Goal: Task Accomplishment & Management: Manage account settings

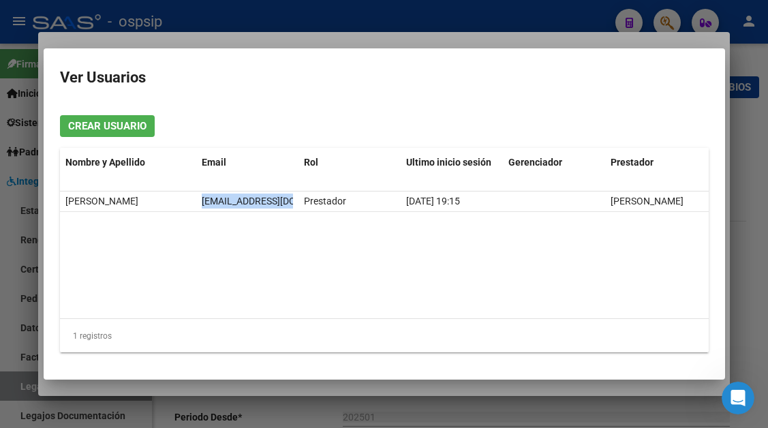
scroll to position [545, 0]
click at [18, 386] on div at bounding box center [384, 214] width 768 height 428
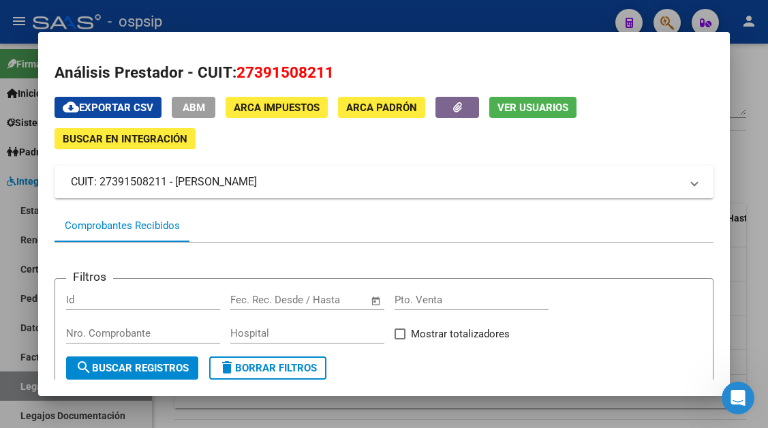
click at [18, 386] on div at bounding box center [384, 214] width 768 height 428
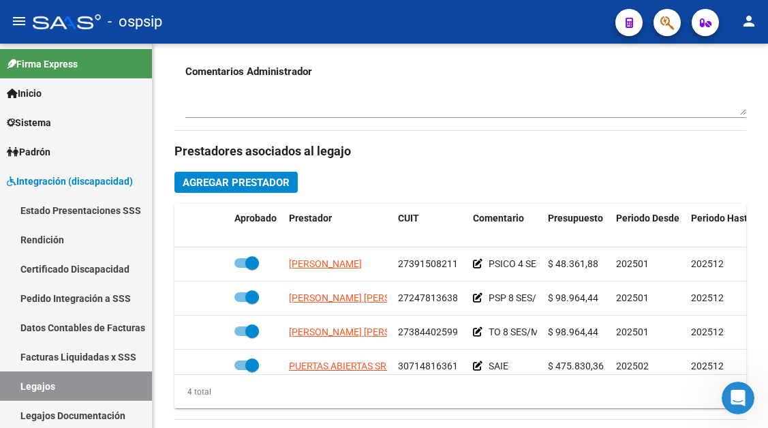
click at [18, 386] on link "Legajos" at bounding box center [76, 385] width 152 height 29
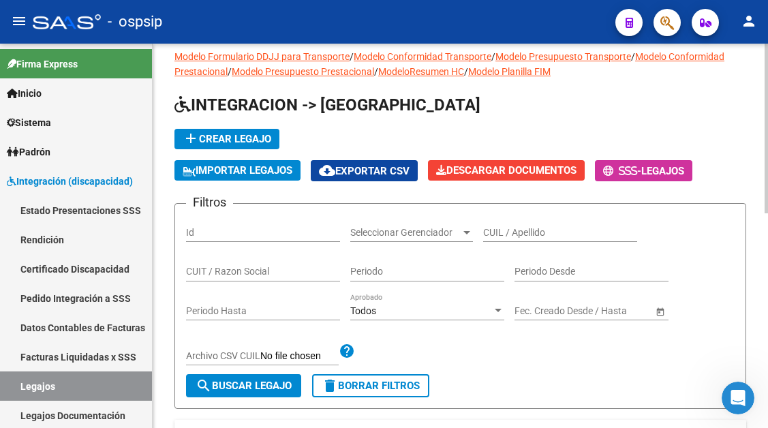
scroll to position [10, 0]
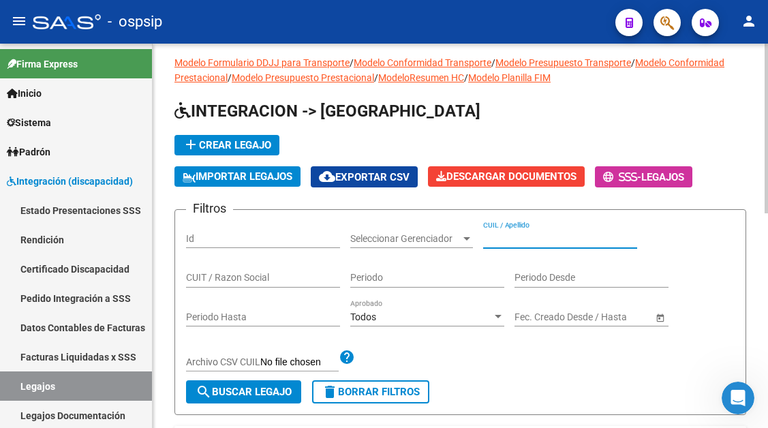
click at [541, 235] on input "CUIL / Apellido" at bounding box center [560, 239] width 154 height 12
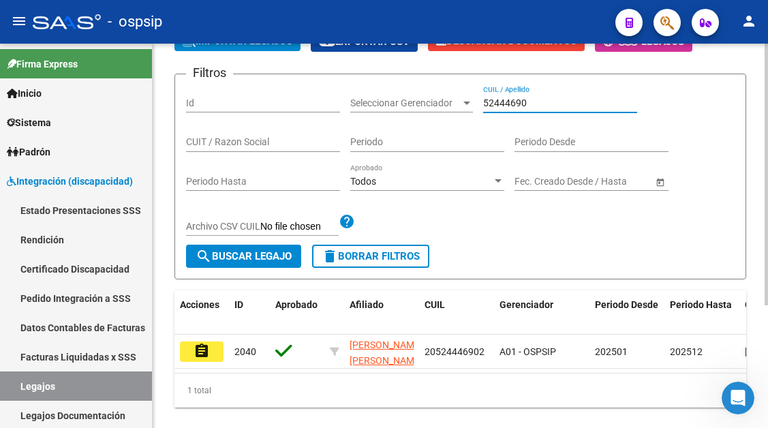
scroll to position [146, 0]
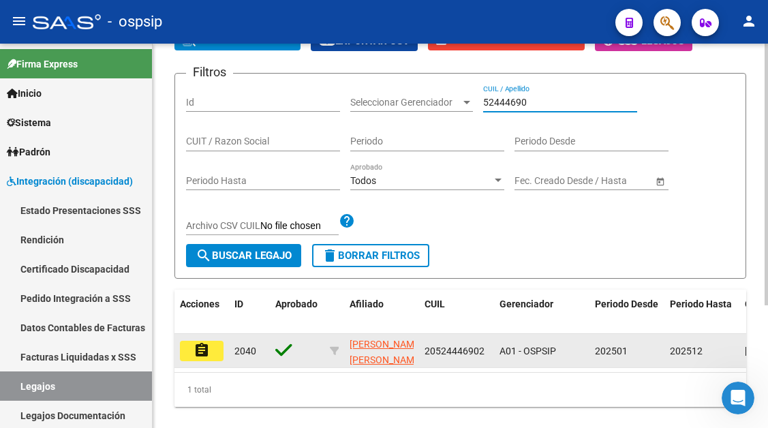
type input "52444690"
click at [210, 354] on button "assignment" at bounding box center [202, 351] width 44 height 20
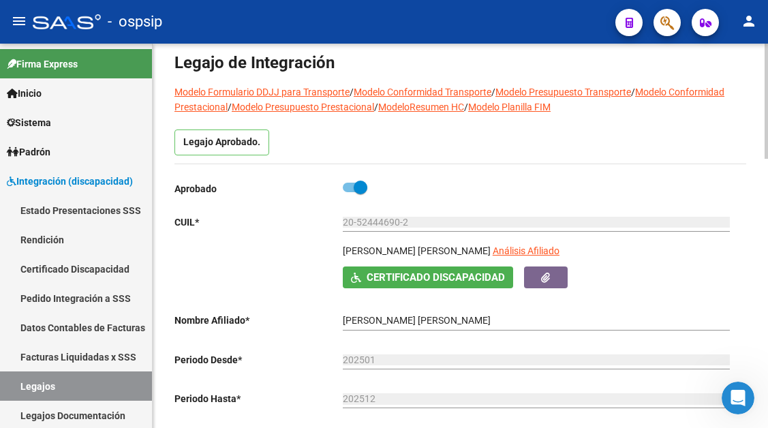
scroll to position [136, 0]
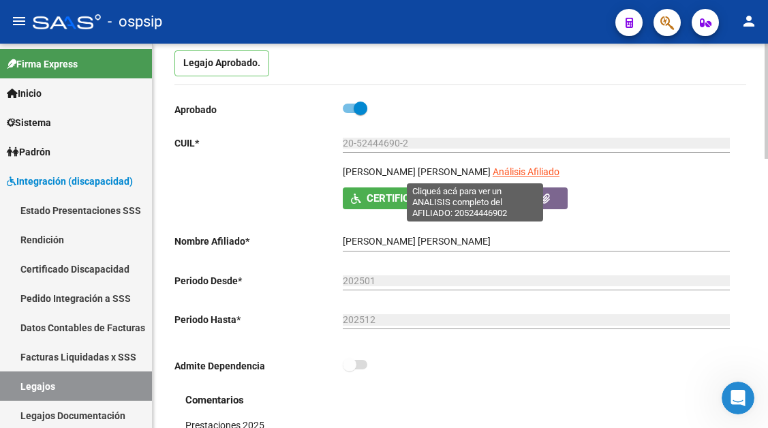
click at [492, 166] on span "Análisis Afiliado" at bounding box center [525, 171] width 67 height 11
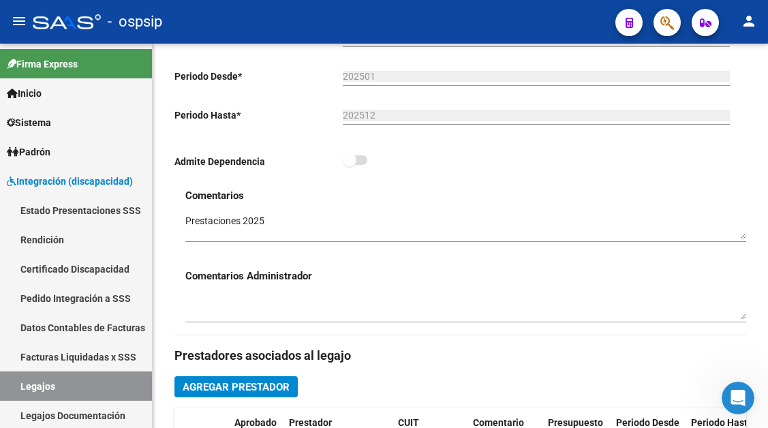
scroll to position [477, 0]
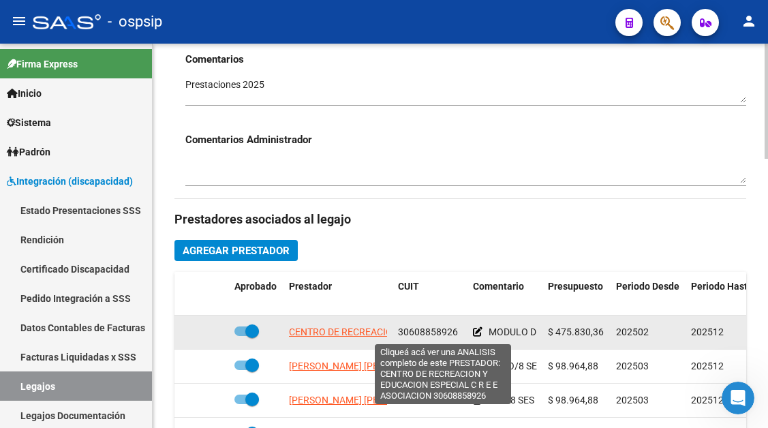
click at [340, 332] on span "CENTRO DE RECREACION Y EDUCACION ESPECIAL C R E E ASOCIACION" at bounding box center [442, 331] width 307 height 11
type textarea "30608858926"
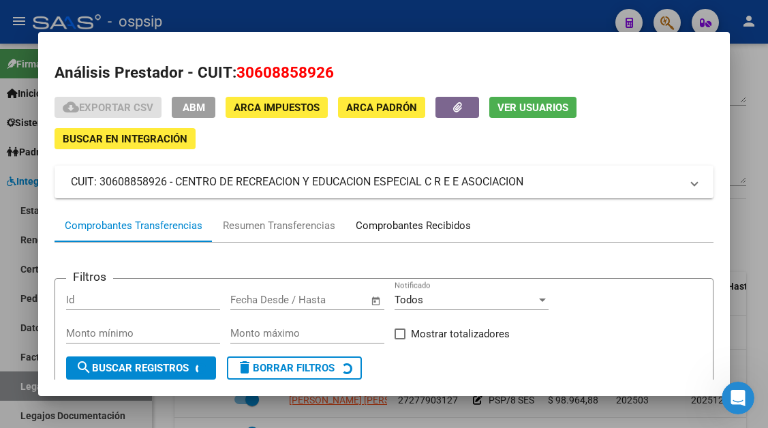
click at [418, 223] on div "Comprobantes Recibidos" at bounding box center [413, 226] width 115 height 16
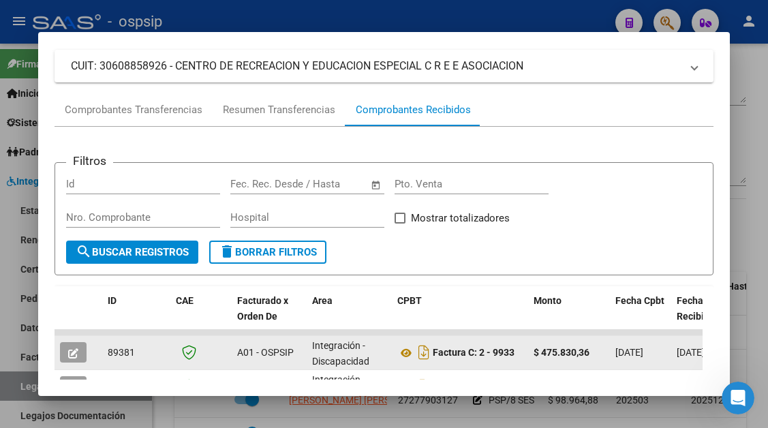
scroll to position [204, 0]
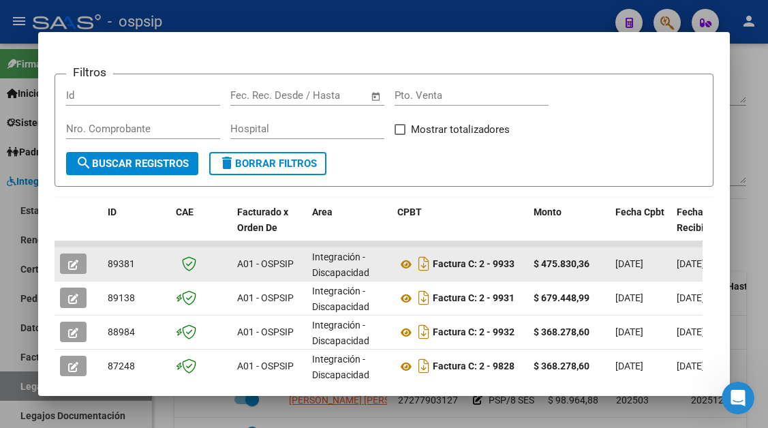
click at [84, 266] on button "button" at bounding box center [73, 263] width 27 height 20
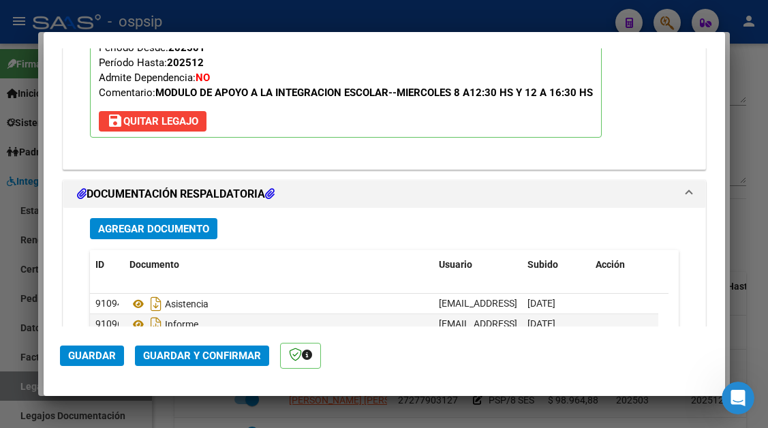
scroll to position [1635, 0]
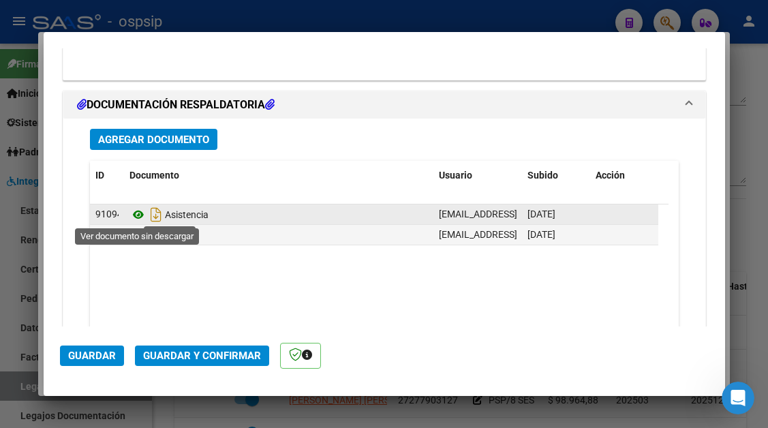
click at [138, 219] on icon at bounding box center [138, 214] width 18 height 16
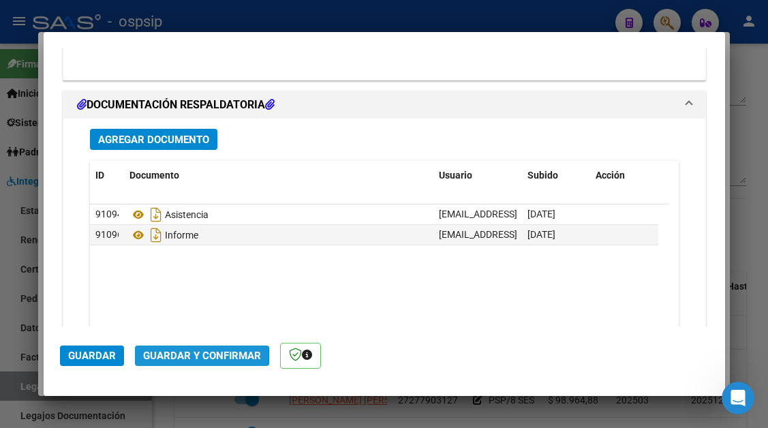
click at [188, 355] on span "Guardar y Confirmar" at bounding box center [202, 355] width 118 height 12
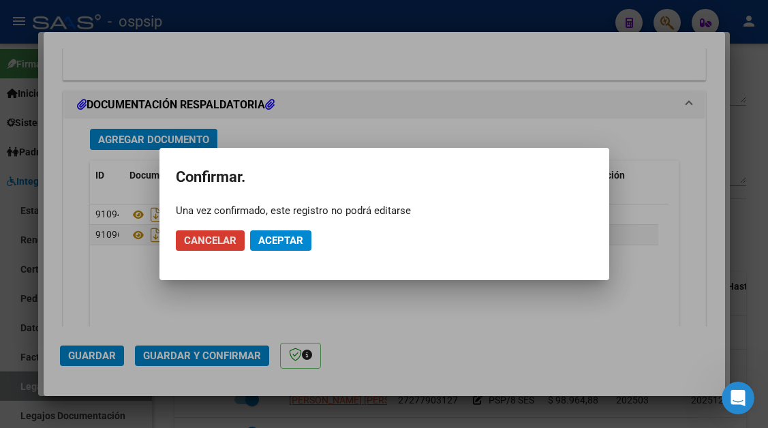
click at [295, 242] on span "Aceptar" at bounding box center [280, 240] width 45 height 12
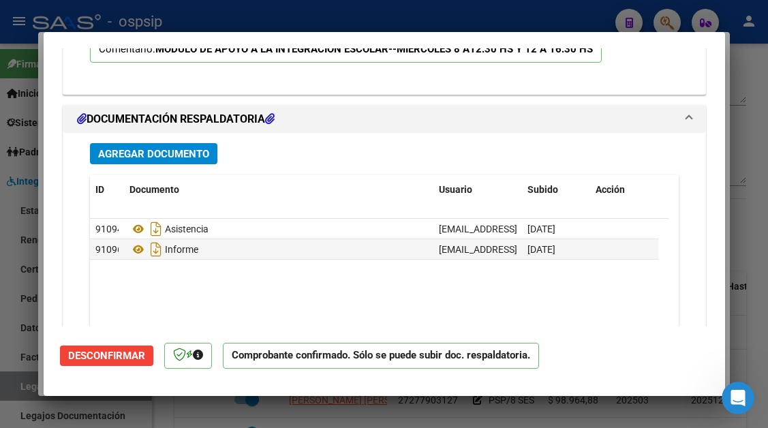
scroll to position [1562, 0]
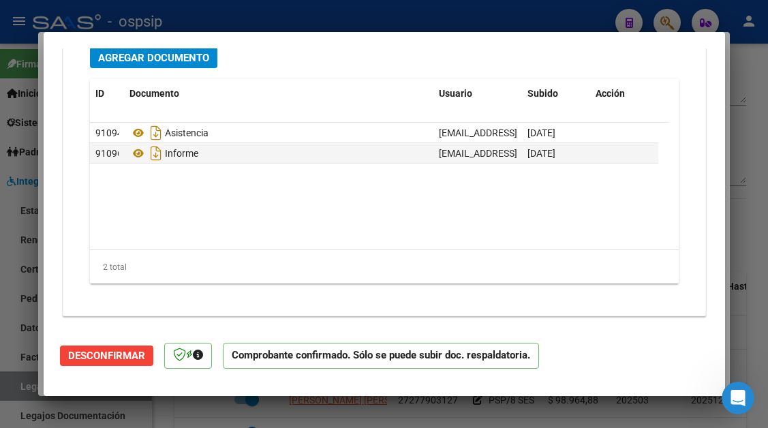
click at [18, 381] on div at bounding box center [384, 214] width 768 height 428
type input "$ 0,00"
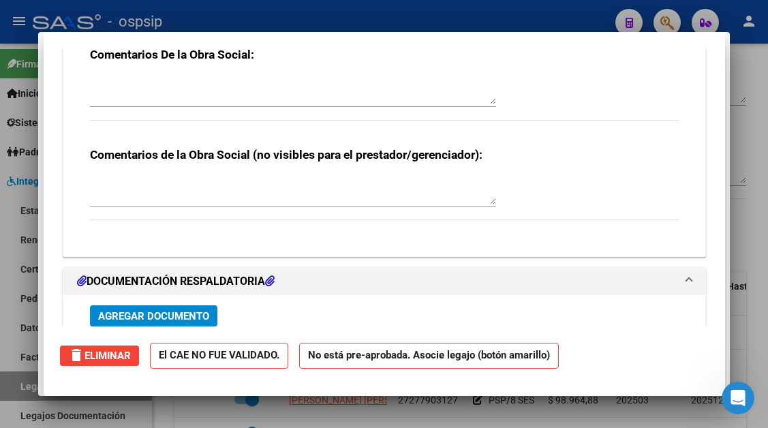
scroll to position [0, 0]
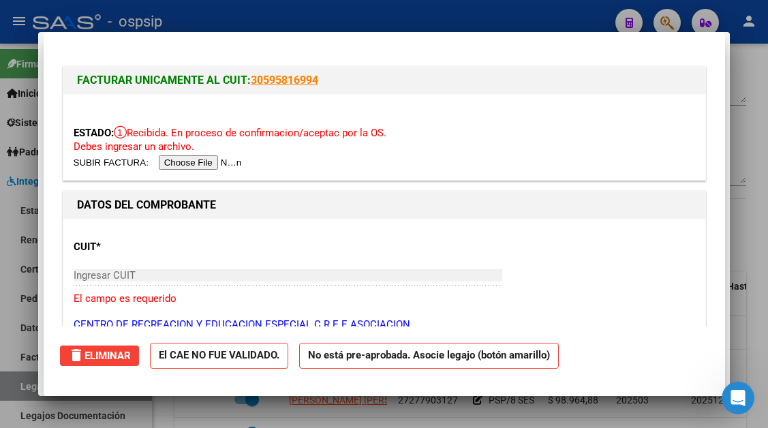
click at [18, 381] on div at bounding box center [384, 214] width 768 height 428
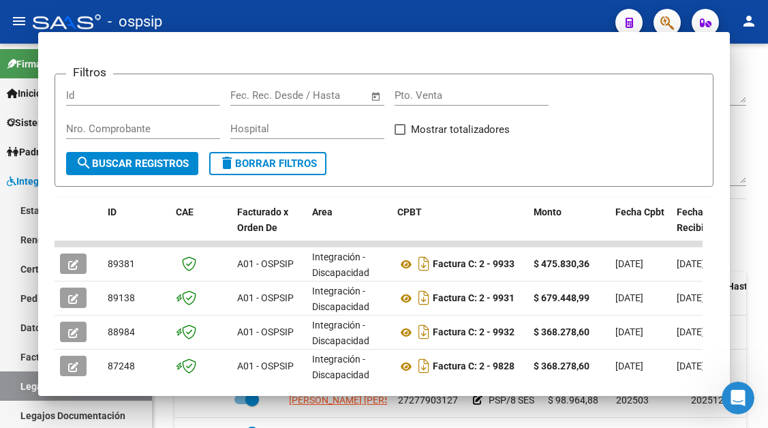
click at [18, 381] on link "Legajos" at bounding box center [76, 385] width 152 height 29
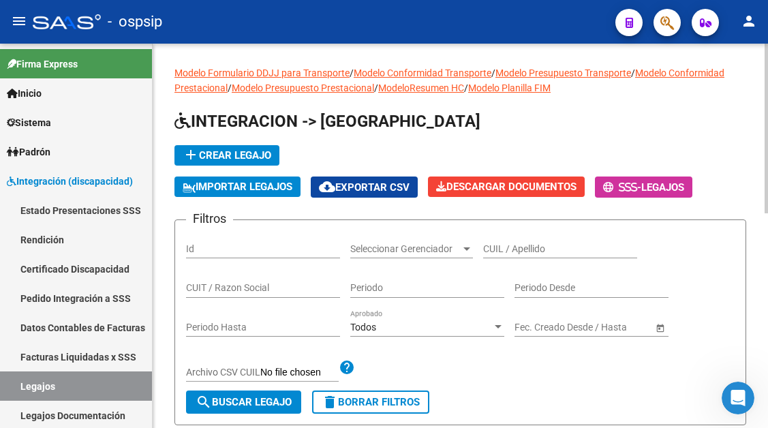
click at [537, 253] on input "CUIL / Apellido" at bounding box center [560, 249] width 154 height 12
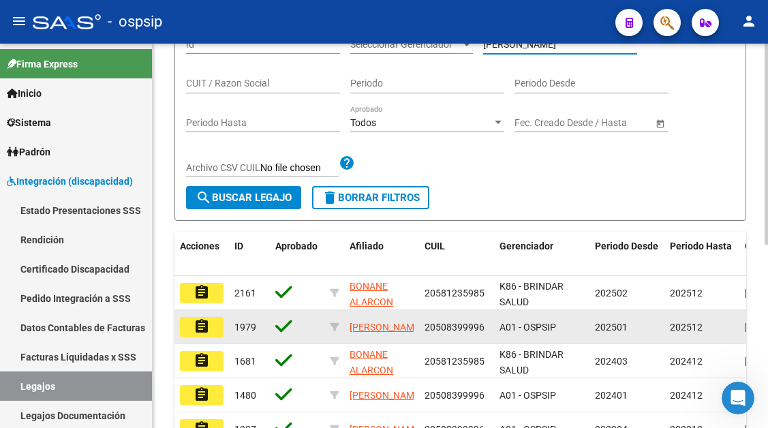
type input "[PERSON_NAME]"
click at [209, 323] on mat-icon "assignment" at bounding box center [201, 326] width 16 height 16
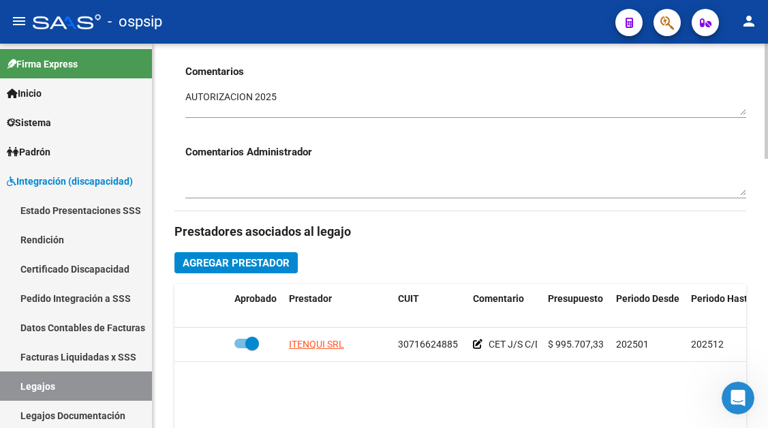
scroll to position [545, 0]
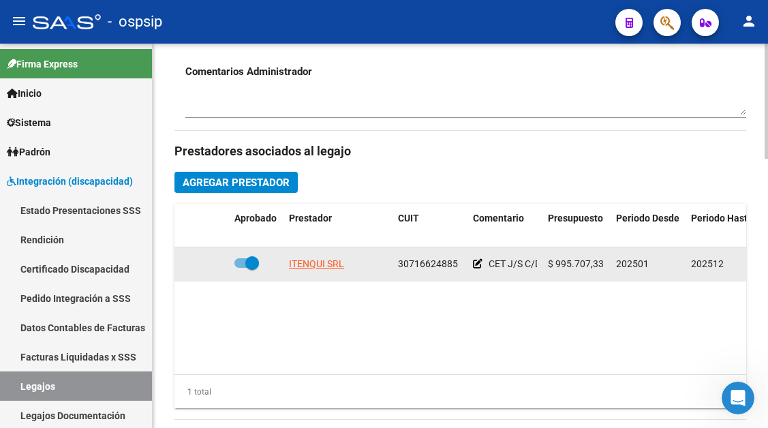
click at [313, 270] on app-link-go-to "ITENQUI SRL" at bounding box center [316, 264] width 55 height 16
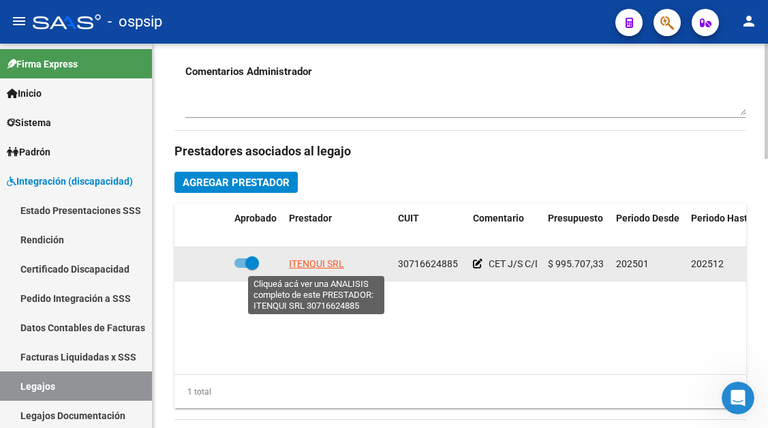
click at [317, 267] on span "ITENQUI SRL" at bounding box center [316, 263] width 55 height 11
type textarea "30716624885"
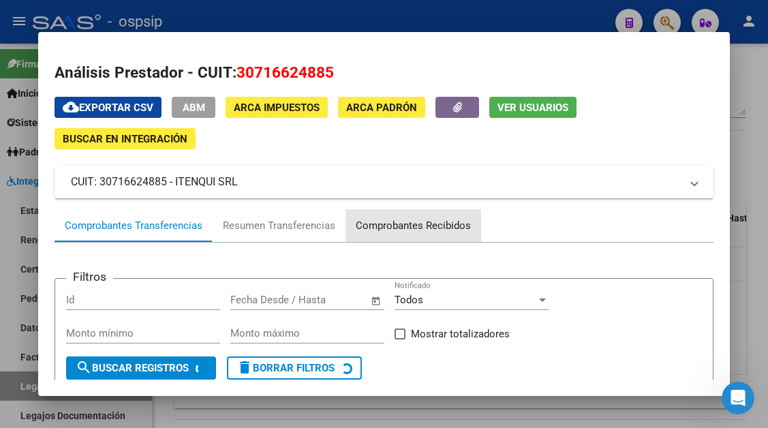
click at [439, 223] on div "Comprobantes Recibidos" at bounding box center [413, 226] width 115 height 16
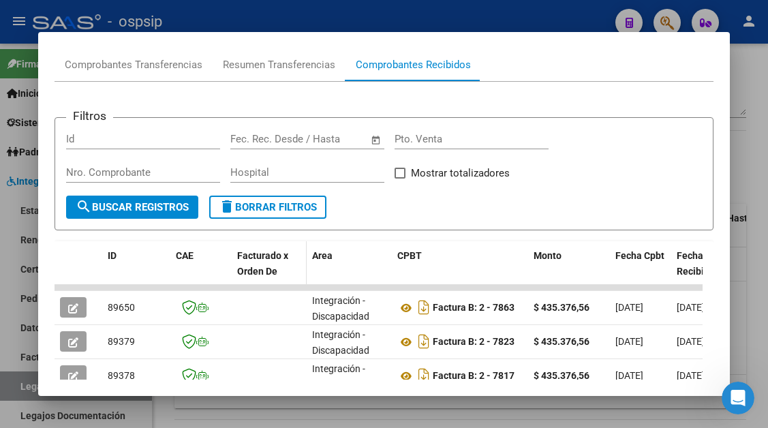
scroll to position [297, 0]
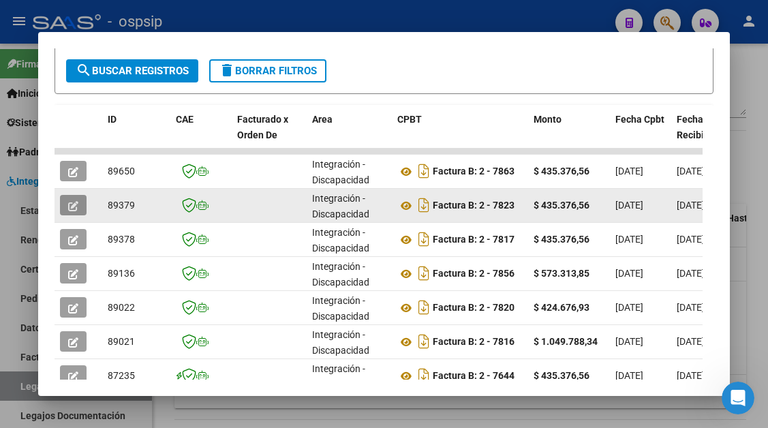
click at [70, 214] on button "button" at bounding box center [73, 205] width 27 height 20
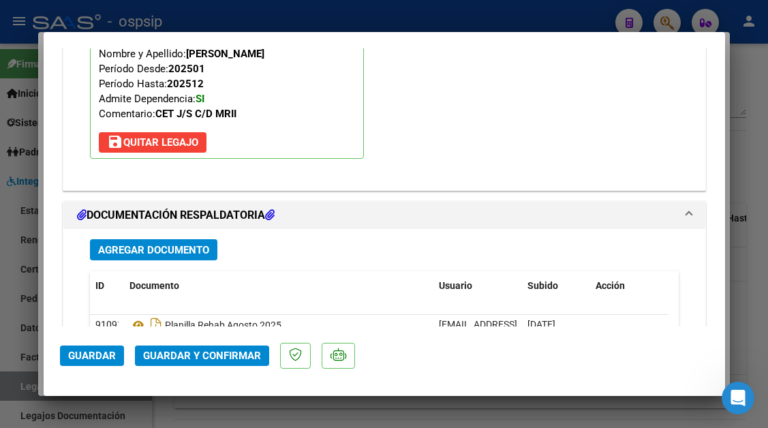
scroll to position [1716, 0]
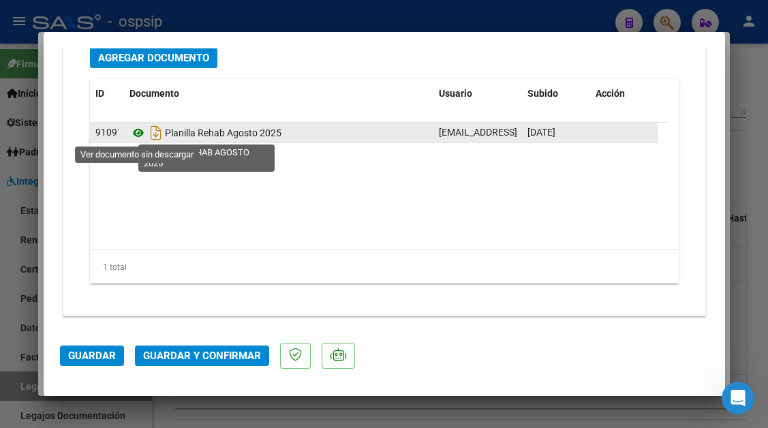
click at [138, 130] on icon at bounding box center [138, 133] width 18 height 16
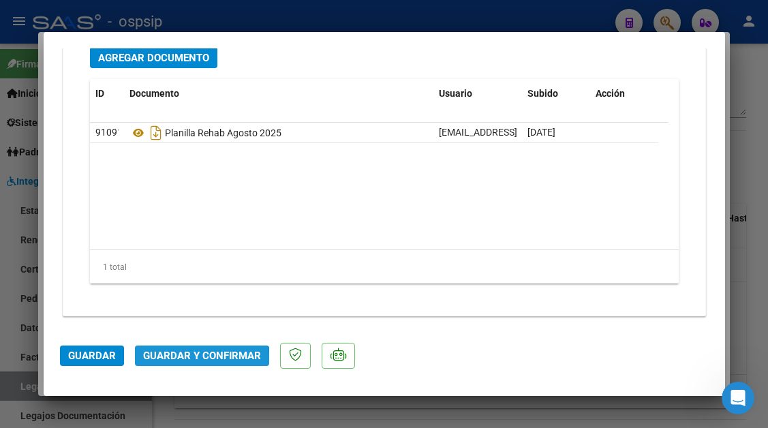
click at [183, 364] on button "Guardar y Confirmar" at bounding box center [202, 355] width 134 height 20
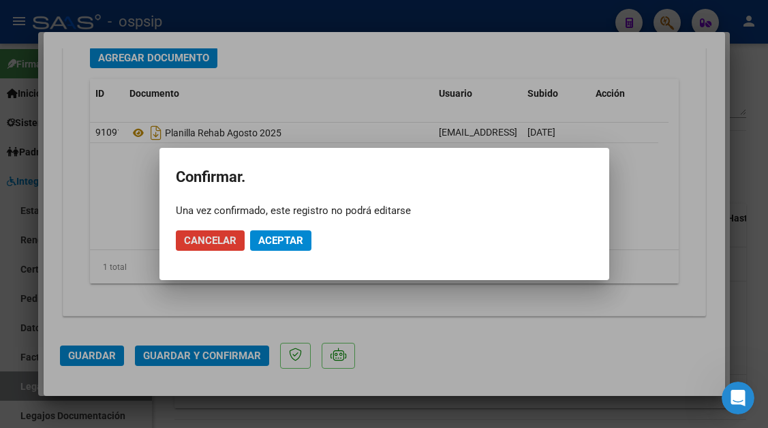
click at [269, 233] on button "Aceptar" at bounding box center [280, 240] width 61 height 20
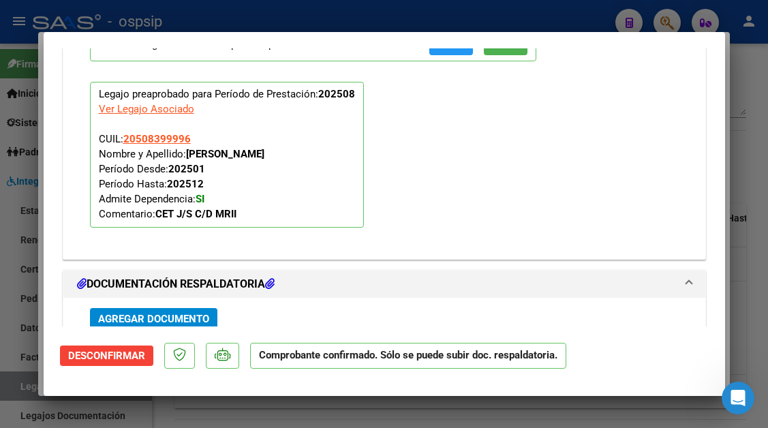
scroll to position [1357, 0]
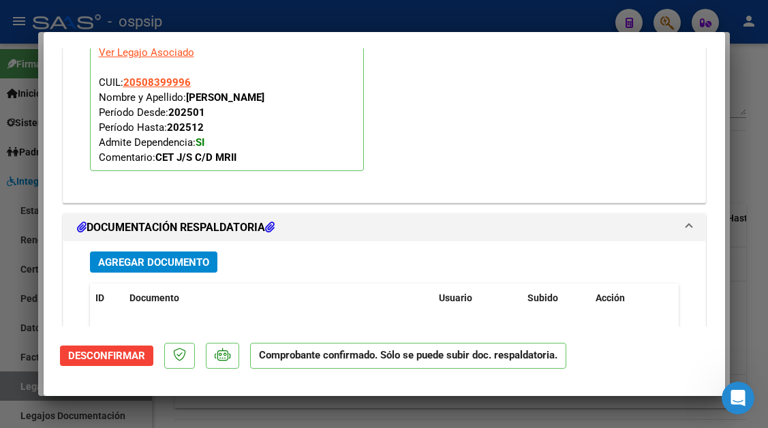
type input "$ 0,00"
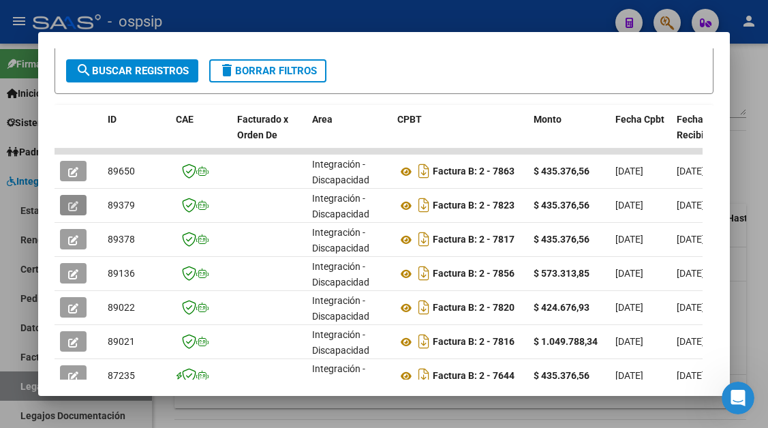
scroll to position [229, 0]
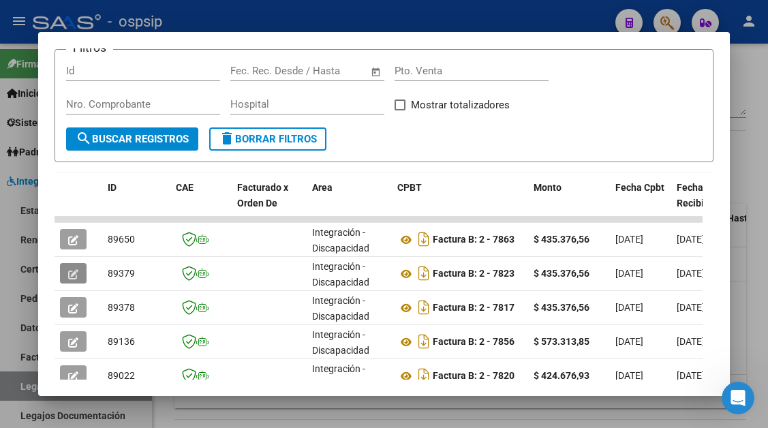
click at [24, 383] on div at bounding box center [384, 214] width 768 height 428
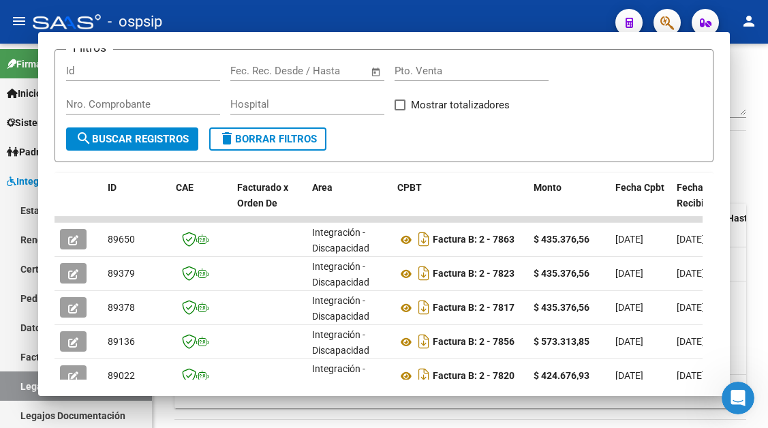
click at [24, 383] on link "Legajos" at bounding box center [76, 385] width 152 height 29
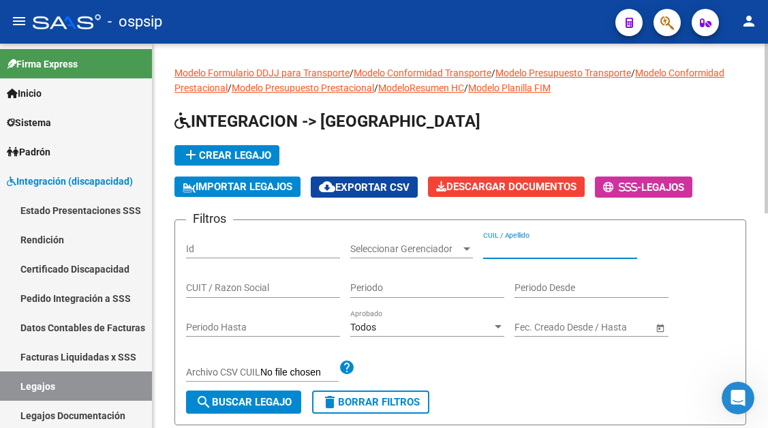
click at [491, 253] on input "CUIL / Apellido" at bounding box center [560, 249] width 154 height 12
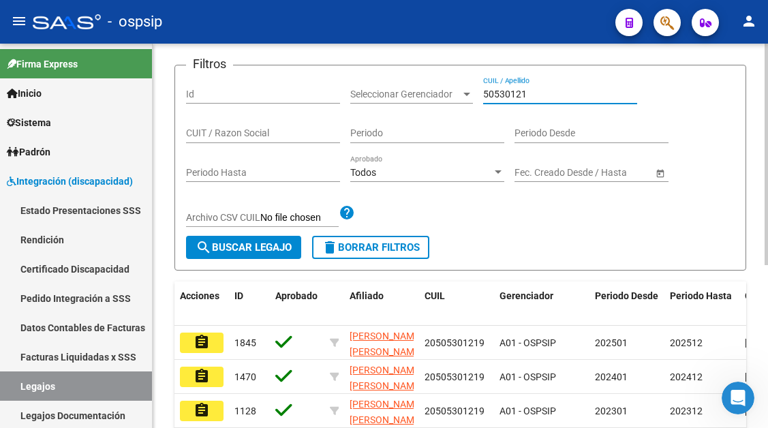
scroll to position [272, 0]
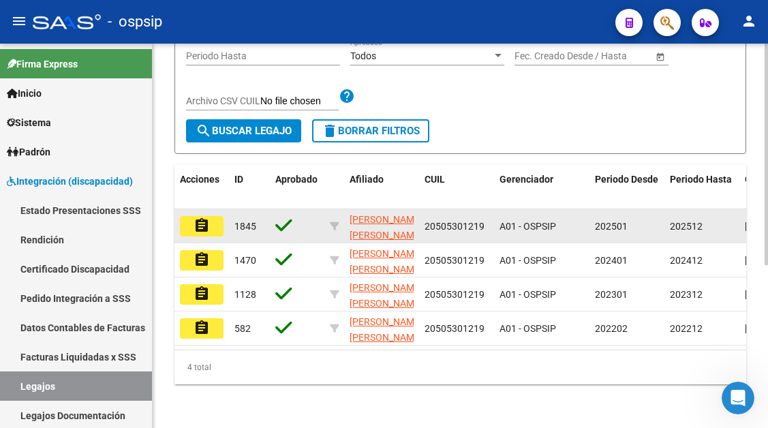
type input "50530121"
click at [208, 226] on mat-icon "assignment" at bounding box center [201, 225] width 16 height 16
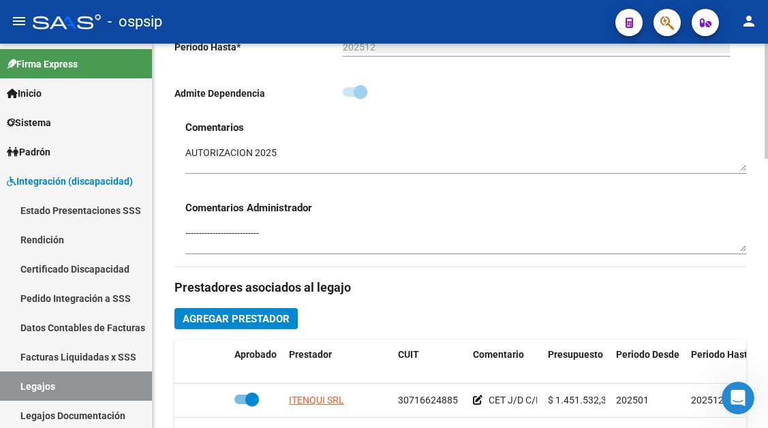
scroll to position [613, 0]
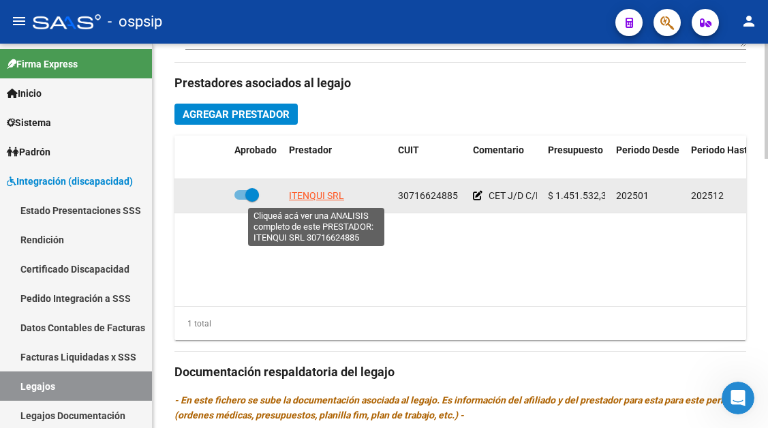
click at [330, 199] on span "ITENQUI SRL" at bounding box center [316, 195] width 55 height 11
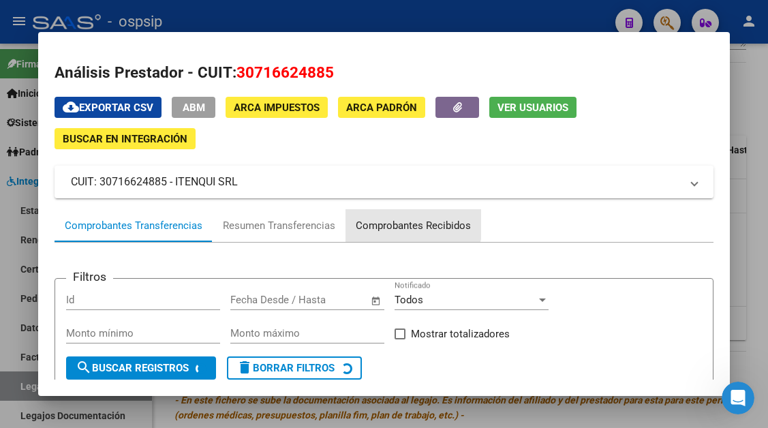
click at [376, 218] on div "Comprobantes Recibidos" at bounding box center [413, 226] width 115 height 16
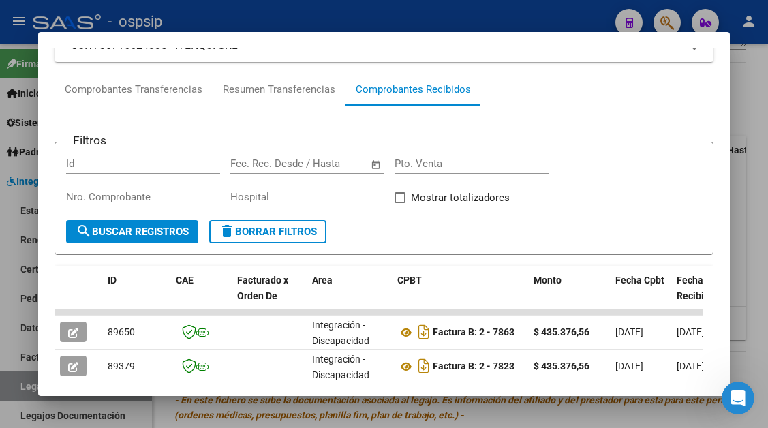
scroll to position [204, 0]
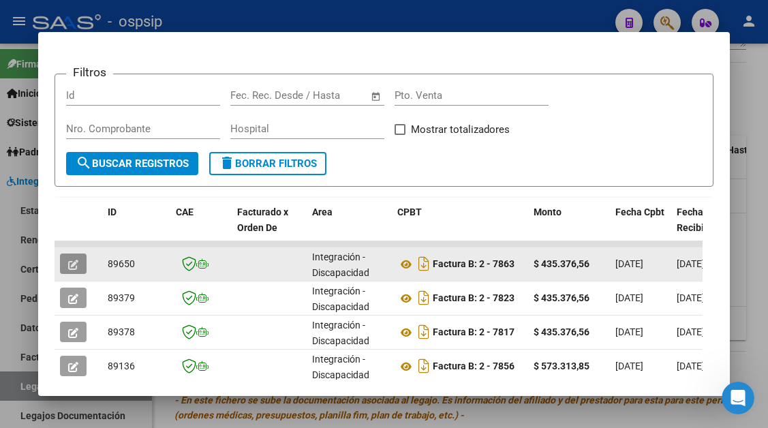
click at [61, 264] on button "button" at bounding box center [73, 263] width 27 height 20
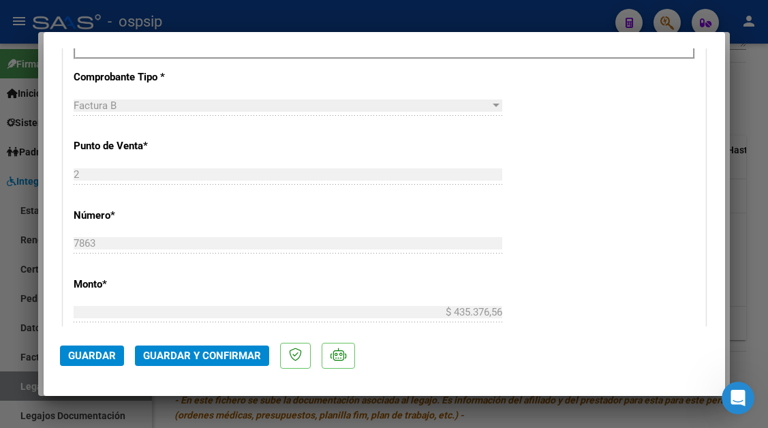
scroll to position [681, 0]
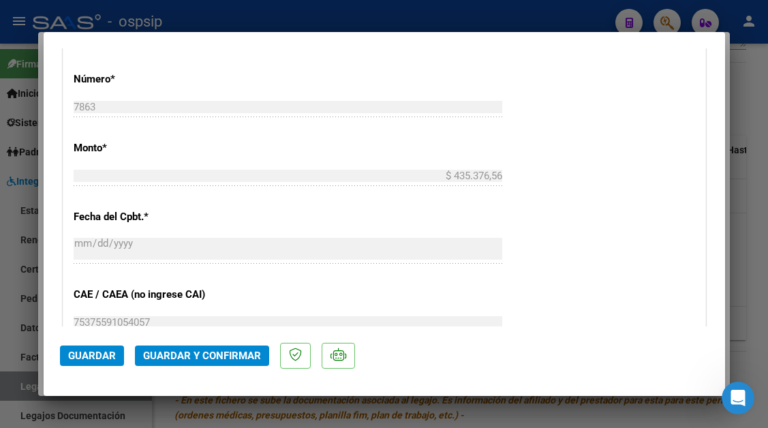
type input "$ 0,00"
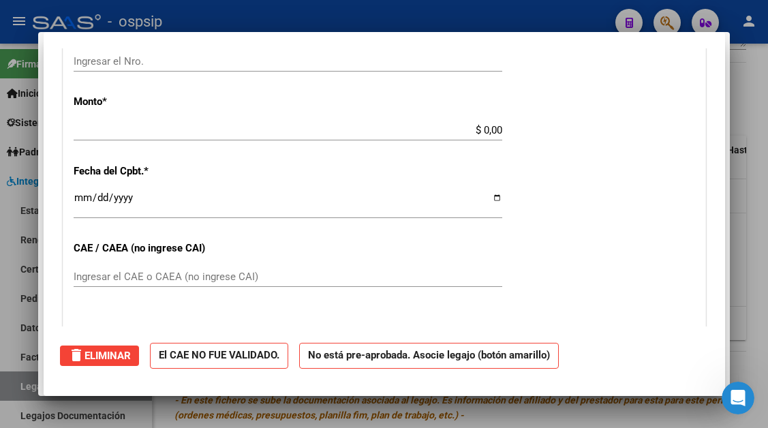
scroll to position [0, 0]
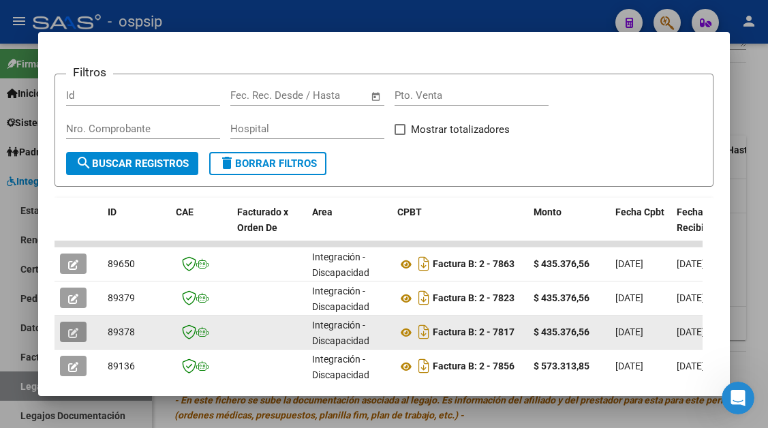
click at [74, 339] on button "button" at bounding box center [73, 331] width 27 height 20
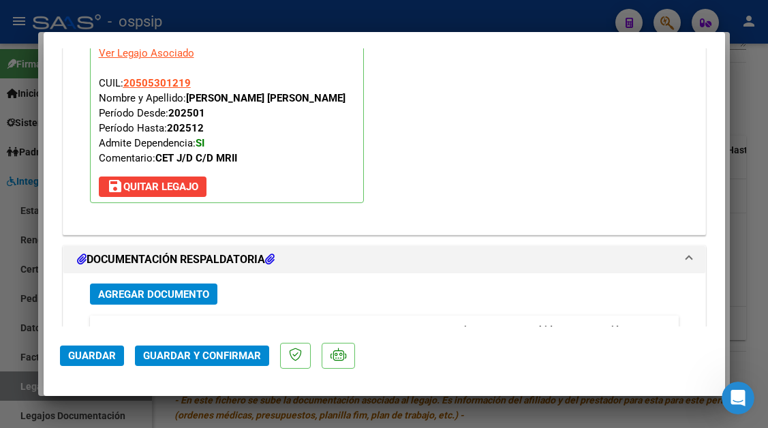
scroll to position [1635, 0]
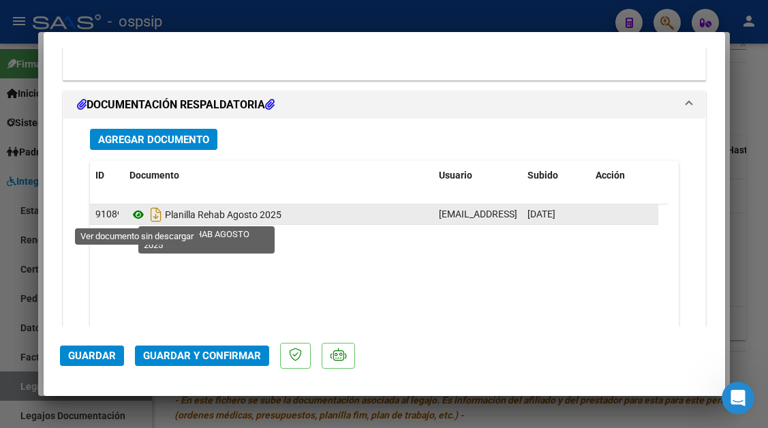
click at [134, 215] on icon at bounding box center [138, 214] width 18 height 16
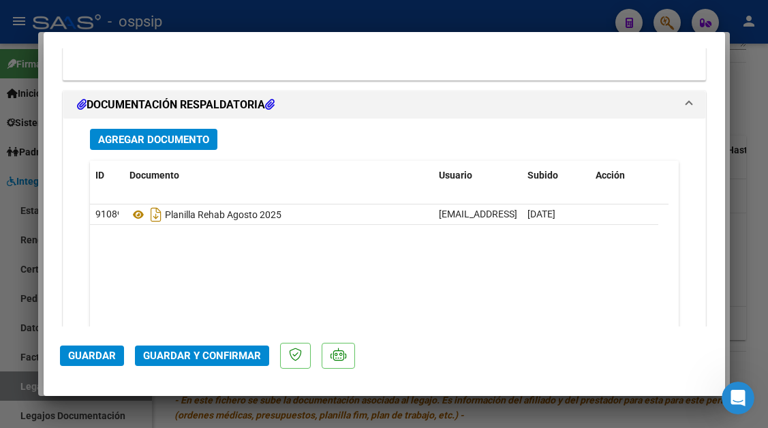
click at [220, 349] on span "Guardar y Confirmar" at bounding box center [202, 355] width 118 height 12
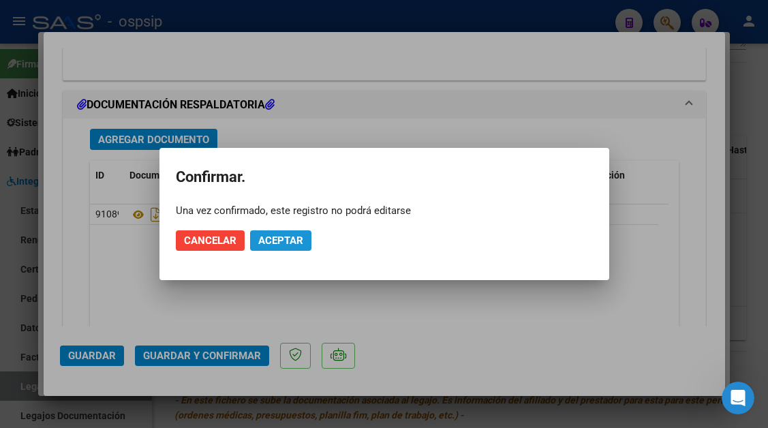
click at [283, 249] on button "Aceptar" at bounding box center [280, 240] width 61 height 20
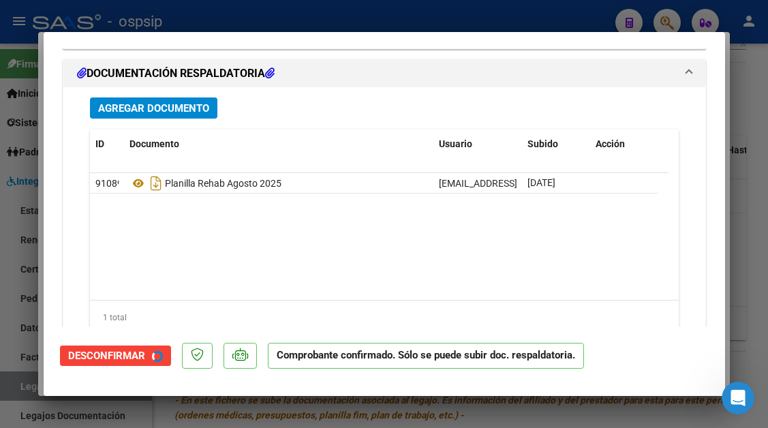
click at [283, 245] on datatable-body "91089 Planilla Rehab Agosto 2025 [EMAIL_ADDRESS][DOMAIN_NAME] - ITENQUI S.R.L. …" at bounding box center [379, 236] width 578 height 127
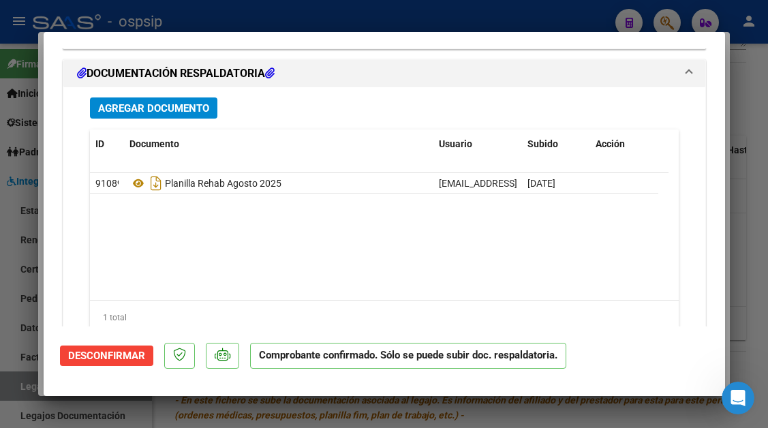
scroll to position [1562, 0]
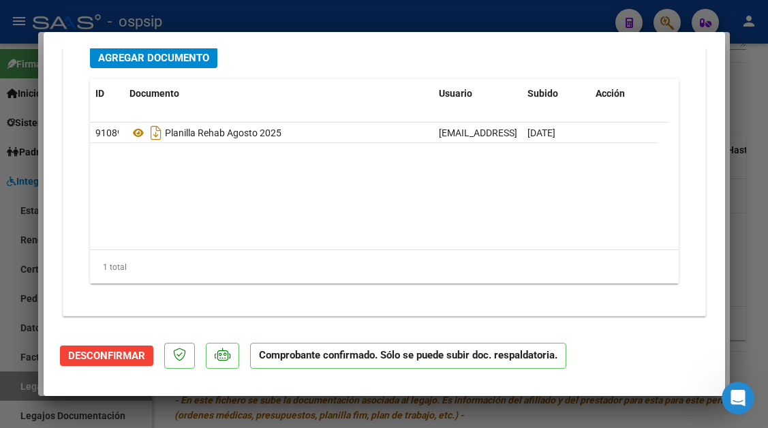
click at [27, 387] on div at bounding box center [384, 214] width 768 height 428
type input "$ 0,00"
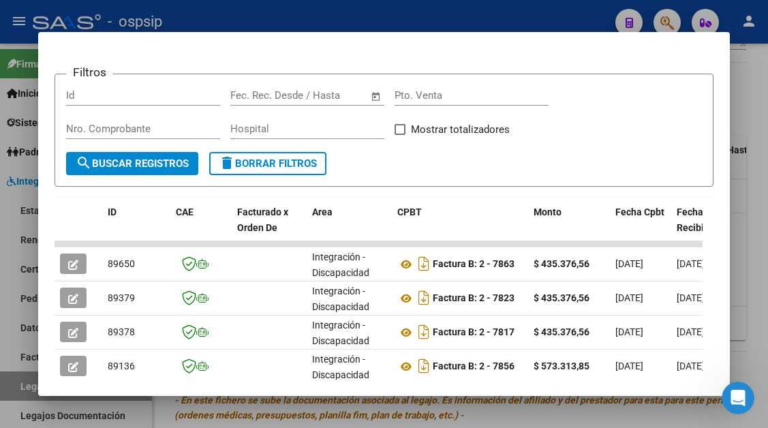
click at [27, 387] on div at bounding box center [384, 214] width 768 height 428
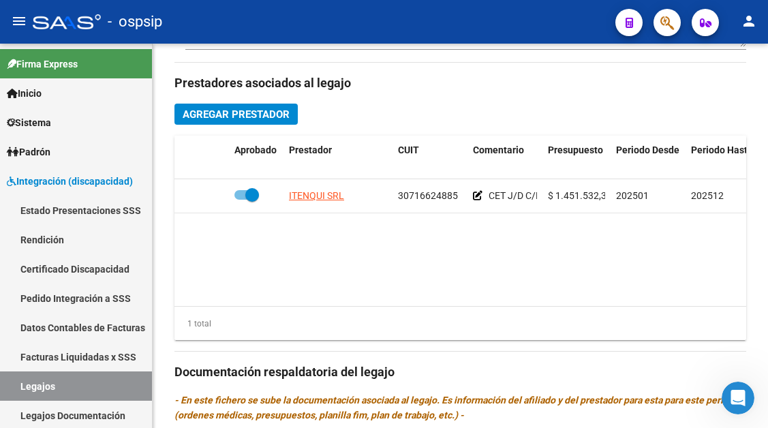
click at [27, 387] on link "Legajos" at bounding box center [76, 385] width 152 height 29
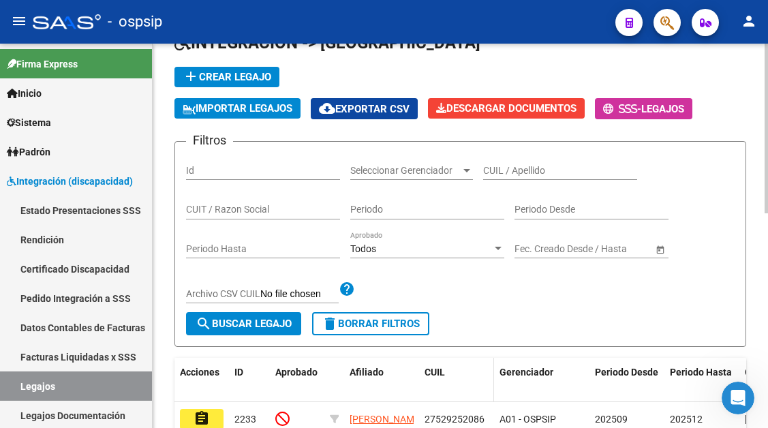
scroll to position [10, 0]
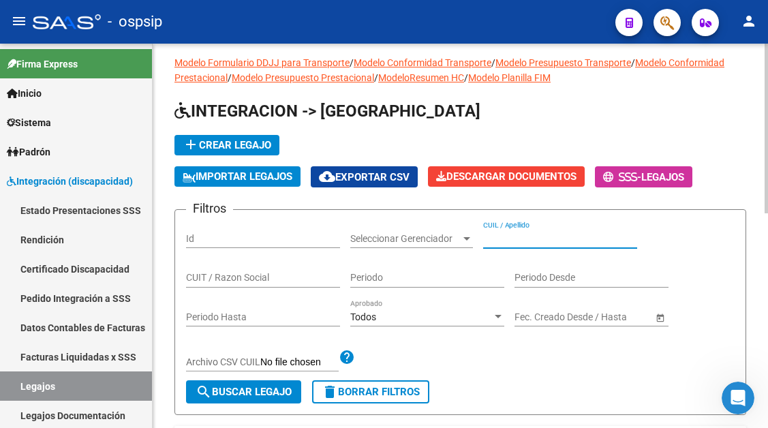
click at [500, 239] on input "CUIL / Apellido" at bounding box center [560, 239] width 154 height 12
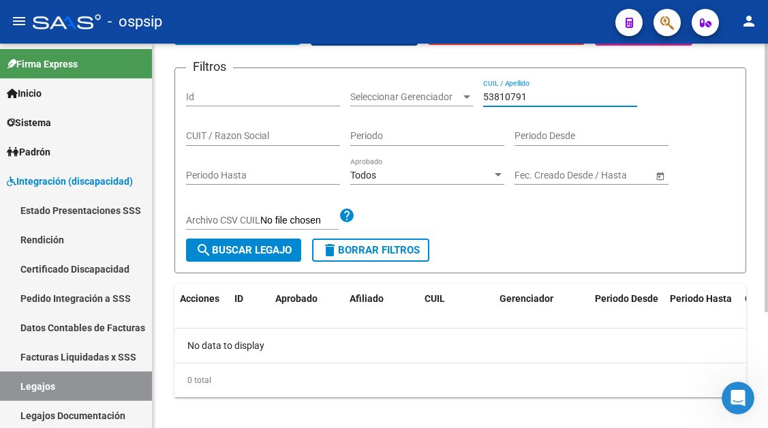
scroll to position [166, 0]
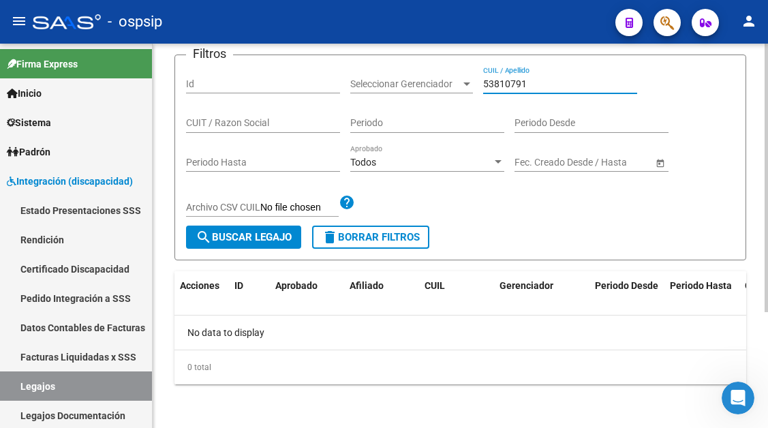
click at [497, 83] on input "53810791" at bounding box center [560, 84] width 154 height 12
type input "53810791"
click at [659, 22] on button "button" at bounding box center [666, 22] width 27 height 27
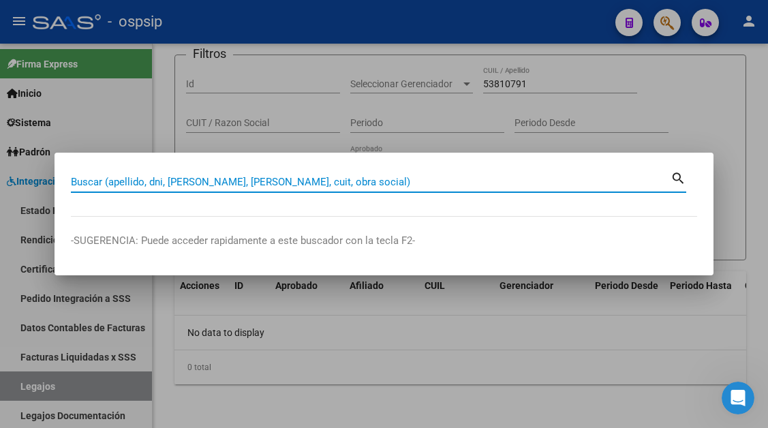
click at [166, 176] on input "Buscar (apellido, dni, [PERSON_NAME], [PERSON_NAME], cuit, obra social)" at bounding box center [370, 182] width 599 height 12
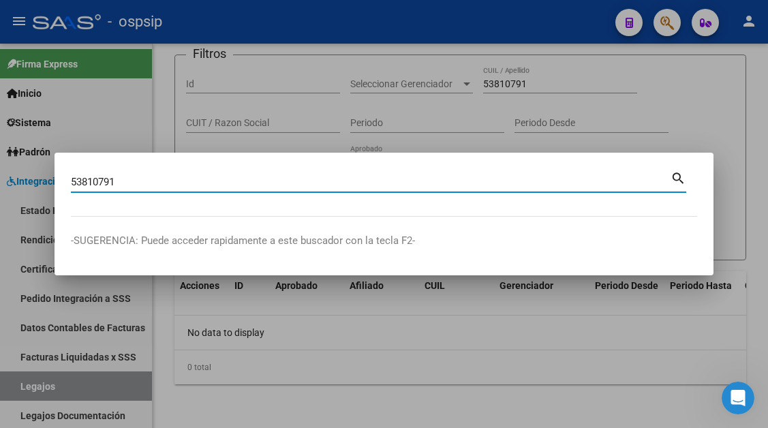
type input "53810791"
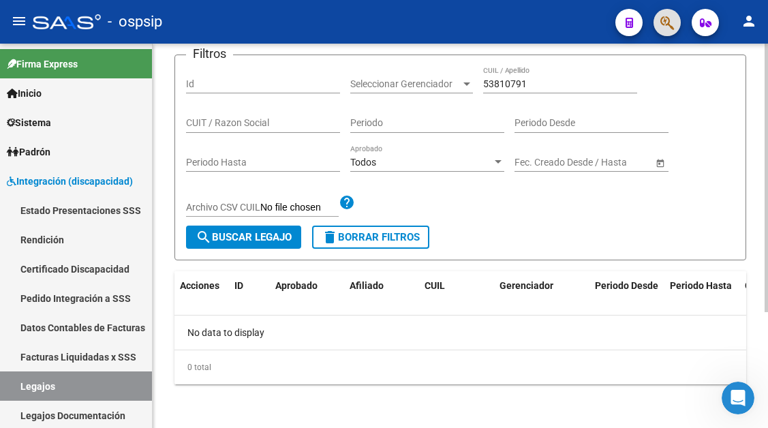
scroll to position [29, 0]
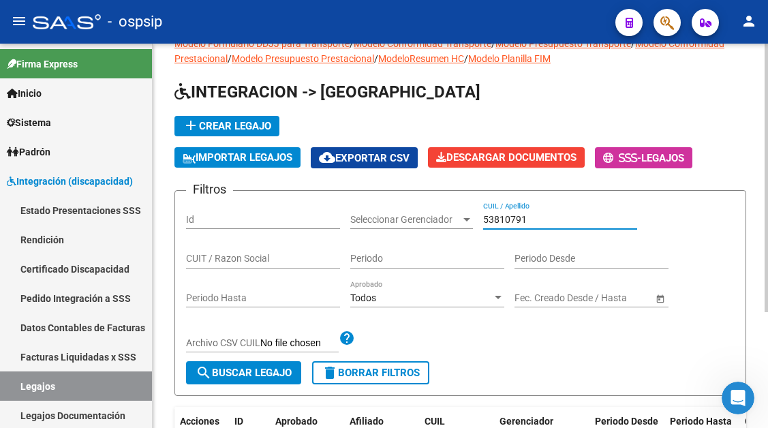
click at [540, 215] on input "53810791" at bounding box center [560, 220] width 154 height 12
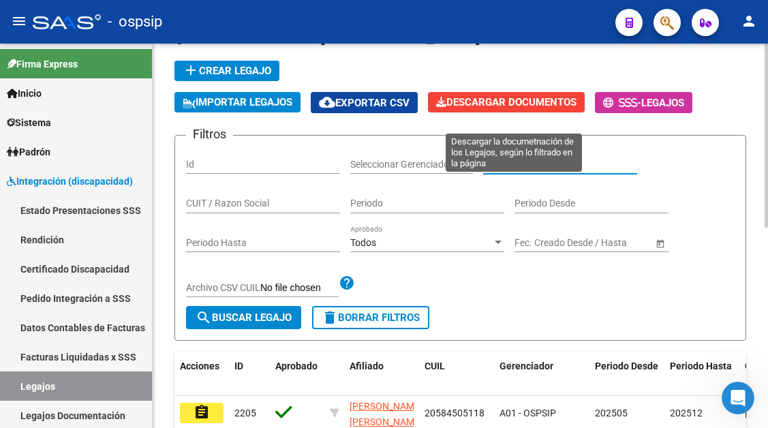
scroll to position [166, 0]
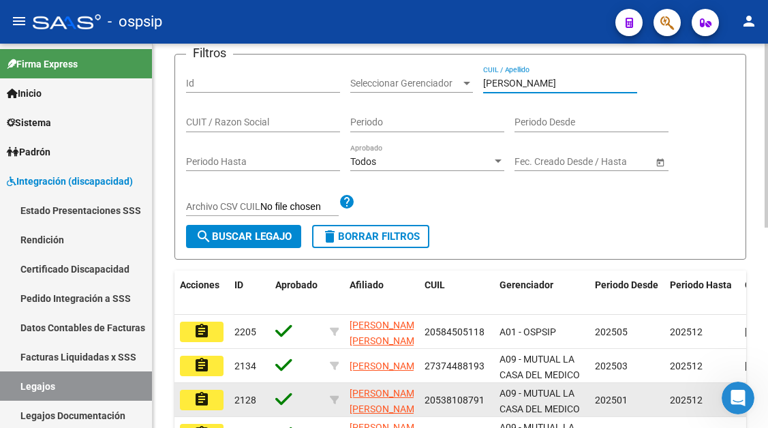
type input "[PERSON_NAME]"
click at [202, 393] on mat-icon "assignment" at bounding box center [201, 399] width 16 height 16
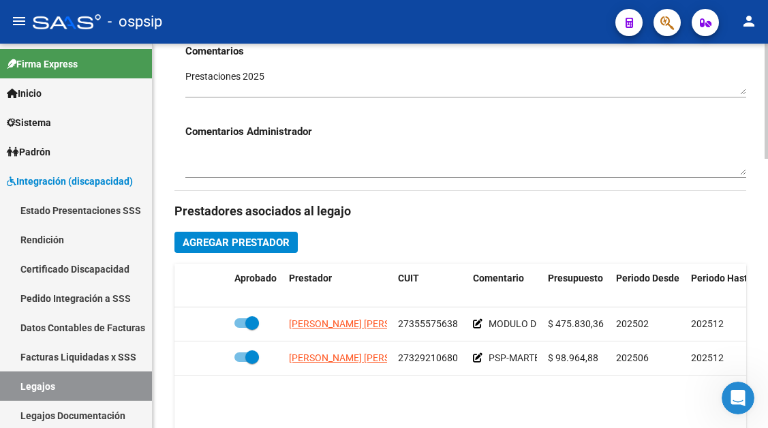
scroll to position [545, 0]
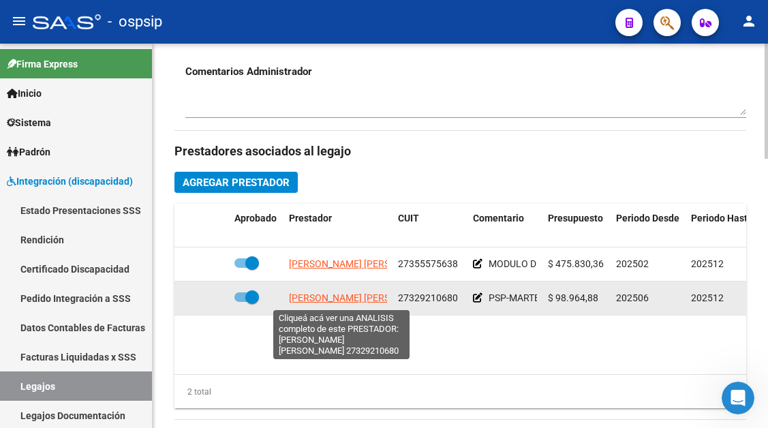
click at [358, 298] on span "[PERSON_NAME] [PERSON_NAME]" at bounding box center [363, 297] width 148 height 11
type textarea "27329210680"
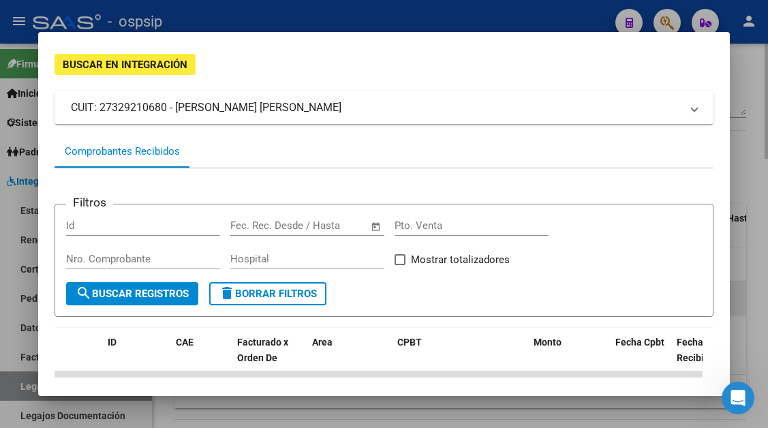
scroll to position [204, 0]
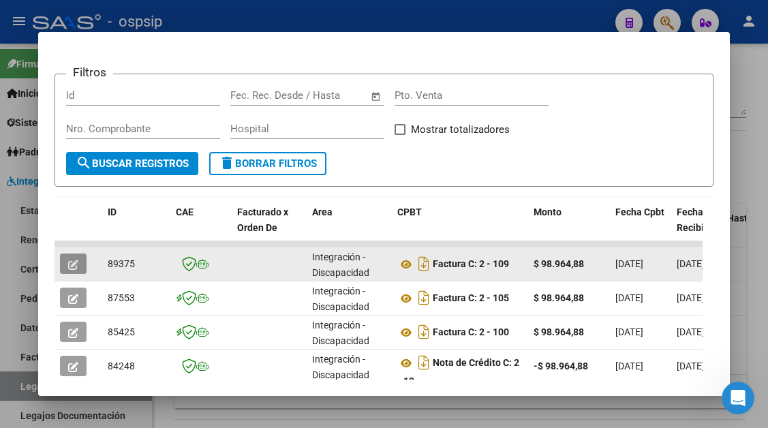
click at [80, 268] on button "button" at bounding box center [73, 263] width 27 height 20
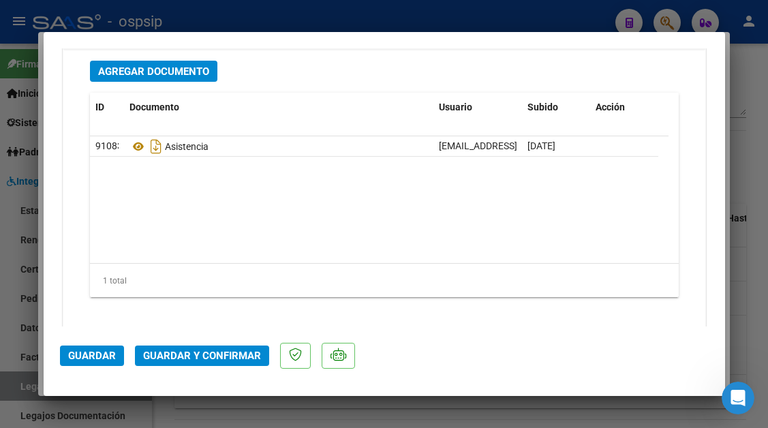
scroll to position [1716, 0]
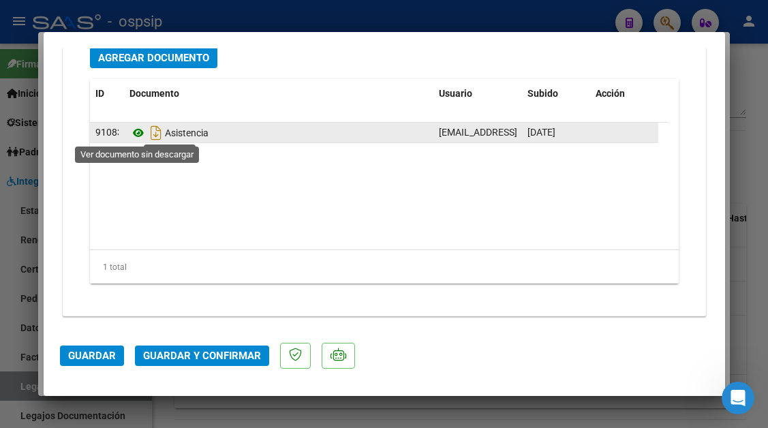
click at [142, 134] on icon at bounding box center [138, 133] width 18 height 16
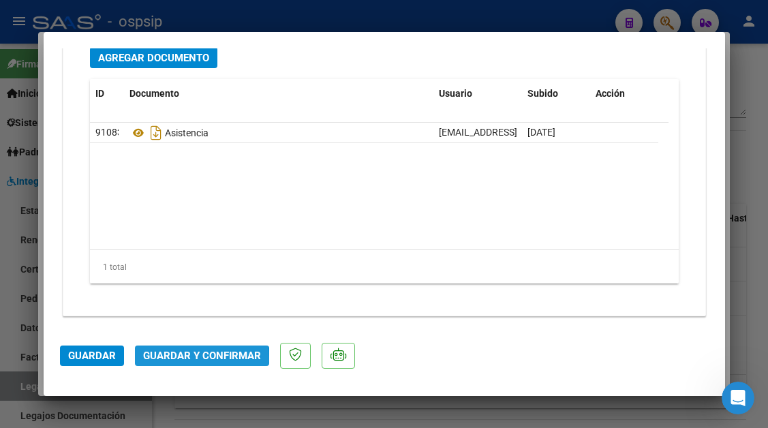
click at [189, 359] on span "Guardar y Confirmar" at bounding box center [202, 355] width 118 height 12
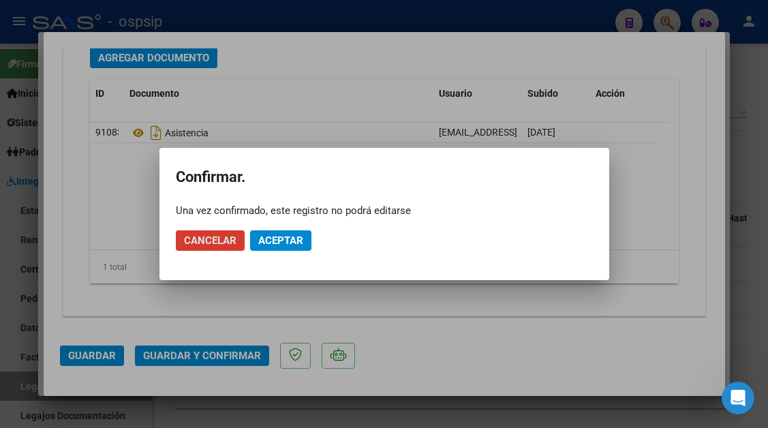
click at [258, 247] on button "Aceptar" at bounding box center [280, 240] width 61 height 20
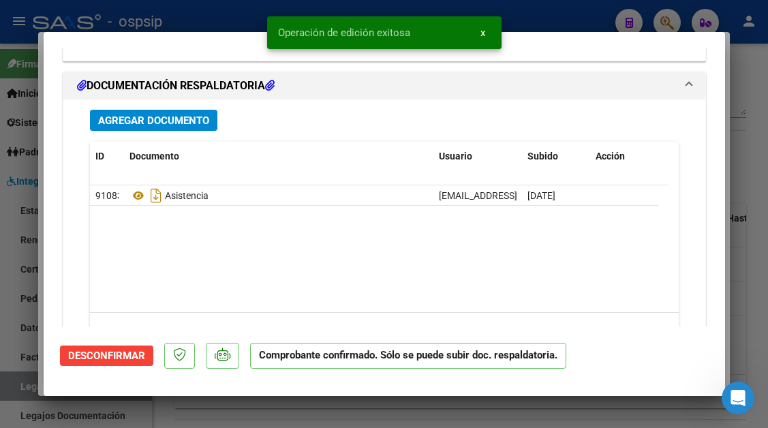
scroll to position [1562, 0]
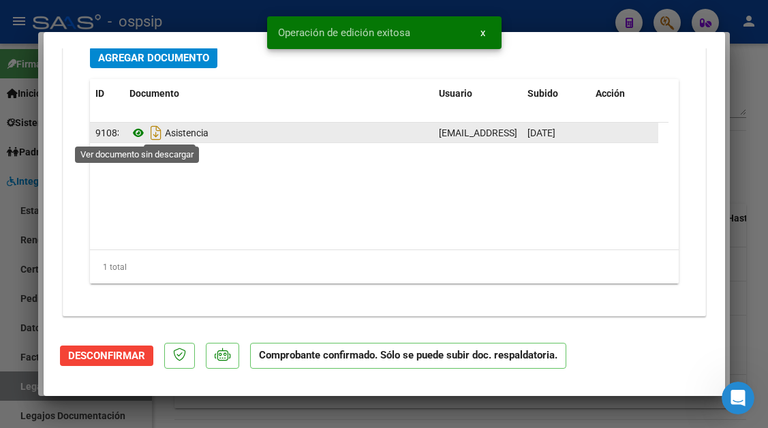
click at [138, 136] on icon at bounding box center [138, 133] width 18 height 16
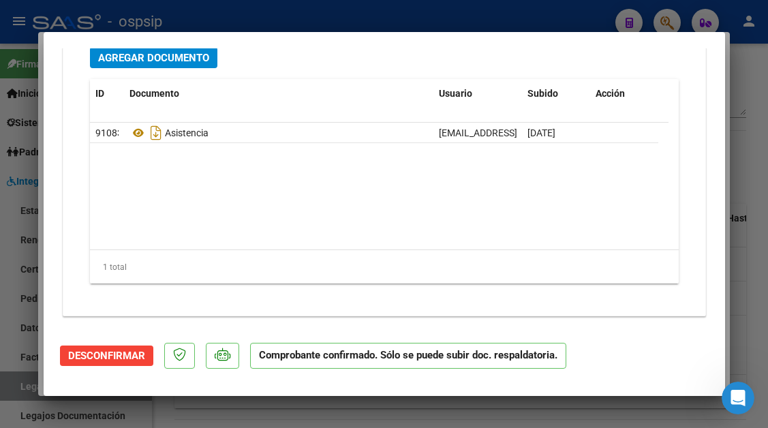
click at [114, 355] on span "Desconfirmar" at bounding box center [106, 355] width 77 height 12
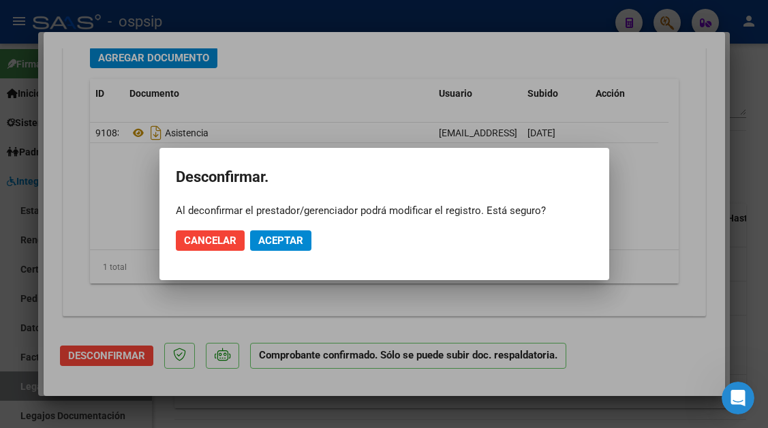
click at [283, 230] on mat-dialog-actions "Cancelar Aceptar" at bounding box center [384, 240] width 417 height 46
click at [281, 242] on span "Aceptar" at bounding box center [280, 240] width 45 height 12
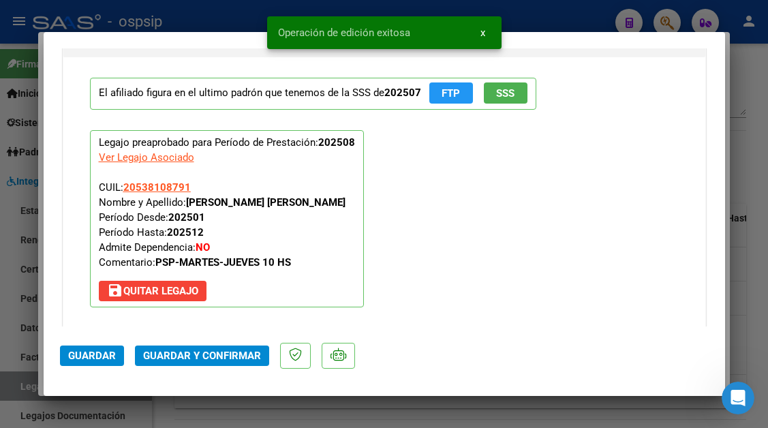
scroll to position [1240, 0]
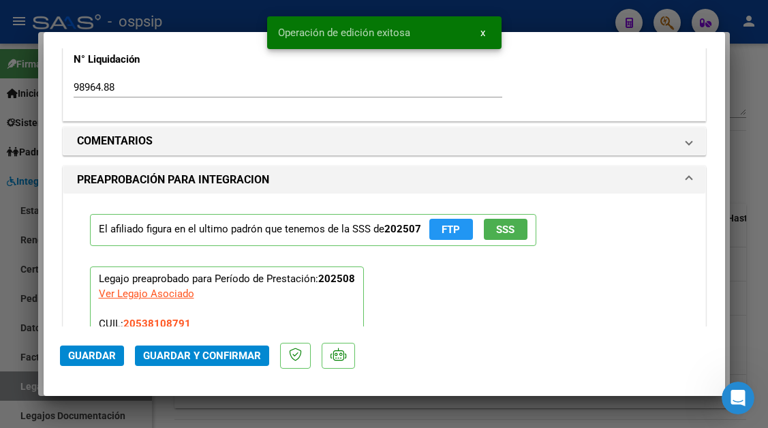
type input "$ 0,00"
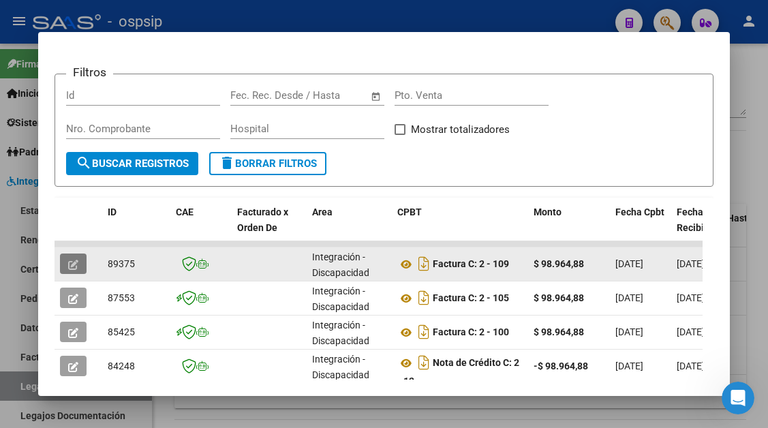
click at [66, 263] on button "button" at bounding box center [73, 263] width 27 height 20
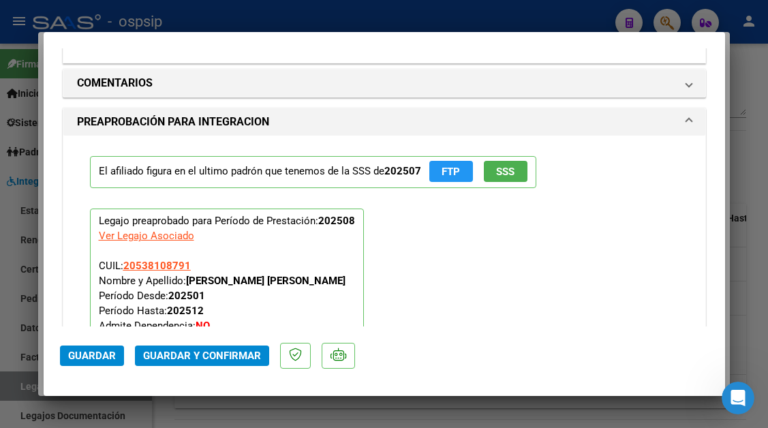
scroll to position [1226, 0]
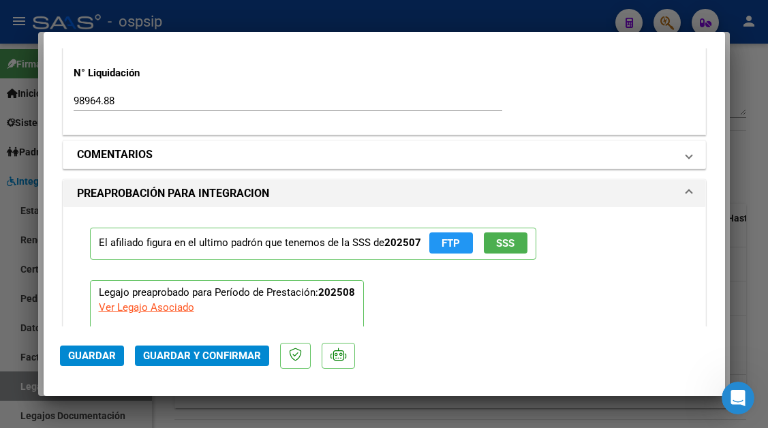
click at [674, 154] on span "COMENTARIOS" at bounding box center [381, 154] width 609 height 16
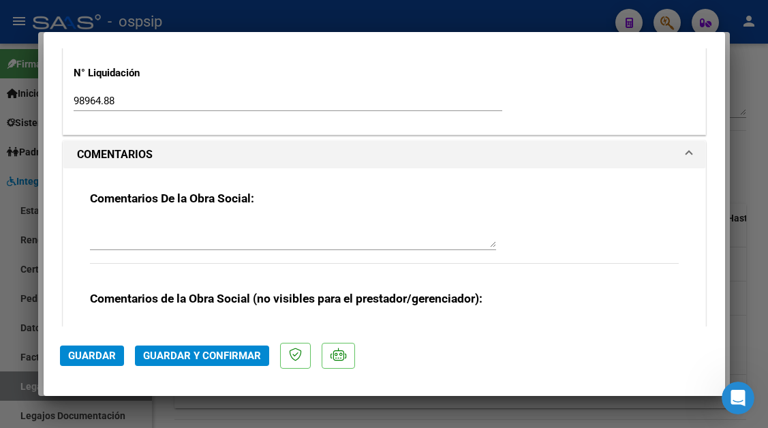
click at [244, 220] on textarea at bounding box center [293, 233] width 406 height 27
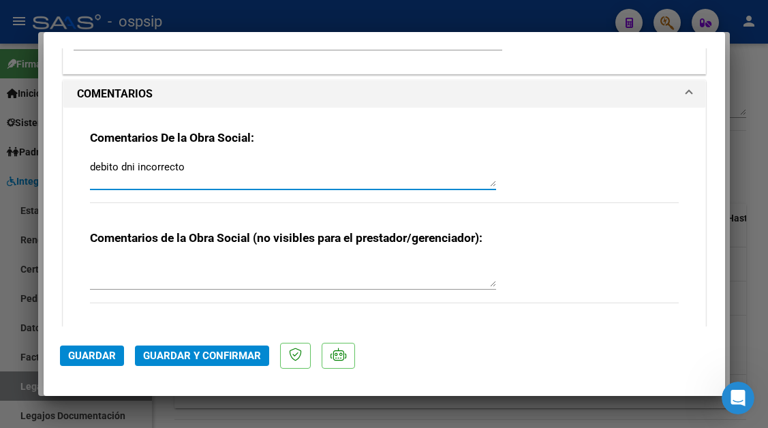
scroll to position [1362, 0]
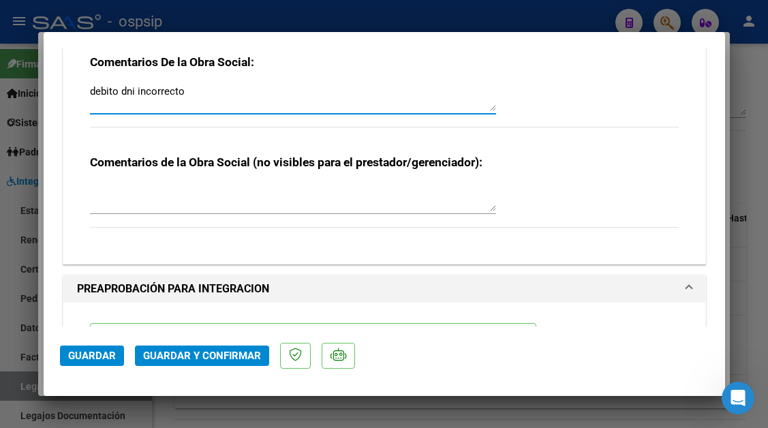
type textarea "debito dni incorrecto"
click at [188, 357] on span "Guardar y Confirmar" at bounding box center [202, 355] width 118 height 12
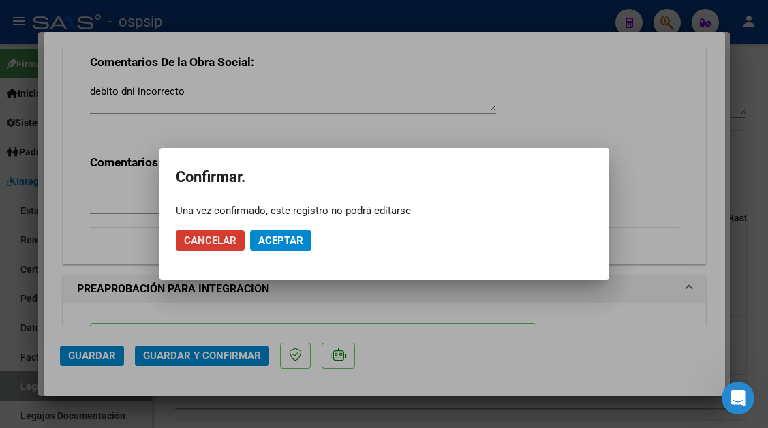
click at [279, 239] on span "Aceptar" at bounding box center [280, 240] width 45 height 12
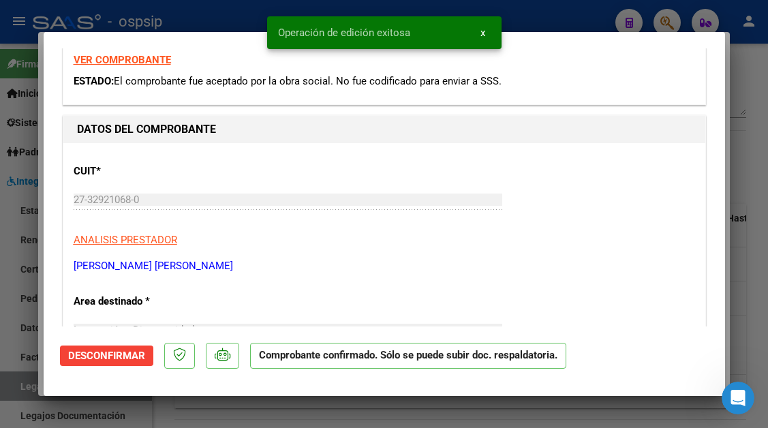
scroll to position [0, 0]
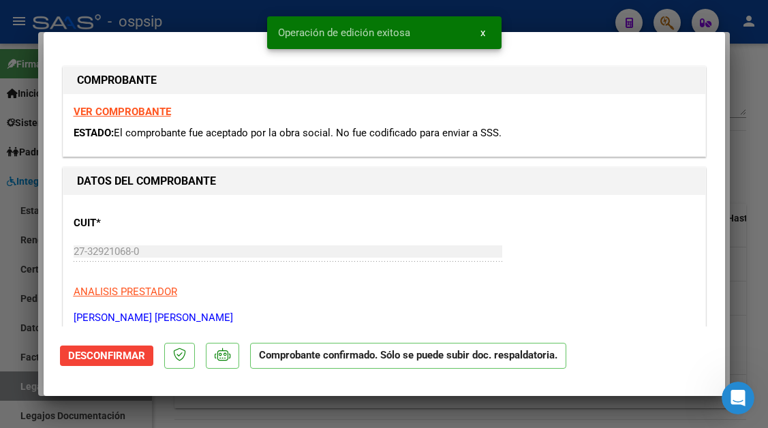
type input "$ 0,00"
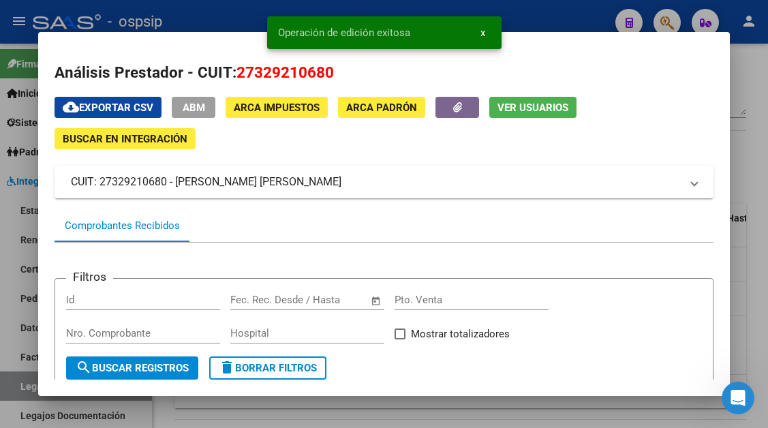
click at [516, 110] on span "Ver Usuarios" at bounding box center [532, 107] width 71 height 12
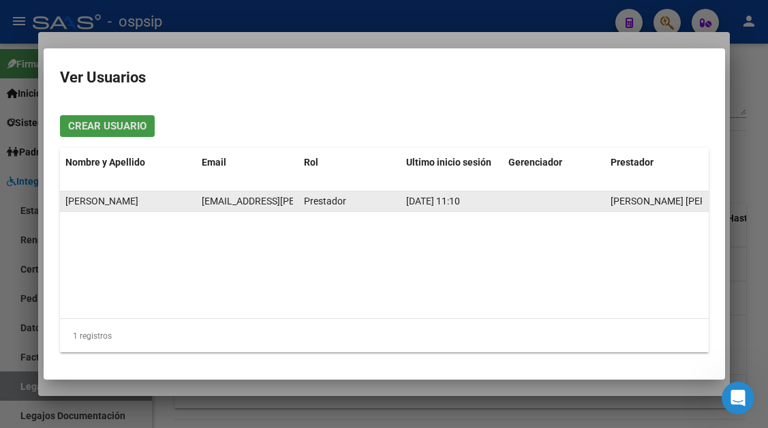
click at [236, 202] on span "[EMAIL_ADDRESS][PERSON_NAME][DOMAIN_NAME]" at bounding box center [314, 200] width 224 height 11
copy span "[EMAIL_ADDRESS][PERSON_NAME][DOMAIN_NAME]"
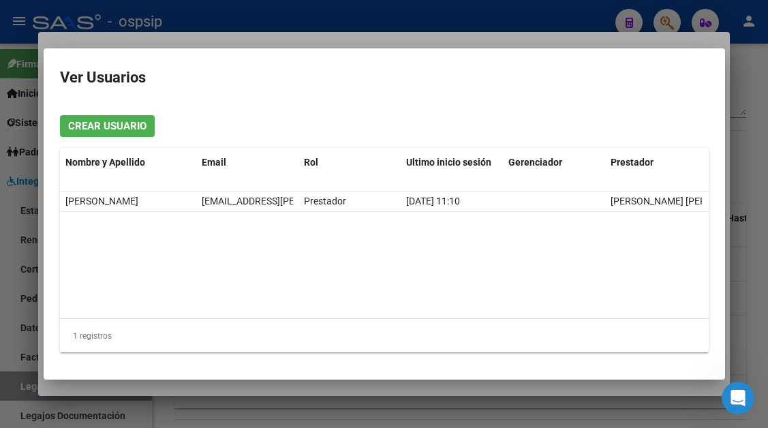
click at [23, 379] on div at bounding box center [384, 214] width 768 height 428
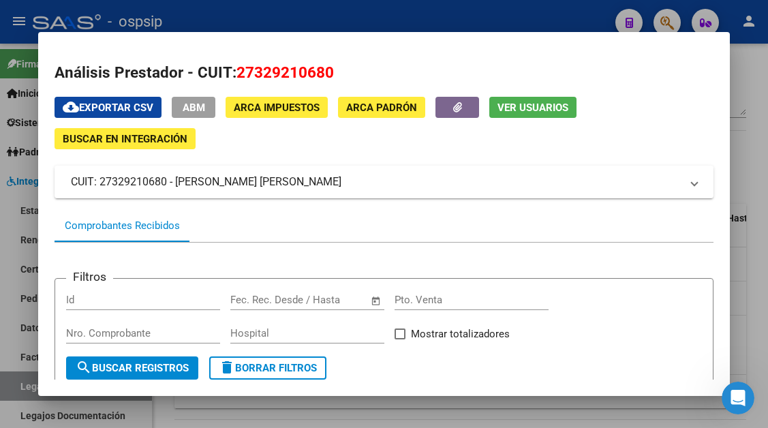
click at [23, 379] on div at bounding box center [384, 214] width 768 height 428
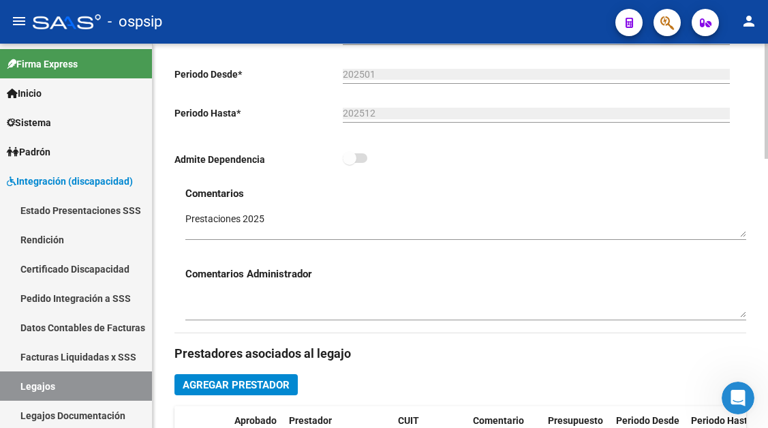
scroll to position [341, 0]
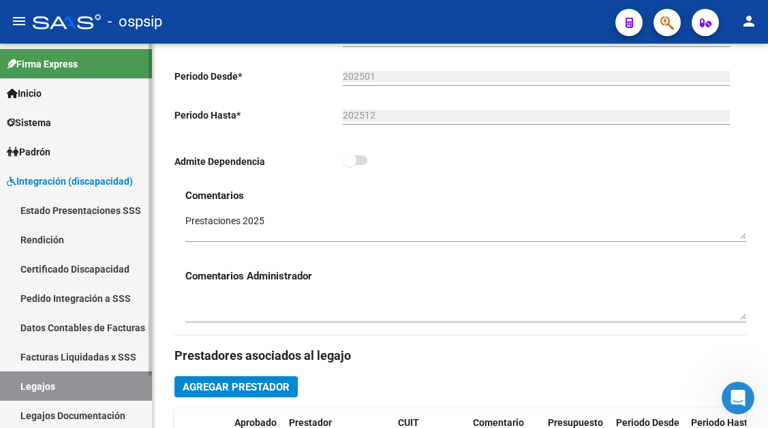
click at [72, 377] on link "Legajos" at bounding box center [76, 385] width 152 height 29
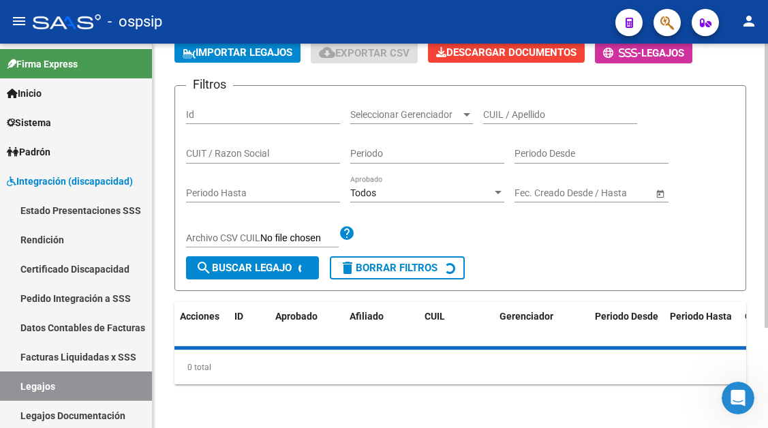
scroll to position [67, 0]
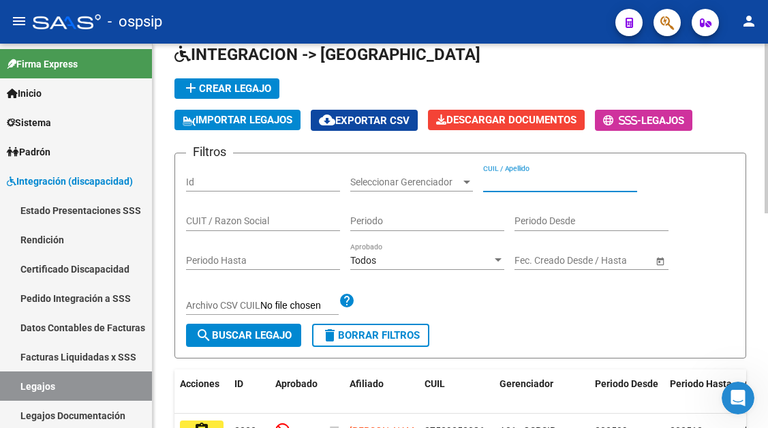
click at [507, 187] on input "CUIL / Apellido" at bounding box center [560, 182] width 154 height 12
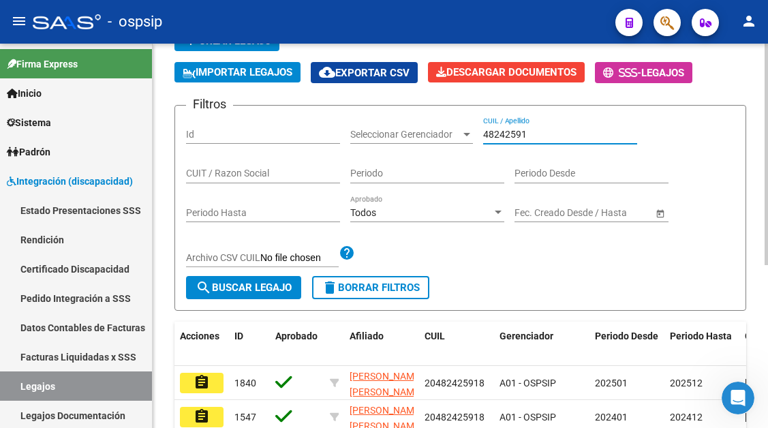
scroll to position [135, 0]
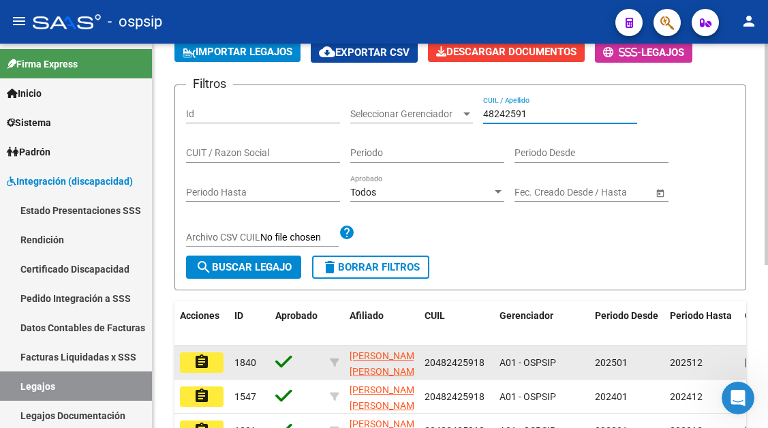
type input "48242591"
click at [189, 356] on button "assignment" at bounding box center [202, 362] width 44 height 20
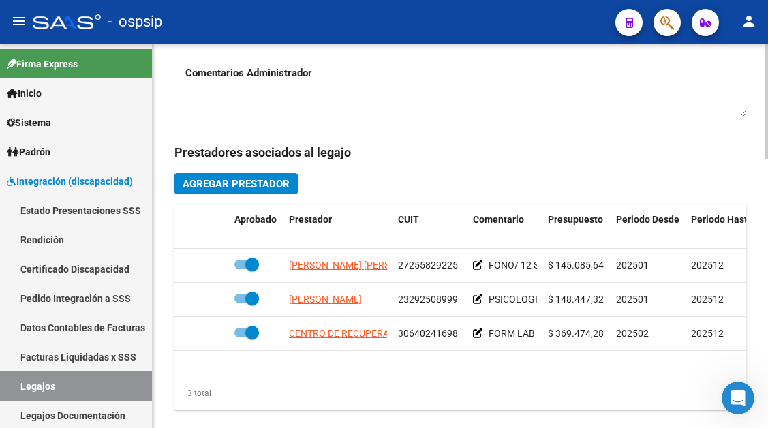
scroll to position [545, 0]
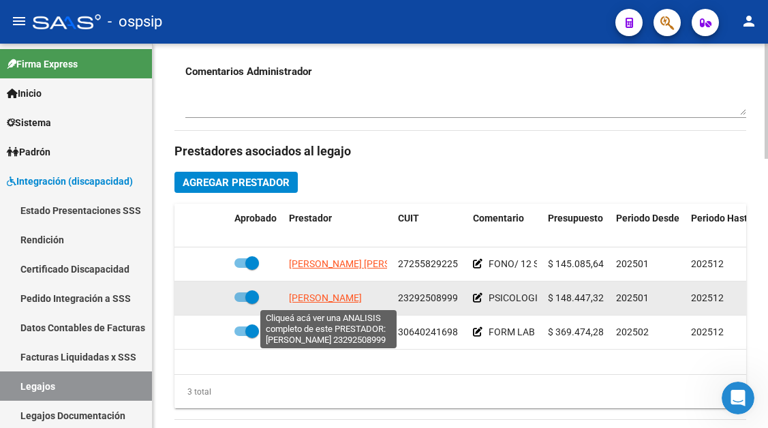
click at [345, 298] on span "[PERSON_NAME]" at bounding box center [325, 297] width 73 height 11
type textarea "23292508999"
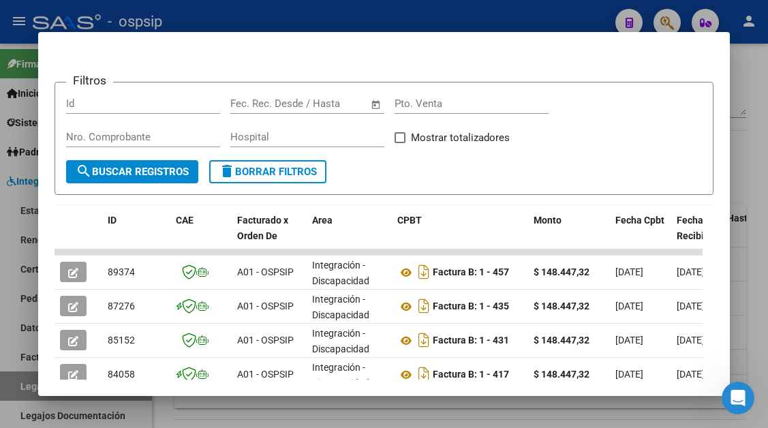
scroll to position [204, 0]
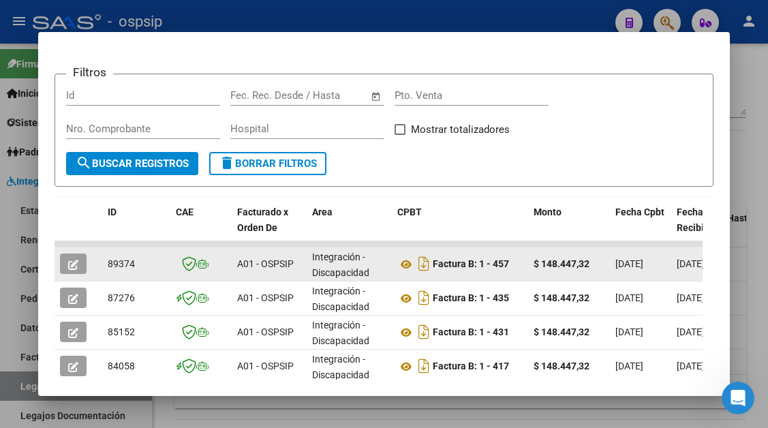
click at [80, 260] on button "button" at bounding box center [73, 263] width 27 height 20
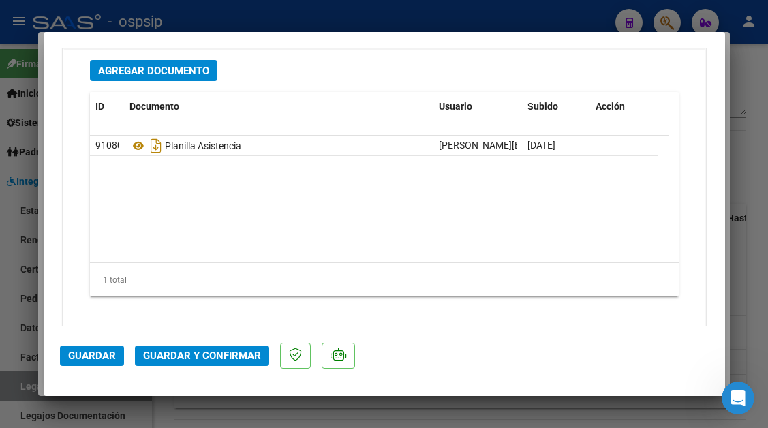
scroll to position [1716, 0]
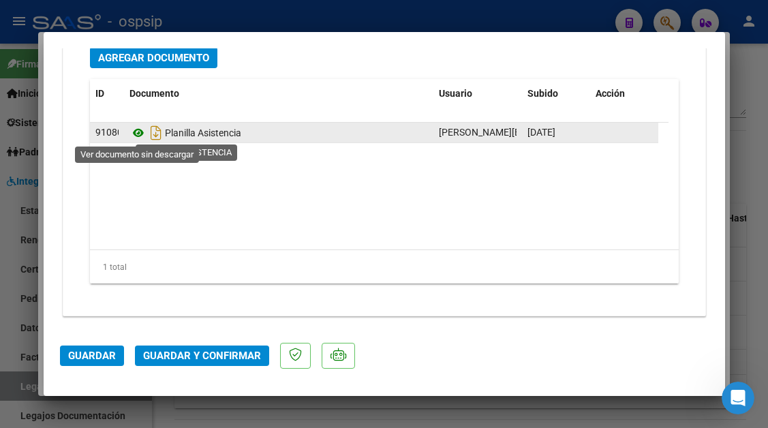
click at [131, 134] on icon at bounding box center [138, 133] width 18 height 16
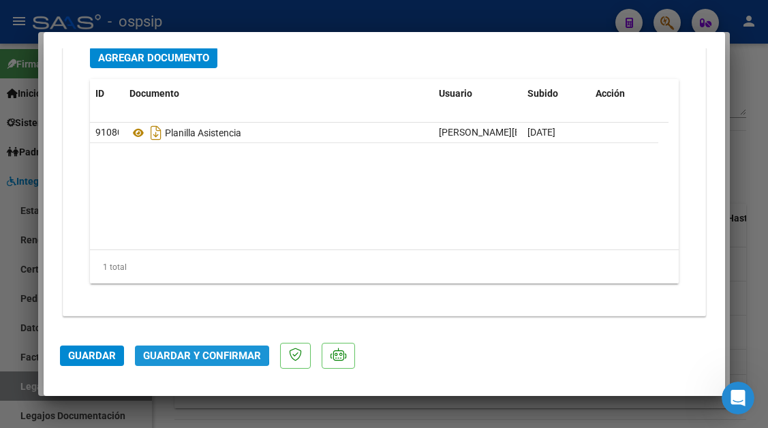
click at [181, 347] on button "Guardar y Confirmar" at bounding box center [202, 355] width 134 height 20
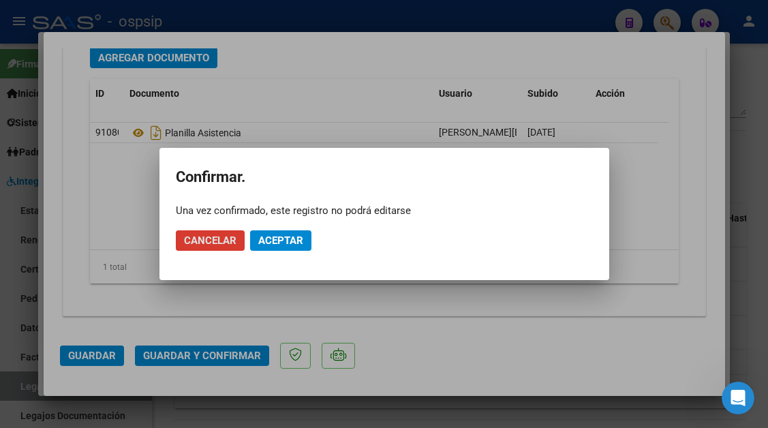
click at [253, 240] on button "Aceptar" at bounding box center [280, 240] width 61 height 20
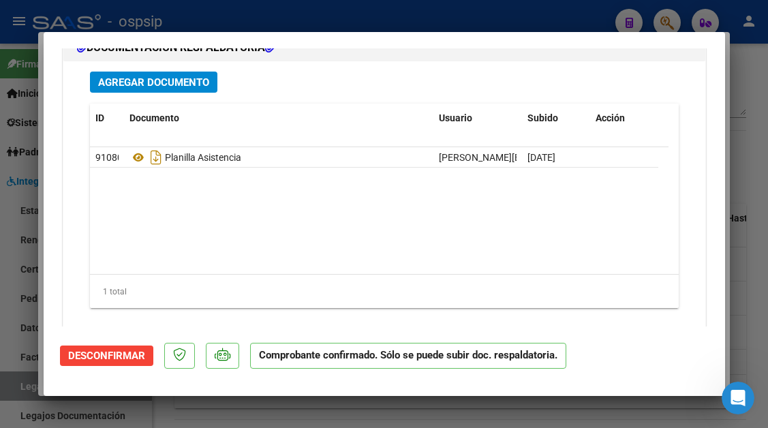
scroll to position [1562, 0]
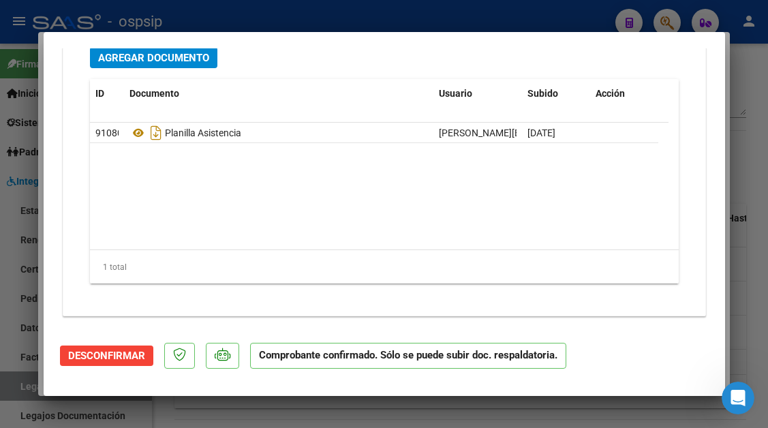
click at [25, 388] on div at bounding box center [384, 214] width 768 height 428
type input "$ 0,00"
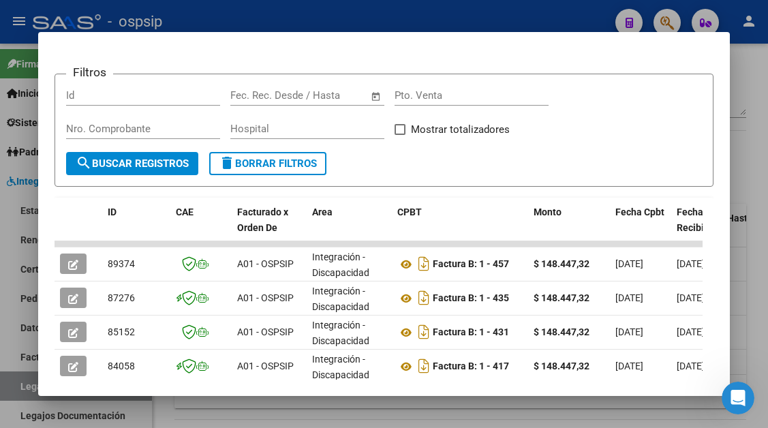
click at [25, 388] on div at bounding box center [384, 214] width 768 height 428
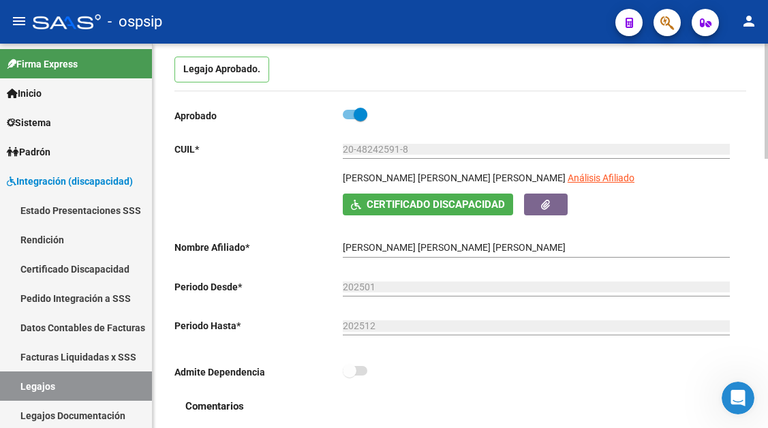
scroll to position [68, 0]
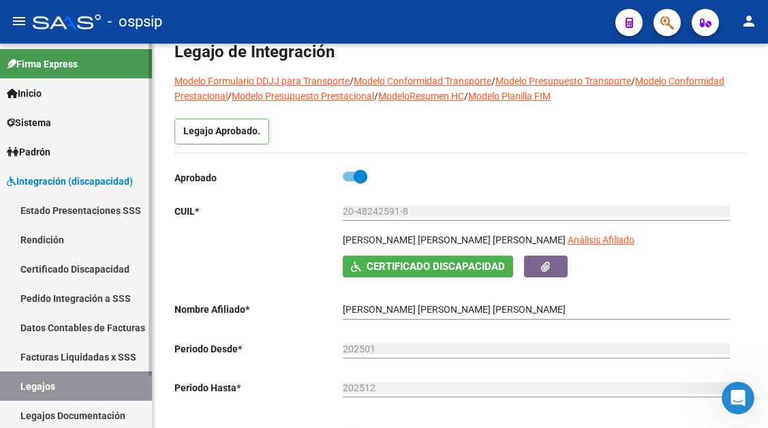
click at [27, 379] on link "Legajos" at bounding box center [76, 385] width 152 height 29
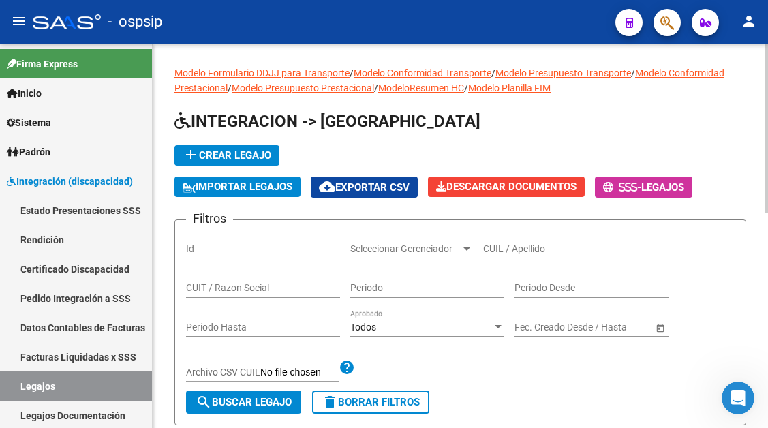
click at [501, 247] on input "CUIL / Apellido" at bounding box center [560, 249] width 154 height 12
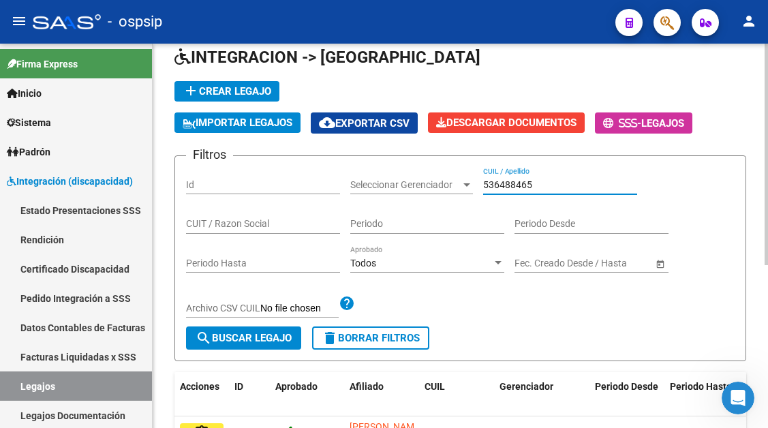
scroll to position [136, 0]
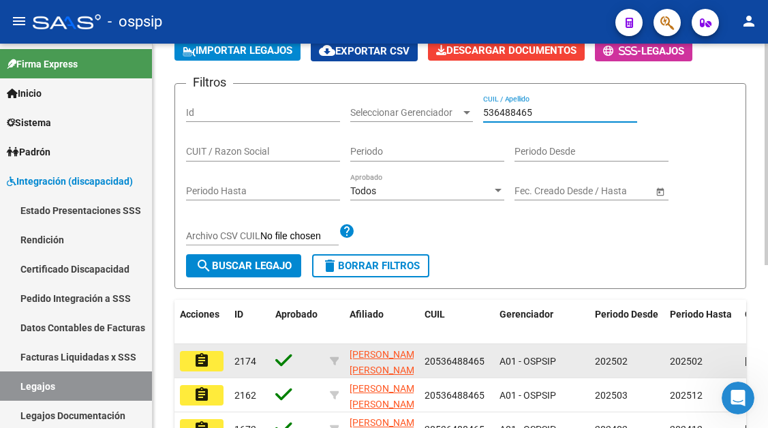
type input "536488465"
click at [200, 366] on mat-icon "assignment" at bounding box center [201, 360] width 16 height 16
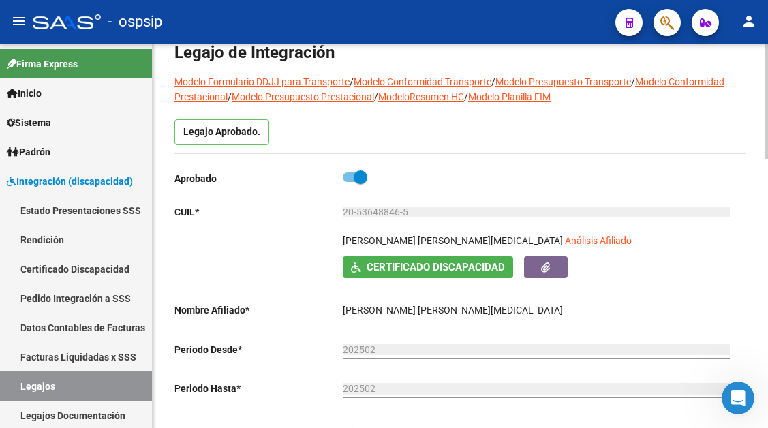
scroll to position [68, 0]
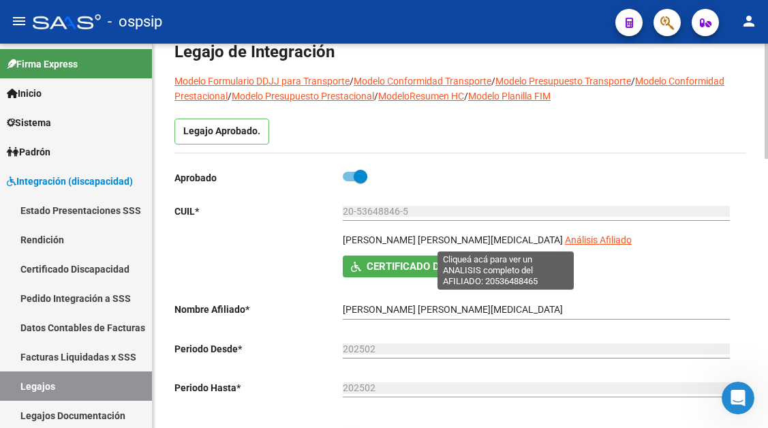
click at [565, 239] on span "Análisis Afiliado" at bounding box center [598, 239] width 67 height 11
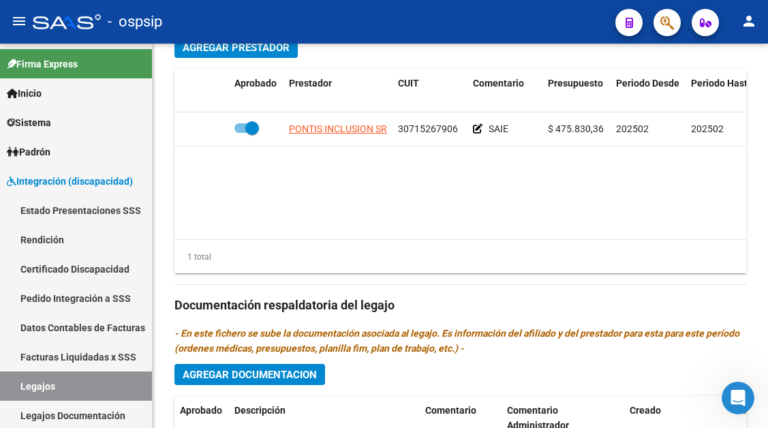
scroll to position [681, 0]
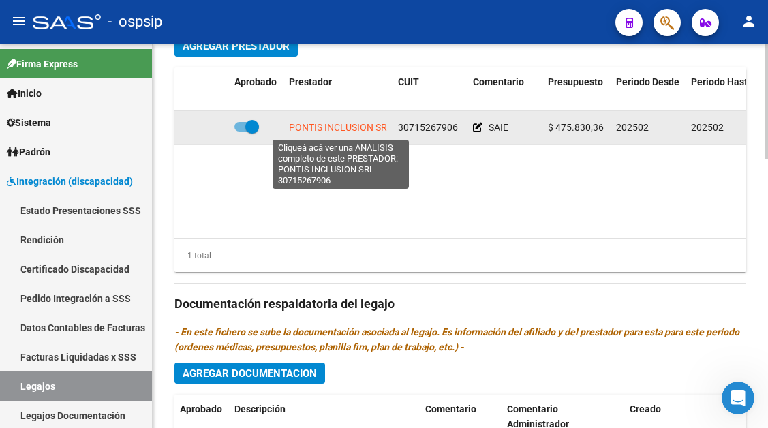
click at [337, 130] on span "PONTIS INCLUSION SRL" at bounding box center [341, 127] width 104 height 11
type textarea "30715267906"
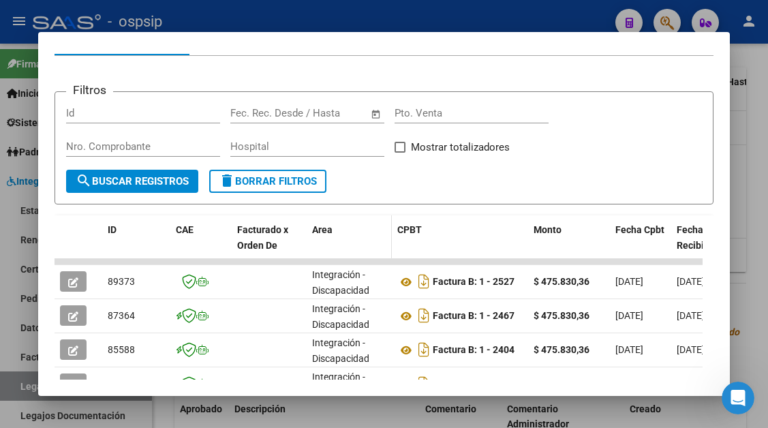
scroll to position [272, 0]
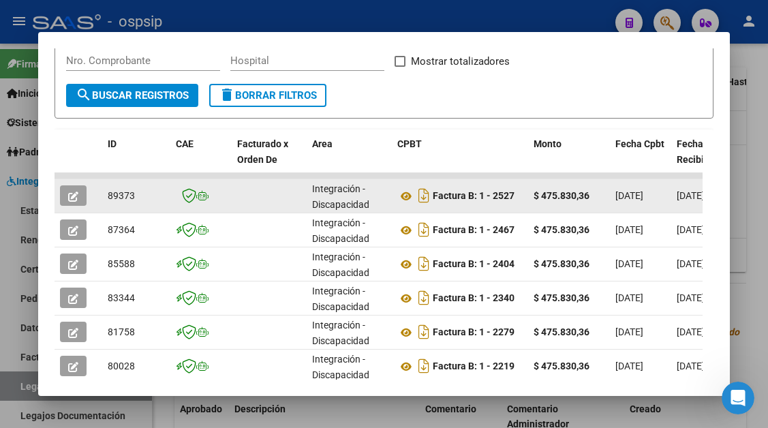
click at [82, 198] on button "button" at bounding box center [73, 195] width 27 height 20
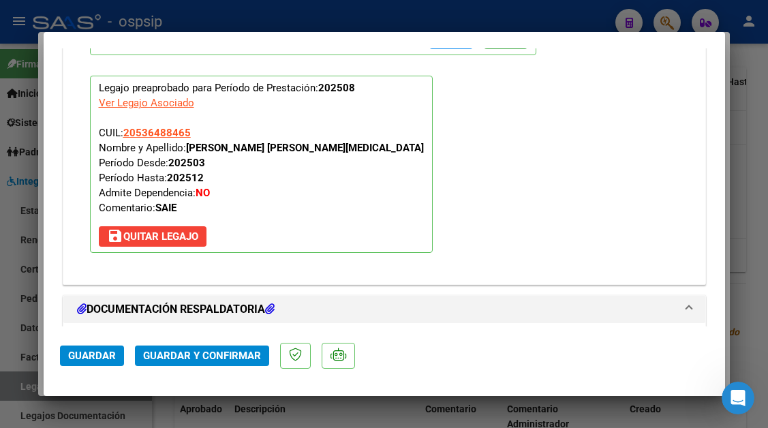
scroll to position [1635, 0]
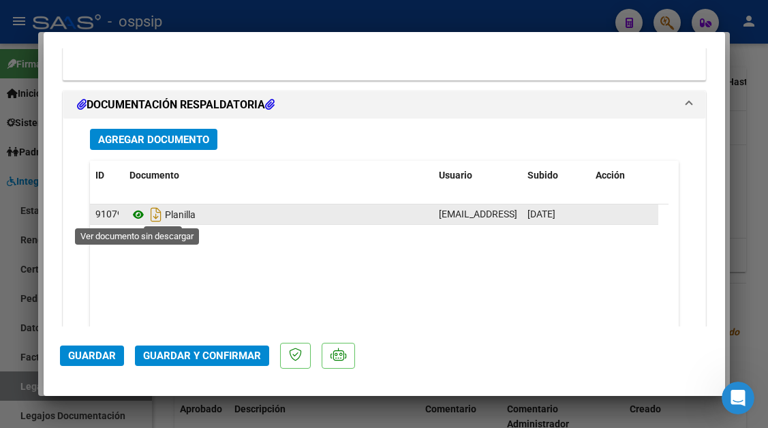
click at [132, 221] on icon at bounding box center [138, 214] width 18 height 16
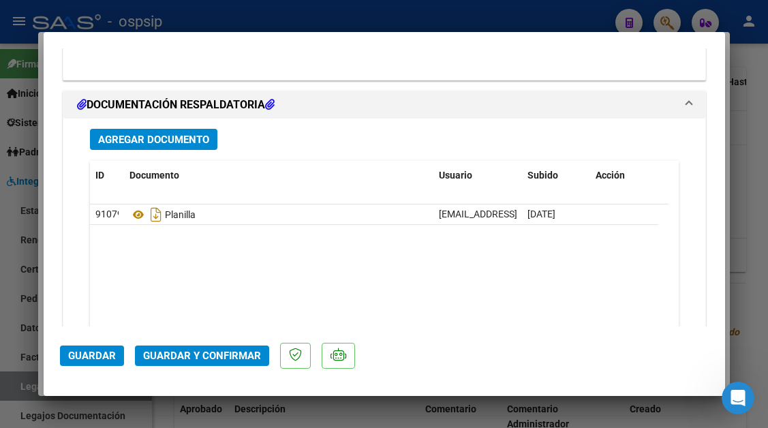
click at [189, 353] on span "Guardar y Confirmar" at bounding box center [202, 355] width 118 height 12
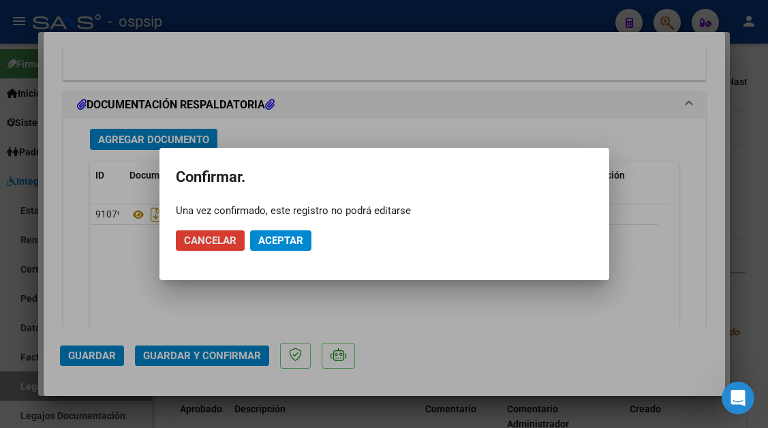
click at [268, 246] on span "Aceptar" at bounding box center [280, 240] width 45 height 12
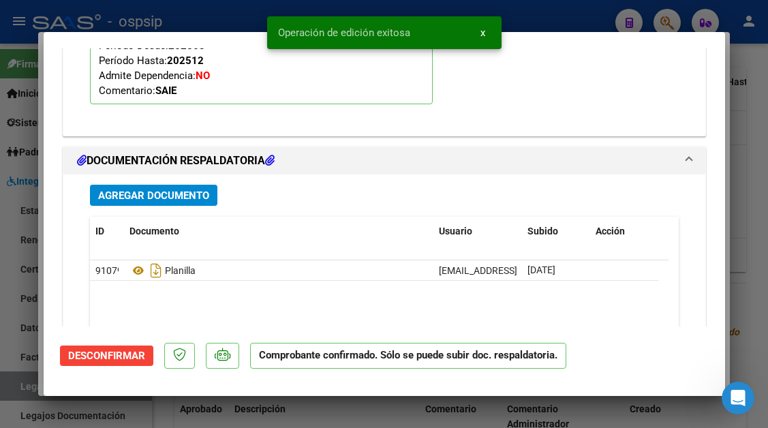
scroll to position [1307, 0]
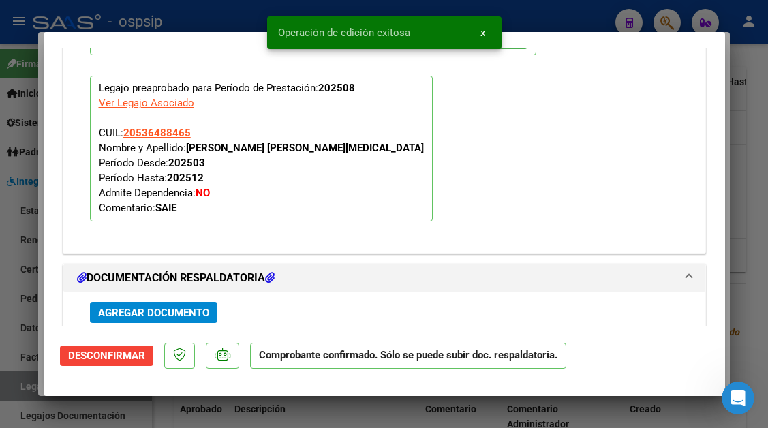
click at [23, 385] on div at bounding box center [384, 214] width 768 height 428
type input "$ 0,00"
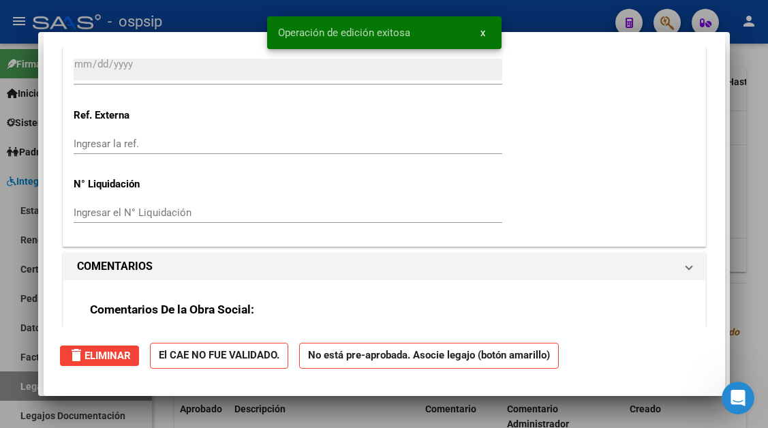
scroll to position [0, 0]
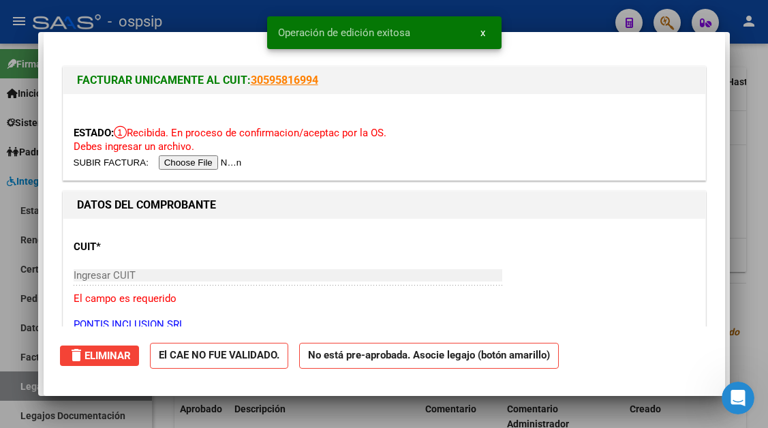
click at [23, 385] on div at bounding box center [384, 214] width 768 height 428
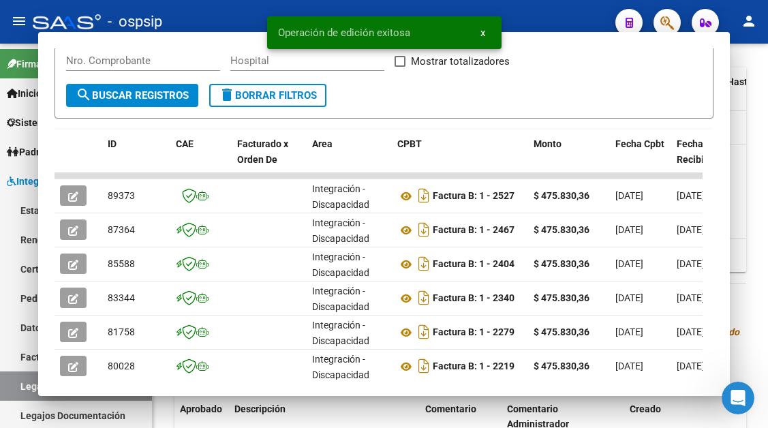
click at [23, 385] on link "Legajos" at bounding box center [76, 385] width 152 height 29
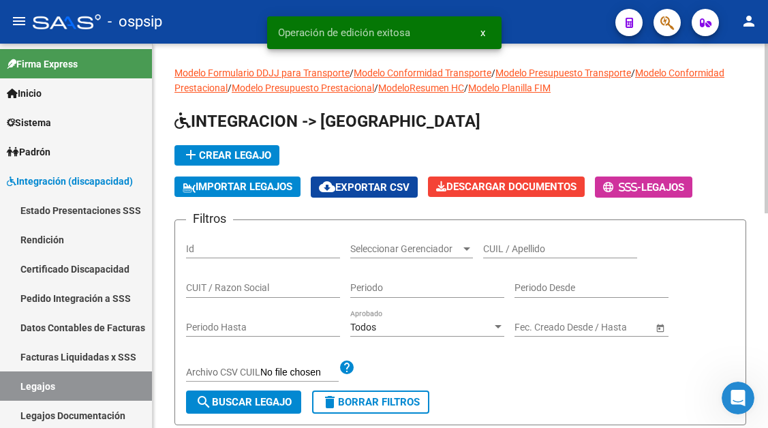
click at [528, 244] on input "CUIL / Apellido" at bounding box center [560, 249] width 154 height 12
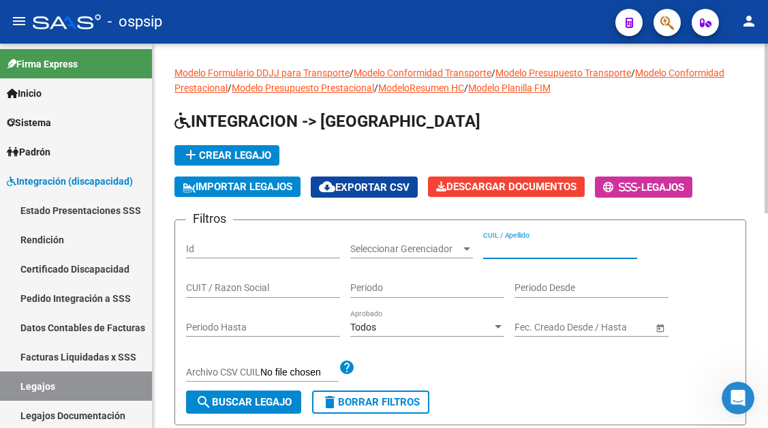
type input "6"
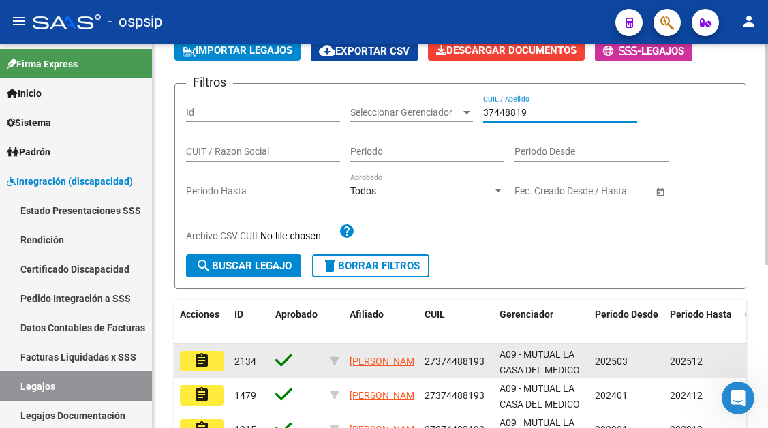
scroll to position [204, 0]
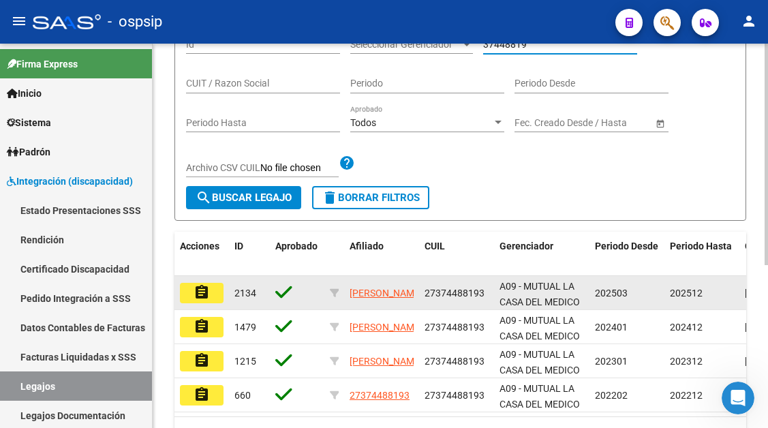
type input "37448819"
click at [205, 287] on mat-icon "assignment" at bounding box center [201, 292] width 16 height 16
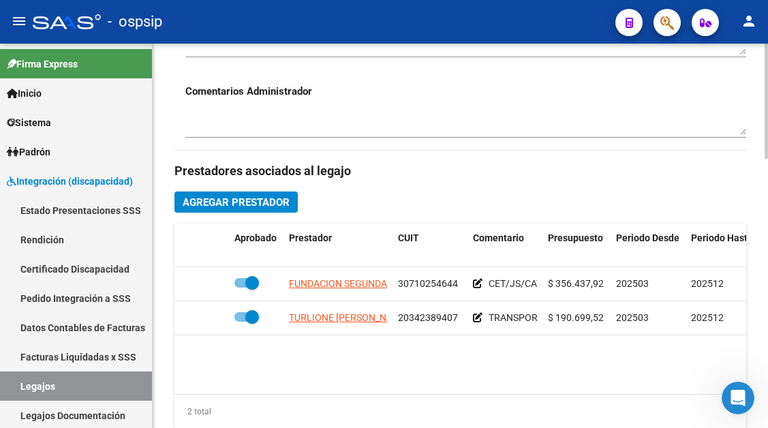
scroll to position [545, 0]
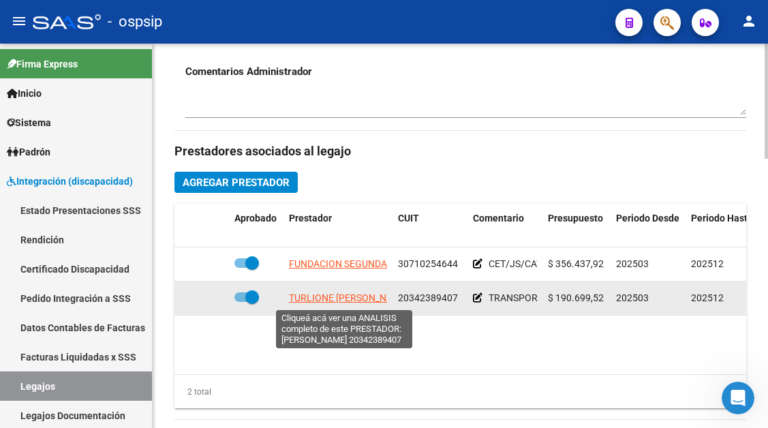
click at [364, 296] on span "TURLIONE [PERSON_NAME]" at bounding box center [349, 297] width 120 height 11
type textarea "20342389407"
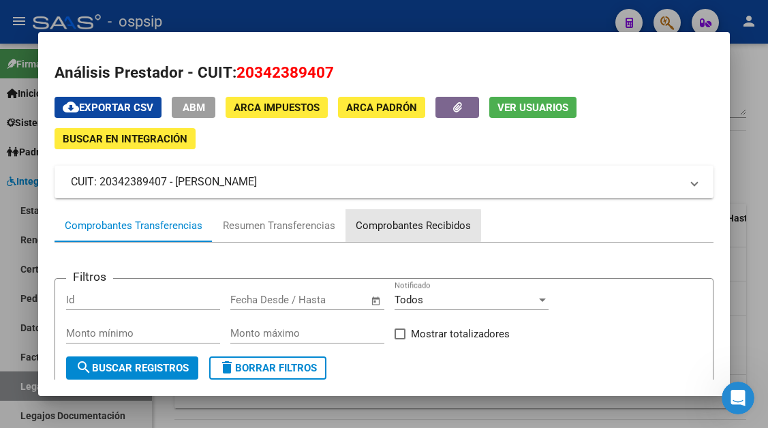
click at [396, 225] on div "Comprobantes Recibidos" at bounding box center [413, 226] width 115 height 16
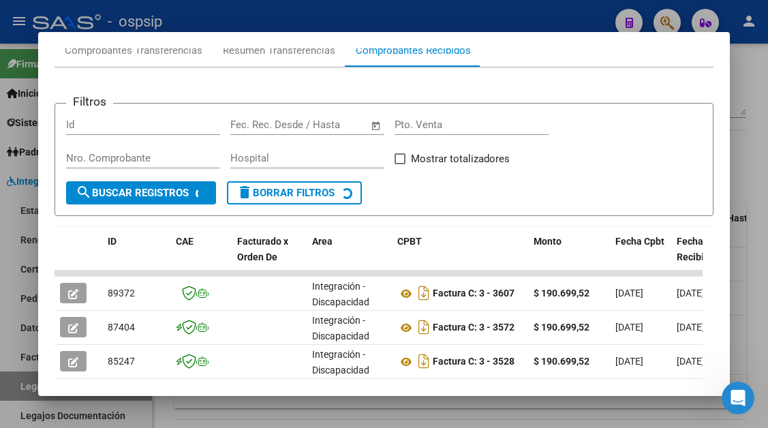
scroll to position [198, 0]
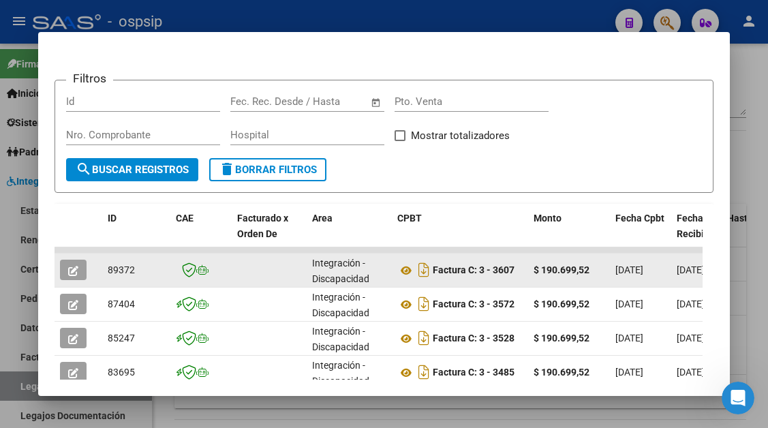
click at [78, 274] on icon "button" at bounding box center [73, 271] width 10 height 10
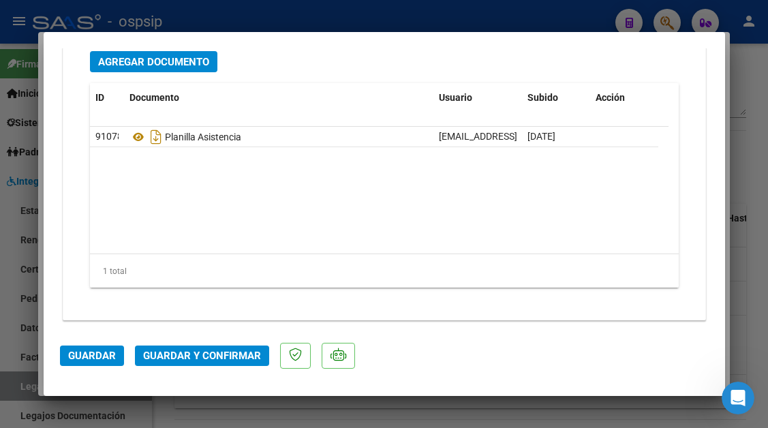
scroll to position [1716, 0]
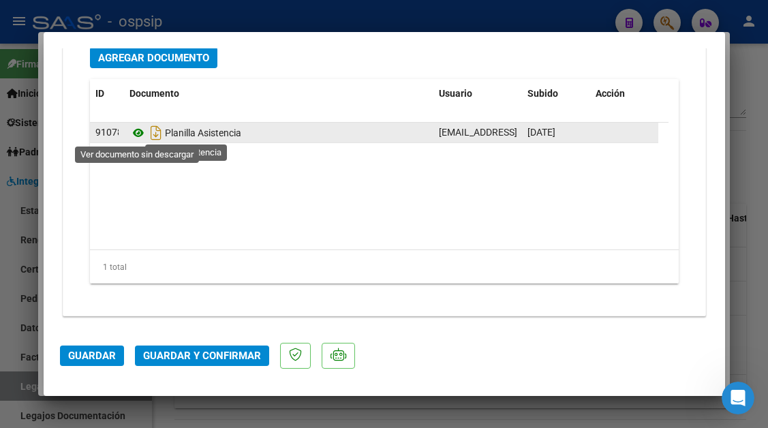
click at [134, 129] on icon at bounding box center [138, 133] width 18 height 16
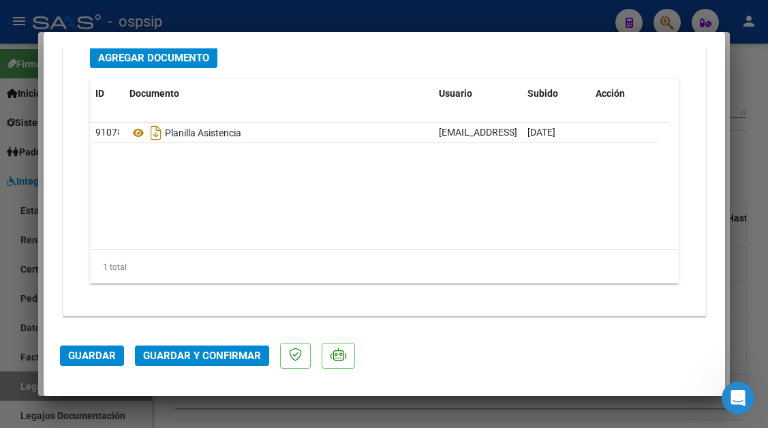
scroll to position [1580, 0]
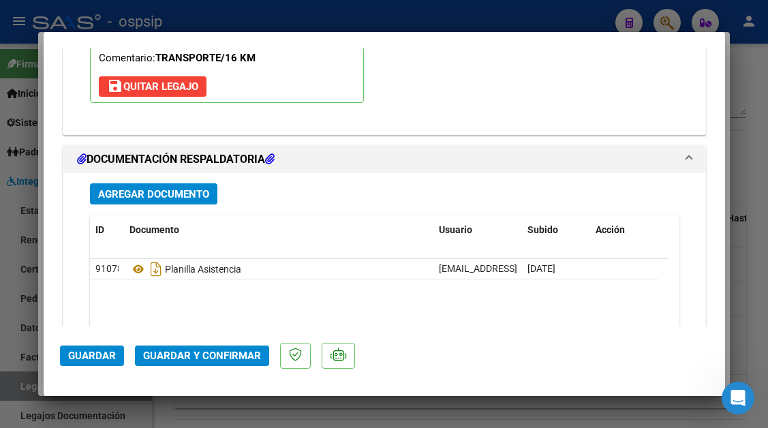
type input "$ 0,00"
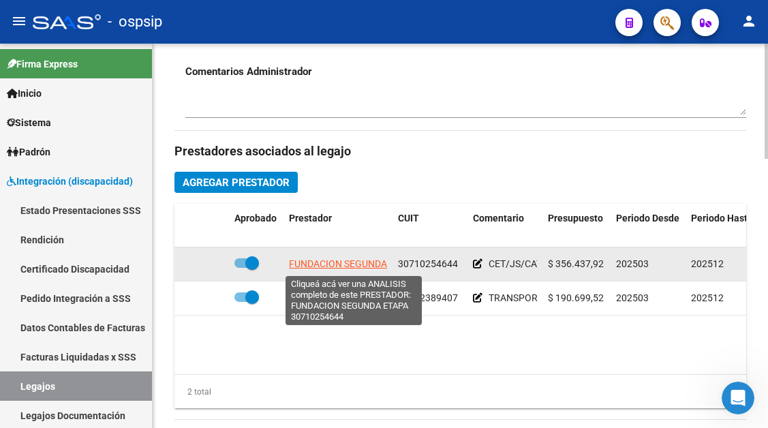
click at [332, 261] on span "FUNDACION SEGUNDA ETAPA" at bounding box center [353, 263] width 128 height 11
type textarea "30710254644"
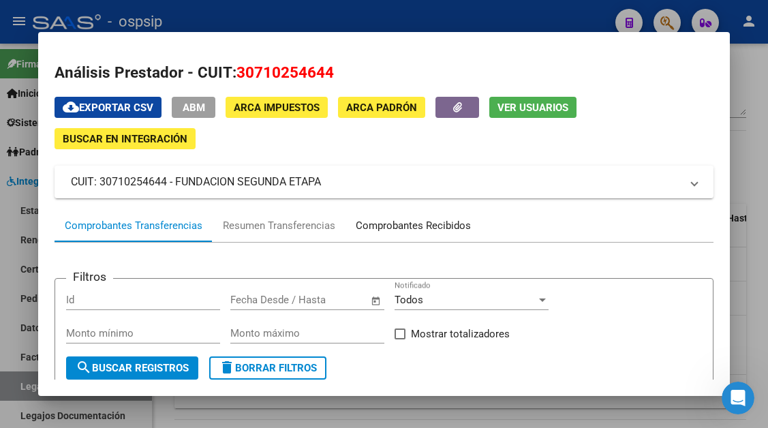
click at [392, 223] on div "Comprobantes Recibidos" at bounding box center [413, 226] width 115 height 16
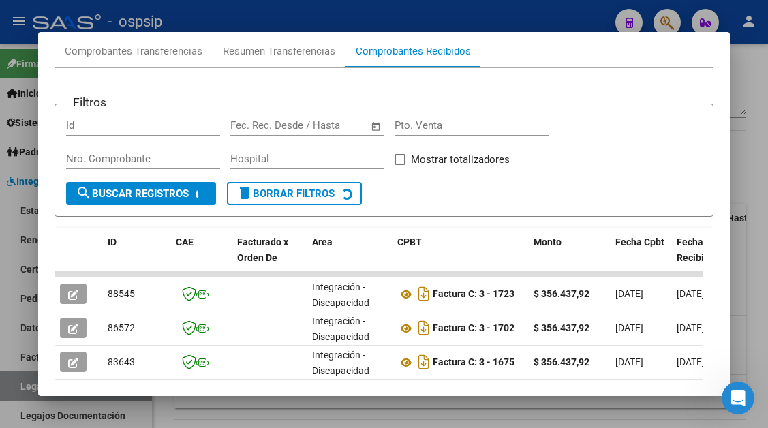
scroll to position [198, 0]
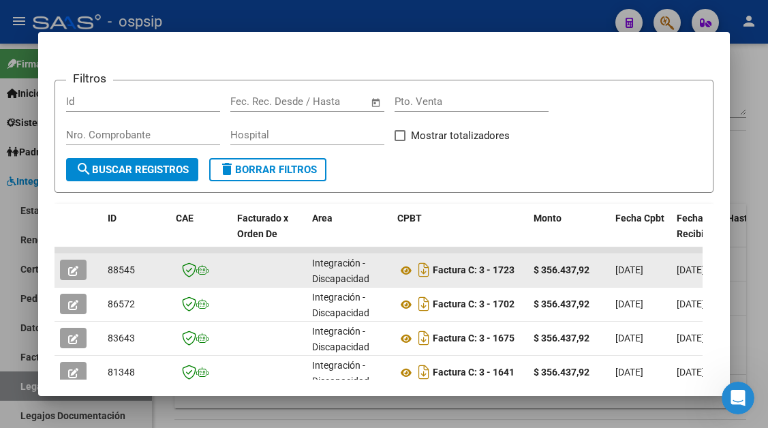
click at [76, 272] on icon "button" at bounding box center [73, 271] width 10 height 10
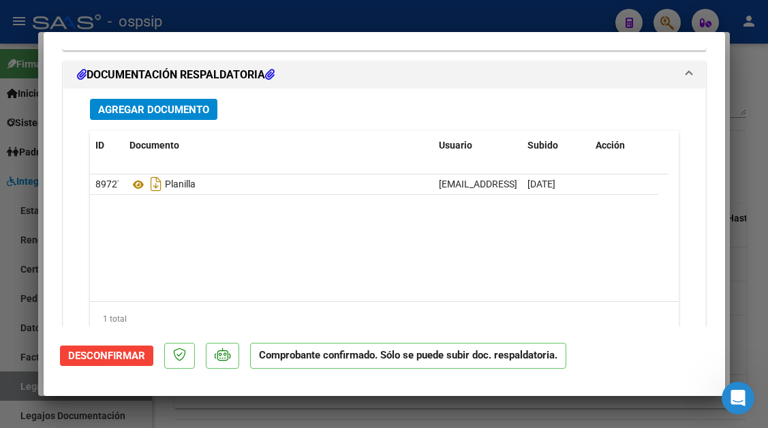
scroll to position [1567, 0]
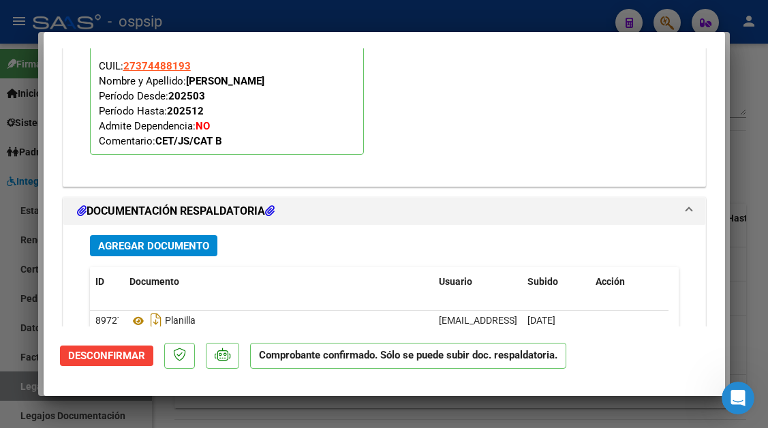
type input "$ 0,00"
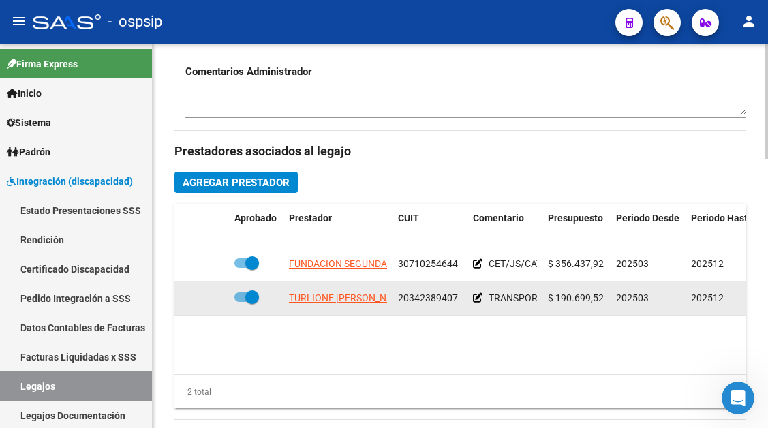
click at [324, 302] on span "TURLIONE [PERSON_NAME]" at bounding box center [349, 297] width 120 height 11
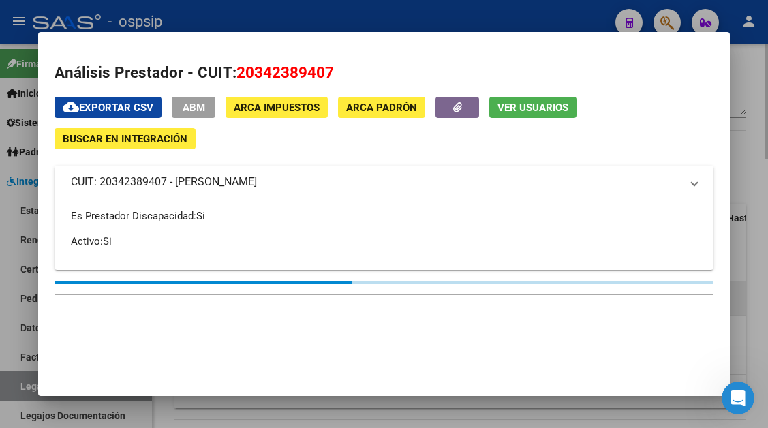
type textarea "20342389407"
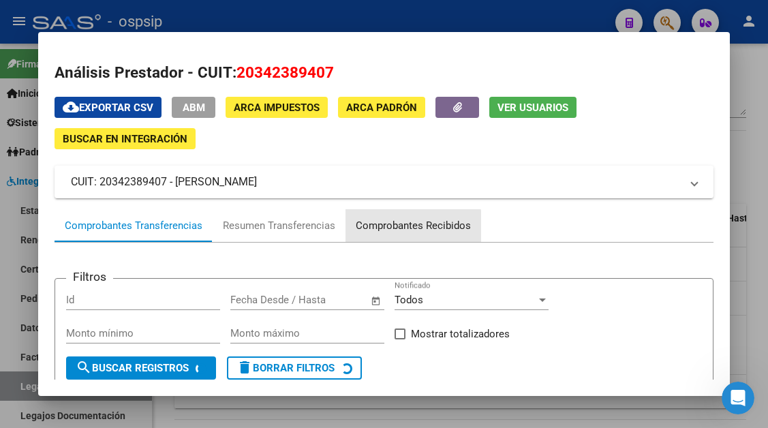
click at [396, 229] on div "Comprobantes Recibidos" at bounding box center [413, 226] width 115 height 16
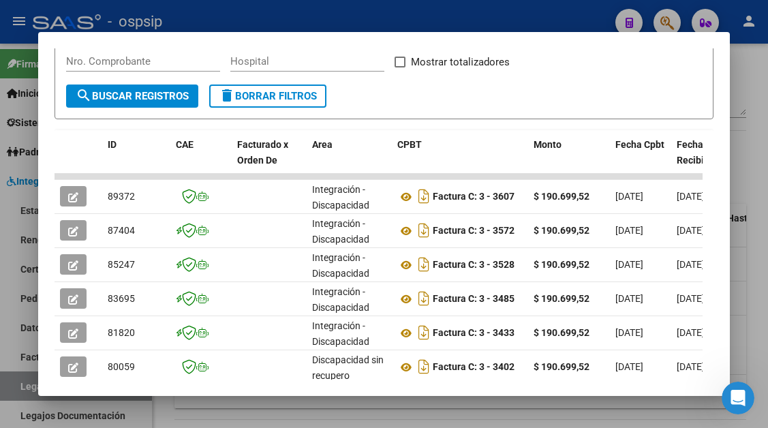
scroll to position [272, 0]
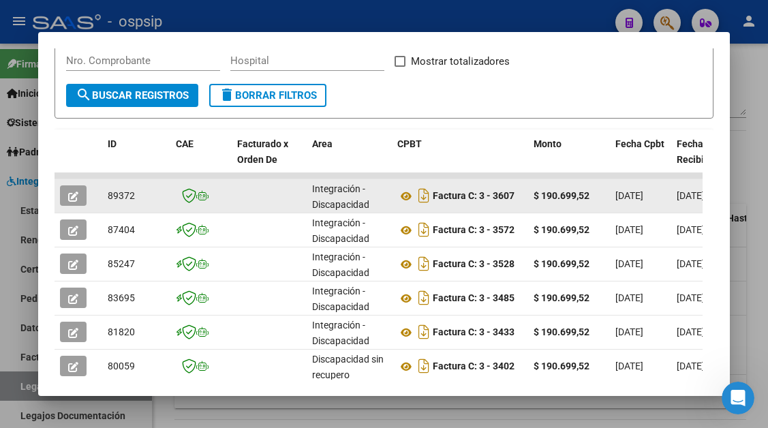
click at [72, 197] on icon "button" at bounding box center [73, 196] width 10 height 10
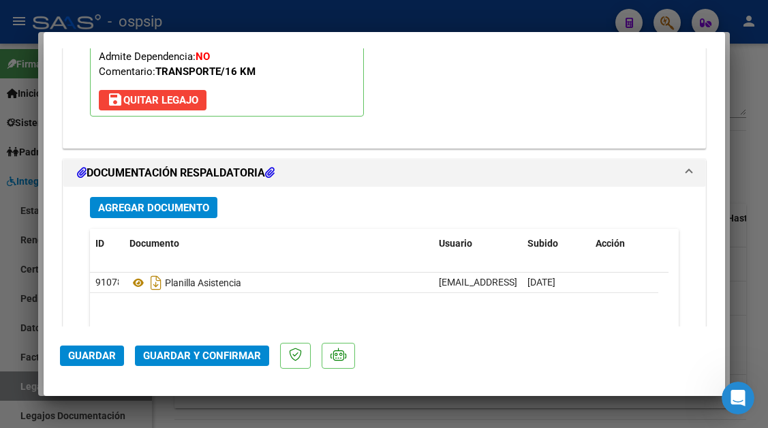
scroll to position [1635, 0]
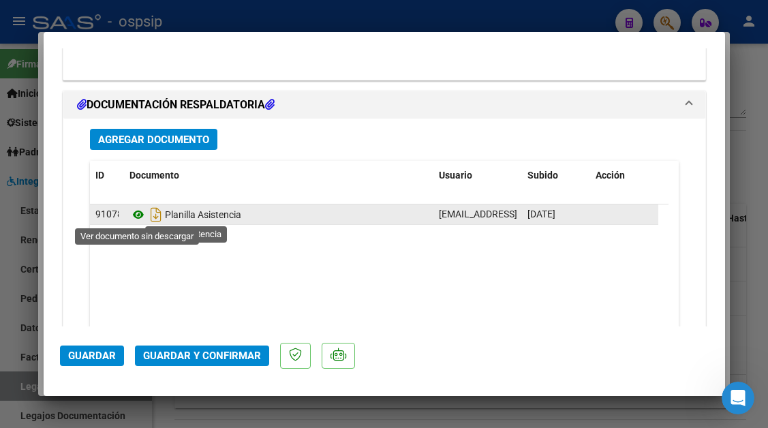
click at [139, 218] on icon at bounding box center [138, 214] width 18 height 16
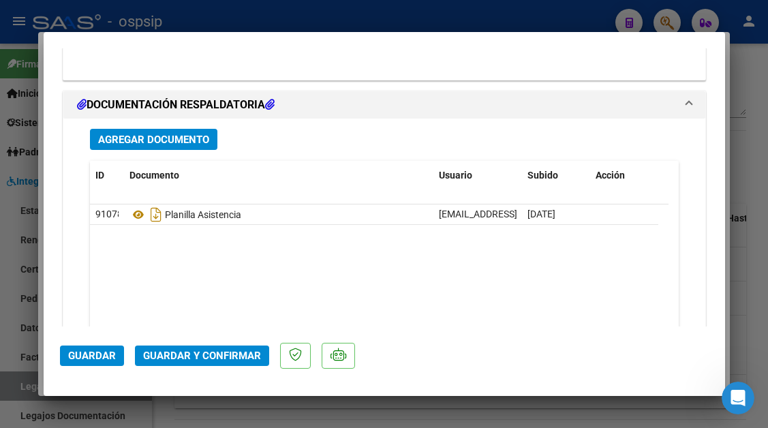
type input "$ 0,00"
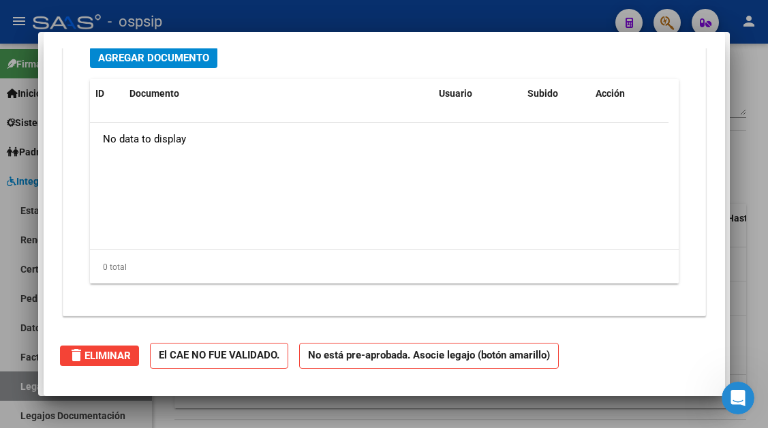
scroll to position [0, 0]
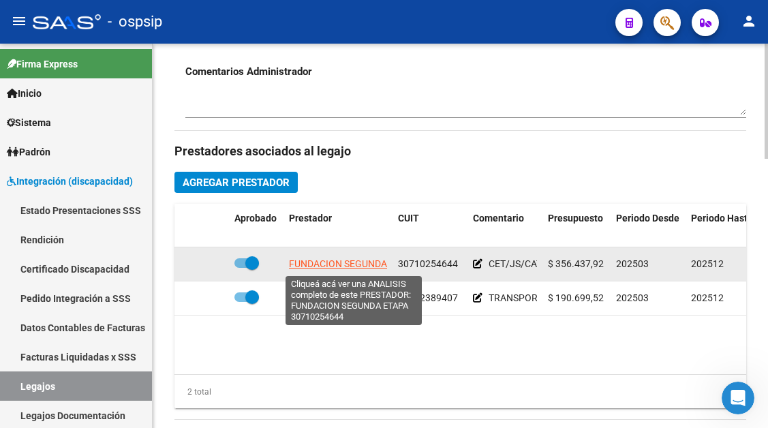
click at [307, 265] on span "FUNDACION SEGUNDA ETAPA" at bounding box center [353, 263] width 128 height 11
type textarea "30710254644"
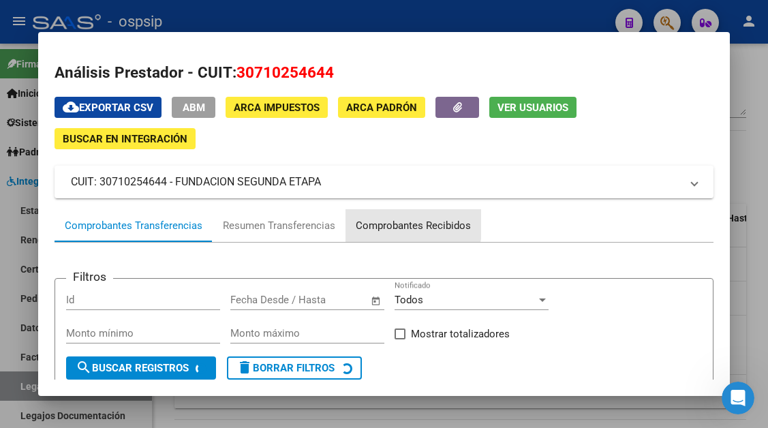
click at [379, 223] on div "Comprobantes Recibidos" at bounding box center [413, 226] width 115 height 16
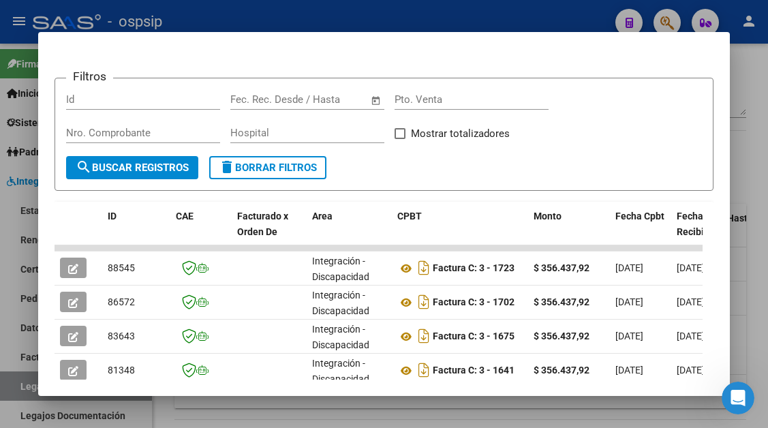
scroll to position [204, 0]
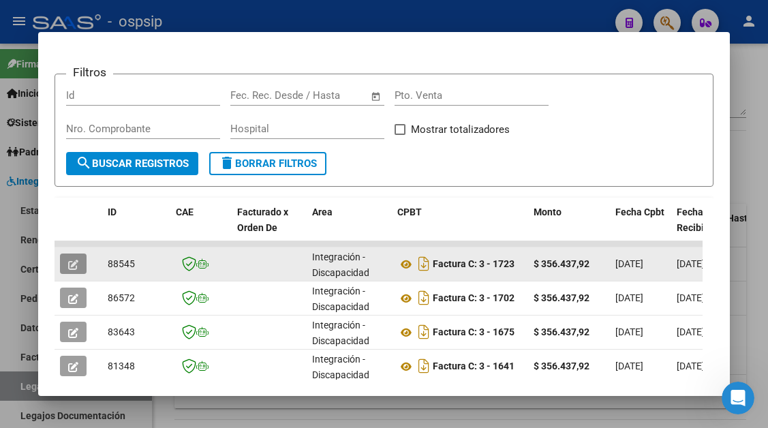
click at [82, 262] on button "button" at bounding box center [73, 263] width 27 height 20
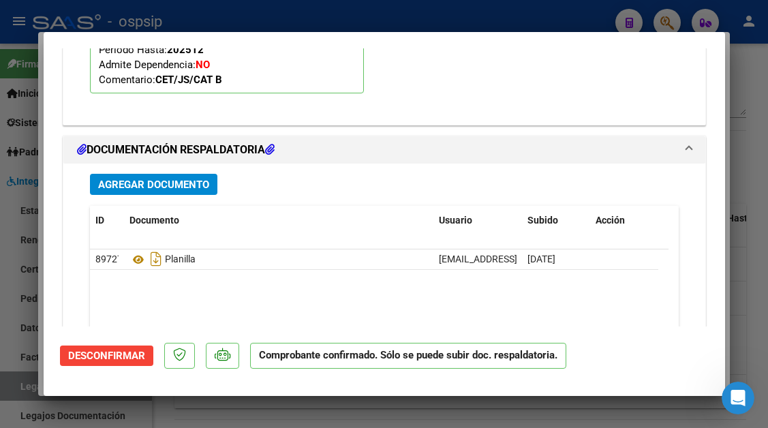
scroll to position [1618, 0]
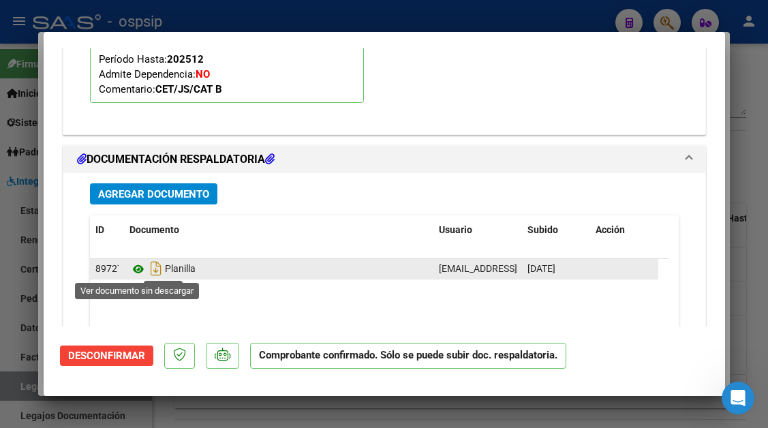
click at [145, 267] on icon at bounding box center [138, 269] width 18 height 16
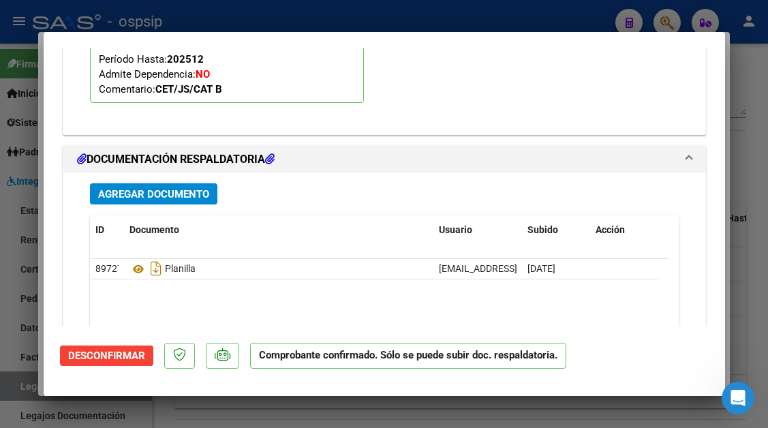
type input "$ 0,00"
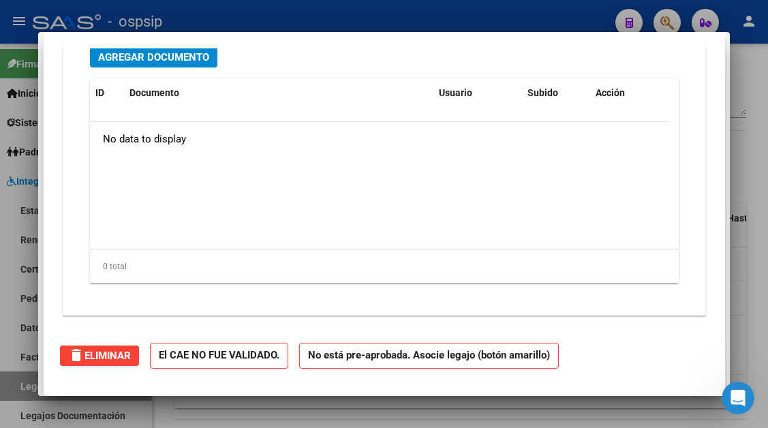
scroll to position [0, 0]
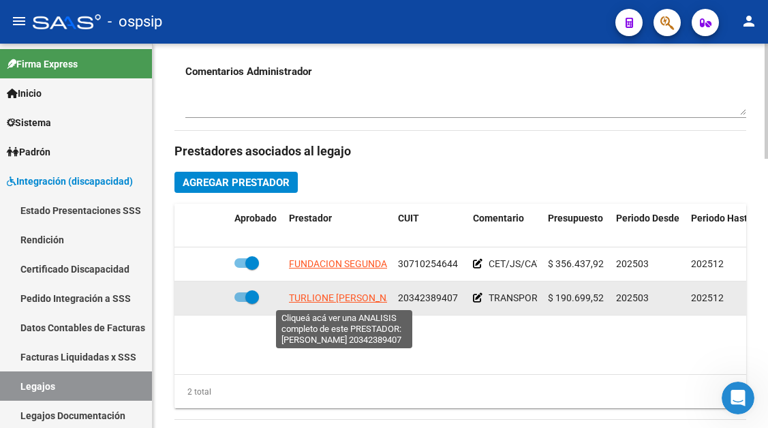
click at [309, 293] on span "TURLIONE [PERSON_NAME]" at bounding box center [349, 297] width 120 height 11
type textarea "20342389407"
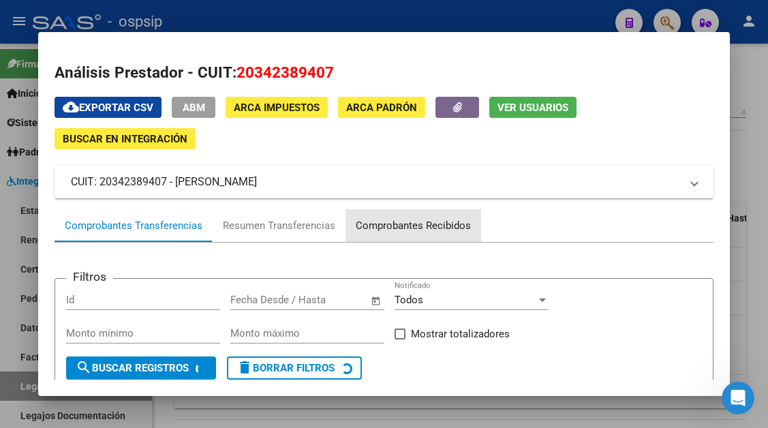
click at [362, 223] on div "Comprobantes Recibidos" at bounding box center [413, 226] width 115 height 16
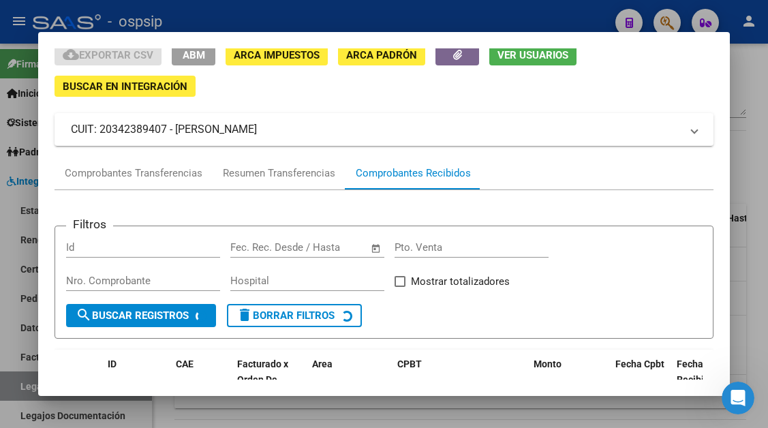
scroll to position [130, 0]
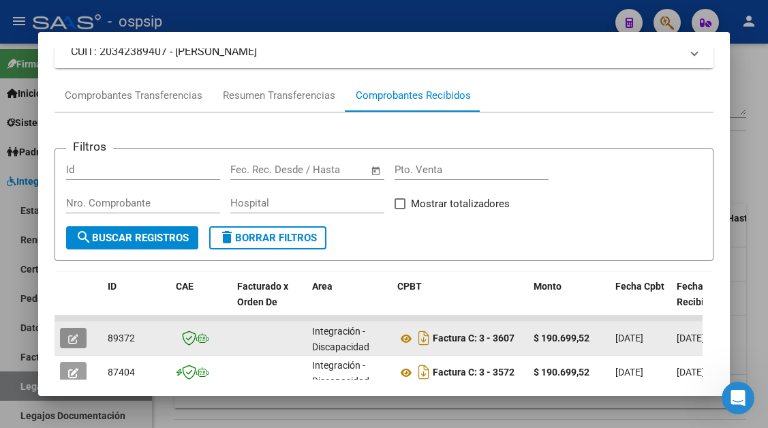
click at [69, 339] on icon "button" at bounding box center [73, 339] width 10 height 10
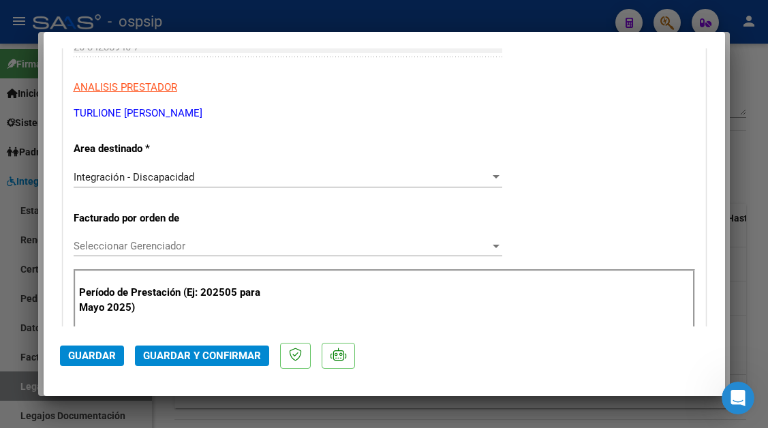
scroll to position [341, 0]
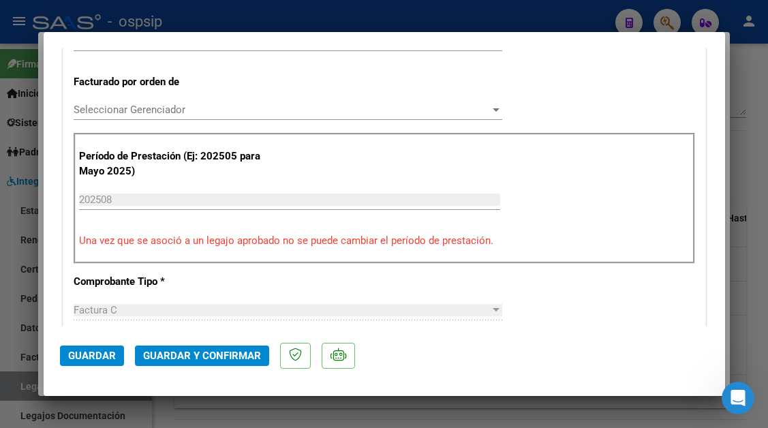
click at [191, 358] on span "Guardar y Confirmar" at bounding box center [202, 355] width 118 height 12
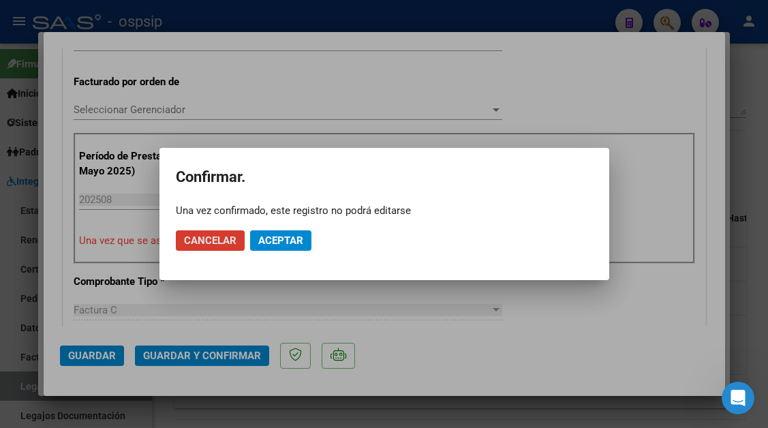
click at [271, 245] on span "Aceptar" at bounding box center [280, 240] width 45 height 12
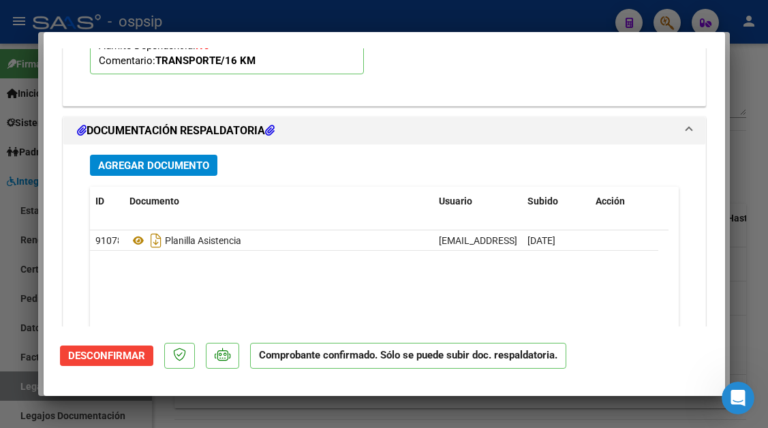
scroll to position [1430, 0]
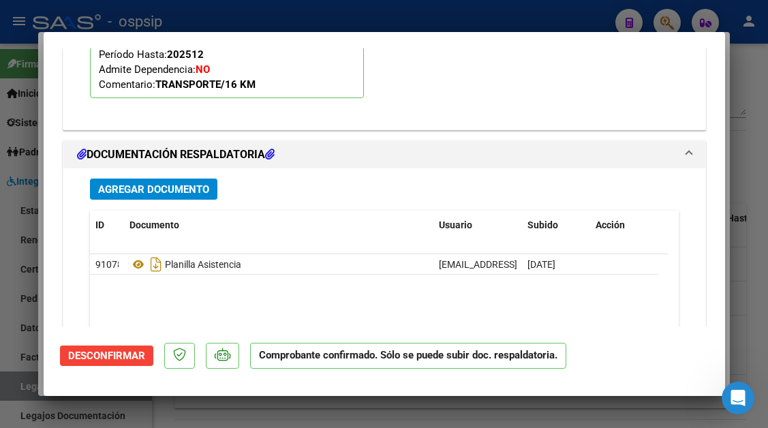
type input "$ 0,00"
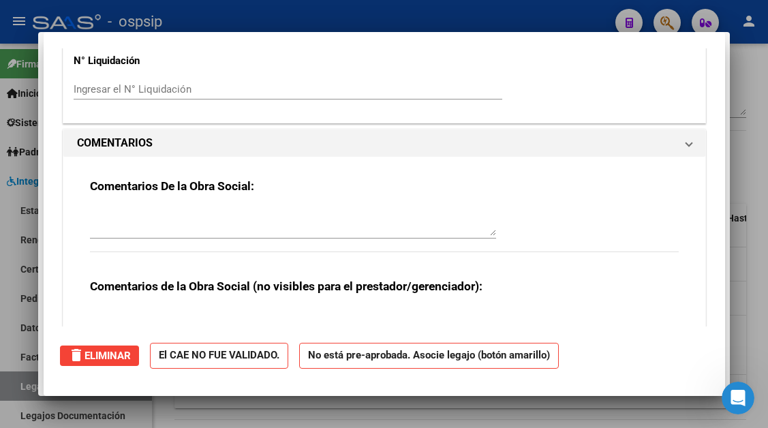
scroll to position [0, 0]
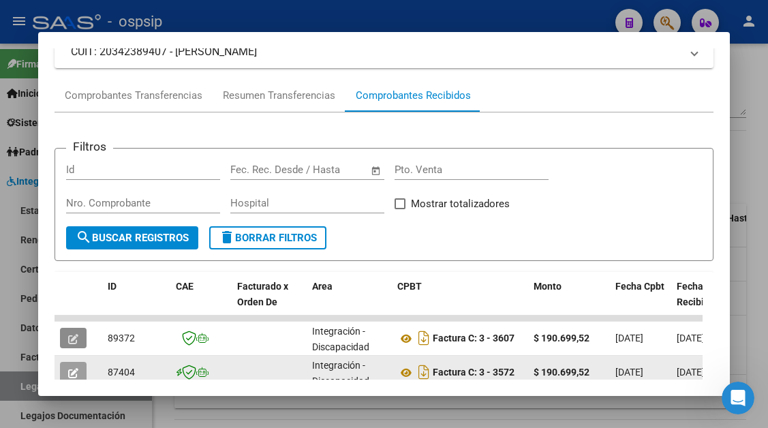
click at [60, 328] on button "button" at bounding box center [73, 338] width 27 height 20
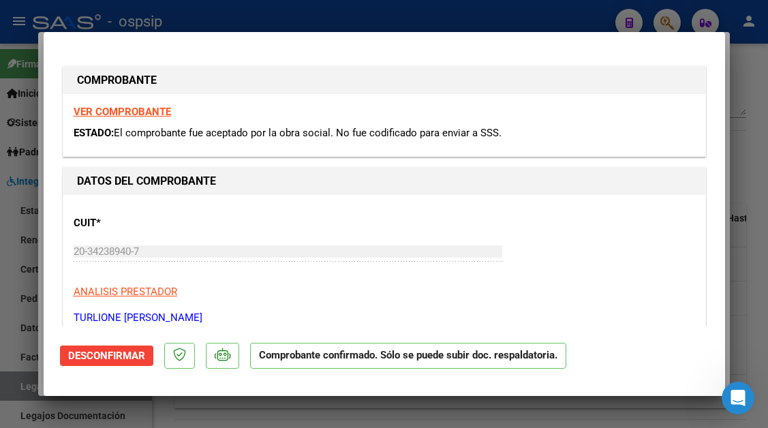
click at [27, 390] on div at bounding box center [384, 214] width 768 height 428
type input "$ 0,00"
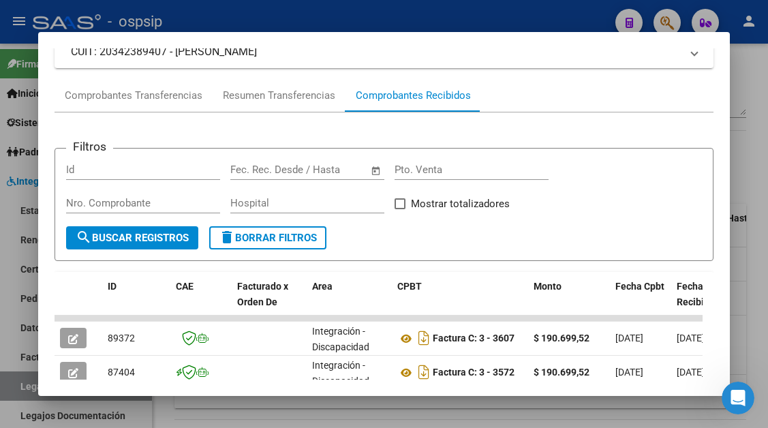
click at [27, 390] on div at bounding box center [384, 214] width 768 height 428
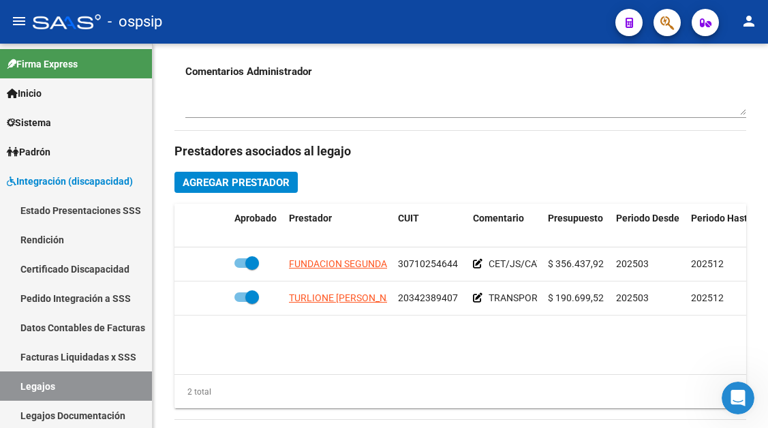
click at [27, 390] on link "Legajos" at bounding box center [76, 385] width 152 height 29
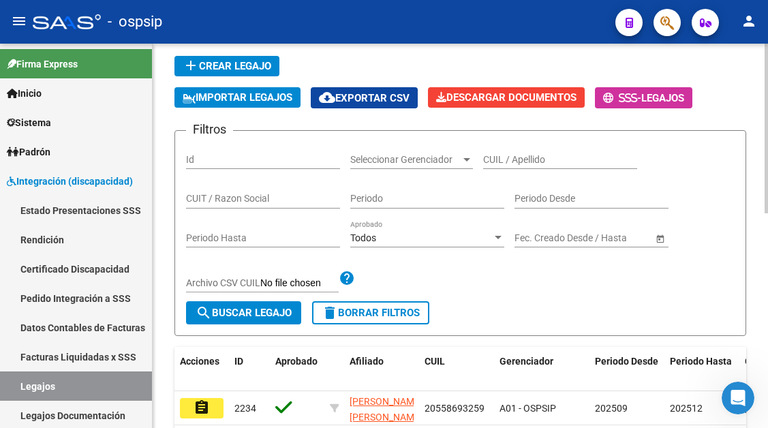
scroll to position [78, 0]
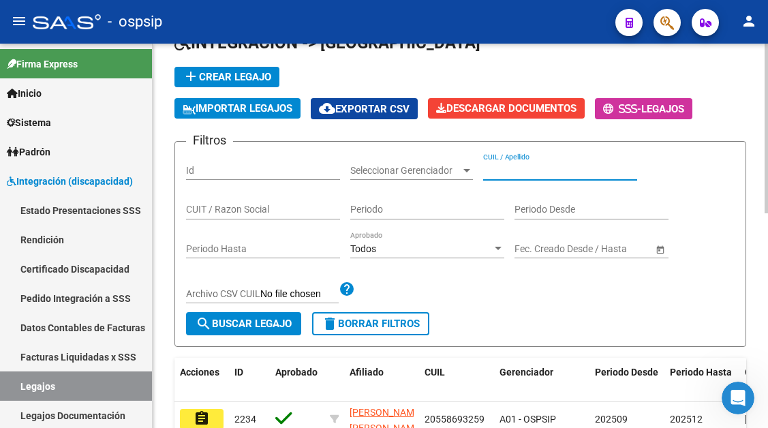
click at [515, 174] on input "CUIL / Apellido" at bounding box center [560, 171] width 154 height 12
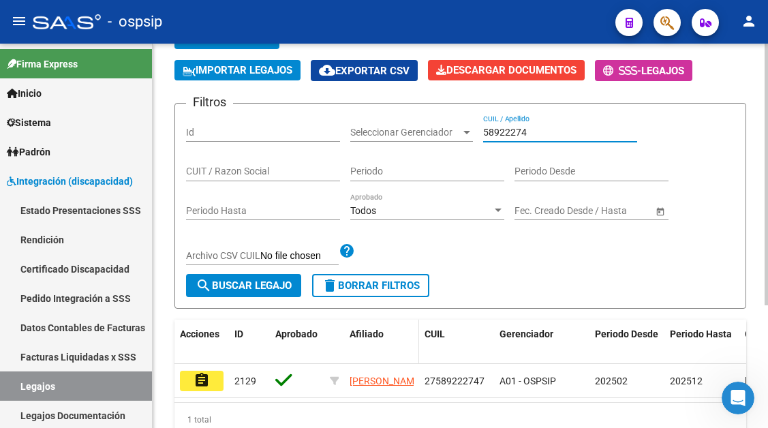
scroll to position [180, 0]
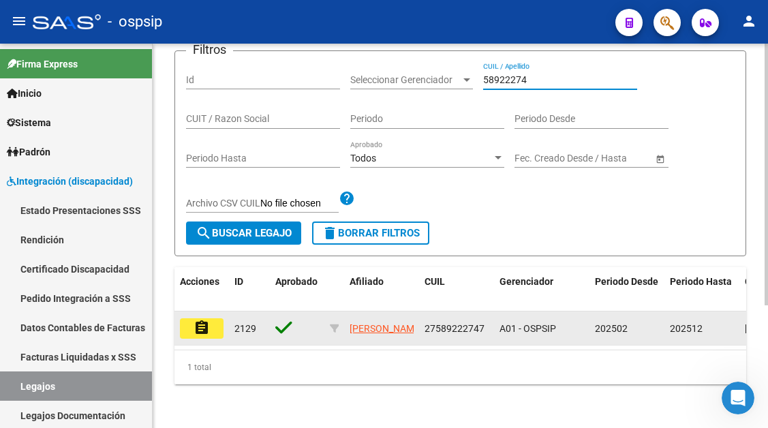
type input "58922274"
click at [217, 318] on button "assignment" at bounding box center [202, 328] width 44 height 20
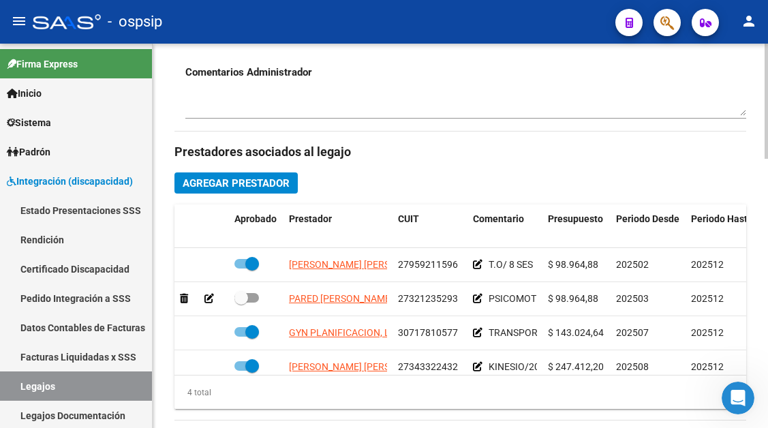
scroll to position [545, 0]
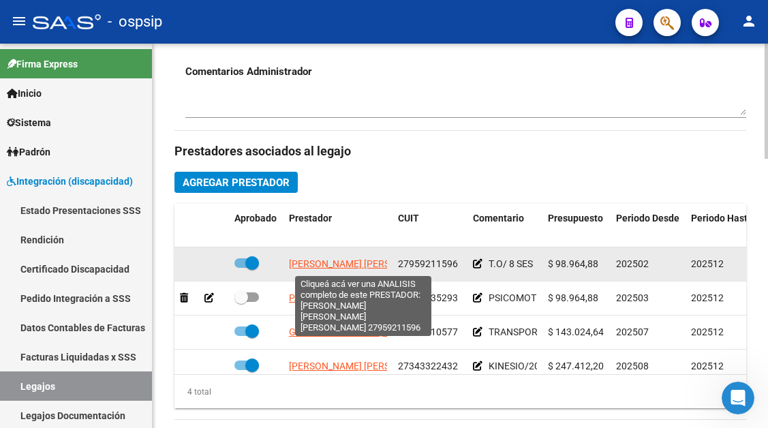
click at [363, 268] on span "[PERSON_NAME] [PERSON_NAME] [PERSON_NAME]" at bounding box center [400, 263] width 223 height 11
type textarea "27959211596"
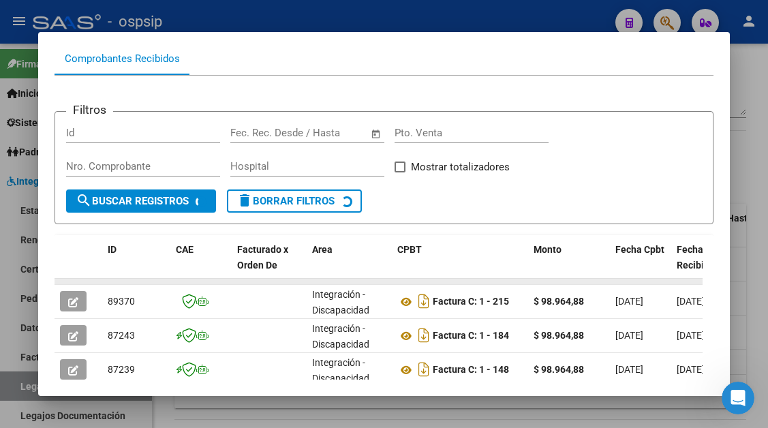
scroll to position [198, 0]
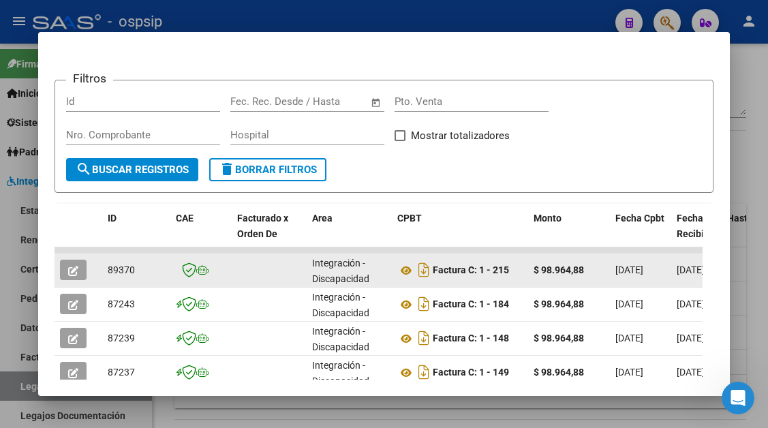
click at [91, 267] on div at bounding box center [78, 270] width 37 height 20
click at [74, 272] on icon "button" at bounding box center [73, 271] width 10 height 10
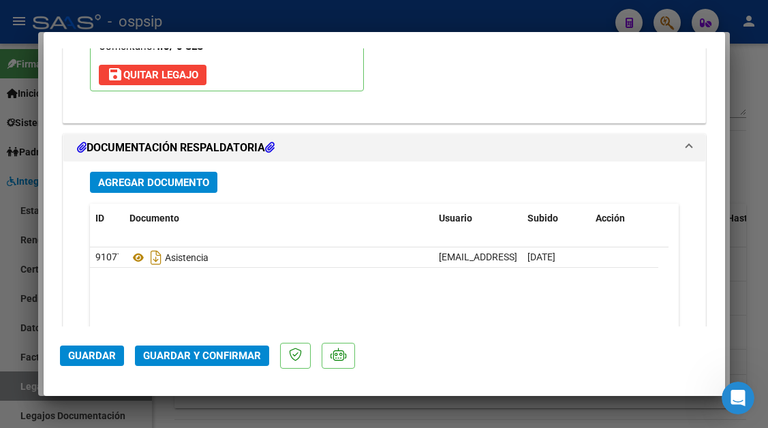
scroll to position [1716, 0]
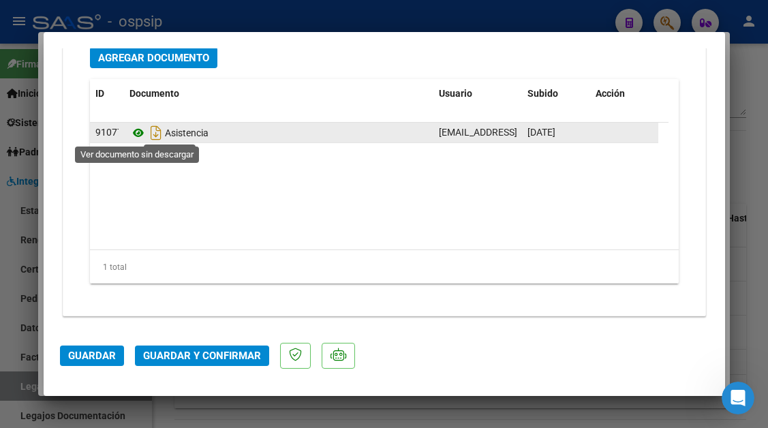
click at [136, 132] on icon at bounding box center [138, 133] width 18 height 16
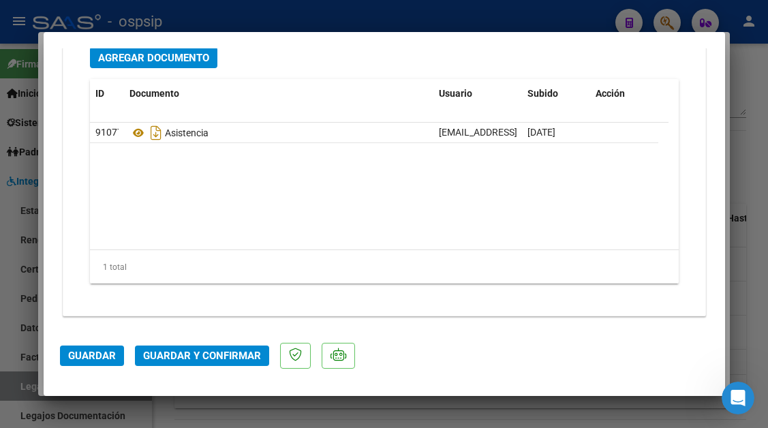
click at [207, 362] on span "Guardar y Confirmar" at bounding box center [202, 355] width 118 height 12
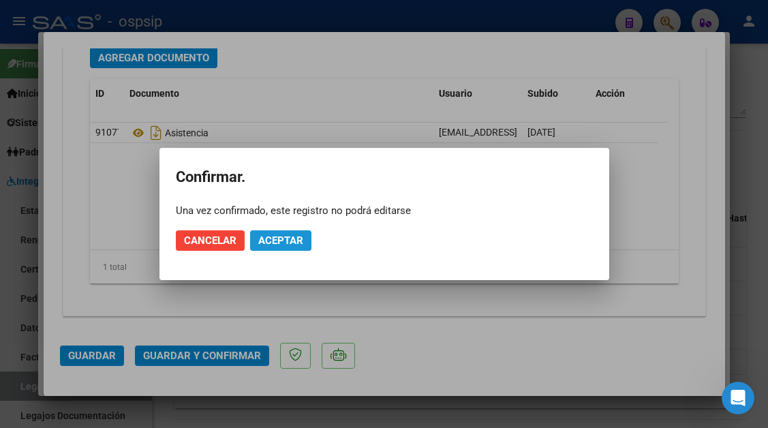
click at [281, 245] on span "Aceptar" at bounding box center [280, 240] width 45 height 12
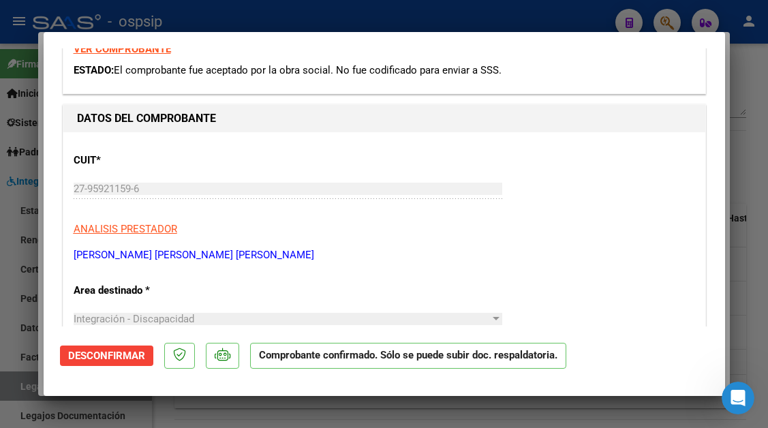
scroll to position [0, 0]
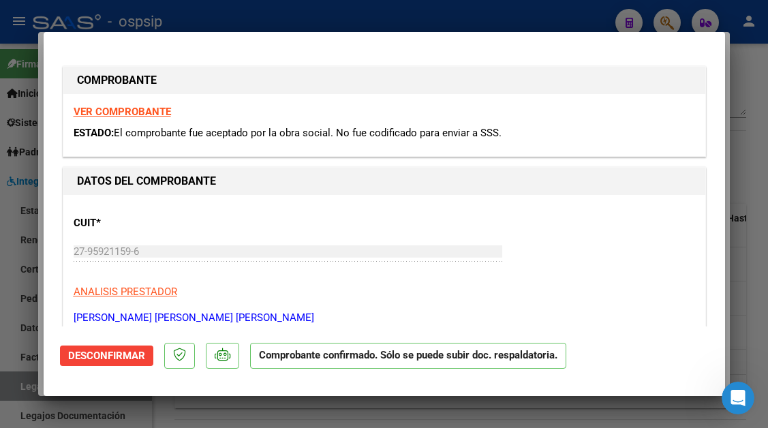
type input "$ 0,00"
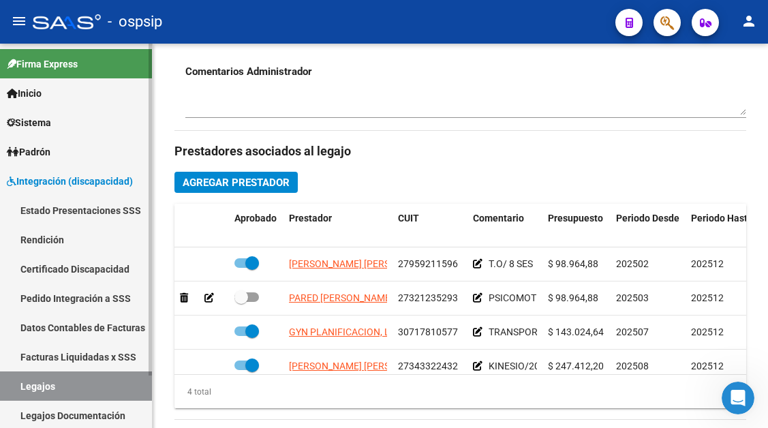
click at [19, 382] on link "Legajos" at bounding box center [76, 385] width 152 height 29
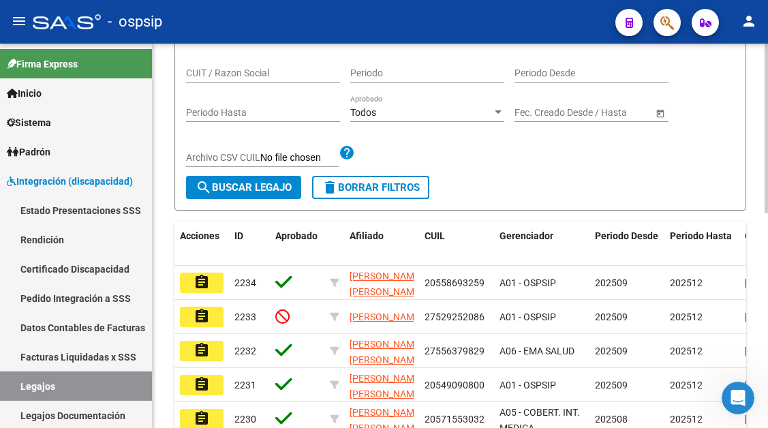
scroll to position [146, 0]
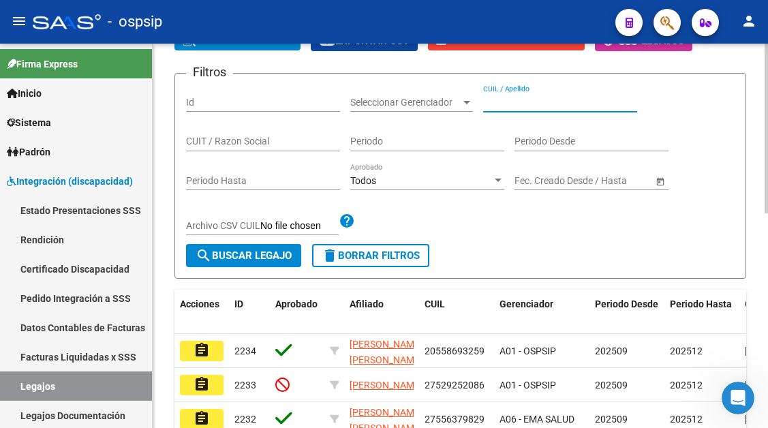
click at [494, 99] on input "CUIL / Apellido" at bounding box center [560, 103] width 154 height 12
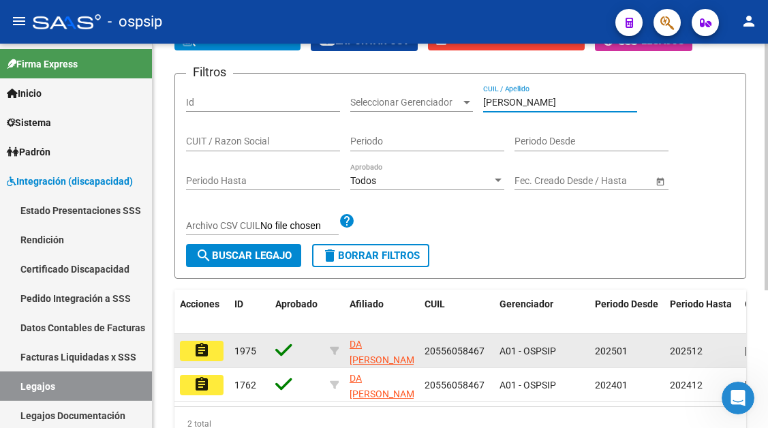
type input "[PERSON_NAME]"
click at [213, 354] on button "assignment" at bounding box center [202, 351] width 44 height 20
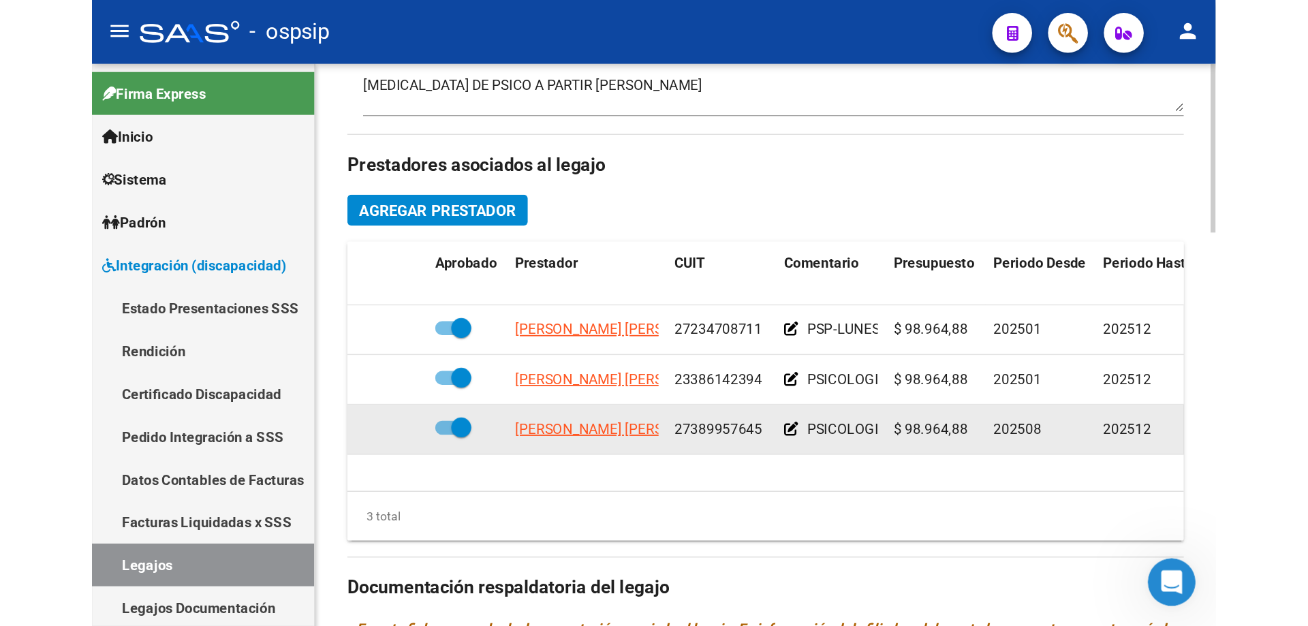
scroll to position [613, 0]
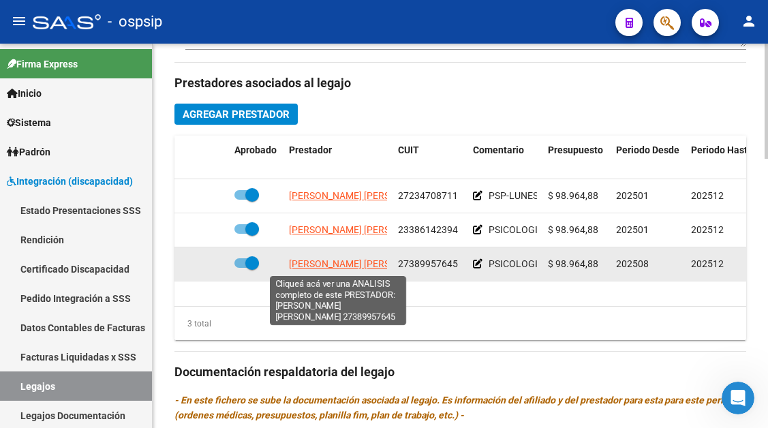
click at [319, 266] on span "[PERSON_NAME] [PERSON_NAME]" at bounding box center [363, 263] width 148 height 11
type textarea "27389957645"
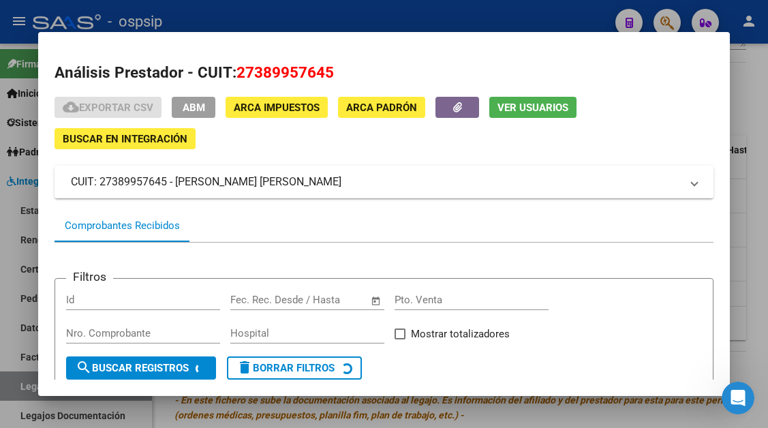
click at [520, 121] on div "cloud_download Exportar CSV ABM ARCA Impuestos ARCA Padrón Ver Usuarios Buscar …" at bounding box center [383, 123] width 658 height 52
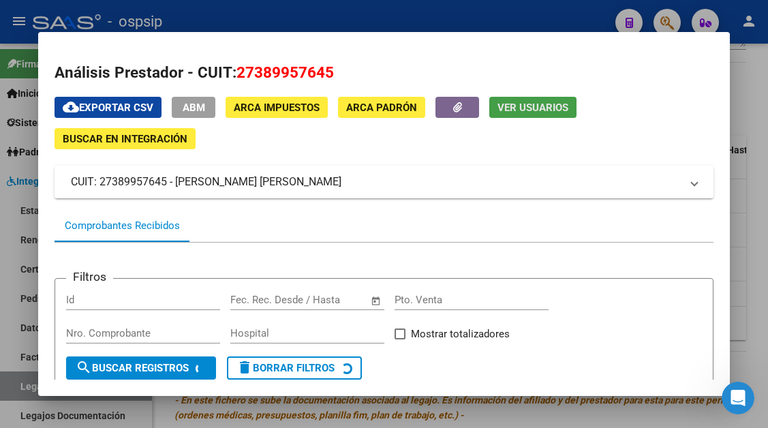
click at [521, 110] on span "Ver Usuarios" at bounding box center [532, 107] width 71 height 12
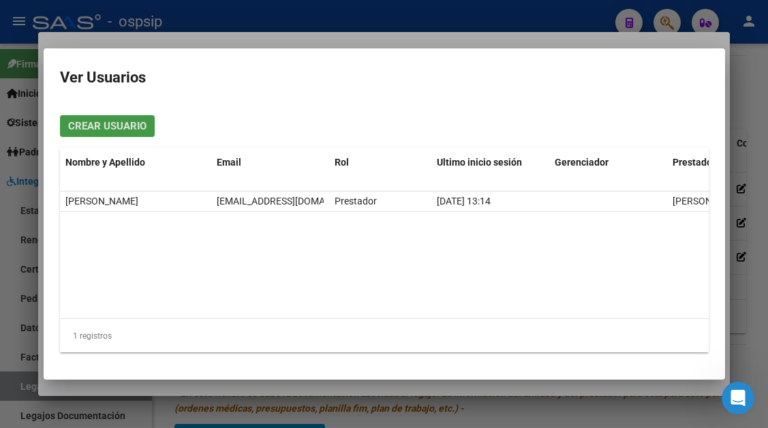
scroll to position [545, 0]
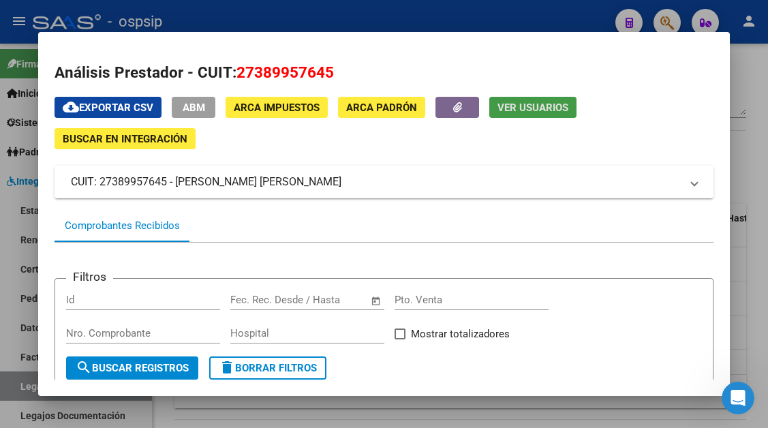
click at [11, 372] on div at bounding box center [384, 214] width 768 height 428
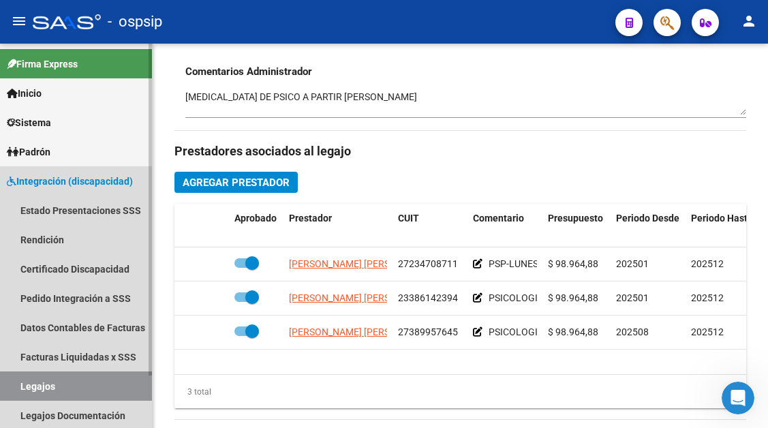
click at [11, 375] on link "Legajos" at bounding box center [76, 385] width 152 height 29
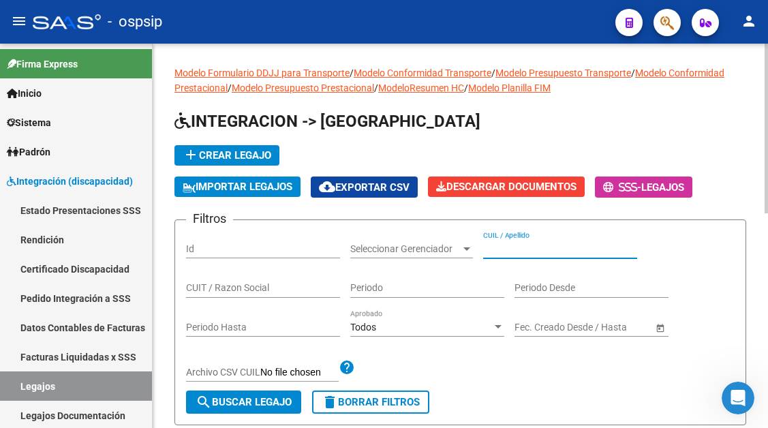
click at [501, 246] on input "CUIL / Apellido" at bounding box center [560, 249] width 154 height 12
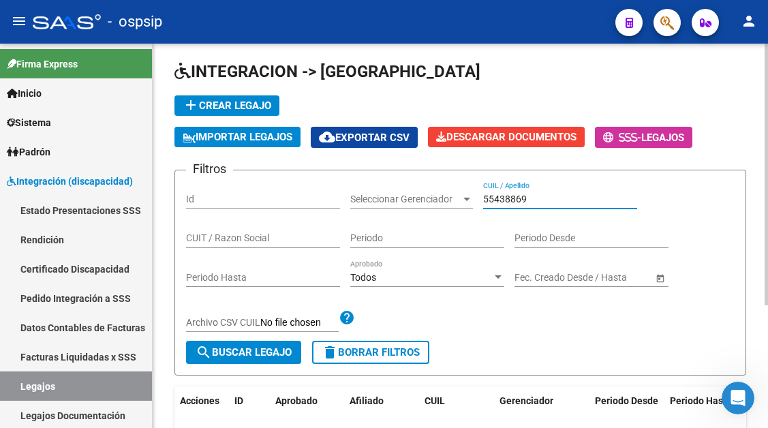
scroll to position [136, 0]
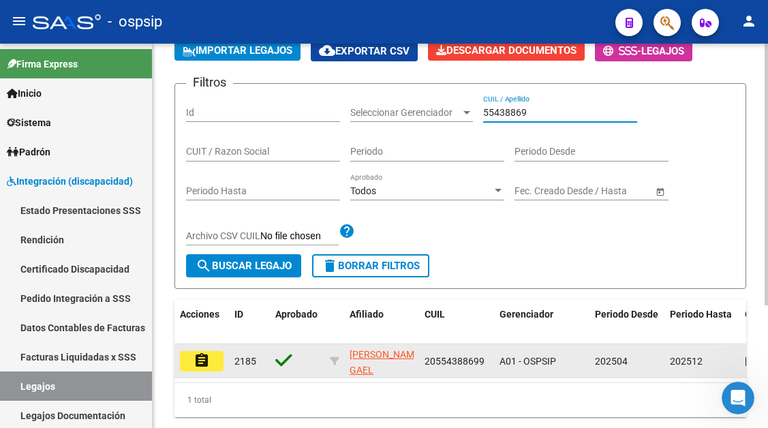
type input "55438869"
click at [206, 356] on mat-icon "assignment" at bounding box center [201, 360] width 16 height 16
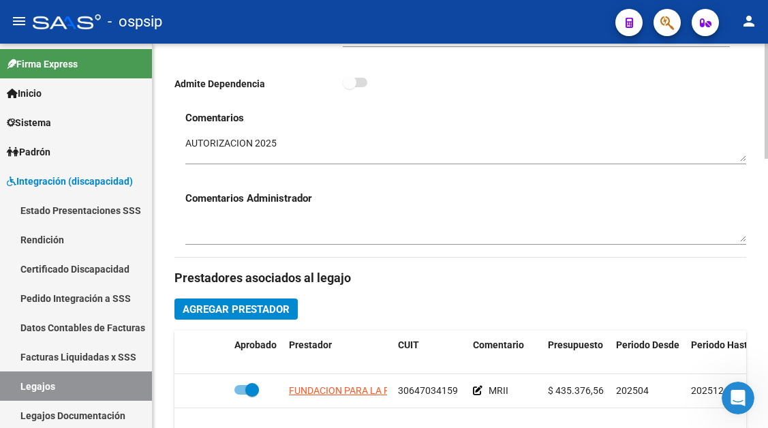
scroll to position [477, 0]
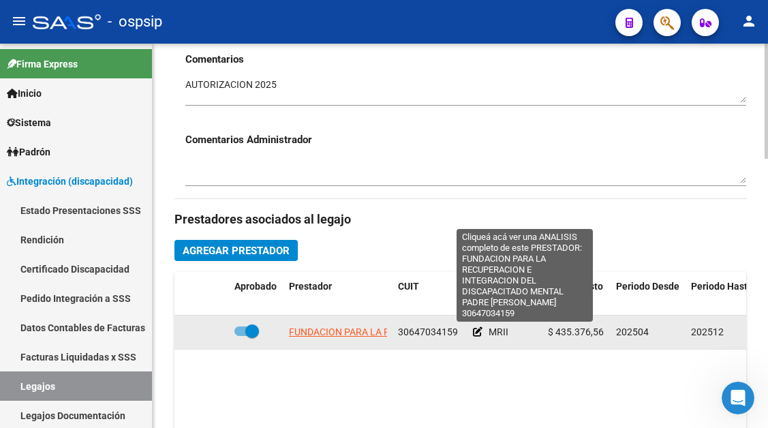
click at [338, 330] on span "FUNDACION PARA LA RECUPERACION E INTEGRACION DEL DISCAPACITADO MENTAL PADRE [PE…" at bounding box center [525, 331] width 473 height 11
type textarea "30647034159"
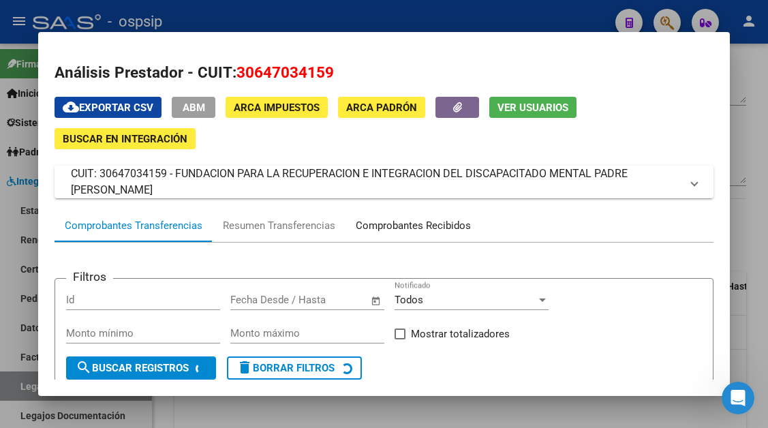
click at [390, 231] on div "Comprobantes Recibidos" at bounding box center [413, 226] width 115 height 16
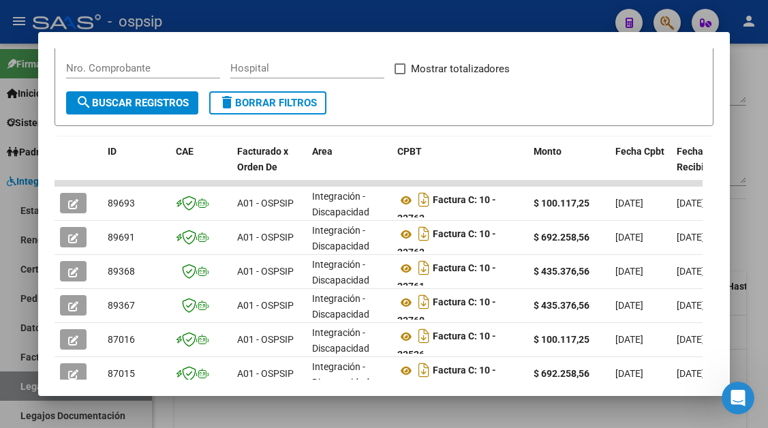
scroll to position [266, 0]
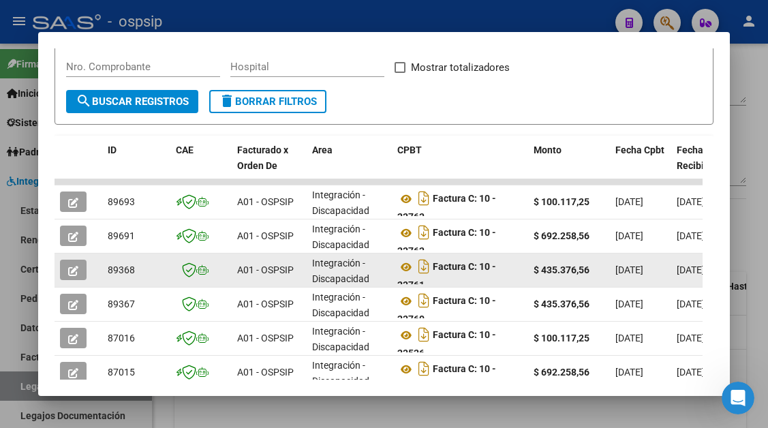
click at [74, 279] on button "button" at bounding box center [73, 270] width 27 height 20
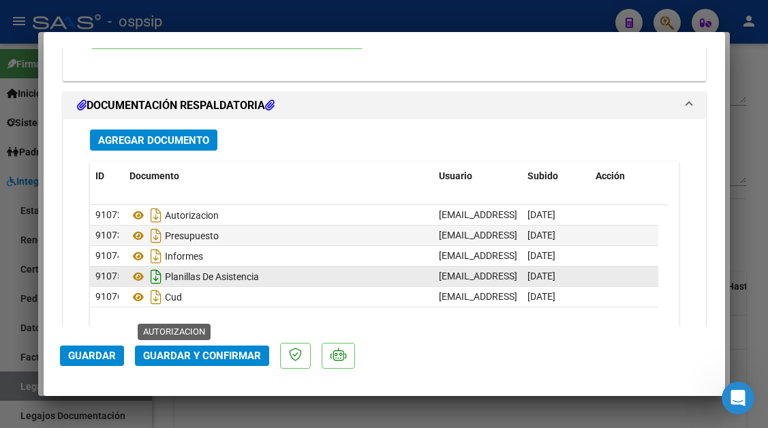
scroll to position [1635, 0]
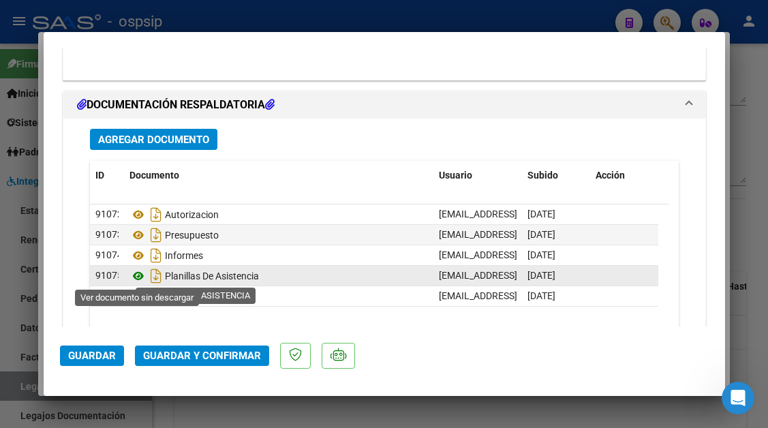
click at [142, 277] on icon at bounding box center [138, 276] width 18 height 16
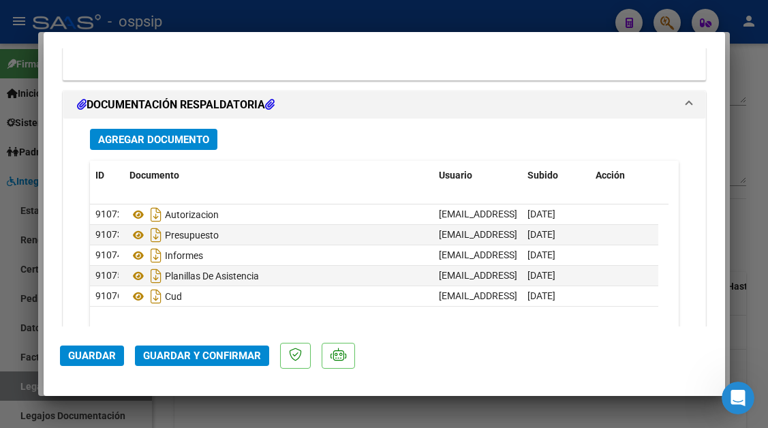
click at [217, 359] on span "Guardar y Confirmar" at bounding box center [202, 355] width 118 height 12
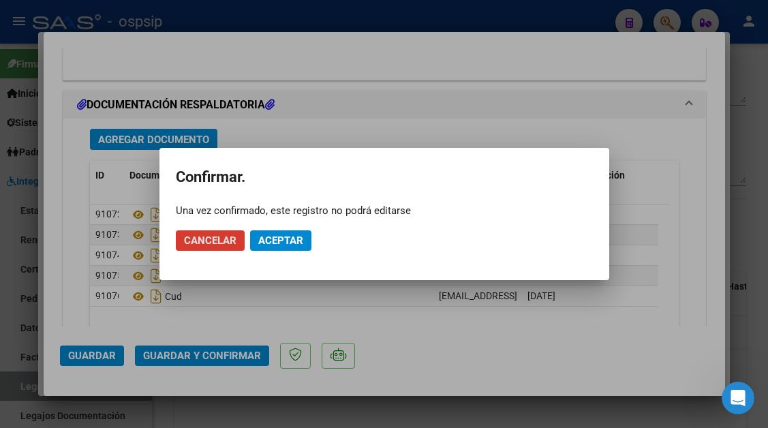
click at [287, 247] on button "Aceptar" at bounding box center [280, 240] width 61 height 20
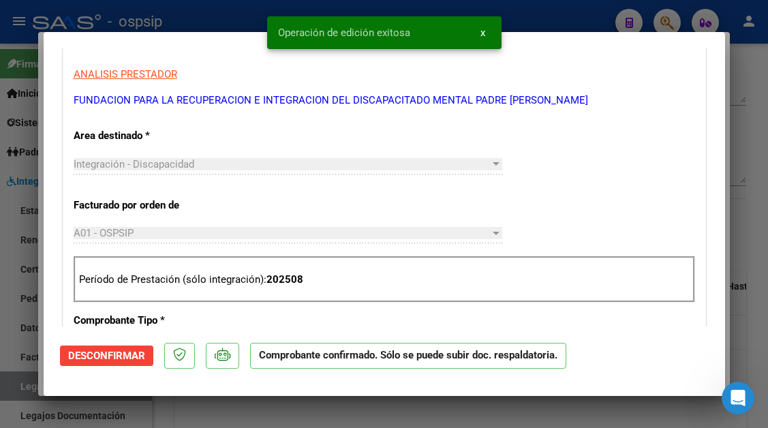
scroll to position [0, 0]
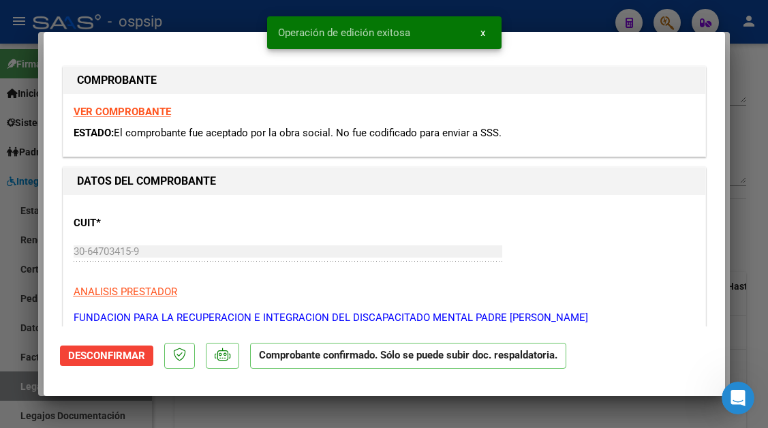
type input "$ 0,00"
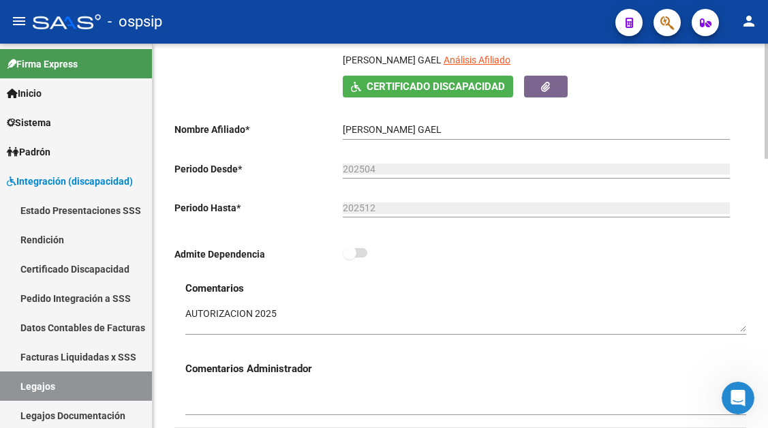
scroll to position [204, 0]
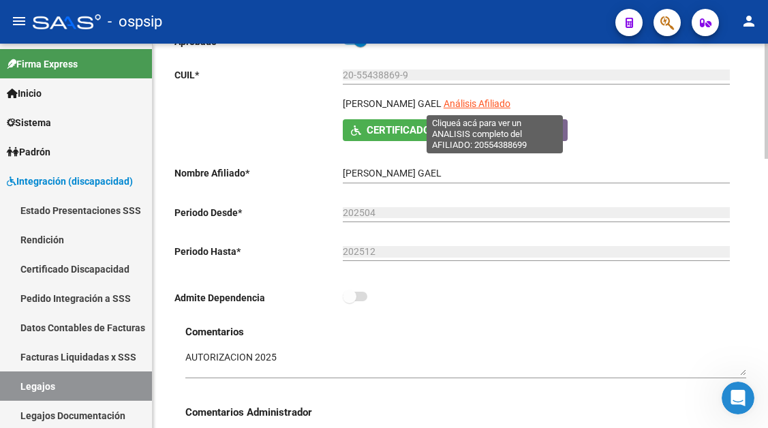
click at [480, 105] on span "Análisis Afiliado" at bounding box center [476, 103] width 67 height 11
type textarea "20554388699"
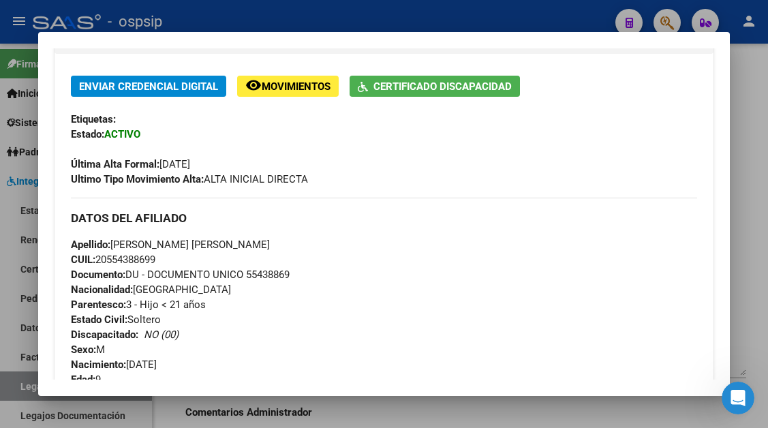
scroll to position [272, 0]
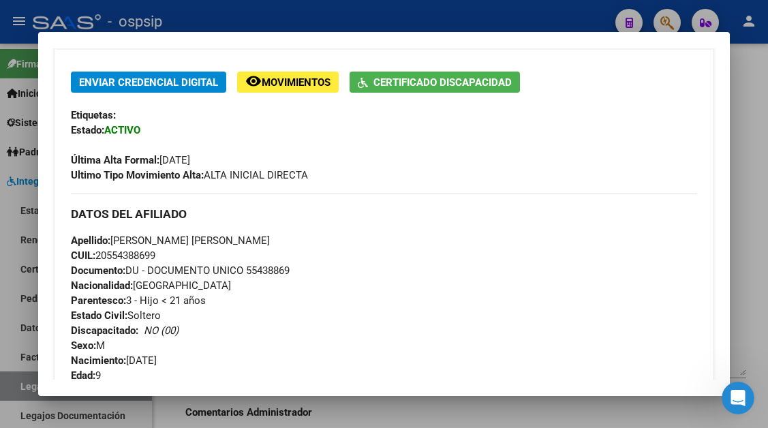
click at [27, 373] on div at bounding box center [384, 214] width 768 height 428
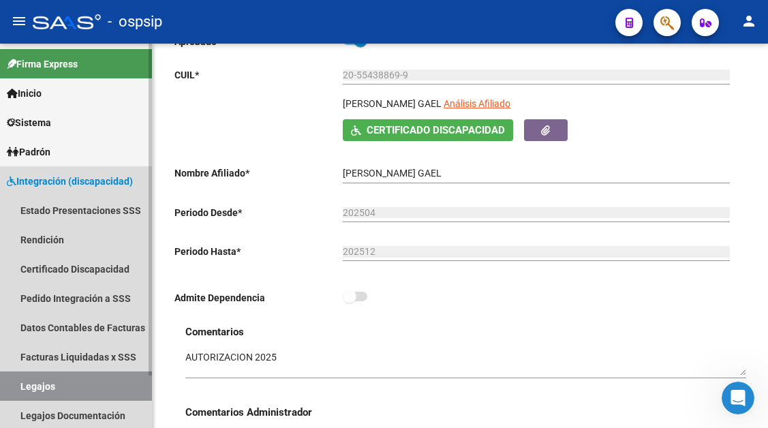
click at [25, 386] on link "Legajos" at bounding box center [76, 385] width 152 height 29
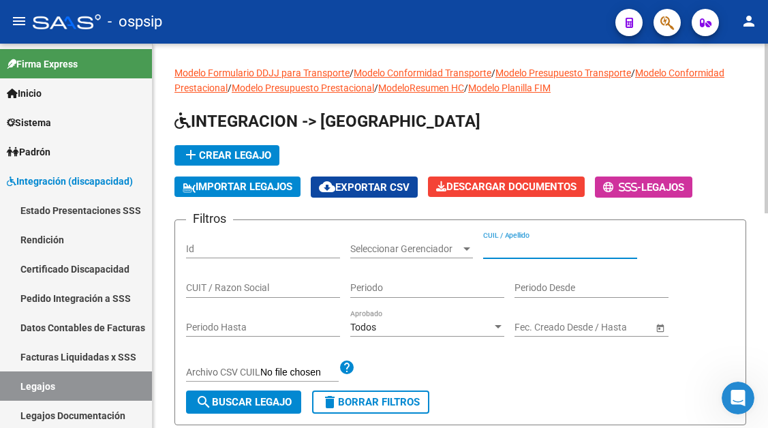
click at [512, 252] on input "CUIL / Apellido" at bounding box center [560, 249] width 154 height 12
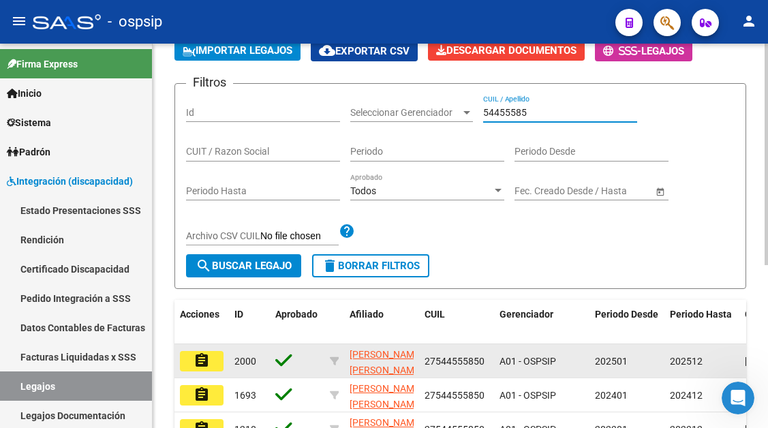
type input "54455585"
click at [210, 355] on button "assignment" at bounding box center [202, 361] width 44 height 20
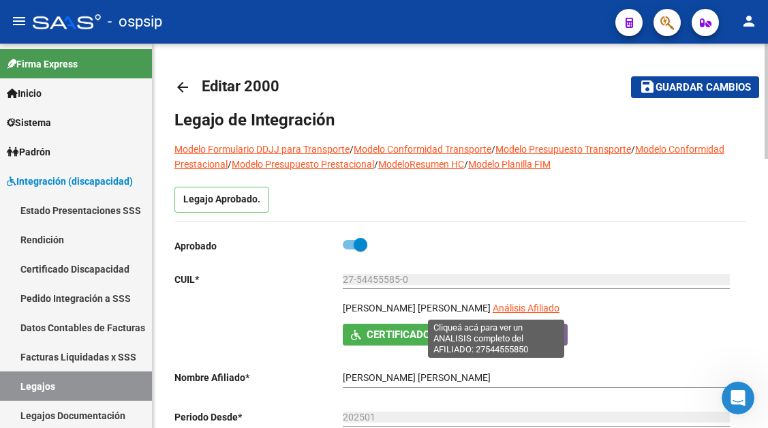
click at [492, 307] on span "Análisis Afiliado" at bounding box center [525, 307] width 67 height 11
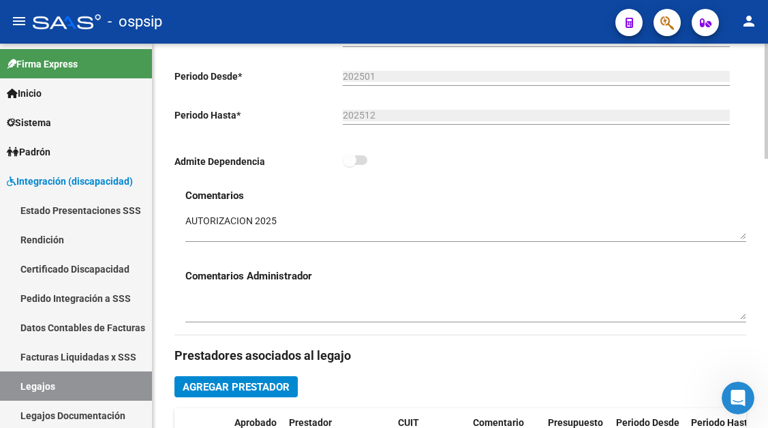
scroll to position [477, 0]
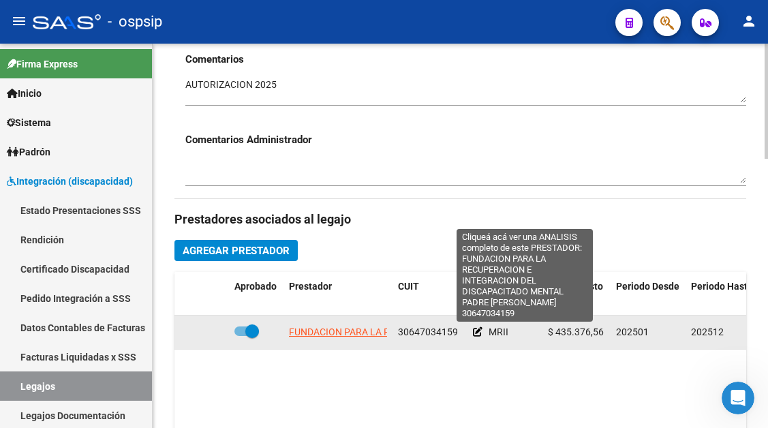
click at [313, 331] on span "FUNDACION PARA LA RECUPERACION E INTEGRACION DEL DISCAPACITADO MENTAL PADRE [PE…" at bounding box center [525, 331] width 473 height 11
type textarea "30647034159"
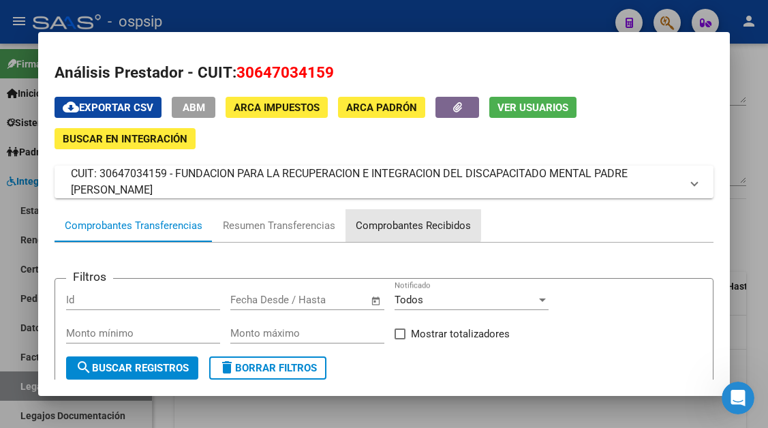
click at [401, 225] on div "Comprobantes Recibidos" at bounding box center [413, 226] width 115 height 16
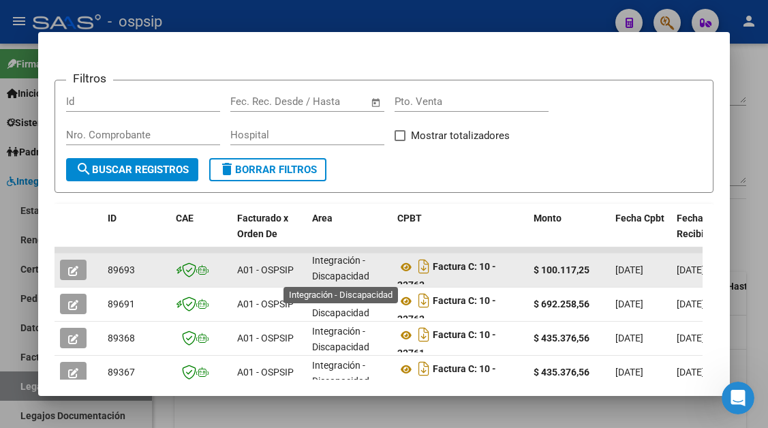
scroll to position [266, 0]
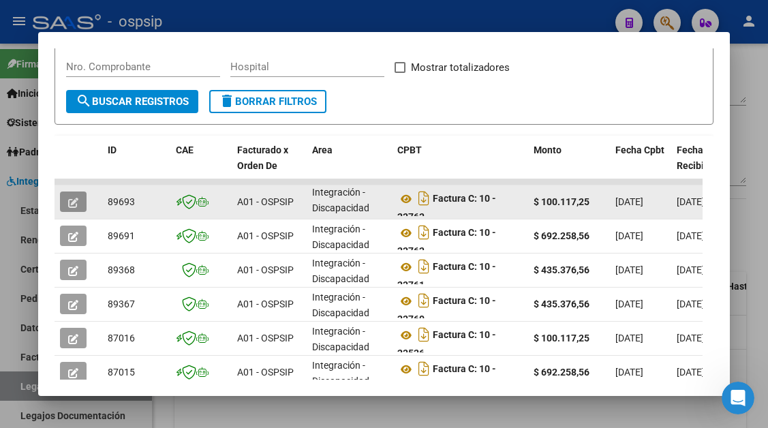
click at [76, 202] on icon "button" at bounding box center [73, 203] width 10 height 10
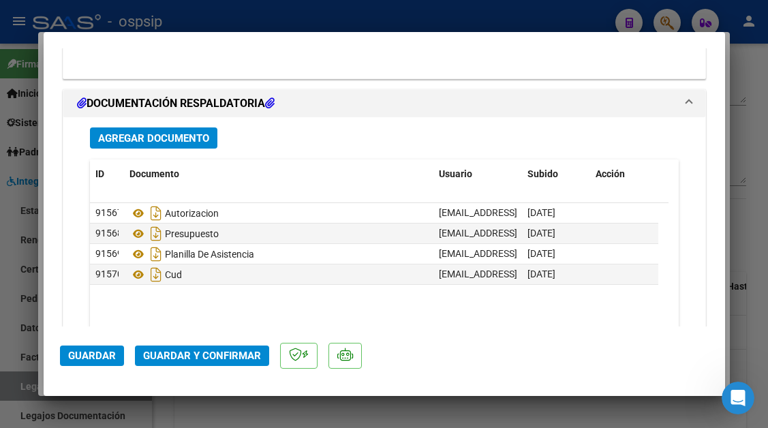
scroll to position [1703, 0]
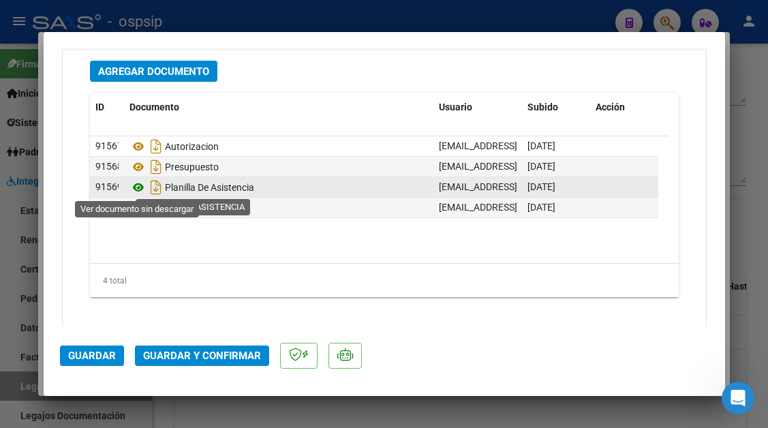
click at [140, 188] on icon at bounding box center [138, 187] width 18 height 16
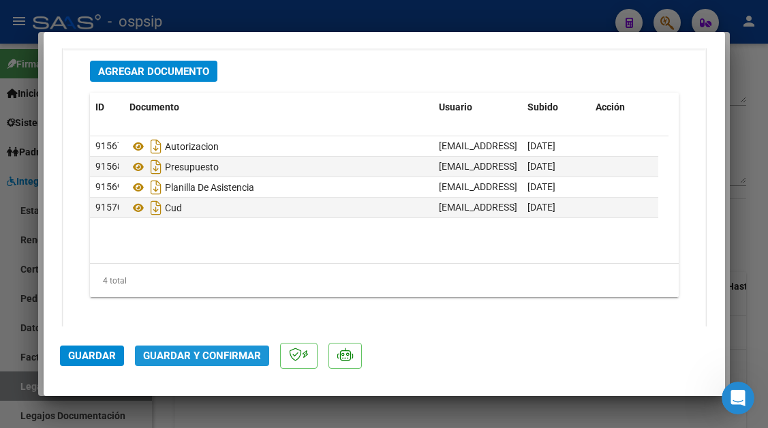
click at [210, 363] on button "Guardar y Confirmar" at bounding box center [202, 355] width 134 height 20
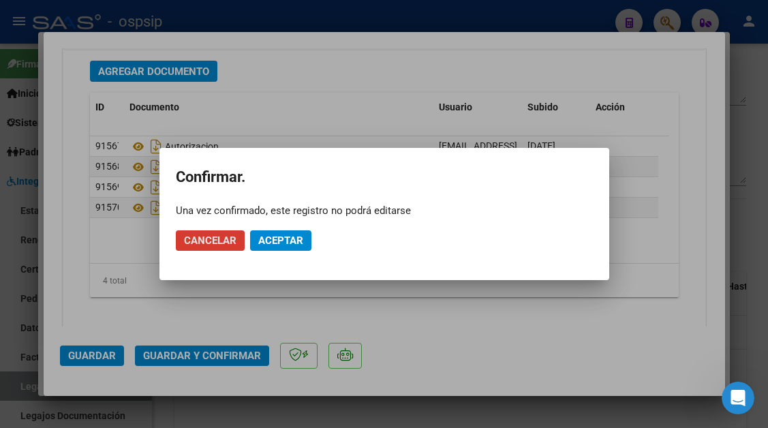
click at [268, 237] on span "Aceptar" at bounding box center [280, 240] width 45 height 12
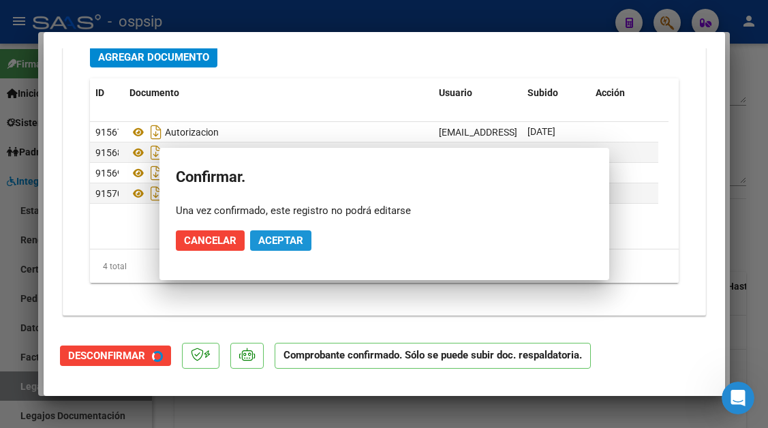
scroll to position [1548, 0]
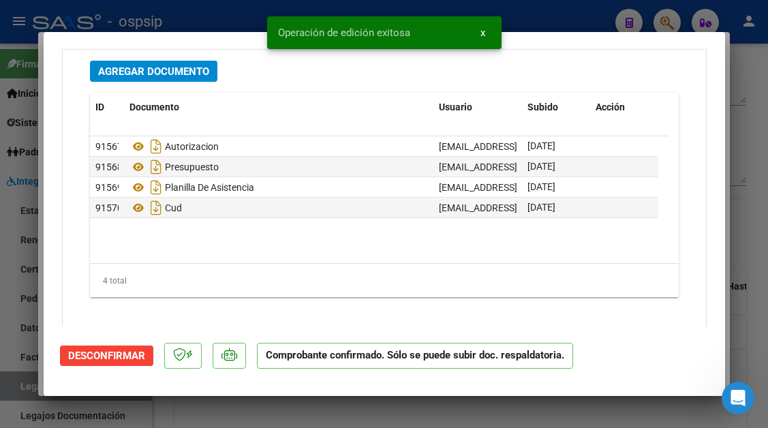
click at [142, 351] on span "Desconfirmar" at bounding box center [106, 355] width 77 height 12
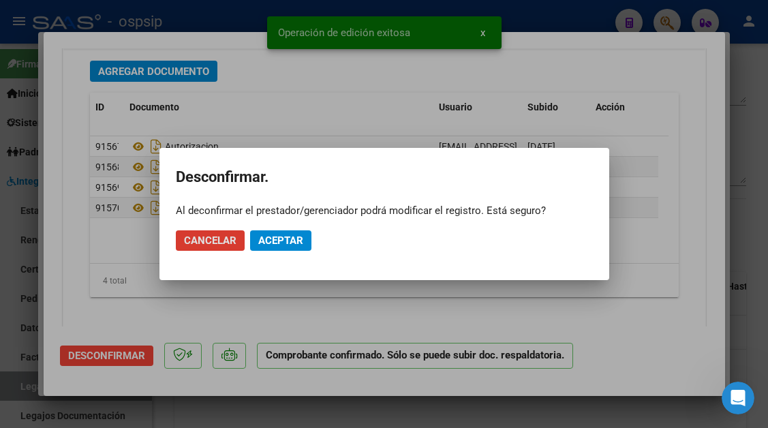
click at [228, 244] on span "Cancelar" at bounding box center [210, 240] width 52 height 12
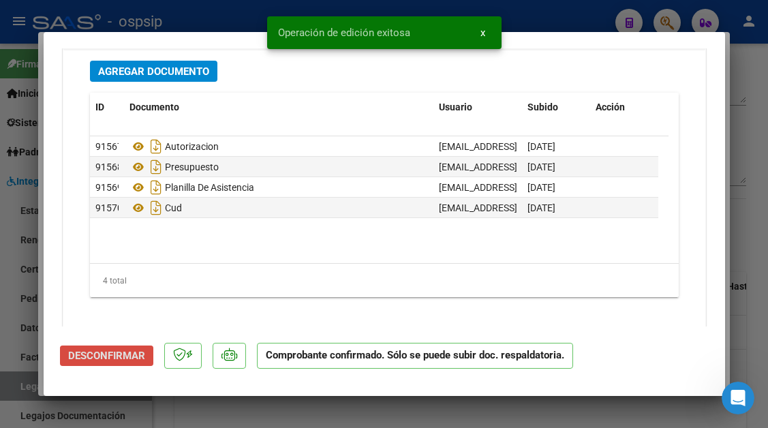
click at [134, 347] on button "Desconfirmar" at bounding box center [106, 355] width 93 height 20
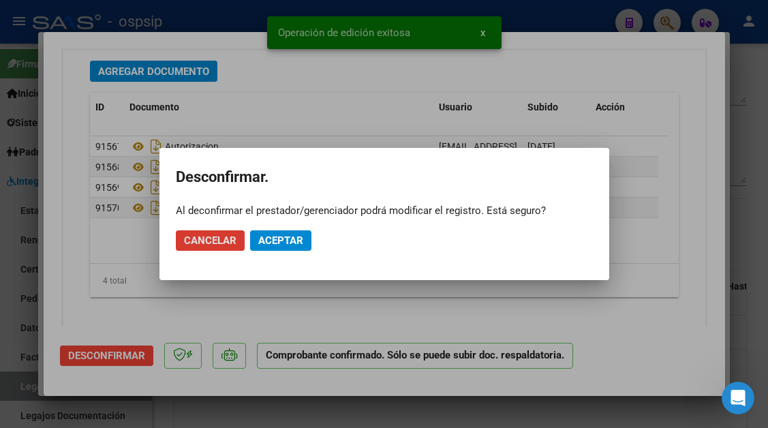
click at [274, 242] on span "Aceptar" at bounding box center [280, 240] width 45 height 12
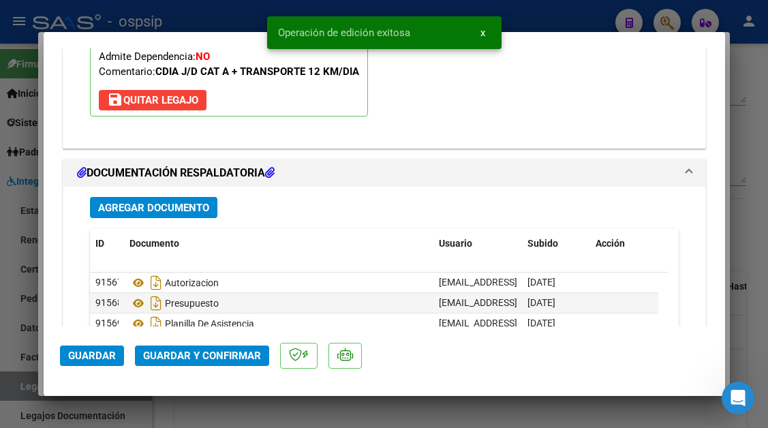
scroll to position [1498, 0]
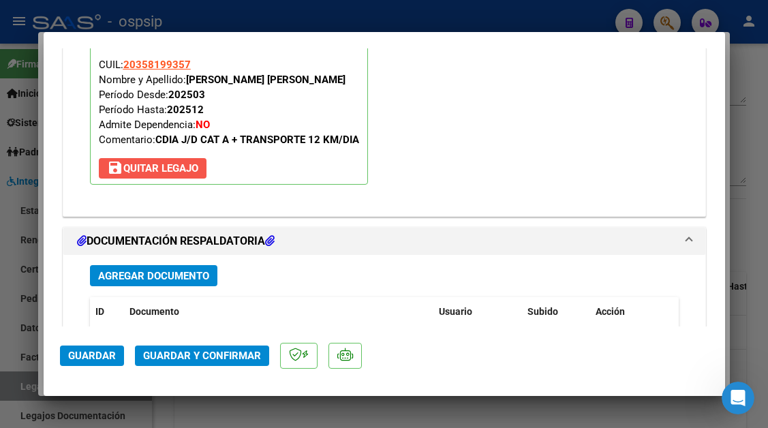
click at [181, 177] on button "save [PERSON_NAME]" at bounding box center [153, 168] width 108 height 20
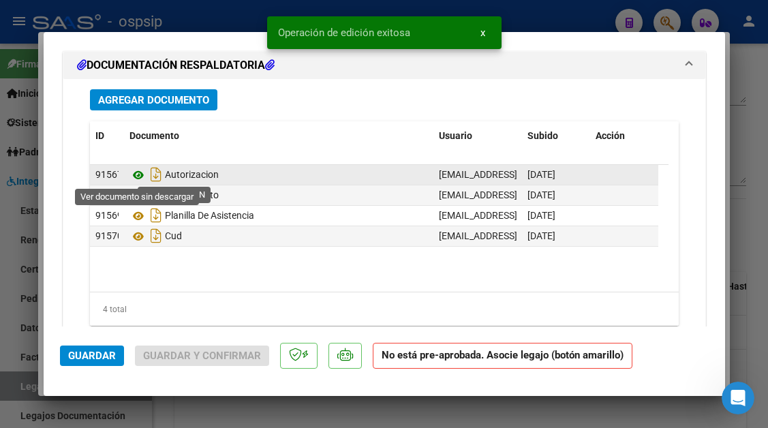
click at [140, 176] on icon at bounding box center [138, 175] width 18 height 16
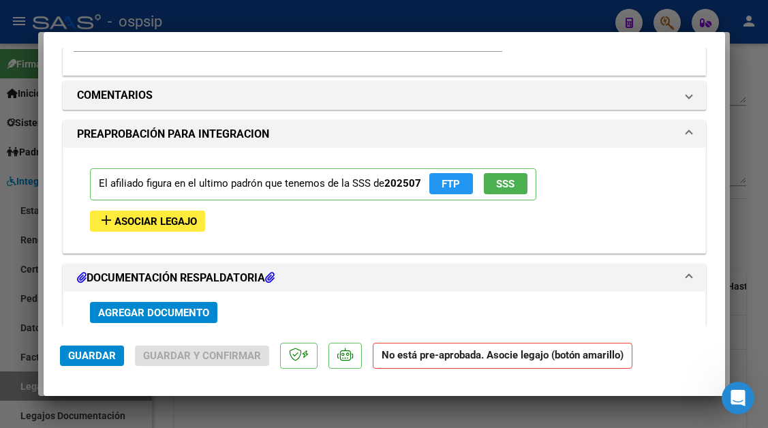
scroll to position [1190, 0]
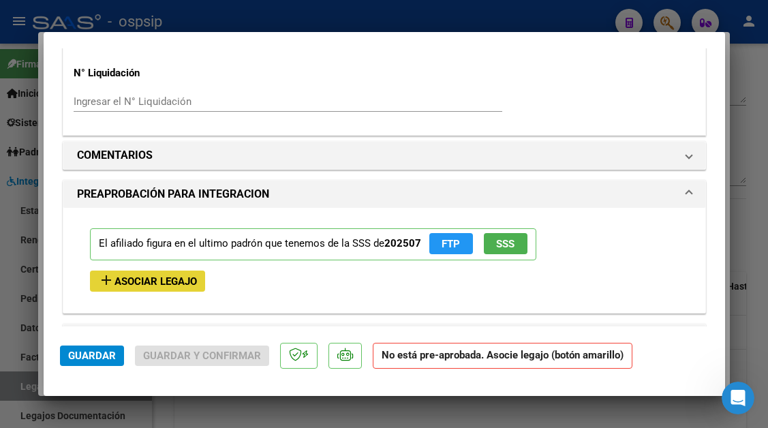
click at [183, 283] on span "Asociar Legajo" at bounding box center [155, 281] width 82 height 12
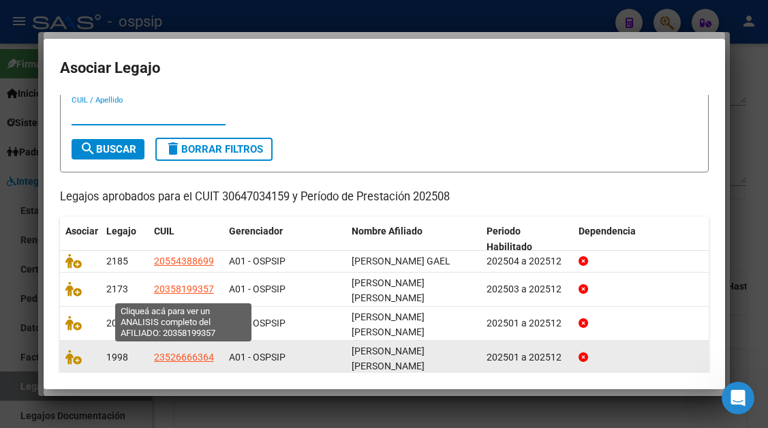
scroll to position [54, 0]
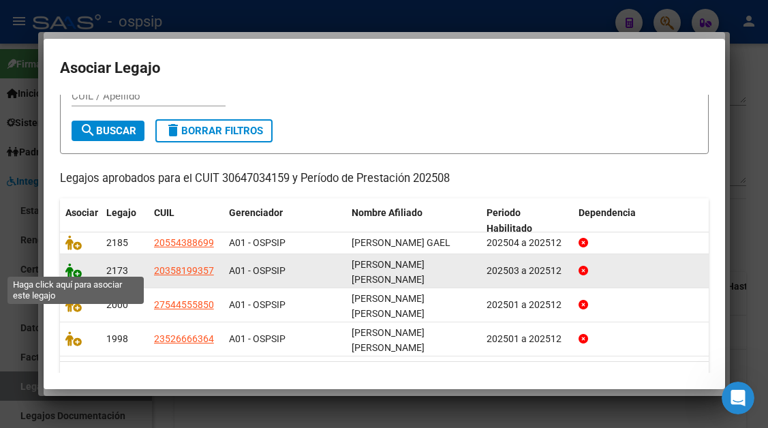
click at [78, 272] on icon at bounding box center [73, 270] width 16 height 15
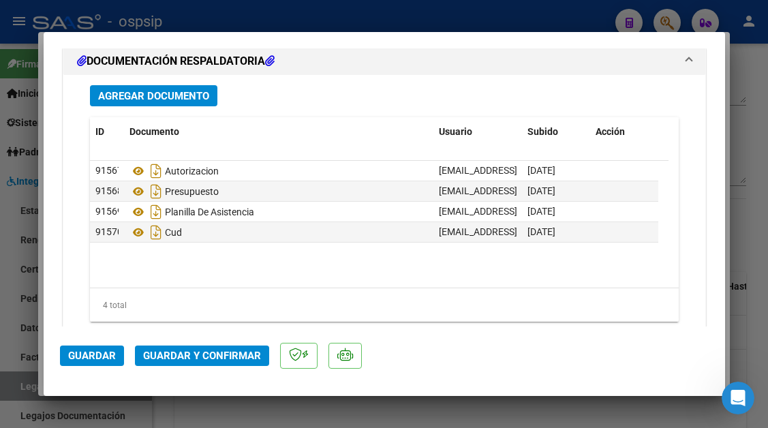
scroll to position [1703, 0]
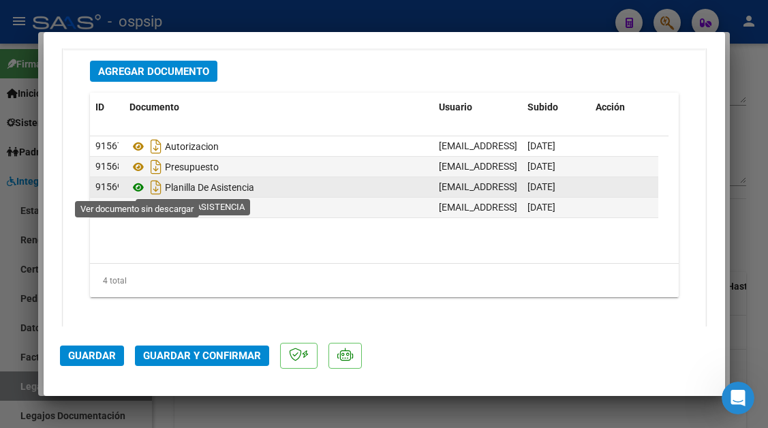
click at [142, 190] on icon at bounding box center [138, 187] width 18 height 16
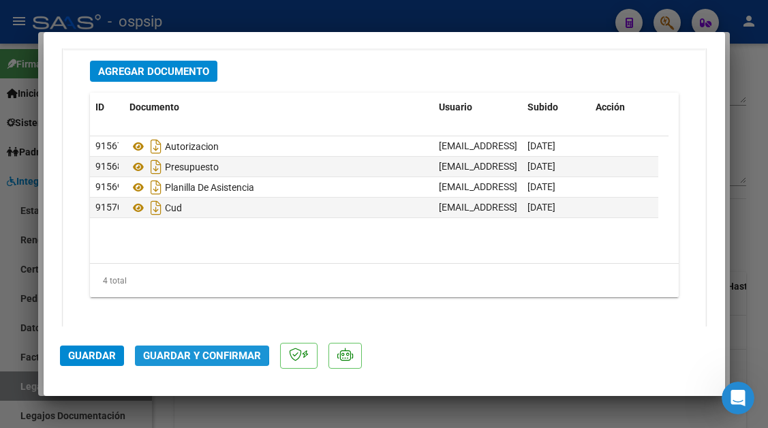
click at [184, 351] on span "Guardar y Confirmar" at bounding box center [202, 355] width 118 height 12
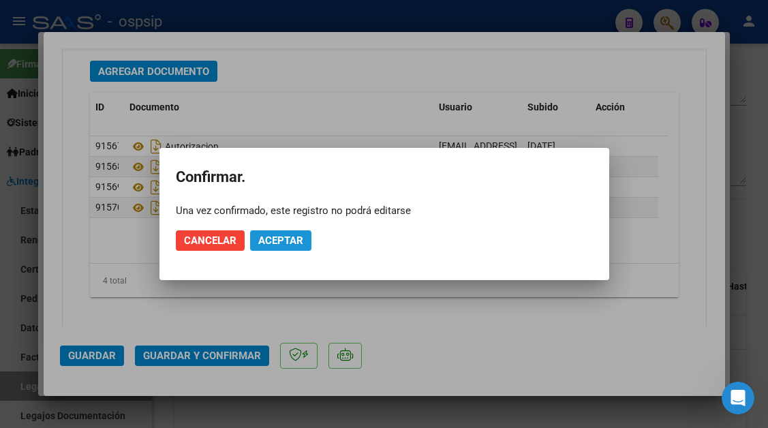
click at [264, 249] on button "Aceptar" at bounding box center [280, 240] width 61 height 20
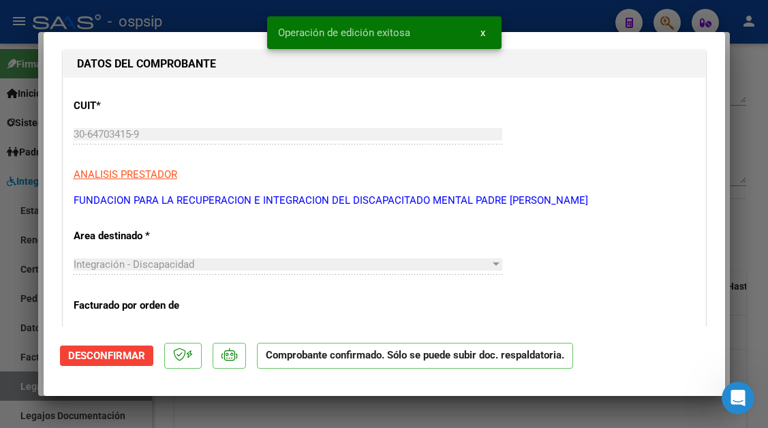
scroll to position [0, 0]
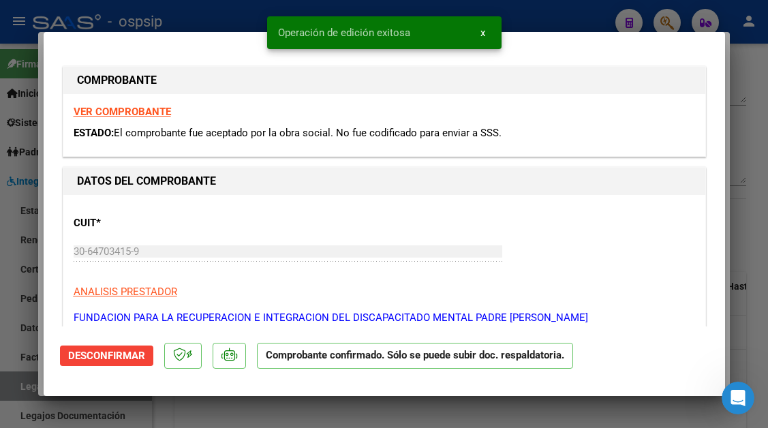
type input "$ 0,00"
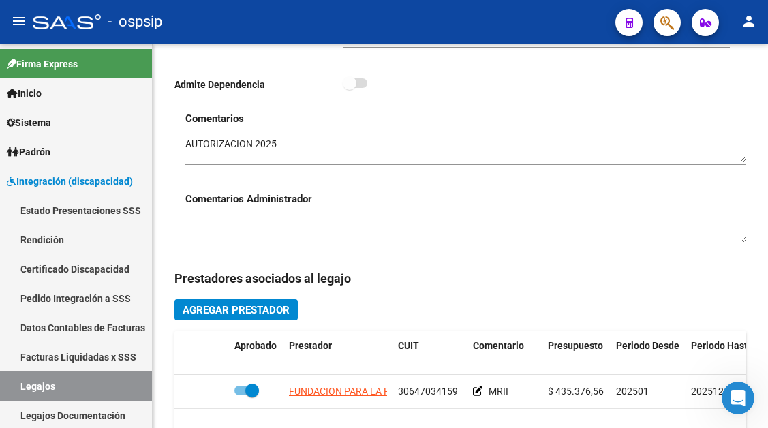
scroll to position [477, 0]
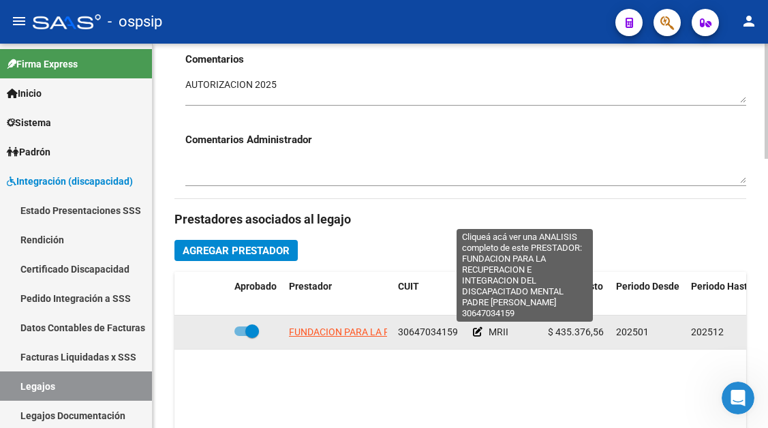
click at [328, 332] on span "FUNDACION PARA LA RECUPERACION E INTEGRACION DEL DISCAPACITADO MENTAL PADRE [PE…" at bounding box center [525, 331] width 473 height 11
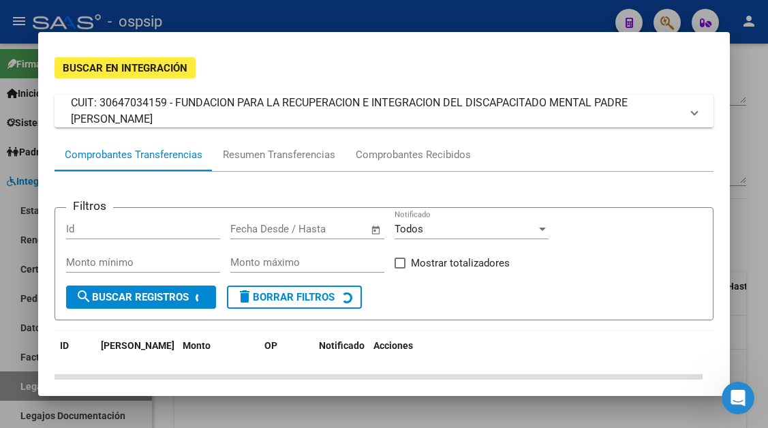
scroll to position [136, 0]
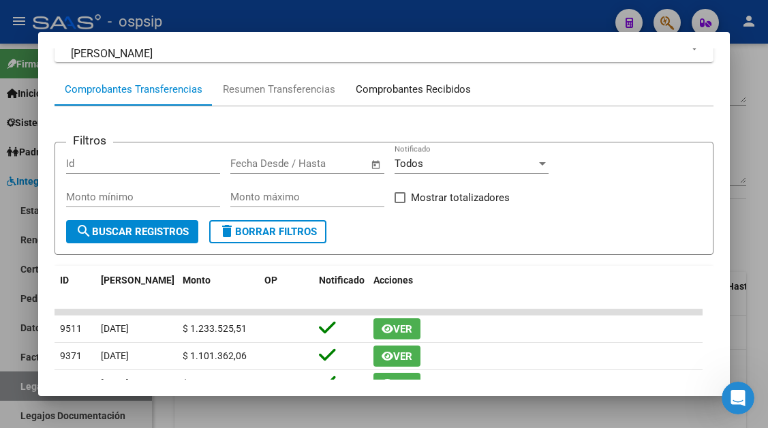
click at [383, 91] on div "Comprobantes Recibidos" at bounding box center [413, 90] width 115 height 16
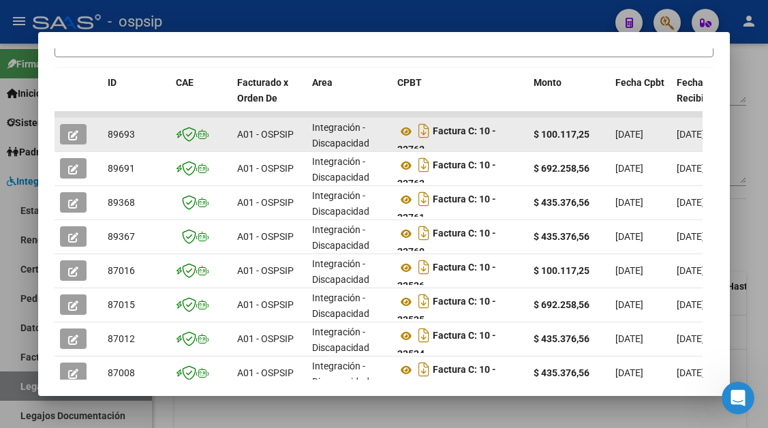
scroll to position [334, 0]
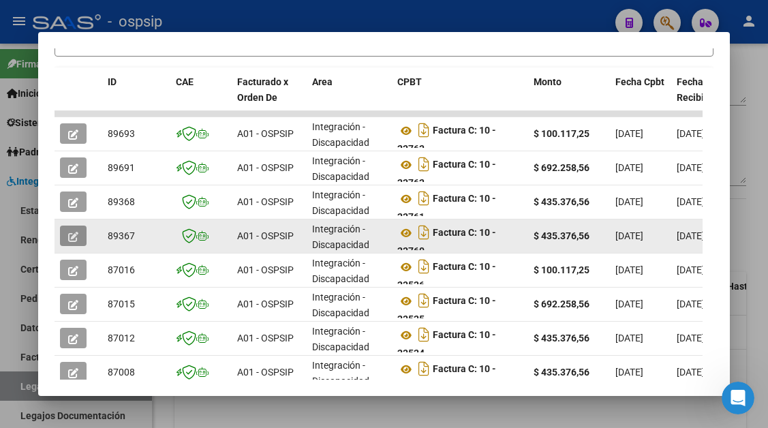
click at [65, 236] on button "button" at bounding box center [73, 235] width 27 height 20
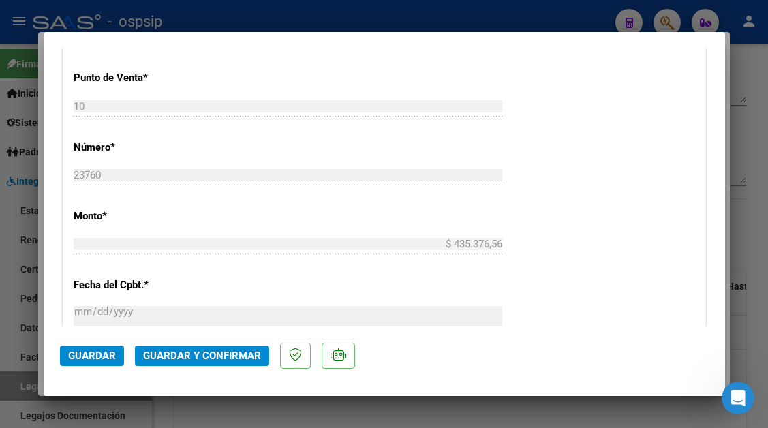
scroll to position [398, 0]
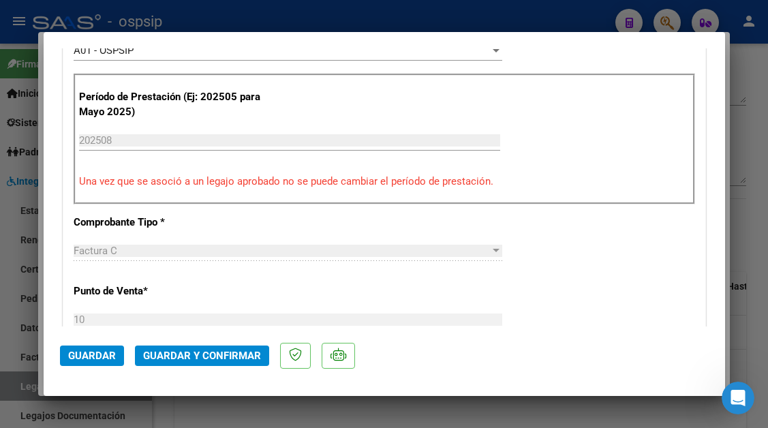
type input "$ 0,00"
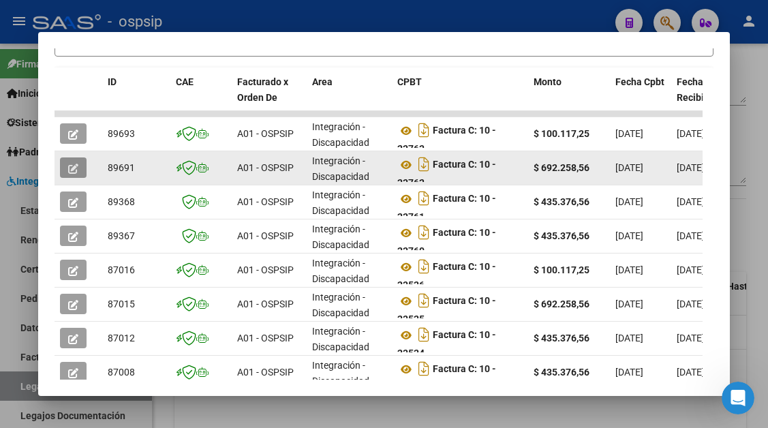
click at [80, 165] on button "button" at bounding box center [73, 167] width 27 height 20
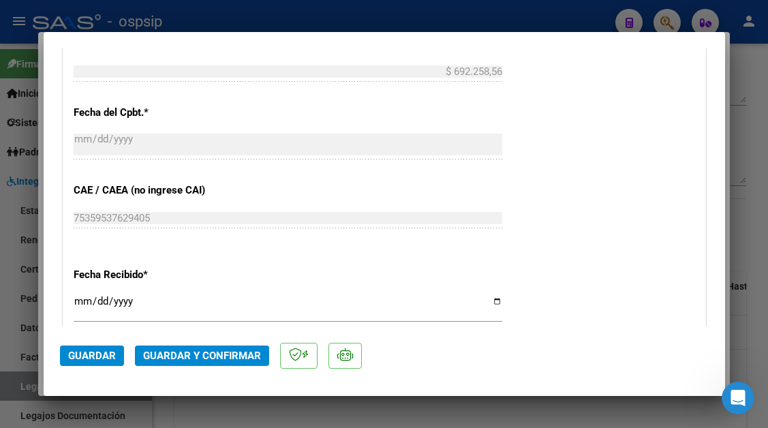
scroll to position [885, 0]
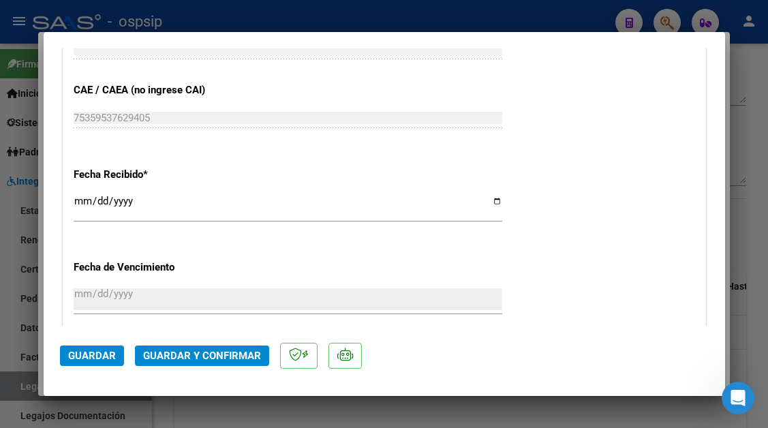
type input "$ 0,00"
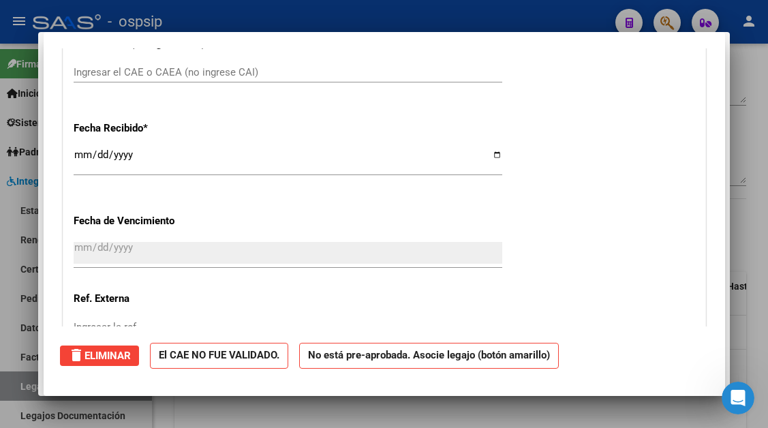
scroll to position [0, 0]
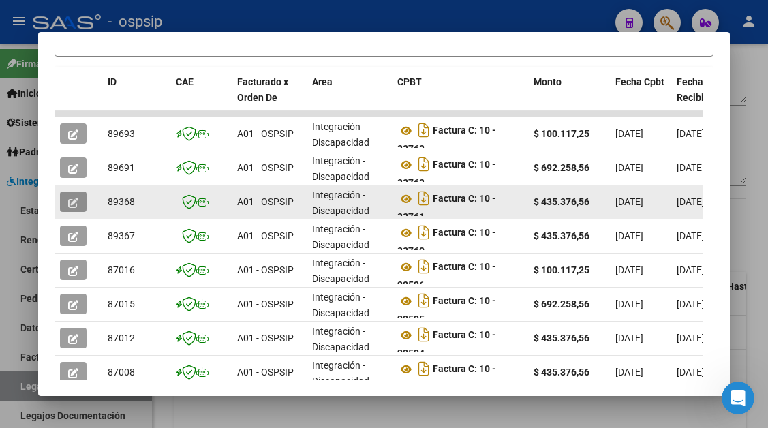
click at [78, 202] on icon "button" at bounding box center [73, 203] width 10 height 10
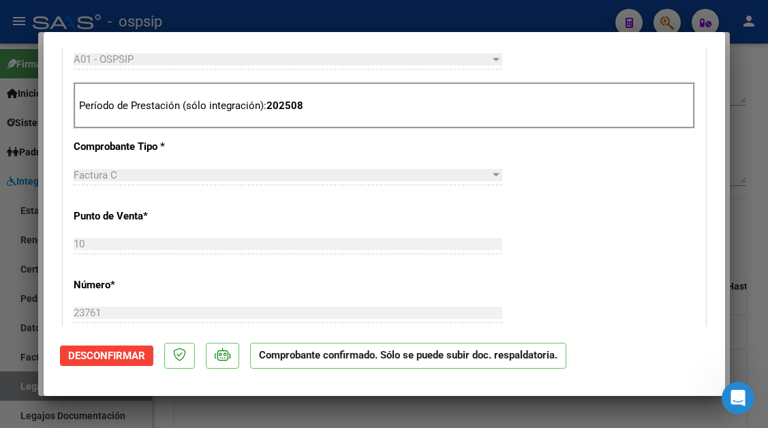
scroll to position [477, 0]
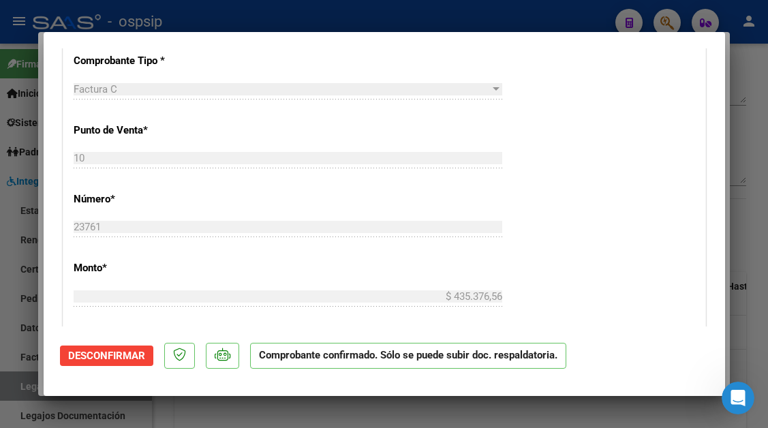
click at [118, 354] on span "Desconfirmar" at bounding box center [106, 355] width 77 height 12
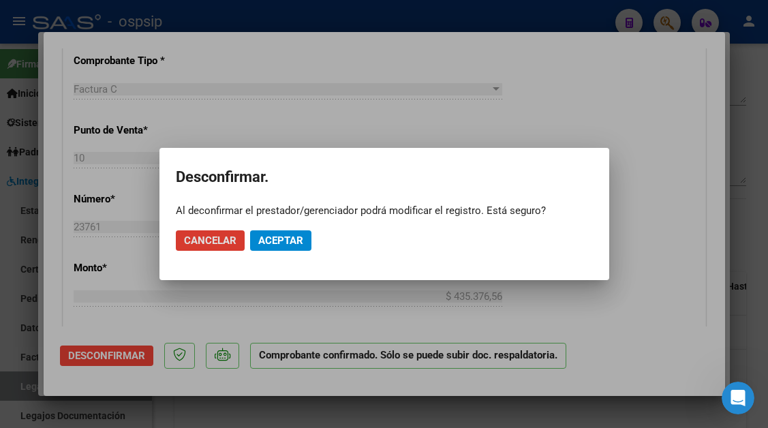
click at [275, 242] on span "Aceptar" at bounding box center [280, 240] width 45 height 12
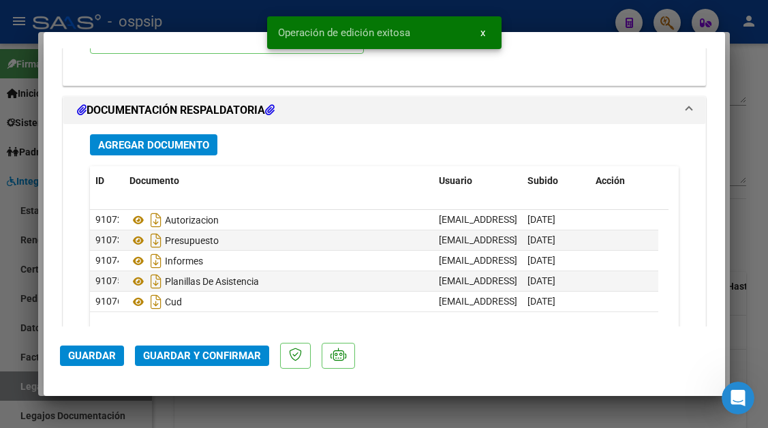
scroll to position [1635, 0]
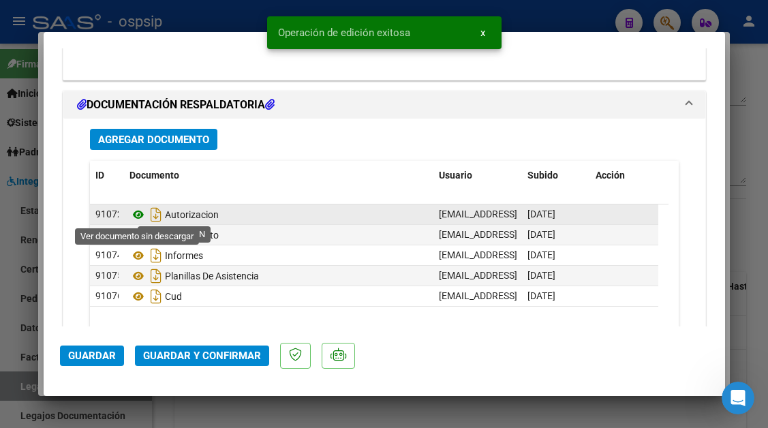
click at [143, 215] on icon at bounding box center [138, 214] width 18 height 16
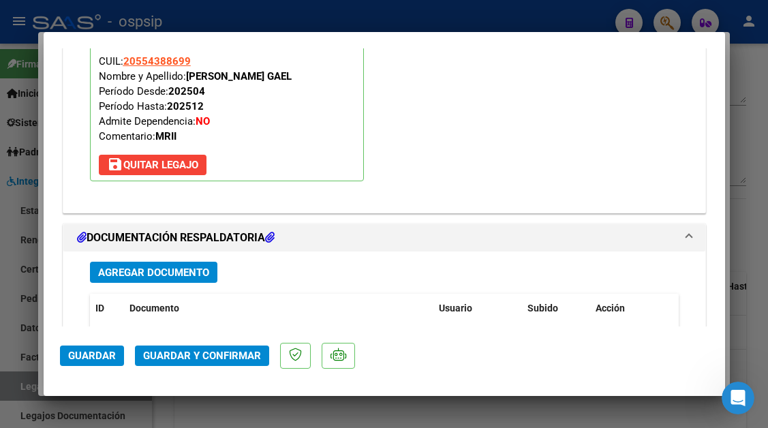
scroll to position [1567, 0]
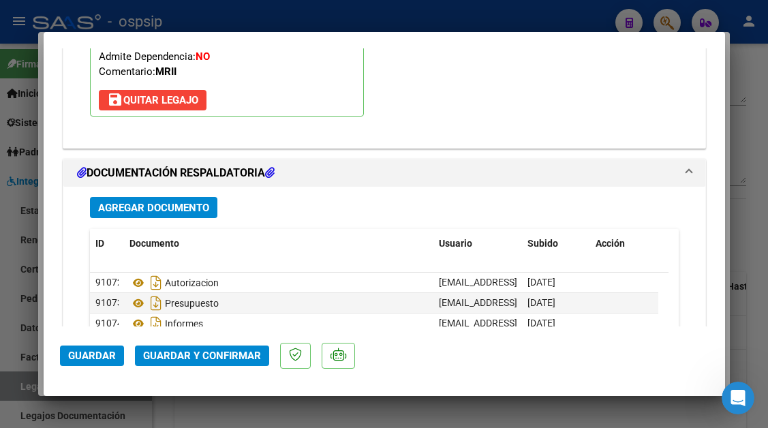
click at [200, 359] on span "Guardar y Confirmar" at bounding box center [202, 355] width 118 height 12
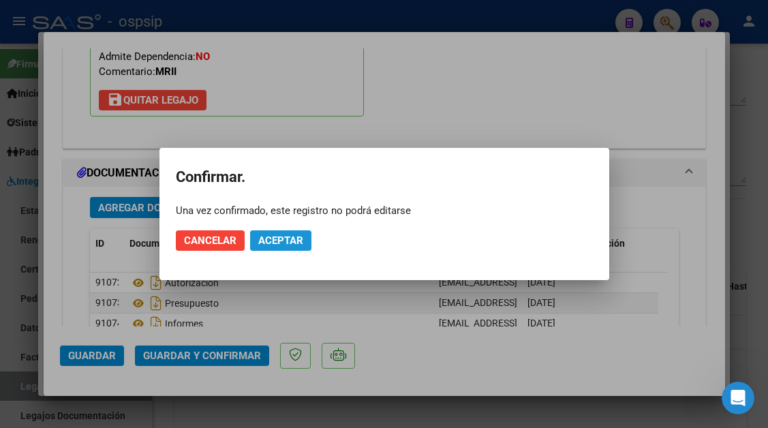
click at [263, 244] on span "Aceptar" at bounding box center [280, 240] width 45 height 12
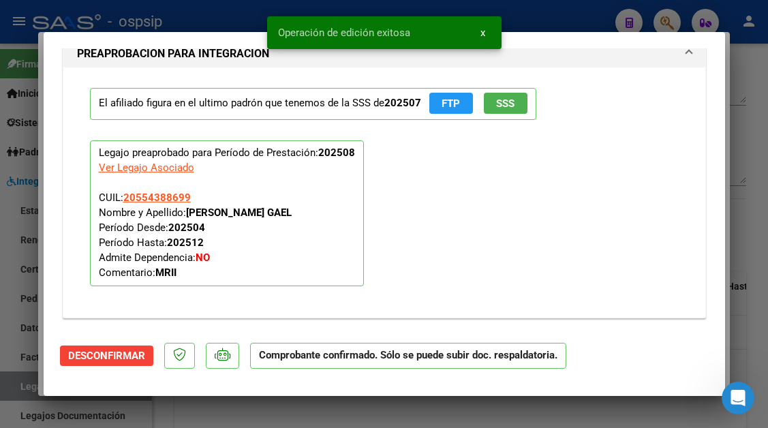
scroll to position [1239, 0]
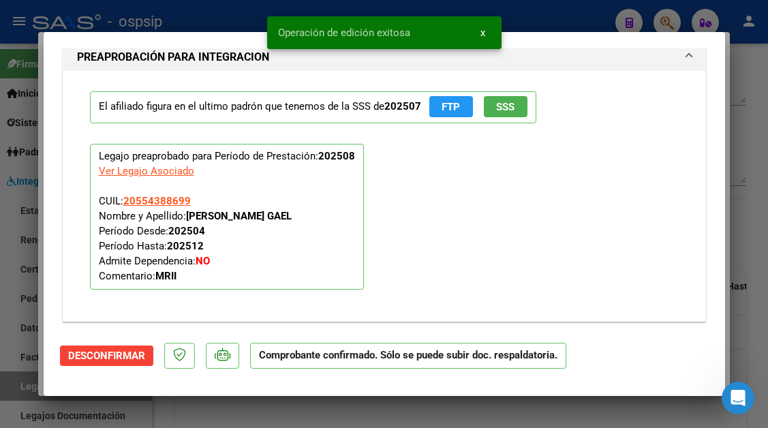
click at [30, 390] on div at bounding box center [384, 214] width 768 height 428
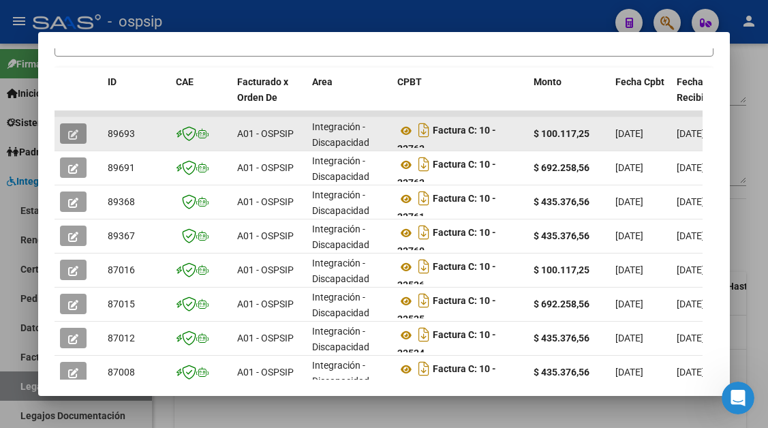
click at [79, 130] on button "button" at bounding box center [73, 133] width 27 height 20
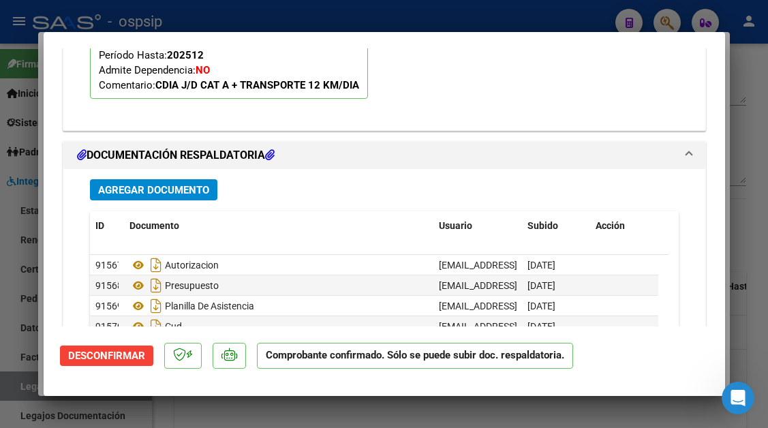
scroll to position [1430, 0]
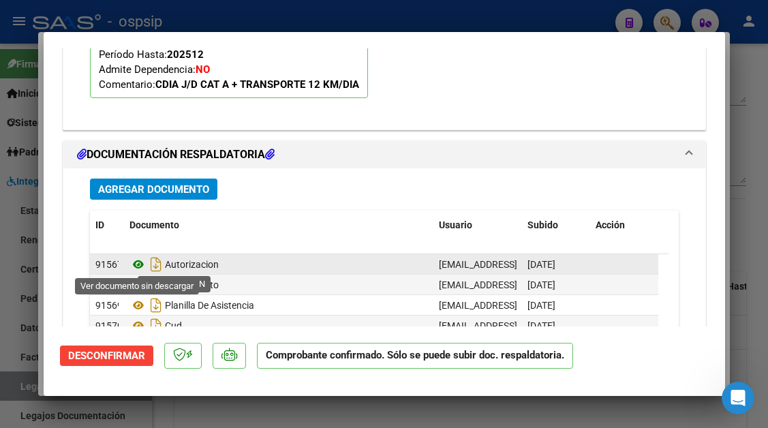
click at [137, 264] on icon at bounding box center [138, 264] width 18 height 16
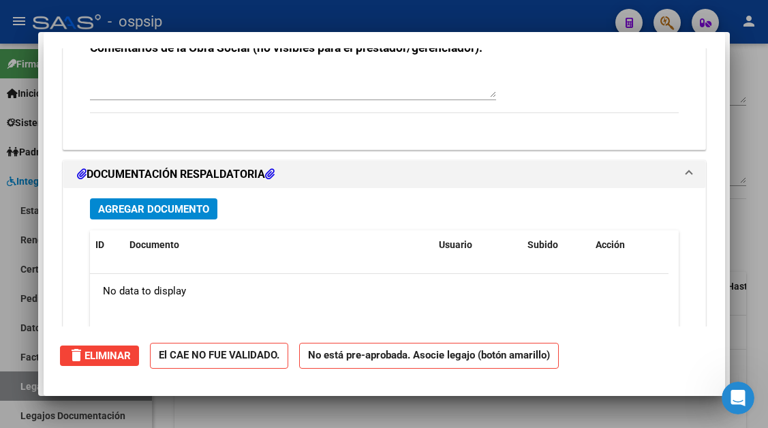
scroll to position [0, 0]
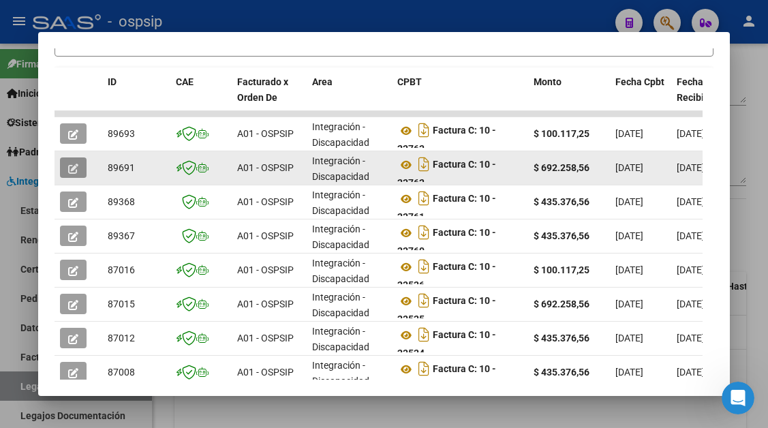
click at [74, 172] on icon "button" at bounding box center [73, 168] width 10 height 10
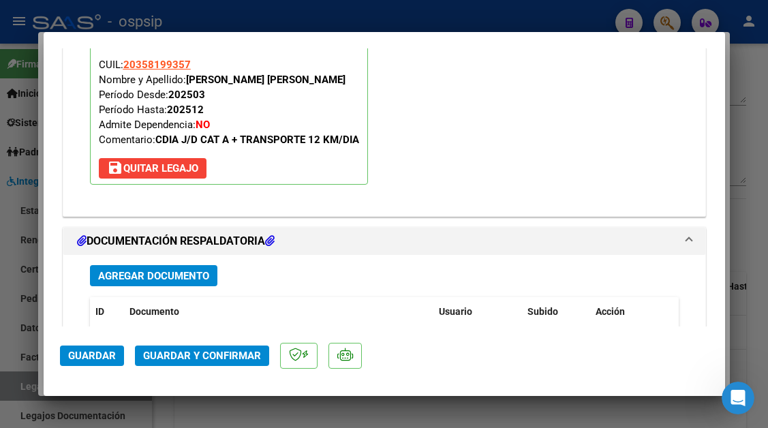
scroll to position [1567, 0]
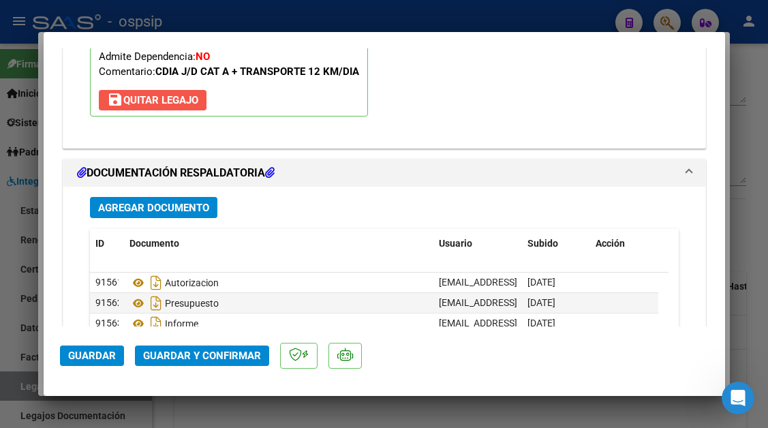
click at [159, 101] on span "save [PERSON_NAME]" at bounding box center [152, 100] width 91 height 12
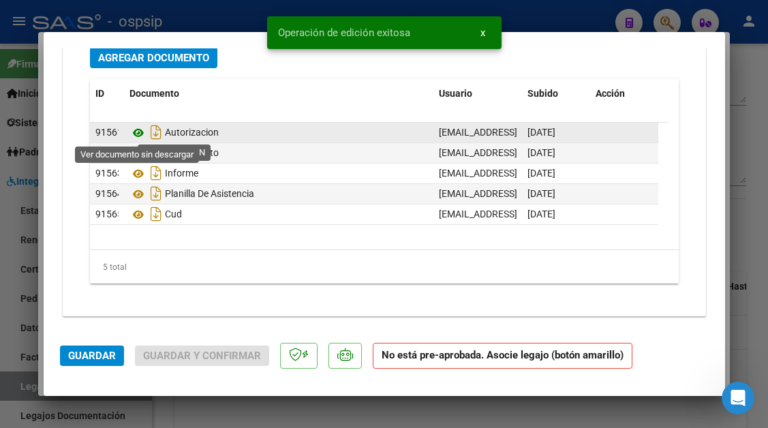
click at [143, 136] on icon at bounding box center [138, 133] width 18 height 16
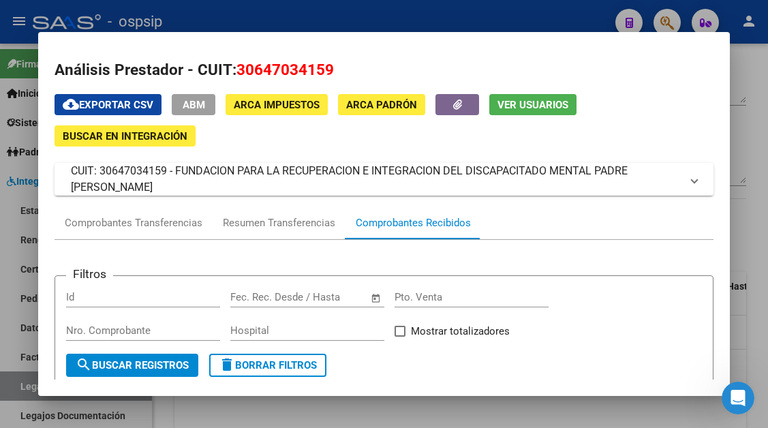
scroll to position [0, 0]
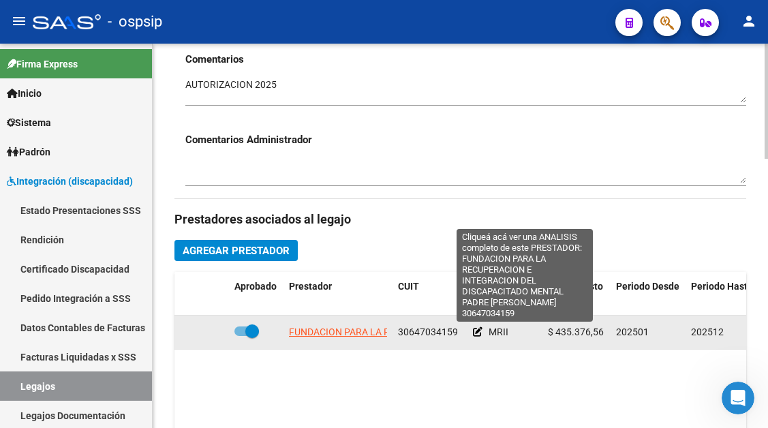
click at [336, 327] on span "FUNDACION PARA LA RECUPERACION E INTEGRACION DEL DISCAPACITADO MENTAL PADRE [PE…" at bounding box center [525, 331] width 473 height 11
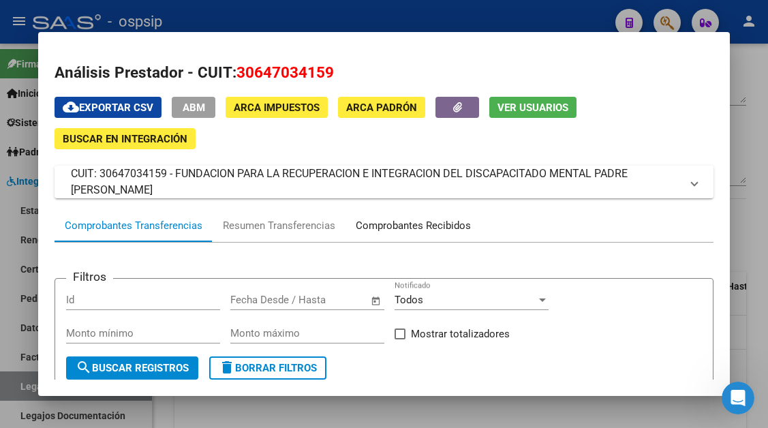
click at [394, 229] on div "Comprobantes Recibidos" at bounding box center [413, 226] width 115 height 16
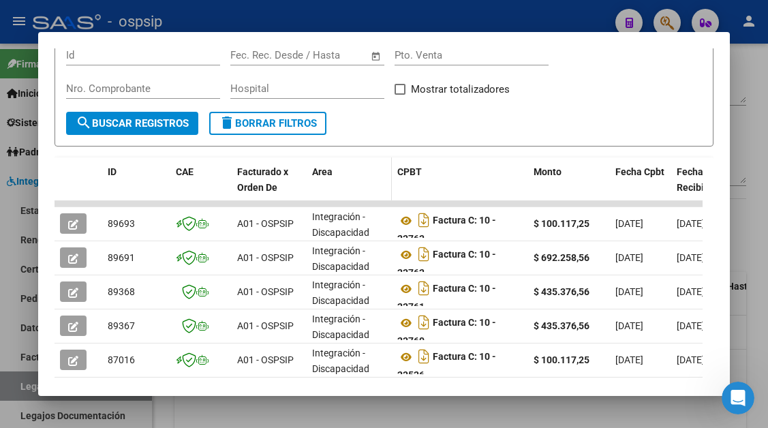
scroll to position [266, 0]
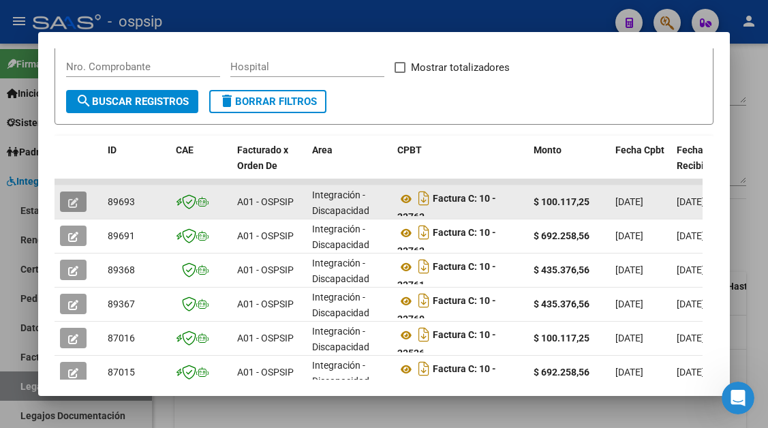
click at [73, 196] on span "button" at bounding box center [73, 201] width 10 height 12
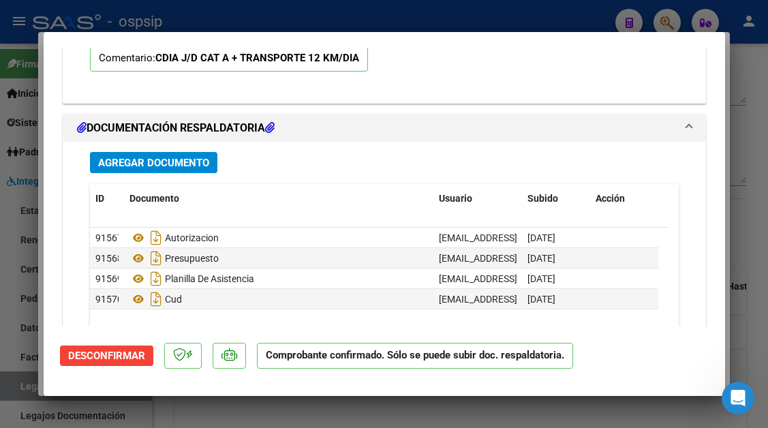
scroll to position [1498, 0]
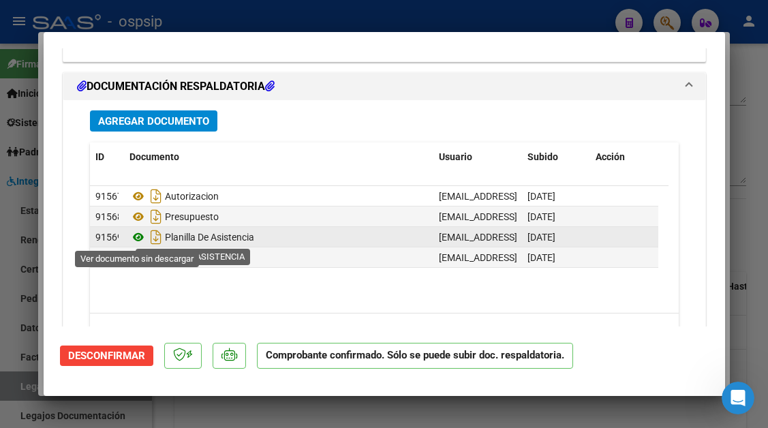
click at [136, 232] on icon at bounding box center [138, 237] width 18 height 16
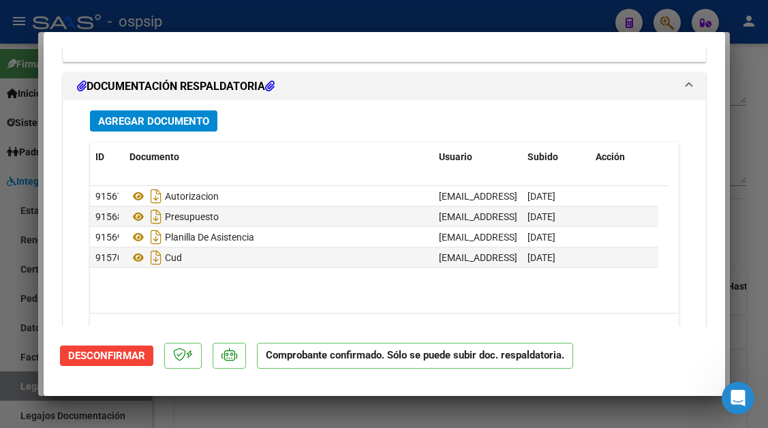
click at [34, 387] on div at bounding box center [384, 214] width 768 height 428
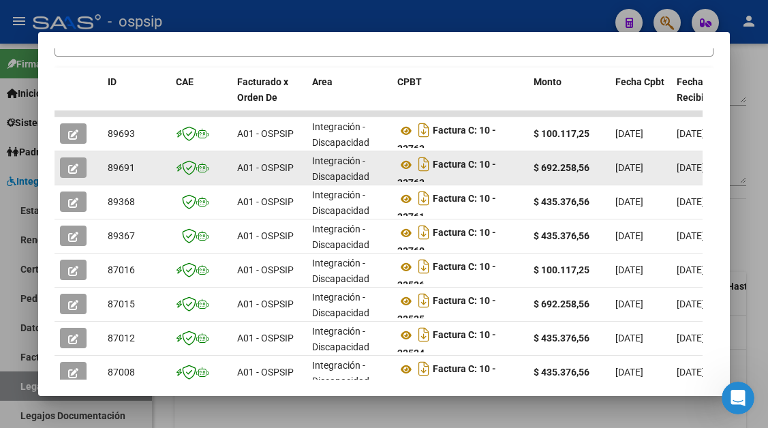
scroll to position [403, 0]
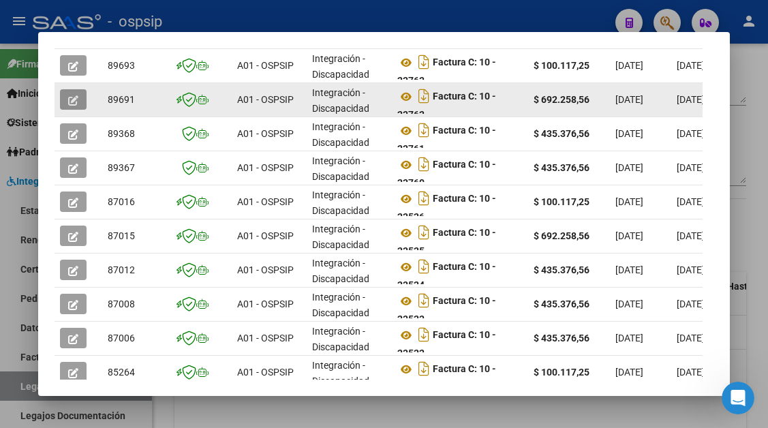
click at [73, 104] on icon "button" at bounding box center [73, 100] width 10 height 10
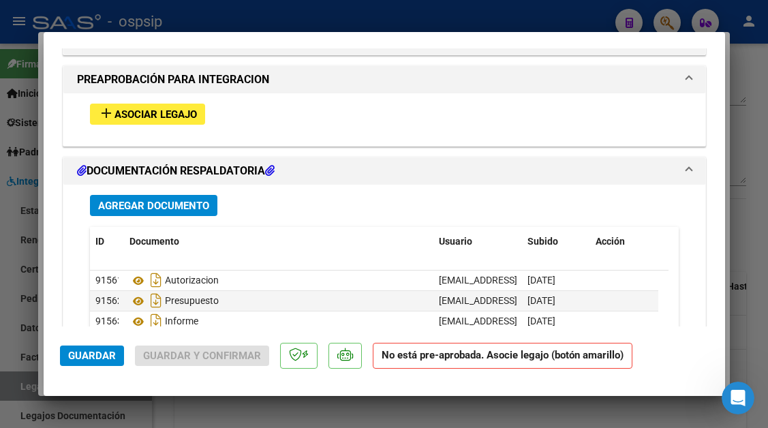
scroll to position [1430, 0]
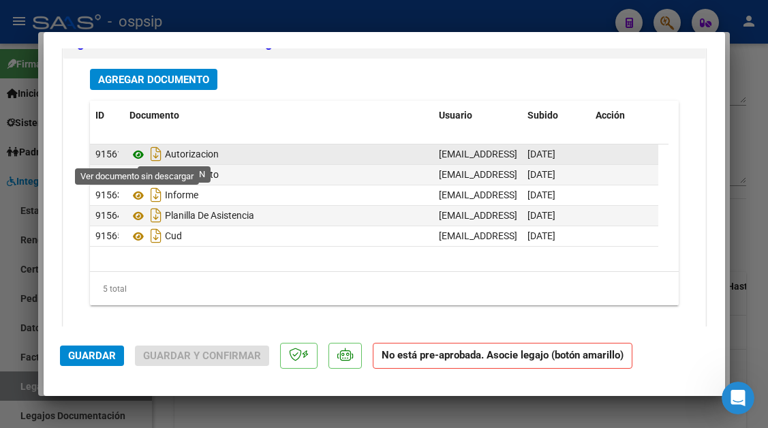
click at [142, 154] on icon at bounding box center [138, 154] width 18 height 16
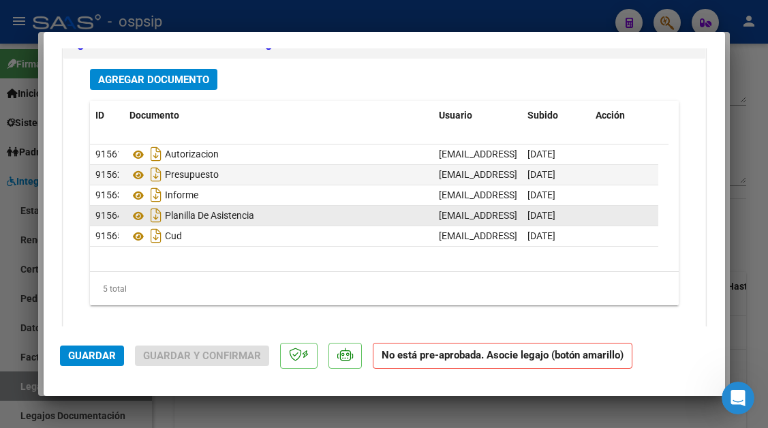
click at [114, 215] on span "91564" at bounding box center [108, 215] width 27 height 11
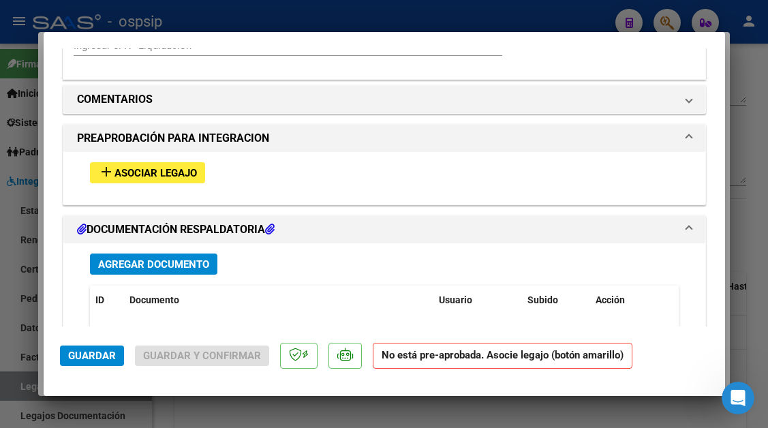
scroll to position [1226, 0]
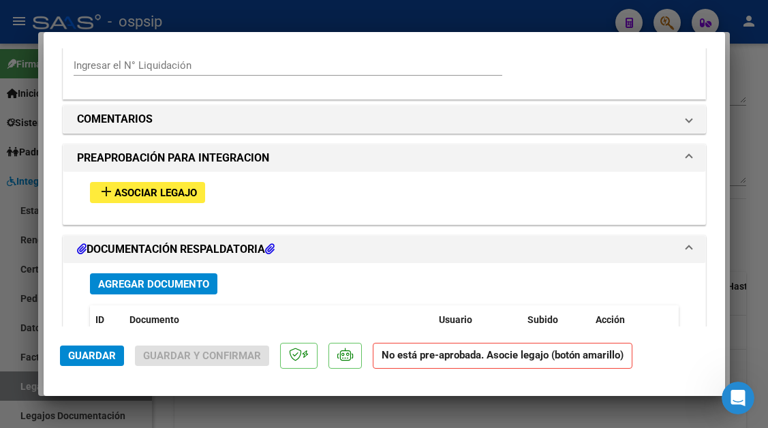
click at [19, 389] on div at bounding box center [384, 214] width 768 height 428
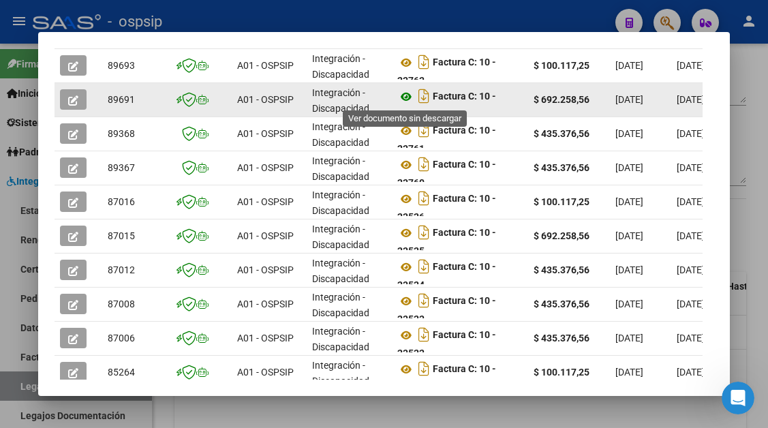
click at [403, 93] on icon at bounding box center [406, 97] width 18 height 16
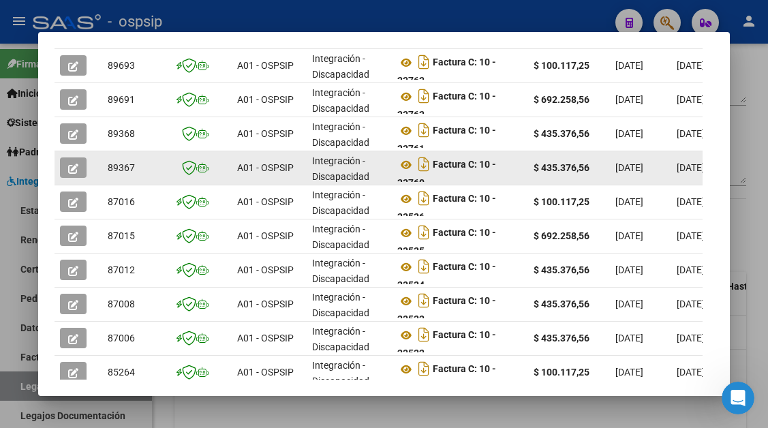
scroll to position [334, 0]
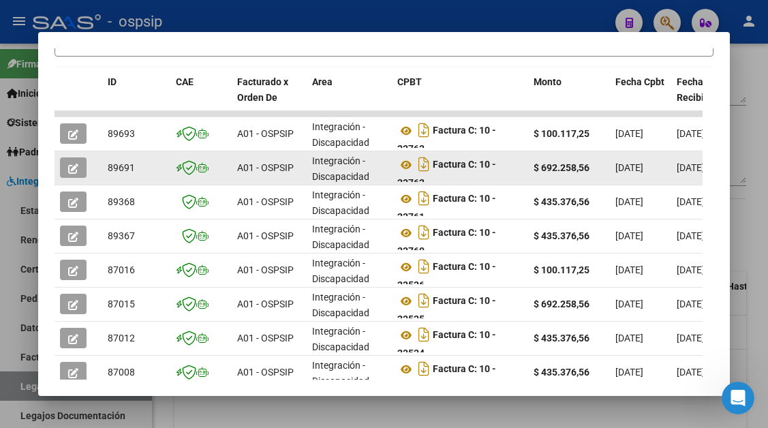
click at [81, 167] on button "button" at bounding box center [73, 167] width 27 height 20
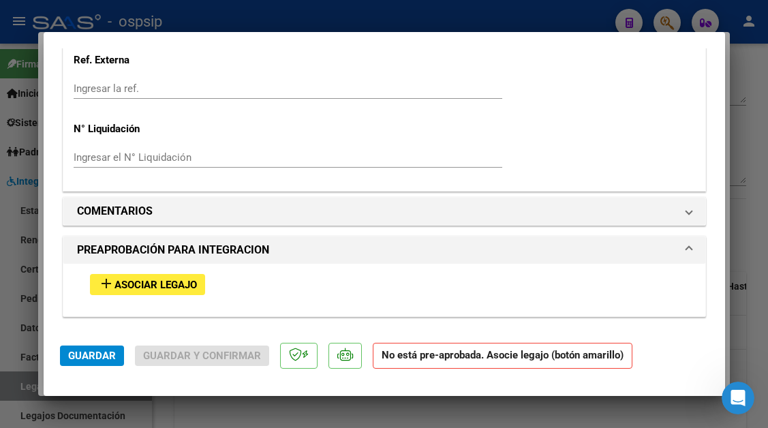
scroll to position [1226, 0]
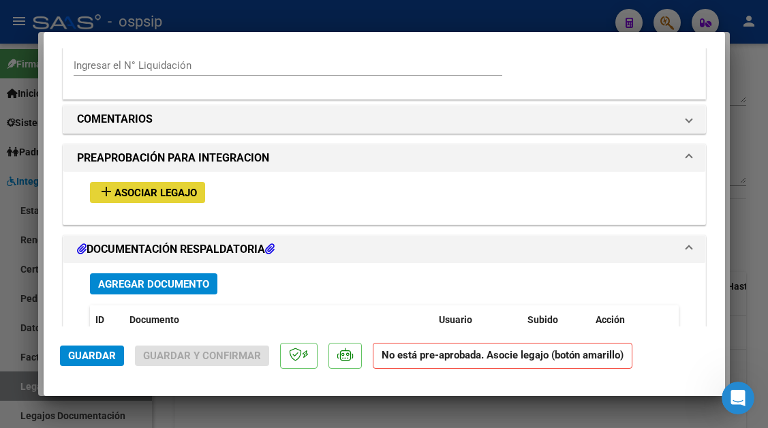
click at [180, 190] on span "Asociar Legajo" at bounding box center [155, 193] width 82 height 12
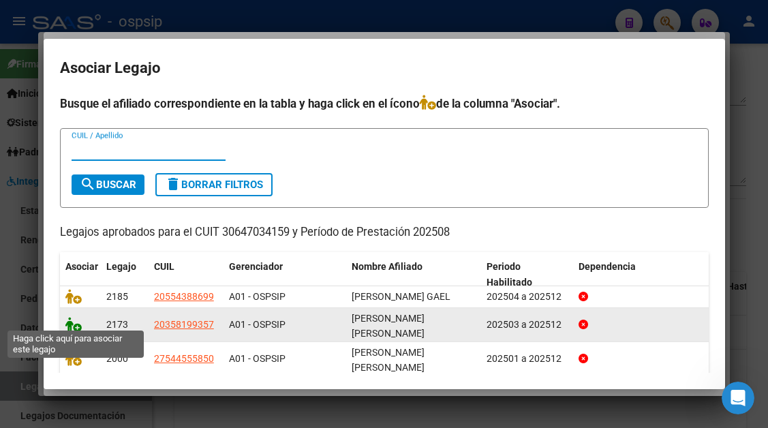
click at [73, 317] on icon at bounding box center [73, 324] width 16 height 15
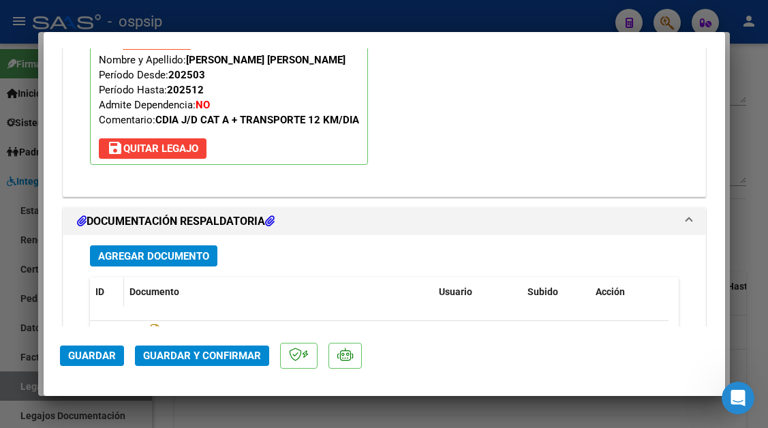
scroll to position [1466, 0]
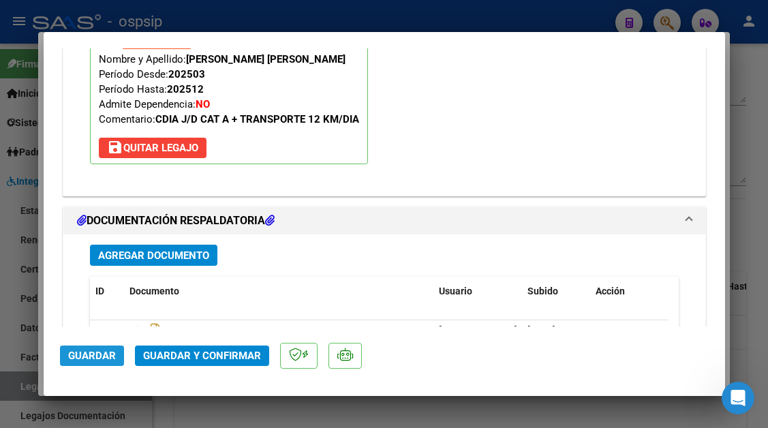
click at [100, 351] on span "Guardar" at bounding box center [92, 355] width 48 height 12
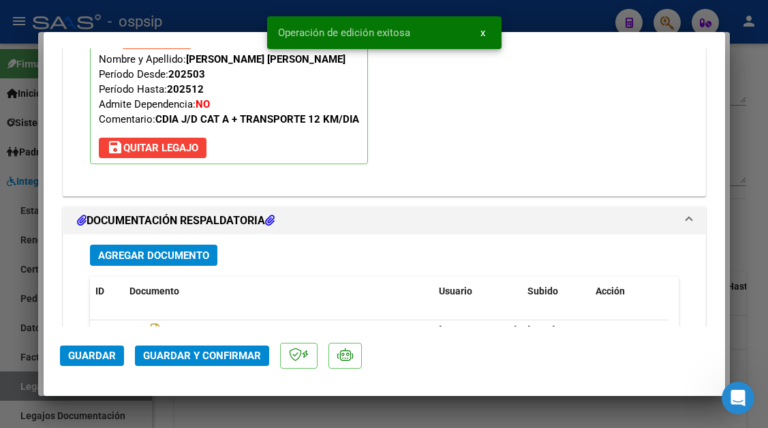
scroll to position [1664, 0]
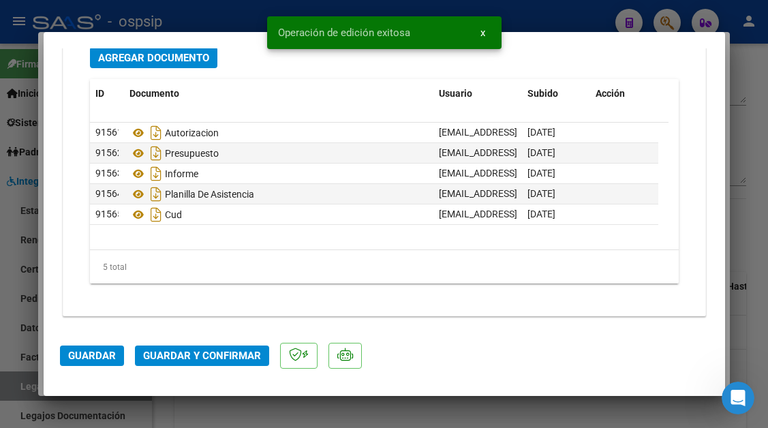
click at [27, 382] on div at bounding box center [384, 214] width 768 height 428
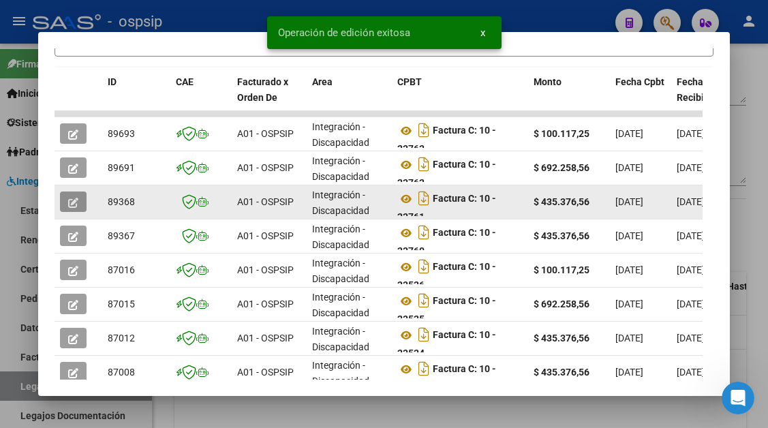
click at [77, 204] on icon "button" at bounding box center [73, 203] width 10 height 10
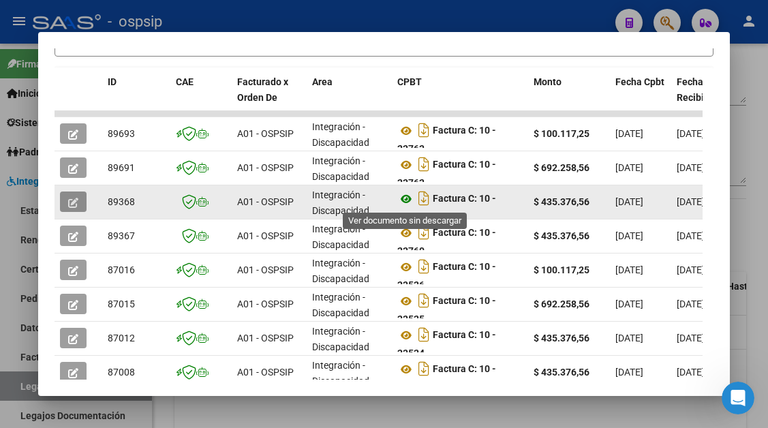
click at [412, 198] on icon at bounding box center [406, 199] width 18 height 16
click at [73, 201] on icon "button" at bounding box center [73, 203] width 10 height 10
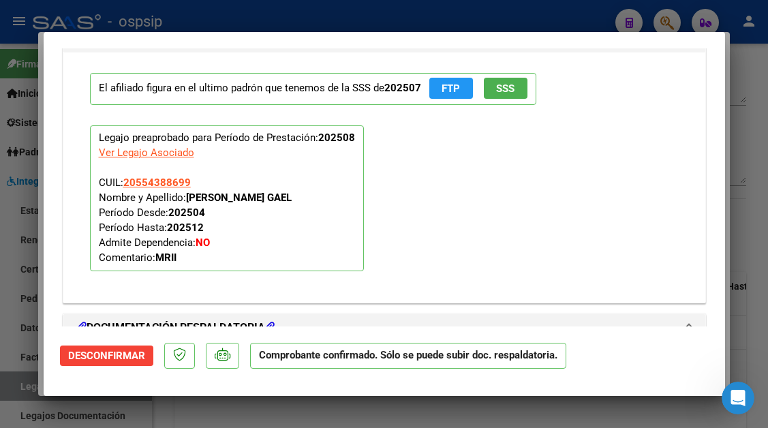
scroll to position [1362, 0]
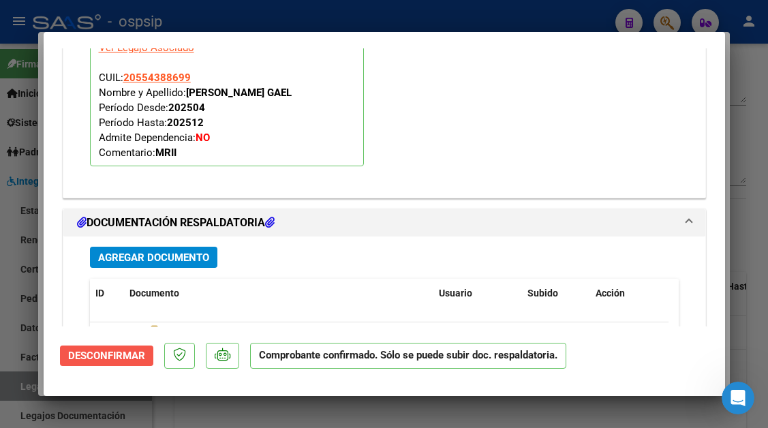
click at [136, 355] on span "Desconfirmar" at bounding box center [106, 355] width 77 height 12
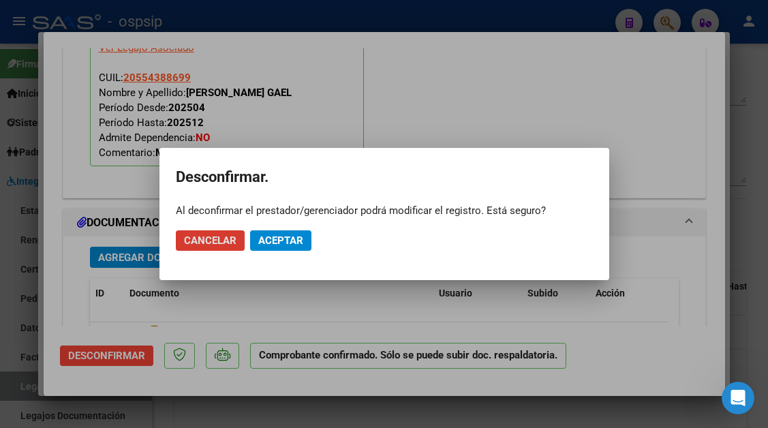
click at [274, 245] on span "Aceptar" at bounding box center [280, 240] width 45 height 12
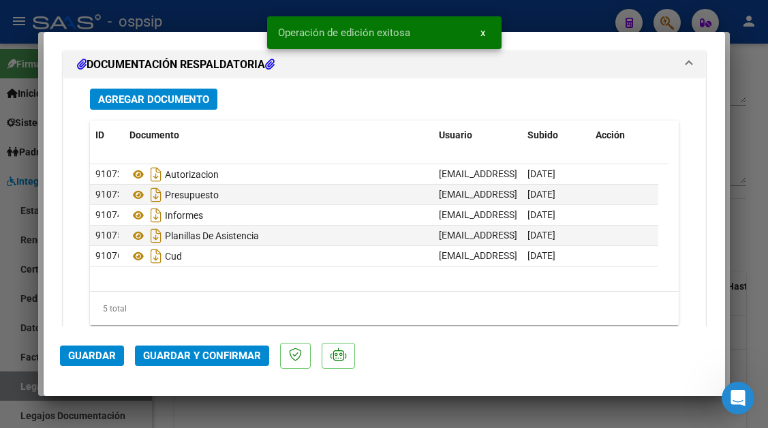
scroll to position [1690, 0]
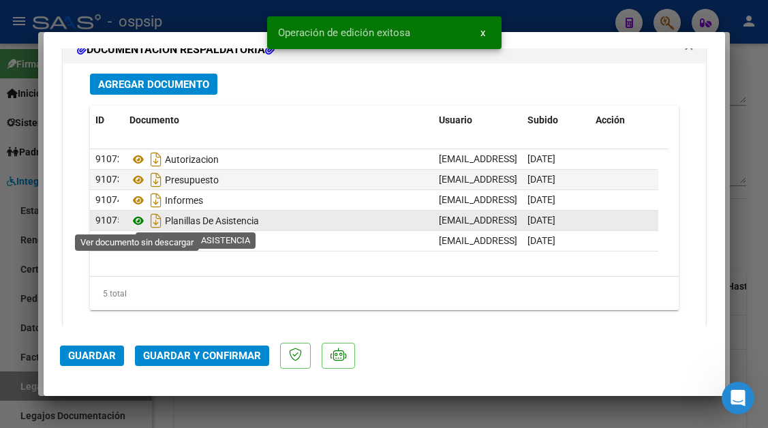
click at [137, 220] on icon at bounding box center [138, 221] width 18 height 16
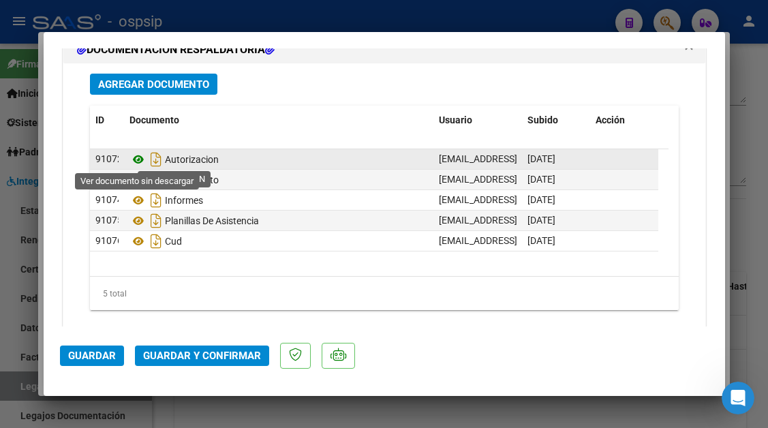
click at [141, 162] on icon at bounding box center [138, 159] width 18 height 16
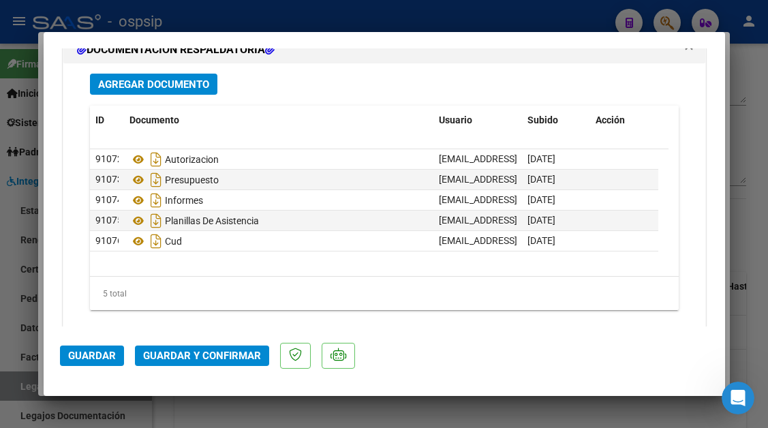
click at [201, 358] on span "Guardar y Confirmar" at bounding box center [202, 355] width 118 height 12
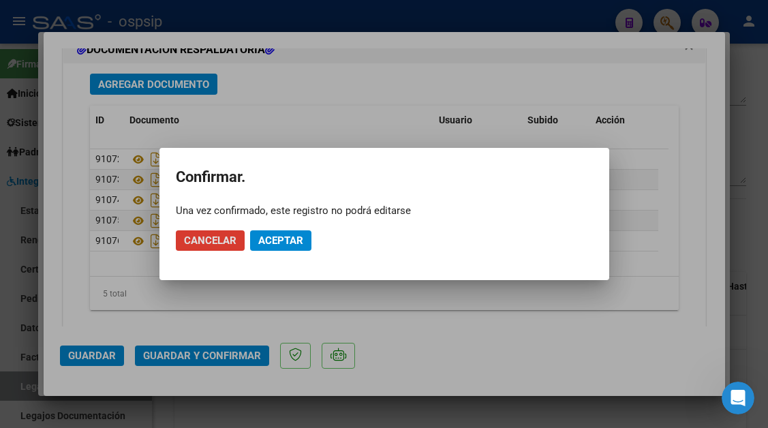
click at [267, 241] on span "Aceptar" at bounding box center [280, 240] width 45 height 12
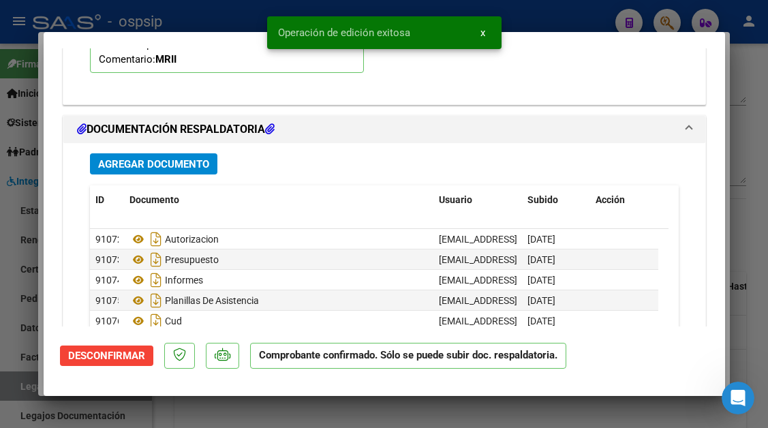
scroll to position [1467, 0]
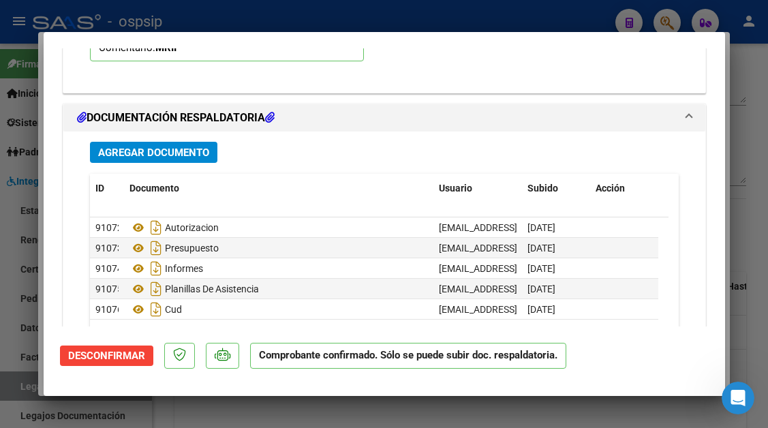
click at [14, 386] on div at bounding box center [384, 214] width 768 height 428
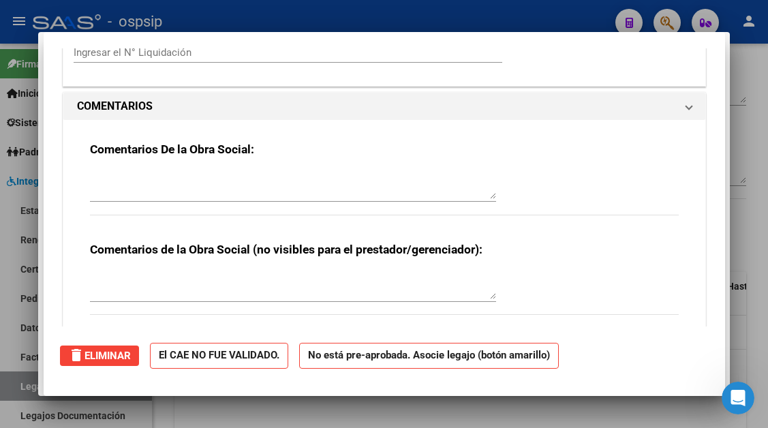
scroll to position [1494, 0]
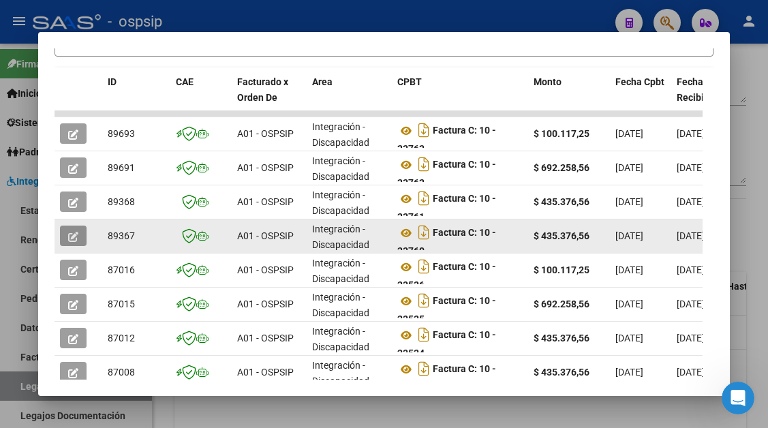
click at [70, 236] on icon "button" at bounding box center [73, 237] width 10 height 10
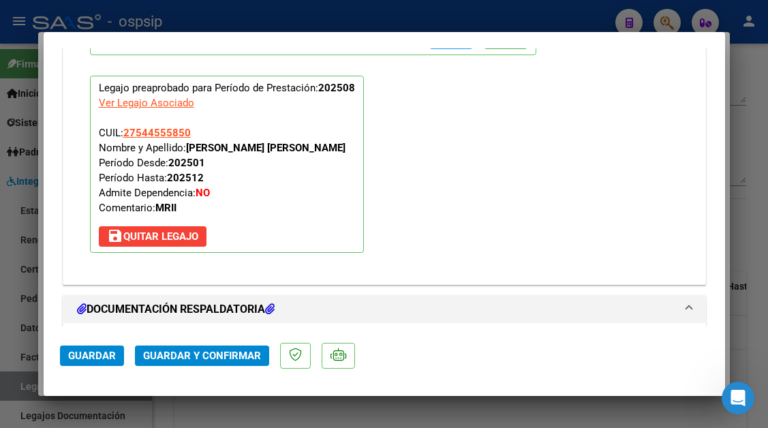
scroll to position [0, 0]
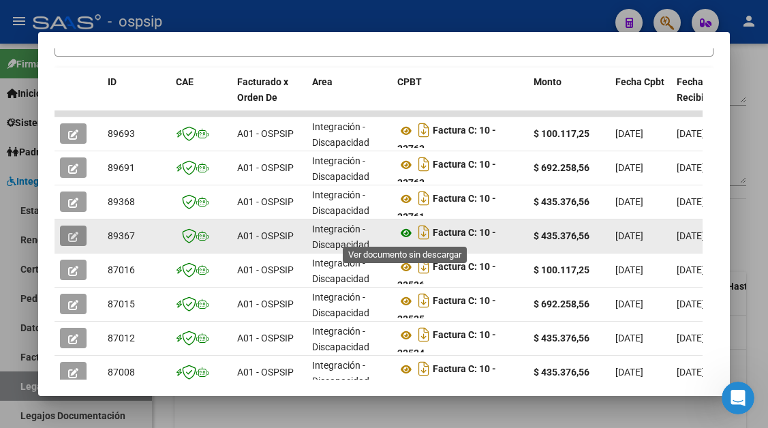
click at [401, 232] on icon at bounding box center [406, 233] width 18 height 16
click at [71, 235] on icon "button" at bounding box center [73, 237] width 10 height 10
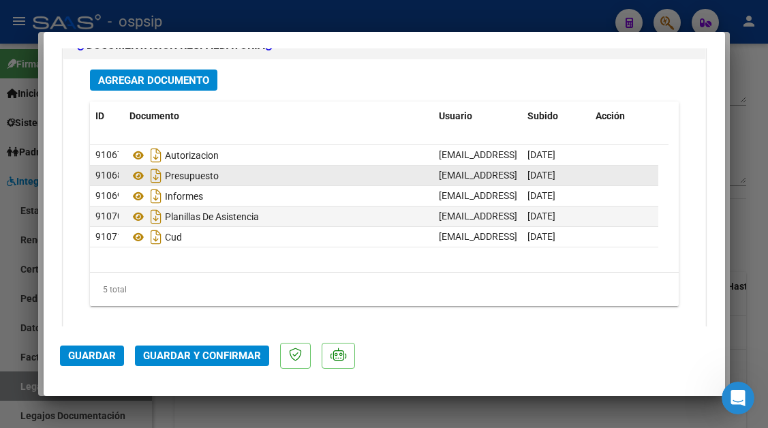
scroll to position [1703, 0]
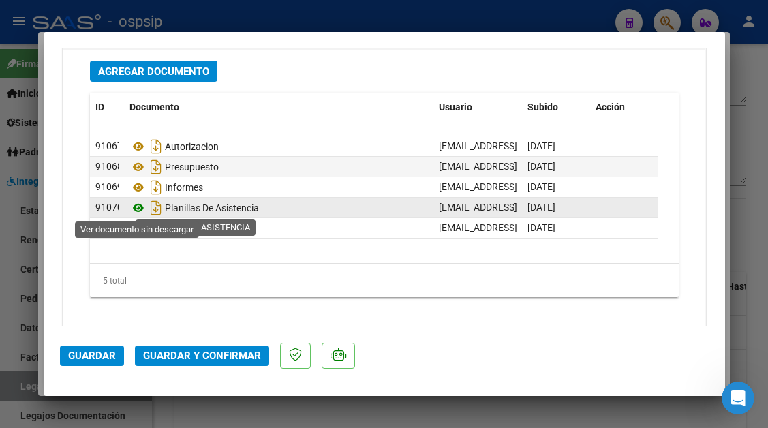
click at [136, 209] on icon at bounding box center [138, 208] width 18 height 16
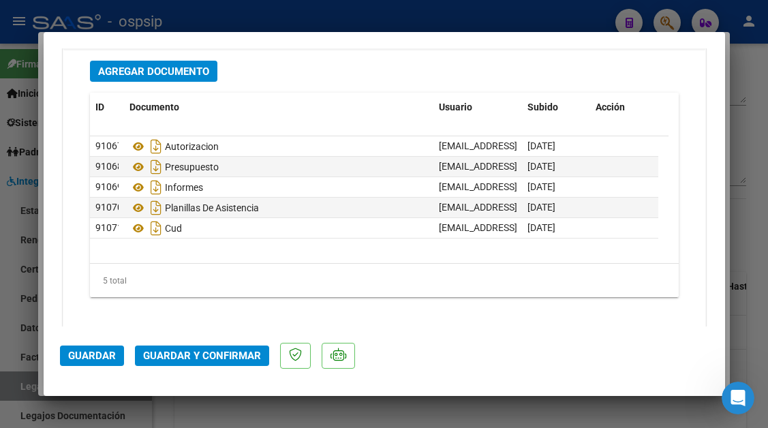
click at [191, 349] on button "Guardar y Confirmar" at bounding box center [202, 355] width 134 height 20
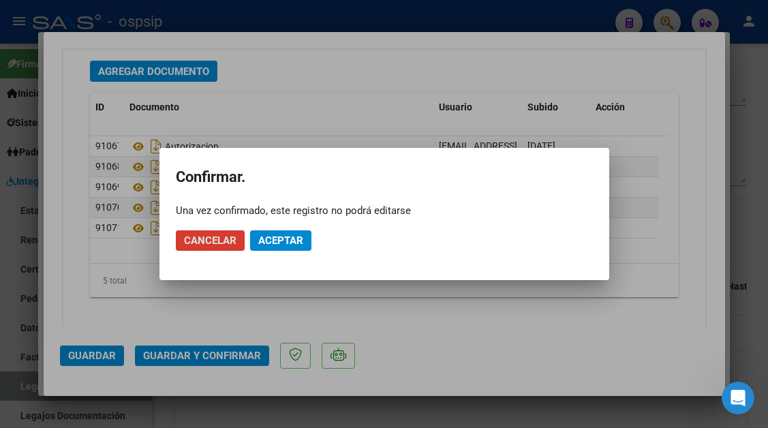
click at [260, 240] on span "Aceptar" at bounding box center [280, 240] width 45 height 12
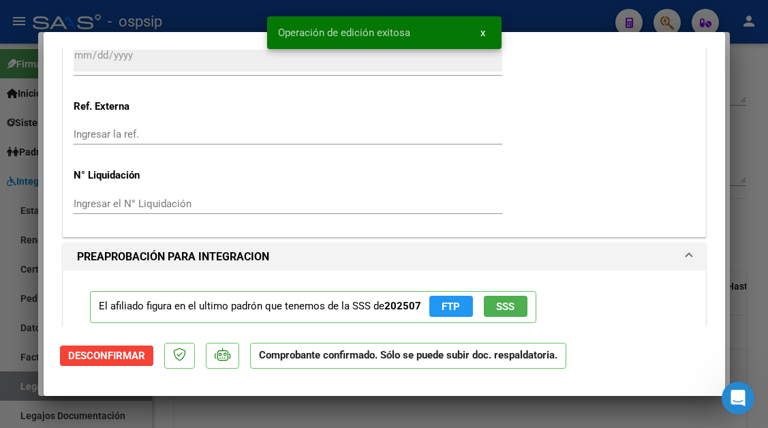
scroll to position [1188, 0]
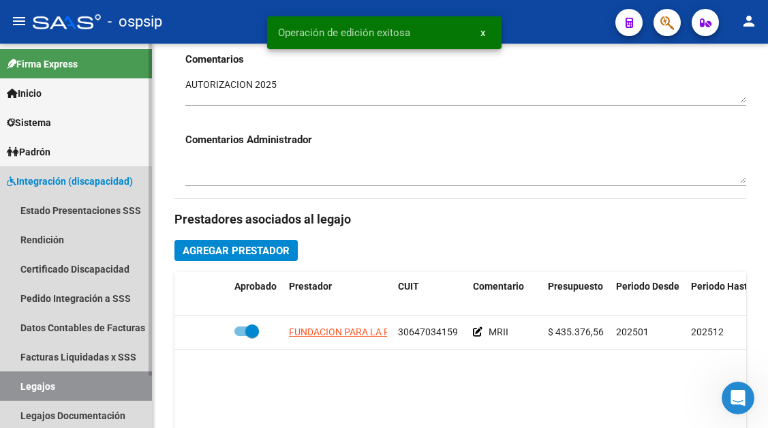
click at [26, 395] on link "Legajos" at bounding box center [76, 385] width 152 height 29
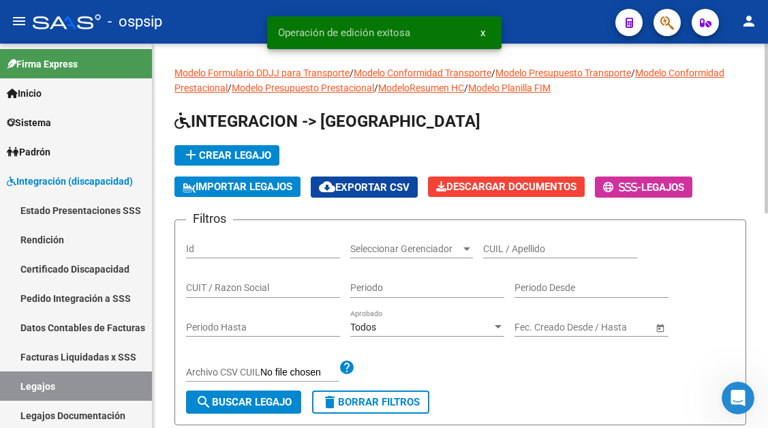
click at [494, 239] on div "CUIL / Apellido" at bounding box center [560, 244] width 154 height 27
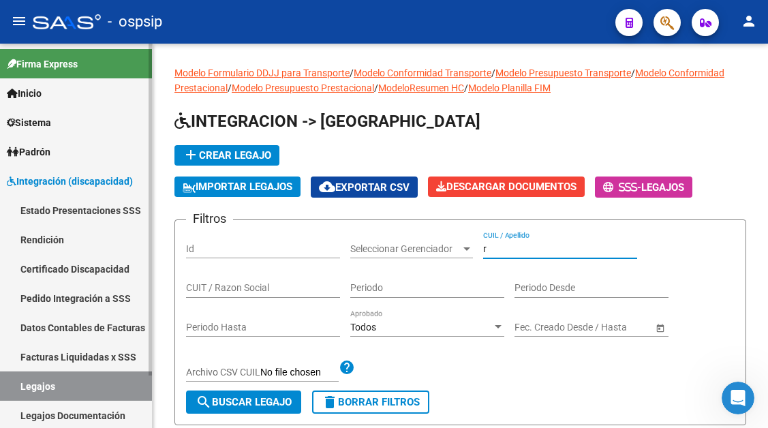
click at [46, 389] on link "Legajos" at bounding box center [76, 385] width 152 height 29
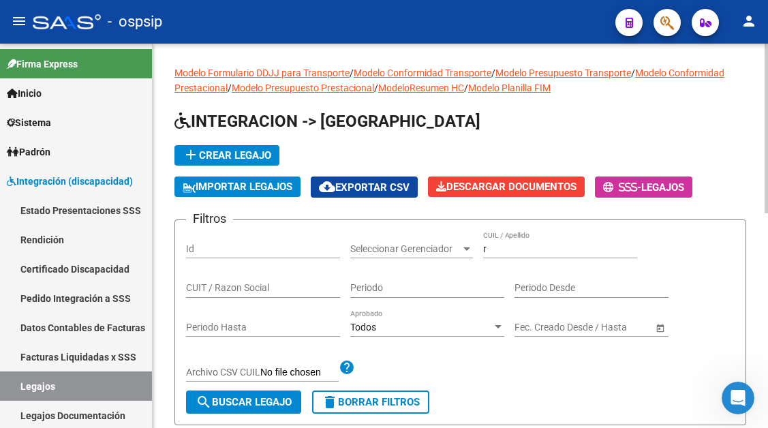
click at [488, 250] on input "r" at bounding box center [560, 249] width 154 height 12
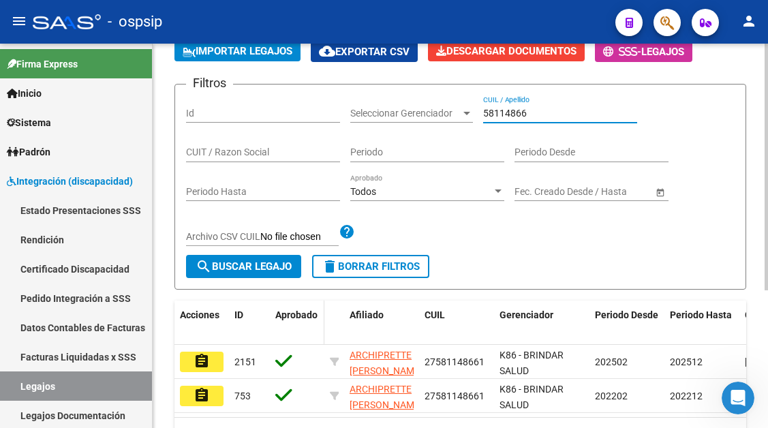
scroll to position [136, 0]
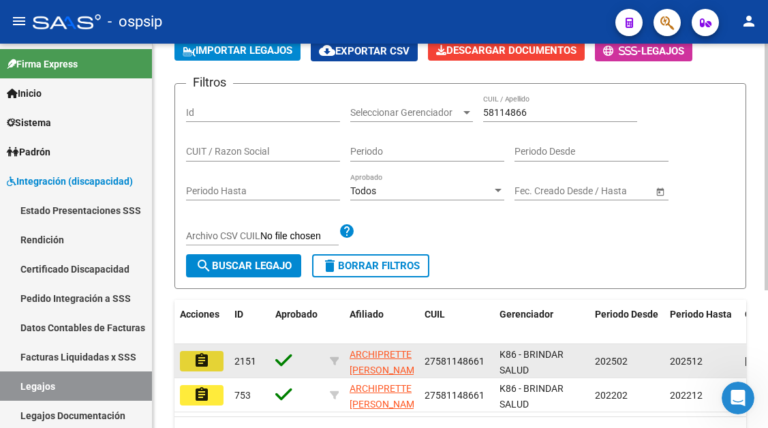
click at [204, 356] on mat-icon "assignment" at bounding box center [201, 360] width 16 height 16
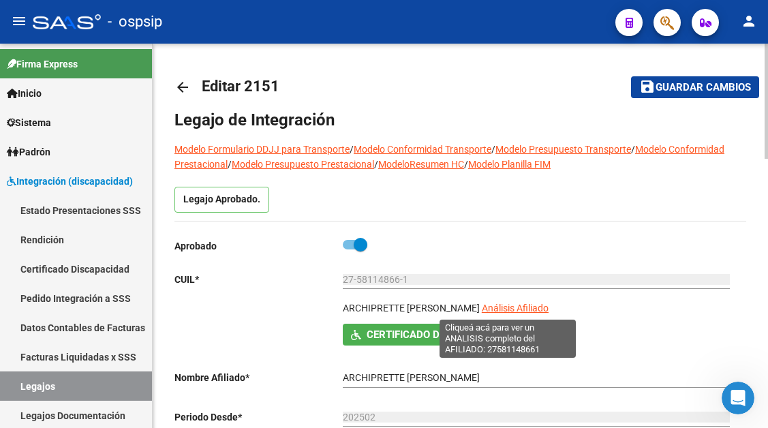
click at [489, 304] on span "Análisis Afiliado" at bounding box center [515, 307] width 67 height 11
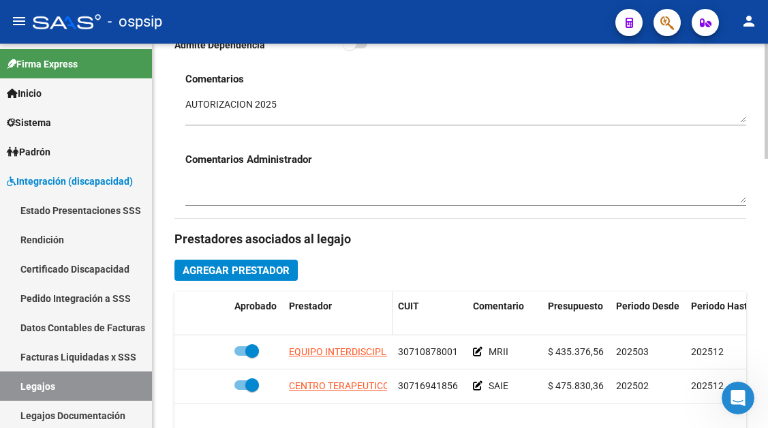
scroll to position [477, 0]
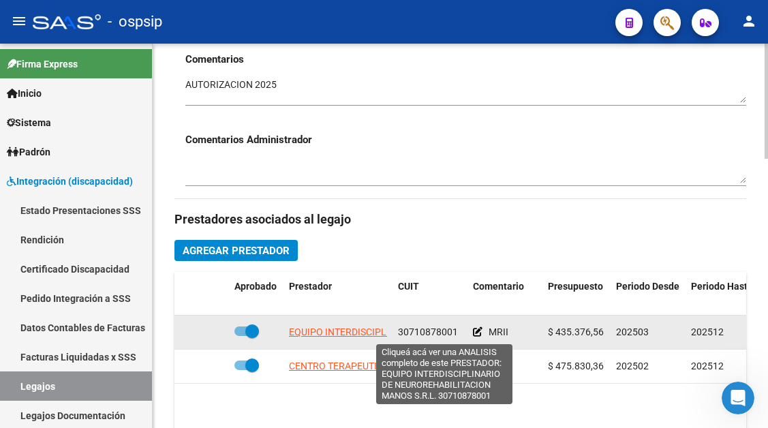
click at [320, 330] on span "EQUIPO INTERDISCIPLINARIO DE NEUROREHABILITACION MANOS S.R.L." at bounding box center [445, 331] width 313 height 11
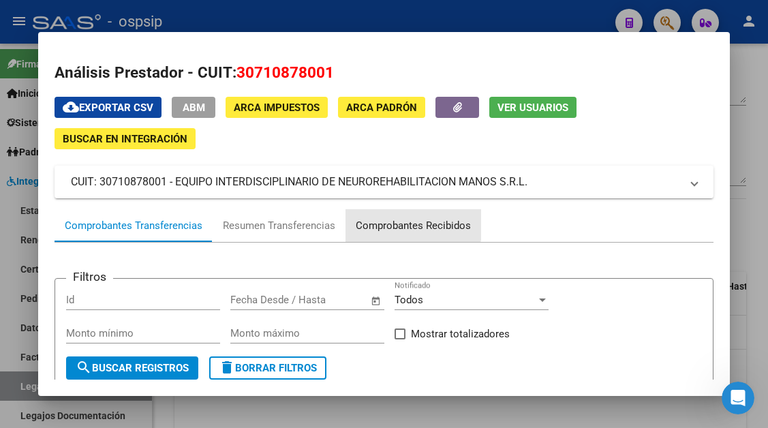
click at [383, 220] on div "Comprobantes Recibidos" at bounding box center [413, 226] width 115 height 16
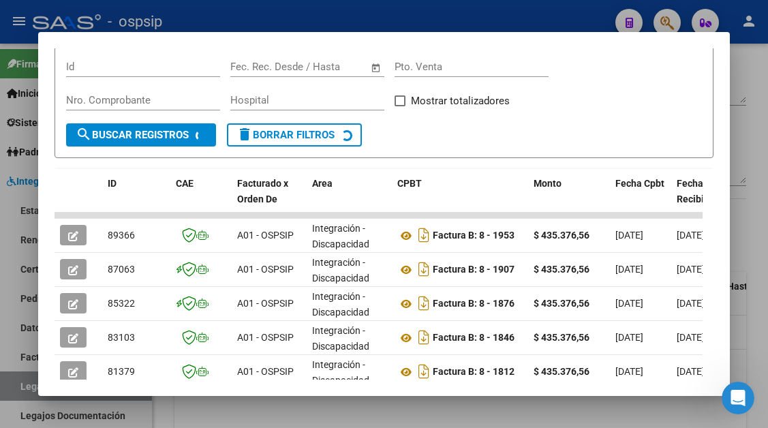
scroll to position [266, 0]
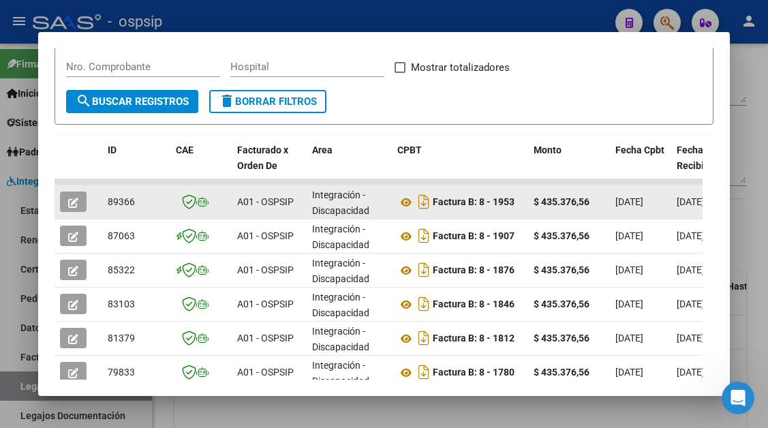
click at [72, 203] on icon "button" at bounding box center [73, 203] width 10 height 10
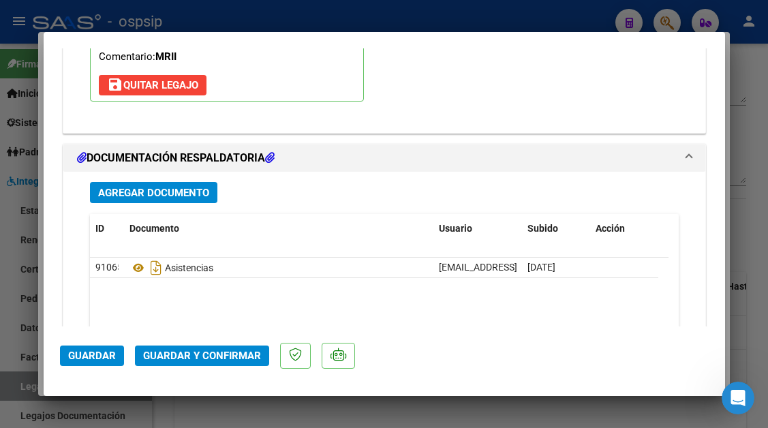
scroll to position [1661, 0]
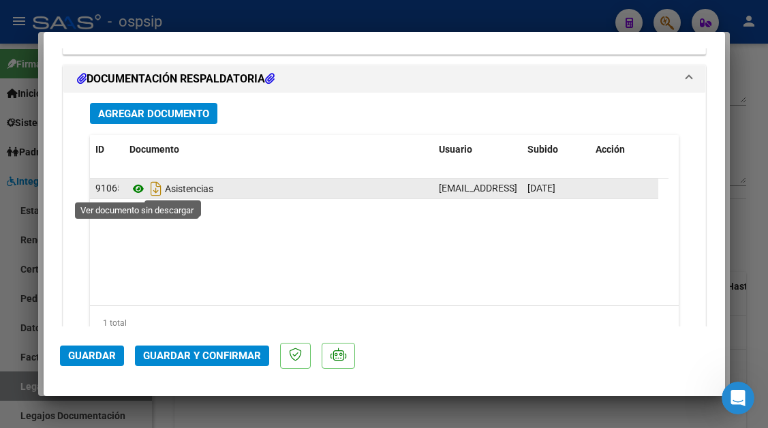
click at [138, 196] on icon at bounding box center [138, 188] width 18 height 16
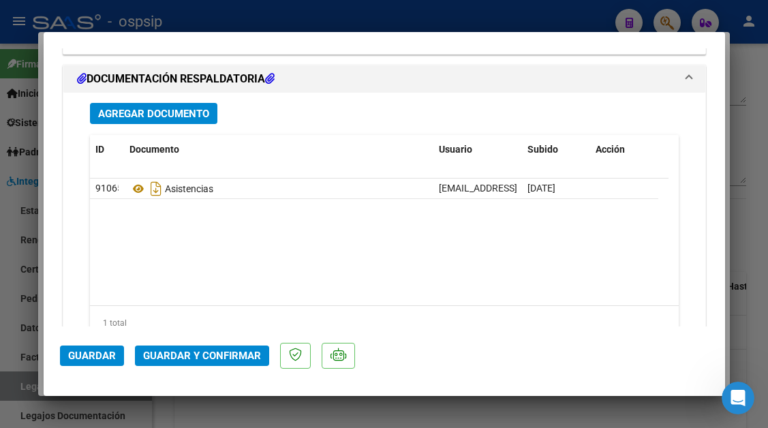
click at [173, 362] on span "Guardar y Confirmar" at bounding box center [202, 355] width 118 height 12
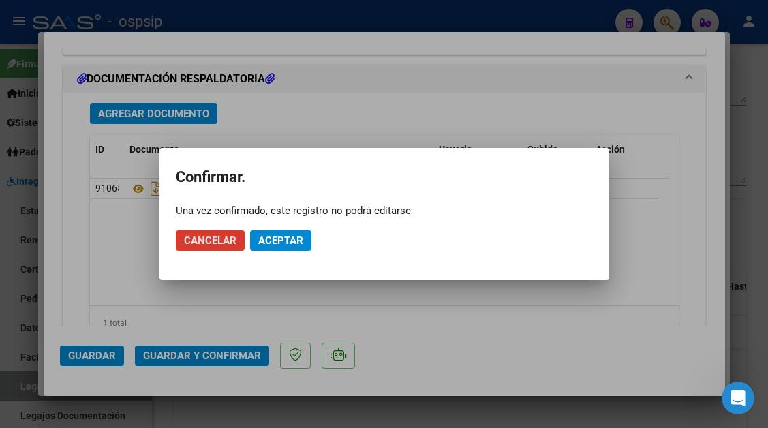
click at [280, 235] on span "Aceptar" at bounding box center [280, 240] width 45 height 12
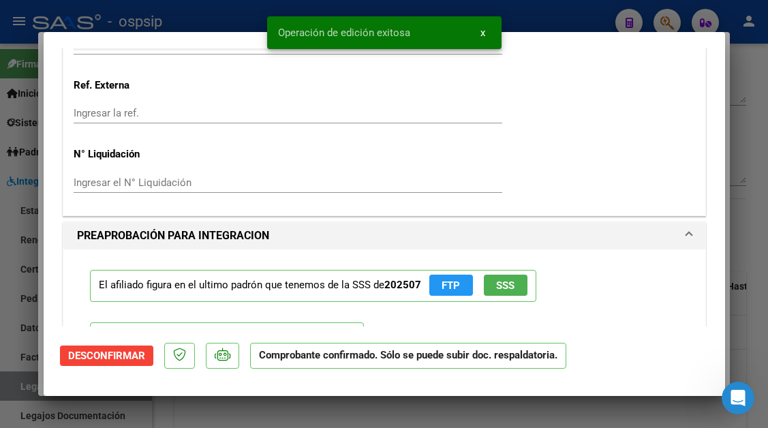
scroll to position [1129, 0]
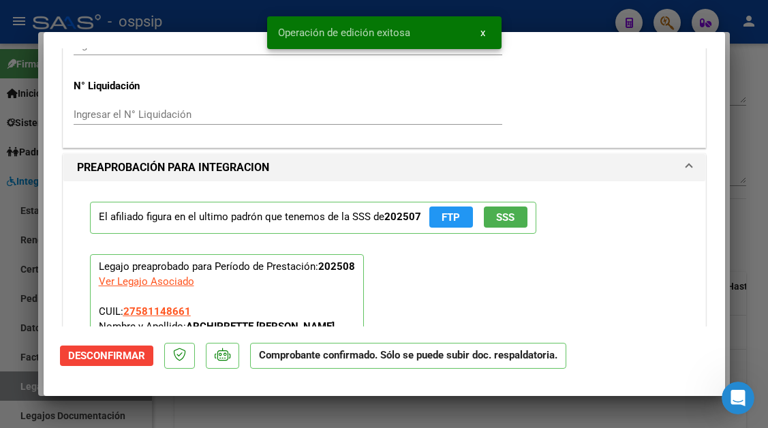
click at [499, 198] on div "El afiliado figura en el ultimo padrón que tenemos de la SSS de 202507 FTP SSS" at bounding box center [384, 217] width 588 height 52
click at [500, 212] on span "SSS" at bounding box center [505, 217] width 18 height 12
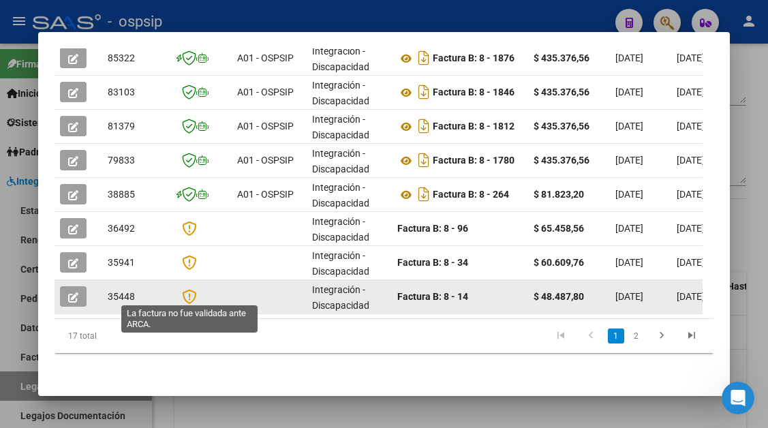
scroll to position [488, 0]
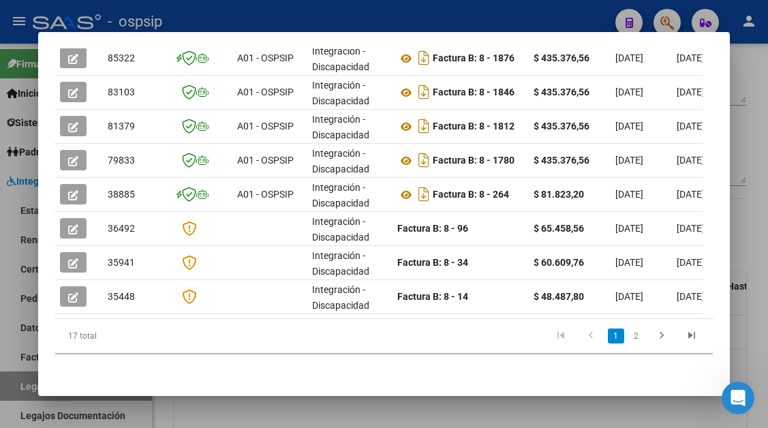
click at [20, 394] on div at bounding box center [384, 214] width 768 height 428
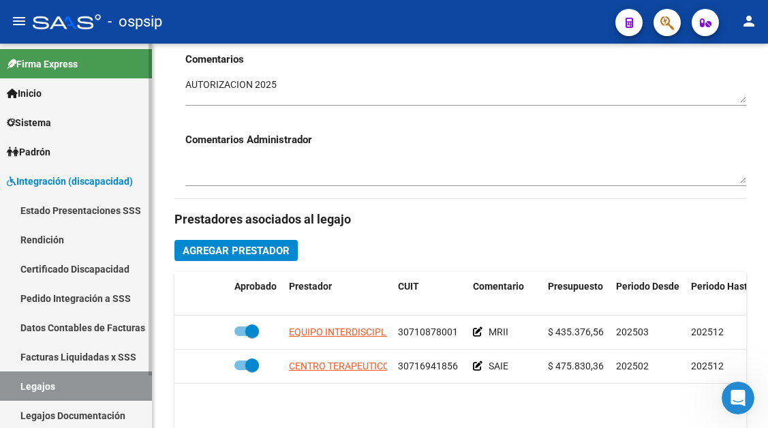
click at [20, 392] on link "Legajos" at bounding box center [76, 385] width 152 height 29
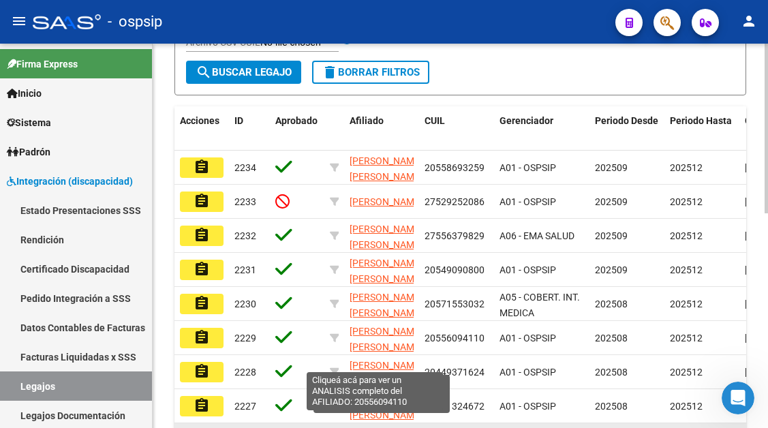
scroll to position [204, 0]
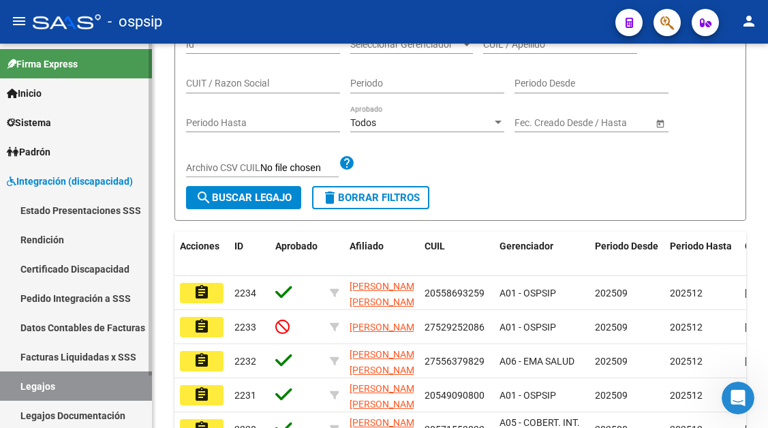
click at [52, 389] on link "Legajos" at bounding box center [76, 385] width 152 height 29
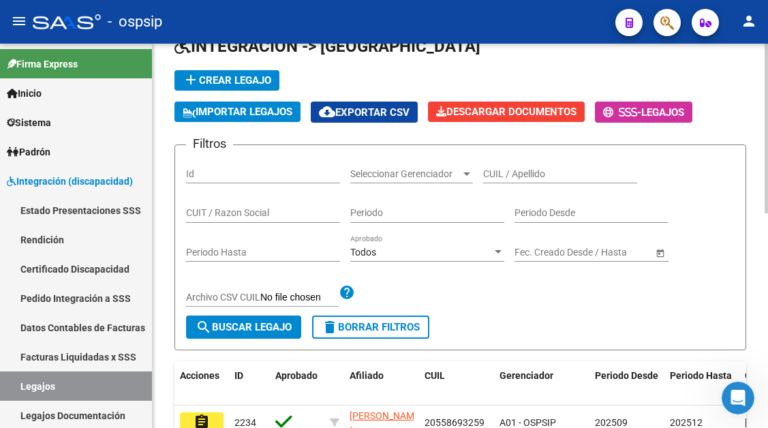
scroll to position [68, 0]
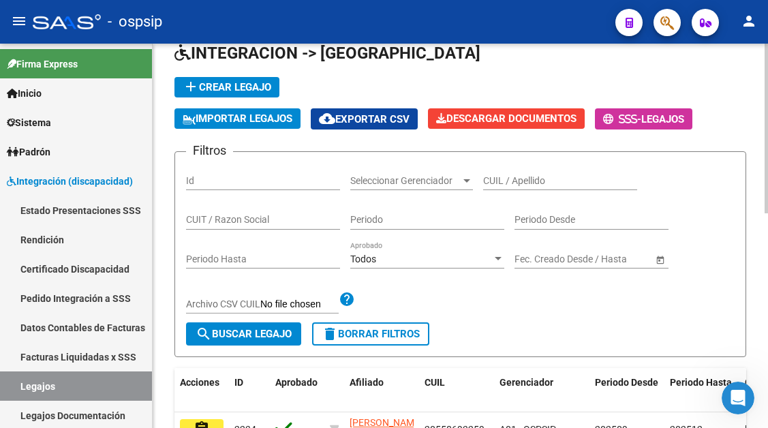
click at [501, 183] on input "CUIL / Apellido" at bounding box center [560, 181] width 154 height 12
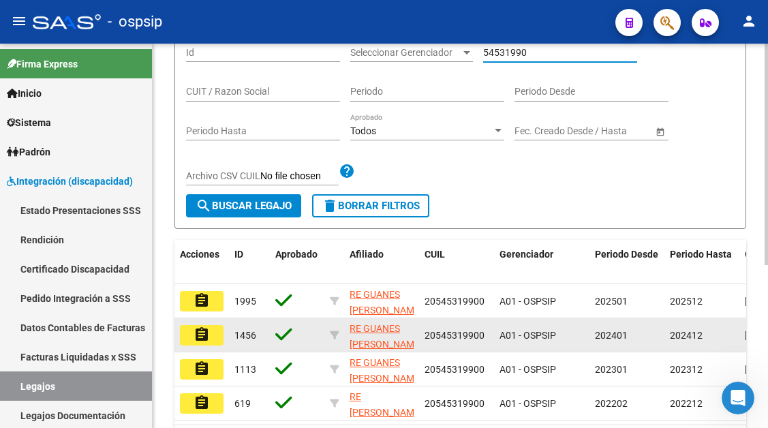
scroll to position [204, 0]
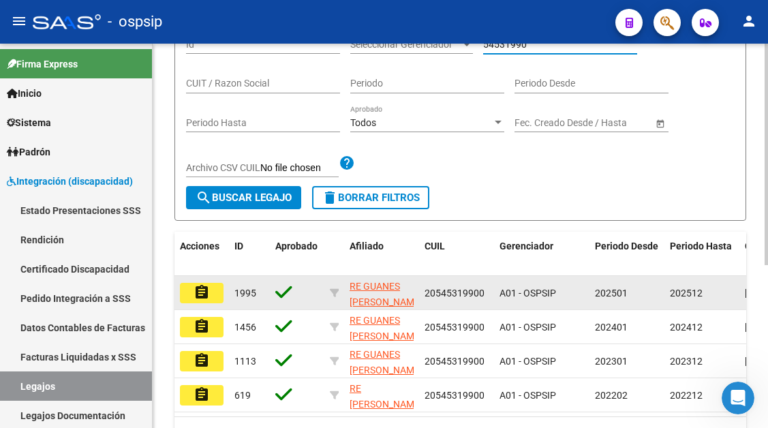
click at [209, 299] on mat-icon "assignment" at bounding box center [201, 292] width 16 height 16
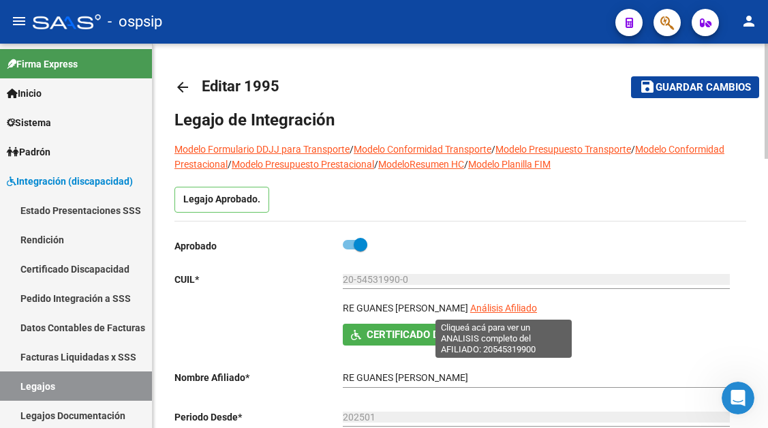
click at [498, 311] on span "Análisis Afiliado" at bounding box center [503, 307] width 67 height 11
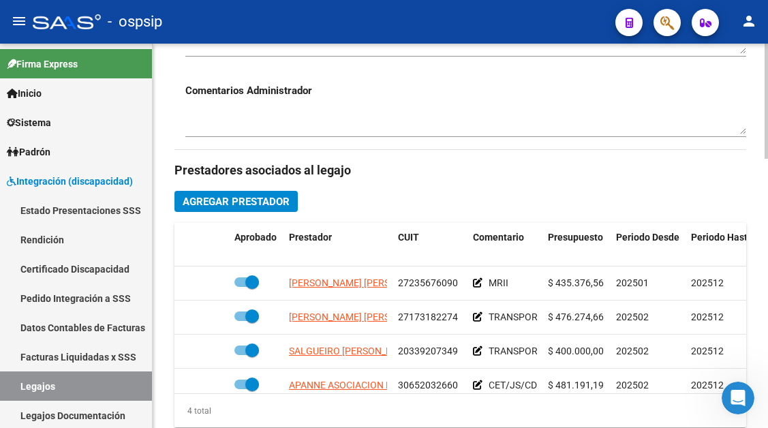
scroll to position [545, 0]
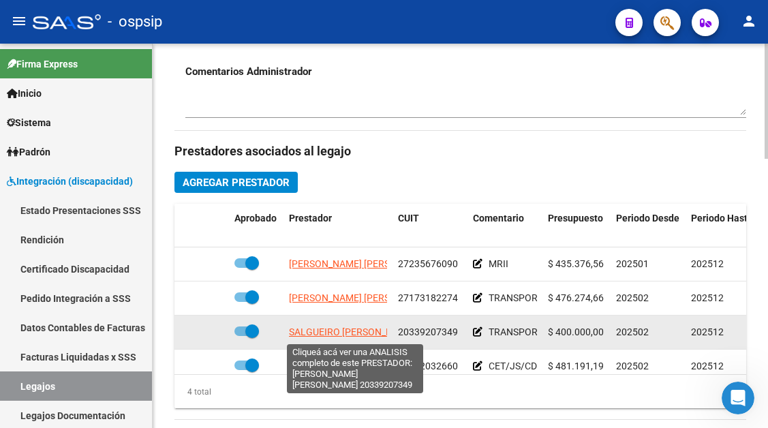
click at [342, 328] on span "SALGUEIRO [PERSON_NAME]" at bounding box center [352, 331] width 126 height 11
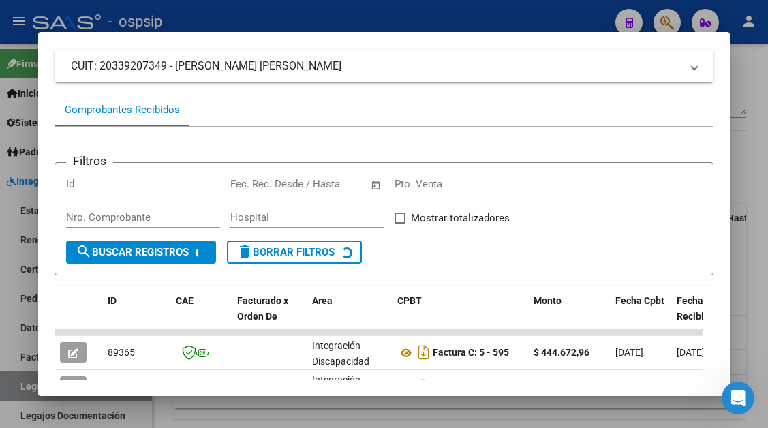
scroll to position [130, 0]
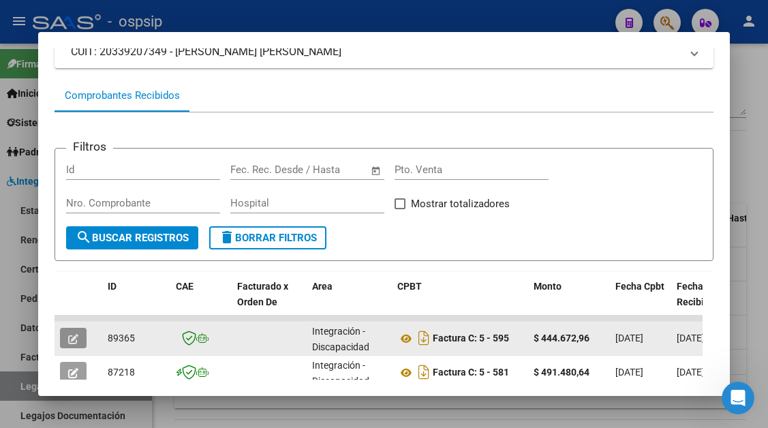
click at [74, 339] on icon "button" at bounding box center [73, 339] width 10 height 10
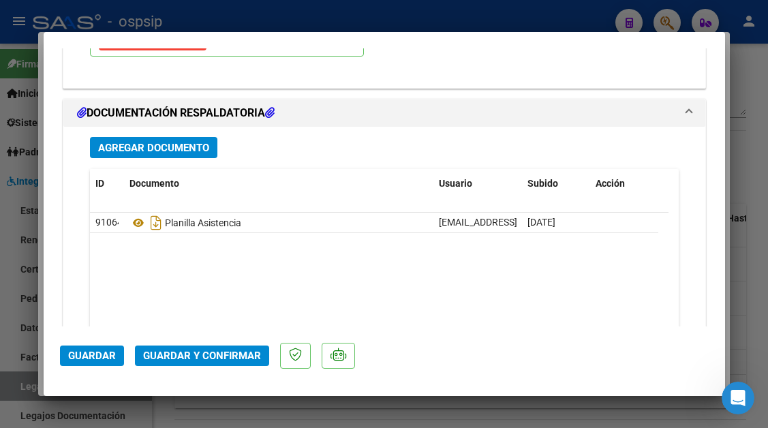
scroll to position [1703, 0]
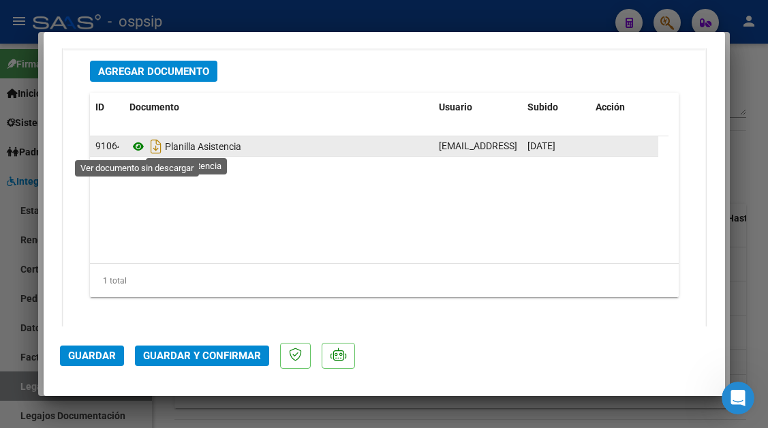
click at [129, 143] on icon at bounding box center [138, 146] width 18 height 16
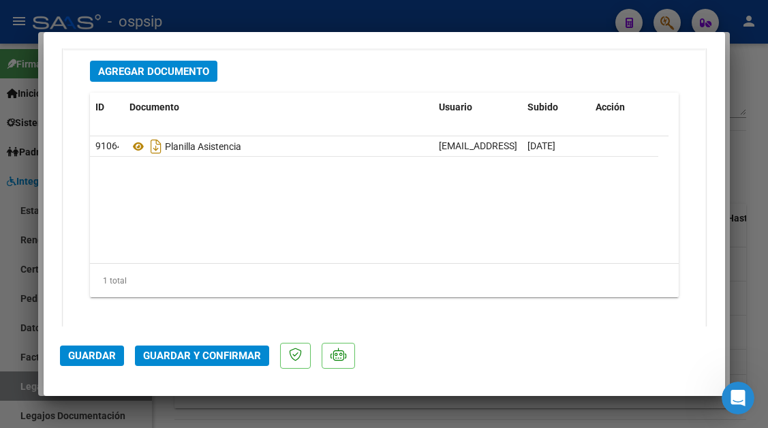
click at [185, 359] on span "Guardar y Confirmar" at bounding box center [202, 355] width 118 height 12
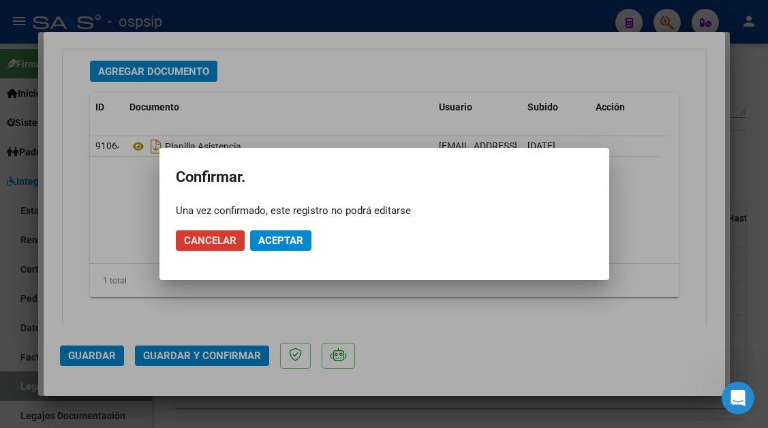
click at [289, 242] on span "Aceptar" at bounding box center [280, 240] width 45 height 12
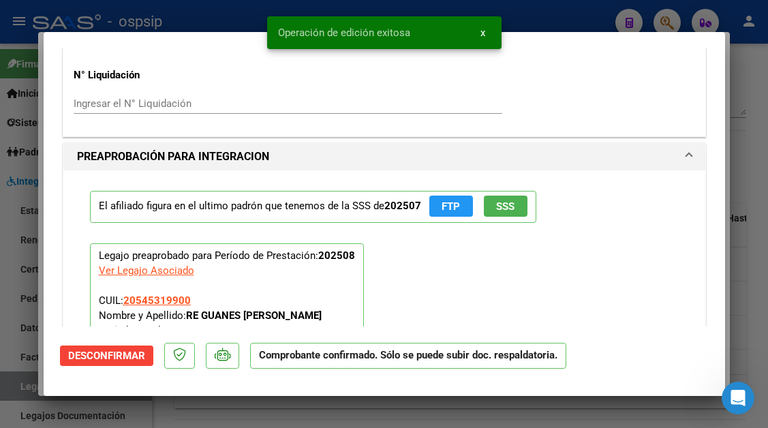
scroll to position [1344, 0]
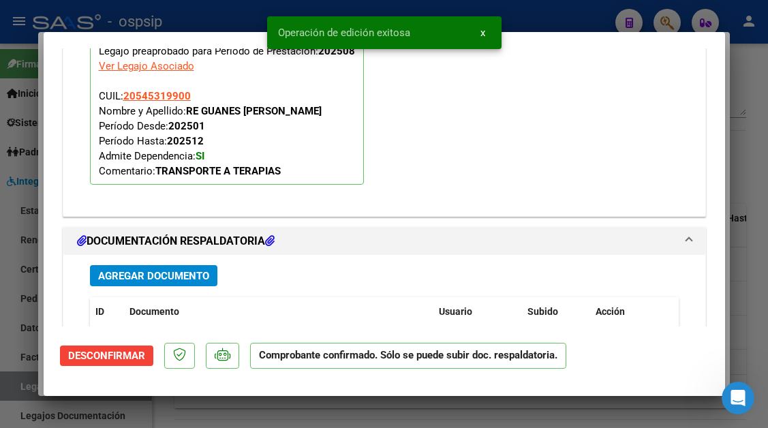
click at [134, 355] on span "Desconfirmar" at bounding box center [106, 355] width 77 height 12
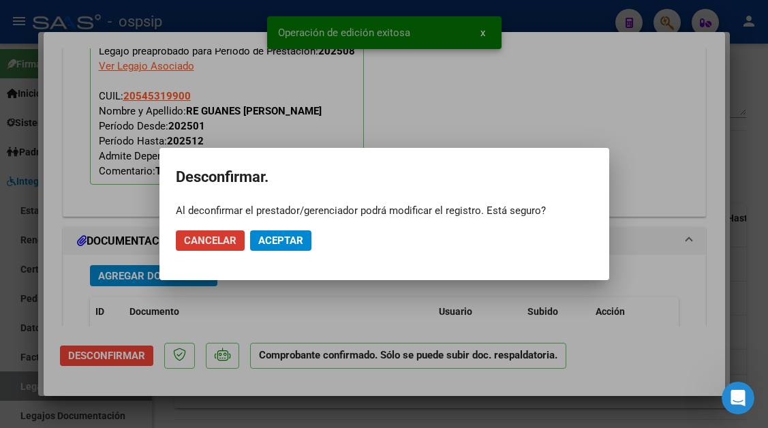
click at [278, 242] on span "Aceptar" at bounding box center [280, 240] width 45 height 12
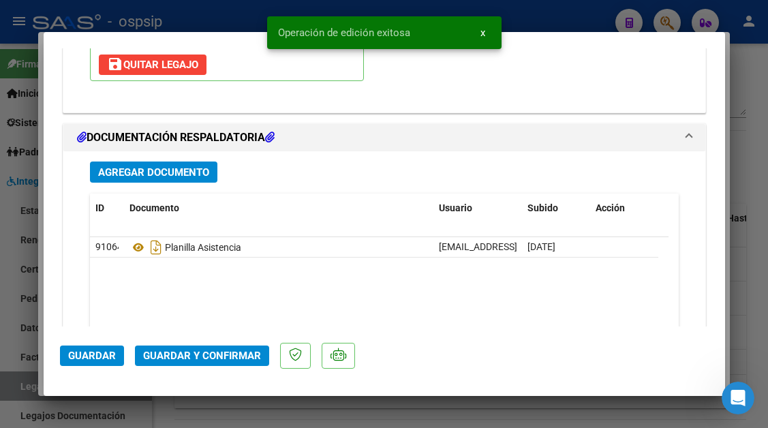
scroll to position [1603, 0]
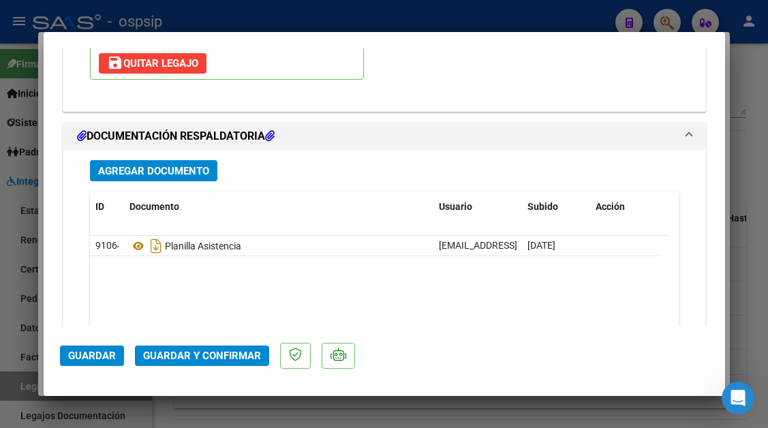
click at [11, 387] on div at bounding box center [384, 214] width 768 height 428
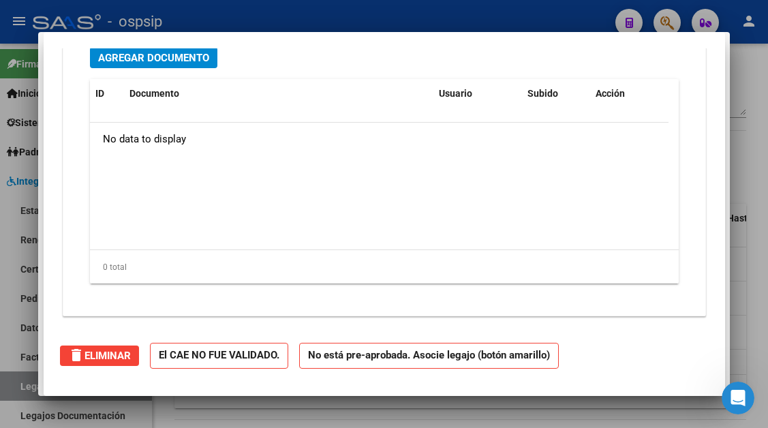
scroll to position [0, 0]
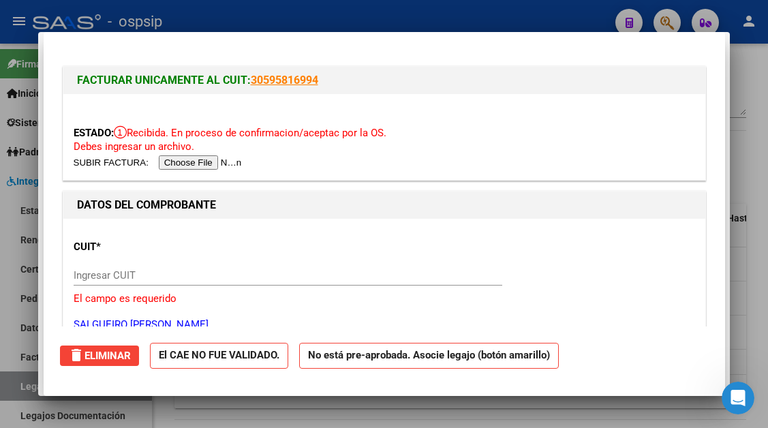
click at [11, 387] on div at bounding box center [384, 214] width 768 height 428
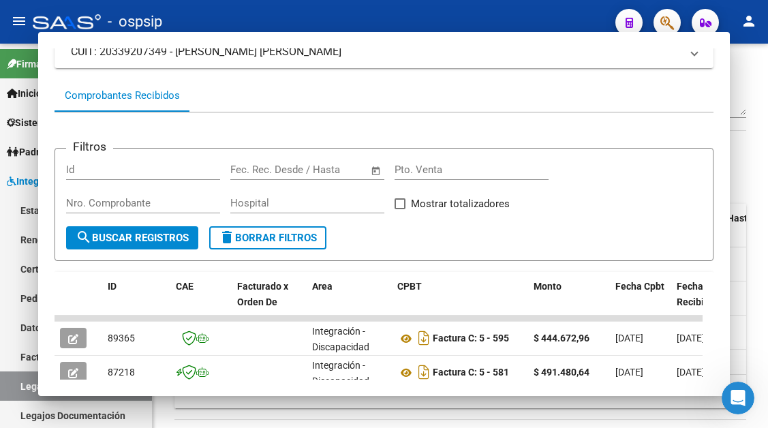
click at [11, 387] on link "Legajos" at bounding box center [76, 385] width 152 height 29
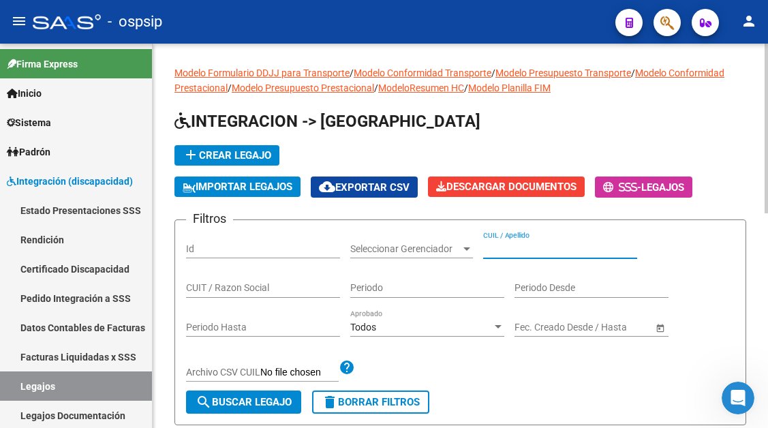
click at [513, 251] on input "CUIL / Apellido" at bounding box center [560, 249] width 154 height 12
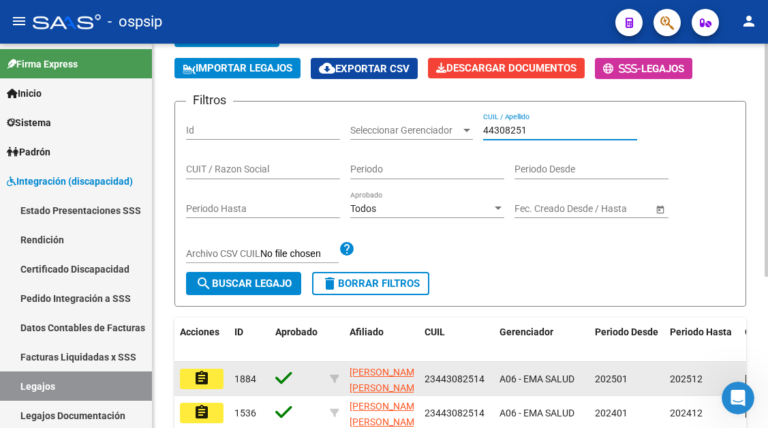
scroll to position [249, 0]
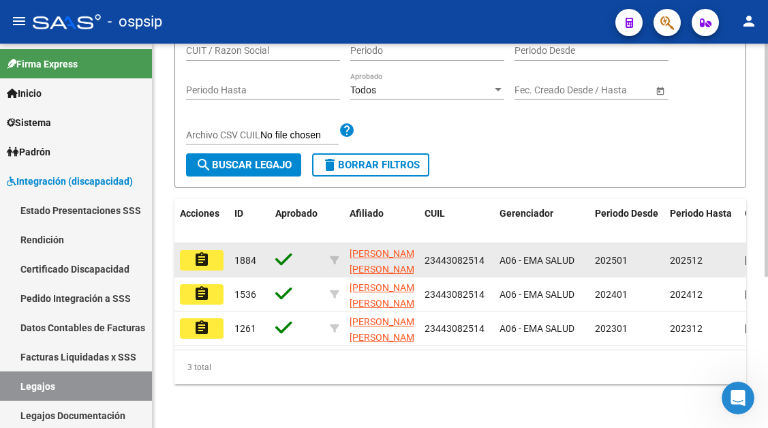
click at [204, 251] on mat-icon "assignment" at bounding box center [201, 259] width 16 height 16
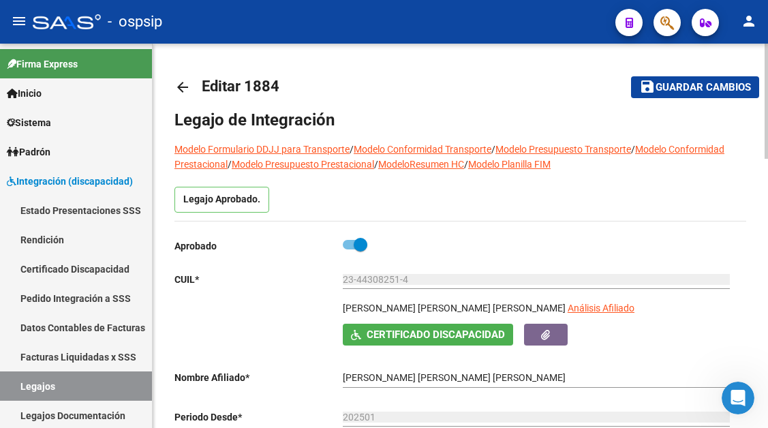
scroll to position [136, 0]
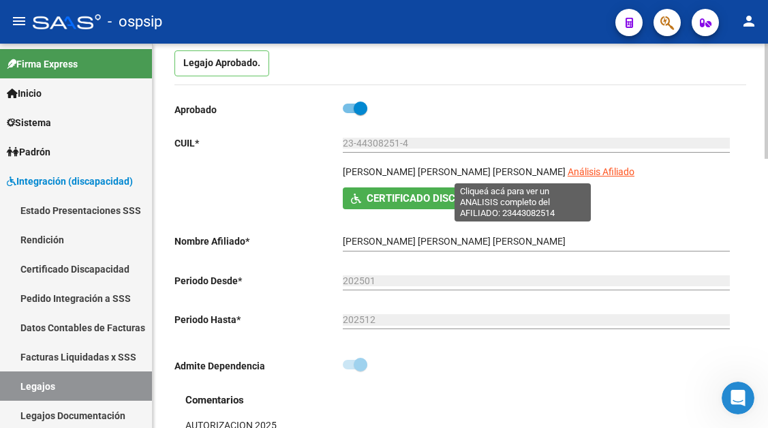
click at [567, 172] on span "Análisis Afiliado" at bounding box center [600, 171] width 67 height 11
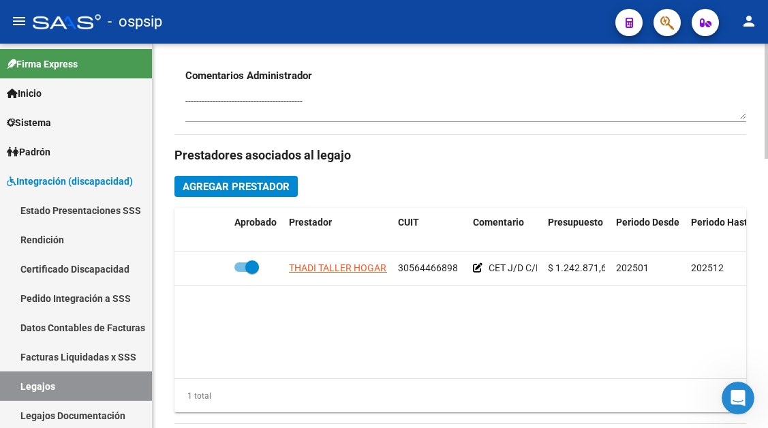
scroll to position [545, 0]
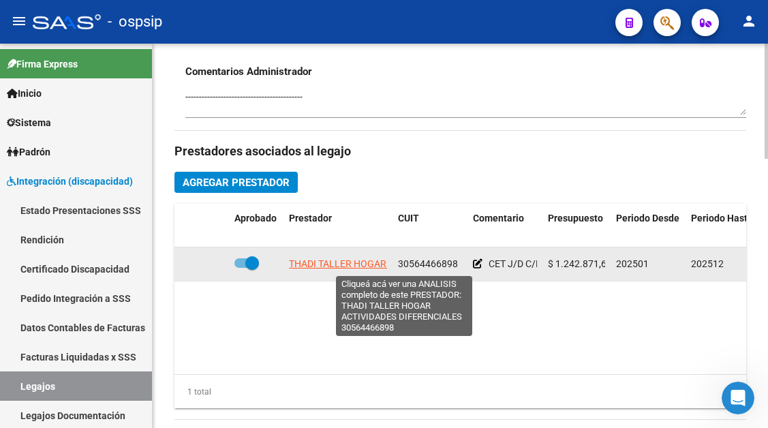
click at [341, 264] on span "THADI TALLER HOGAR ACTIVIDADES DIFERENCIALES" at bounding box center [404, 263] width 230 height 11
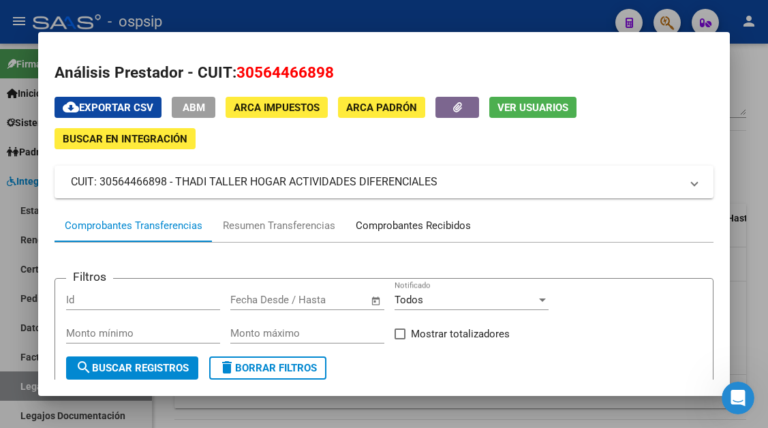
click at [401, 225] on div "Comprobantes Recibidos" at bounding box center [413, 226] width 115 height 16
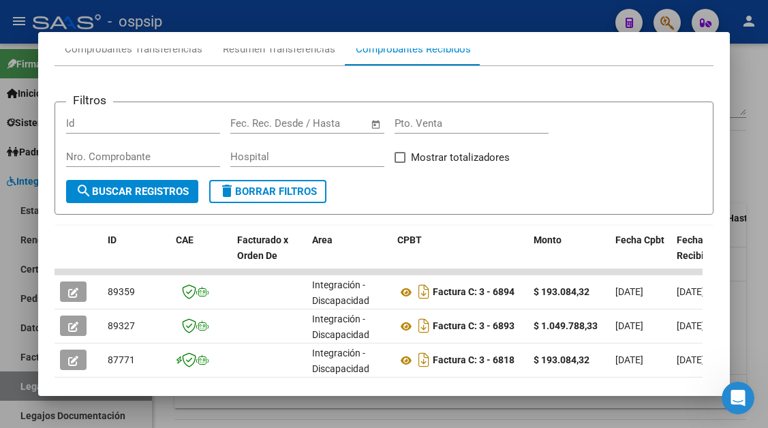
scroll to position [198, 0]
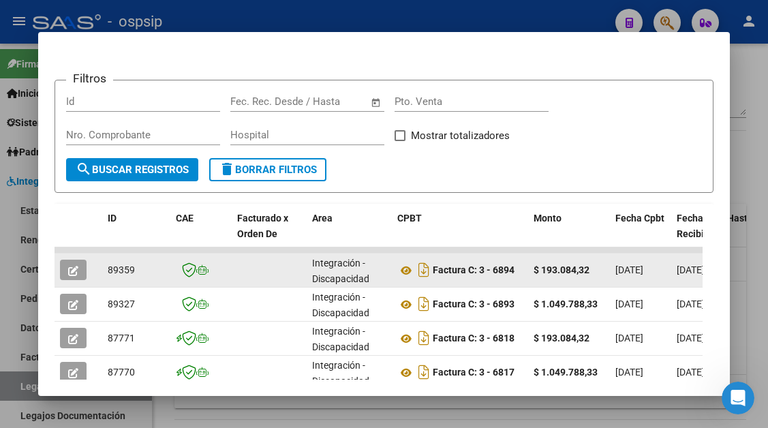
click at [73, 266] on icon "button" at bounding box center [73, 271] width 10 height 10
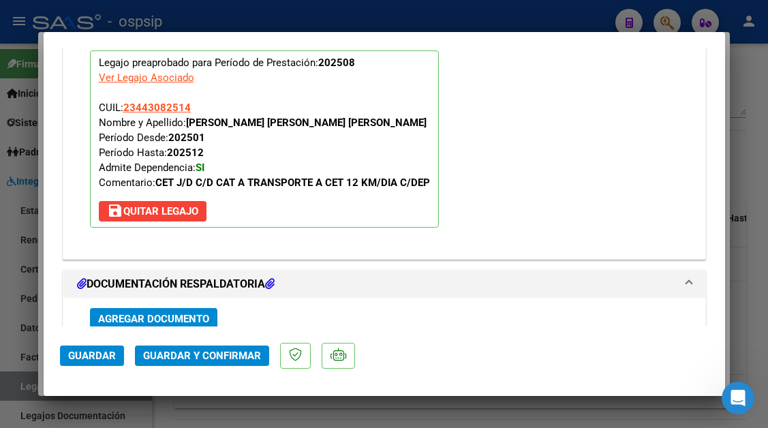
scroll to position [1660, 0]
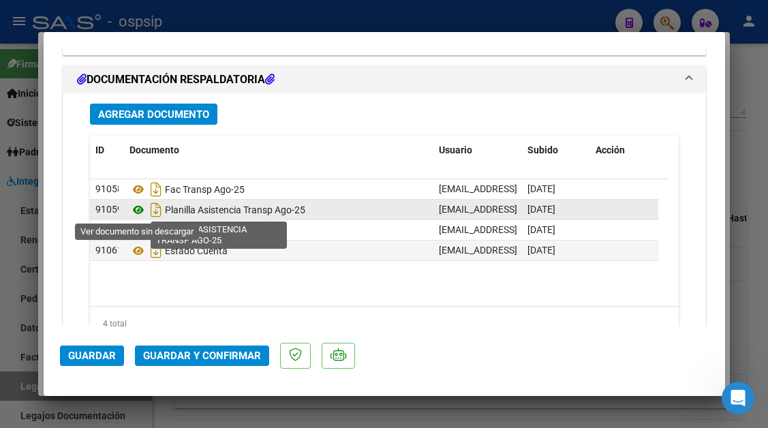
click at [144, 208] on icon at bounding box center [138, 210] width 18 height 16
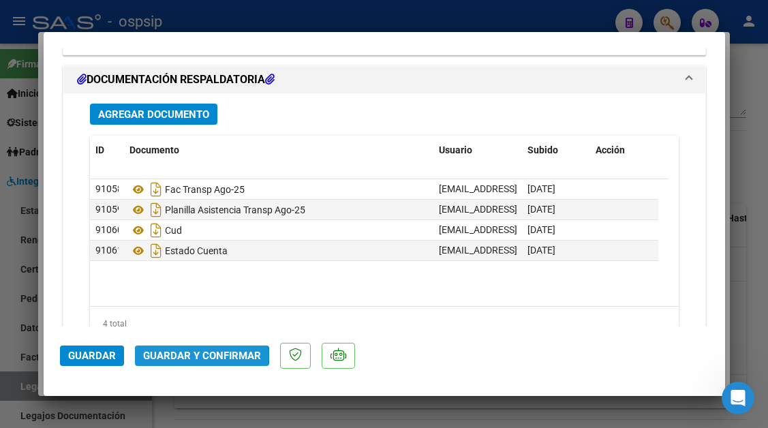
click at [194, 356] on span "Guardar y Confirmar" at bounding box center [202, 355] width 118 height 12
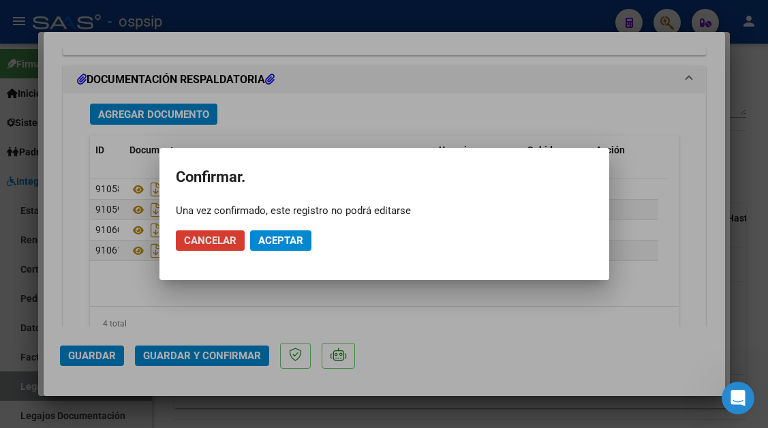
click at [291, 238] on span "Aceptar" at bounding box center [280, 240] width 45 height 12
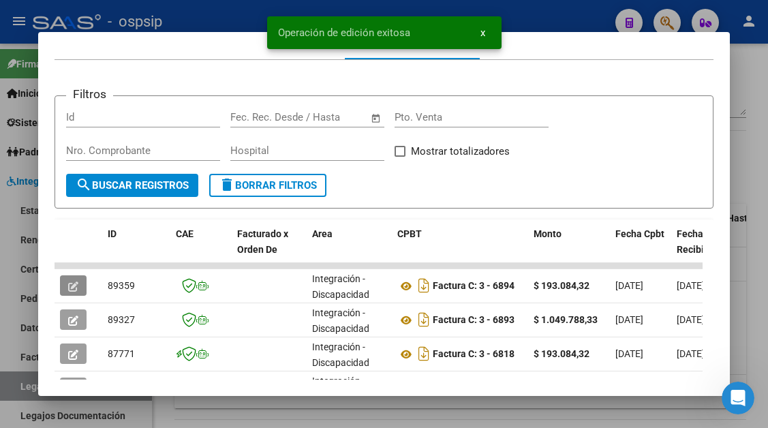
scroll to position [204, 0]
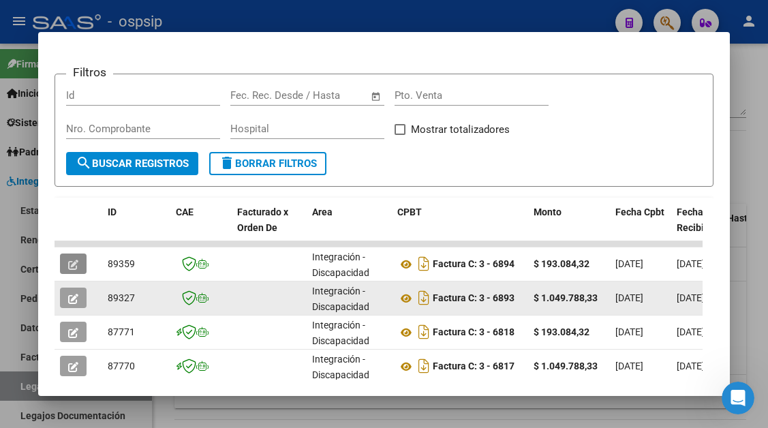
click at [78, 301] on icon "button" at bounding box center [73, 299] width 10 height 10
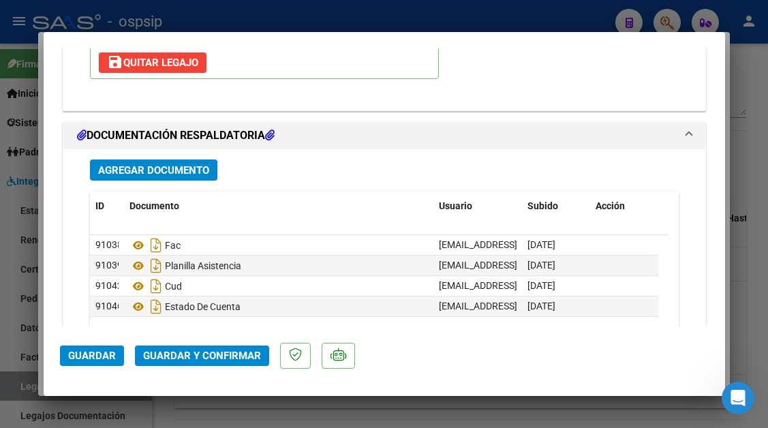
scroll to position [1635, 0]
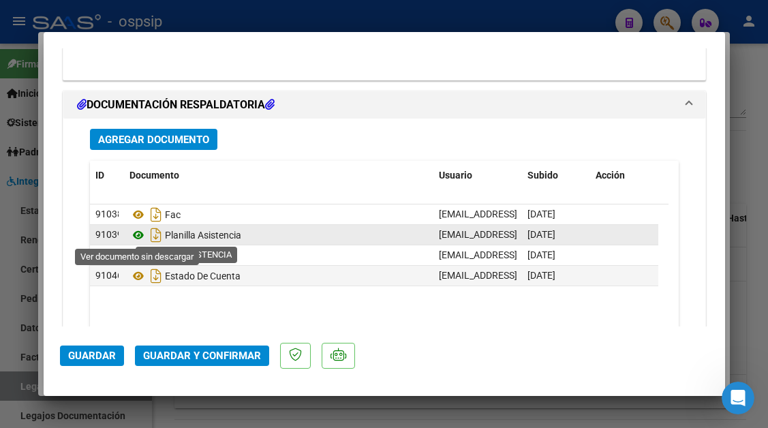
click at [142, 238] on icon at bounding box center [138, 235] width 18 height 16
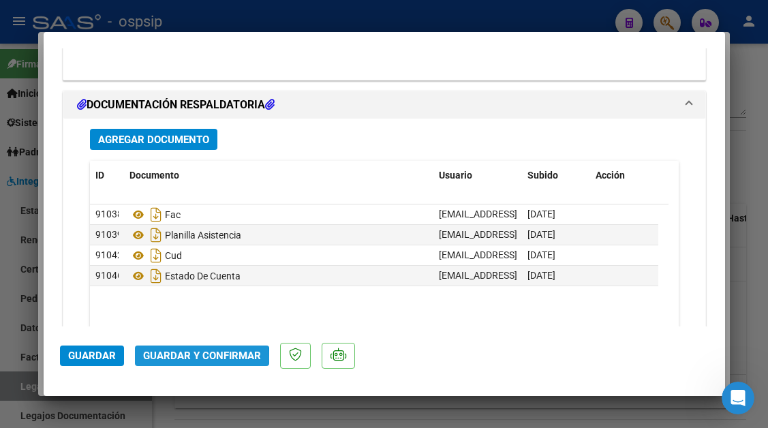
click at [200, 358] on span "Guardar y Confirmar" at bounding box center [202, 355] width 118 height 12
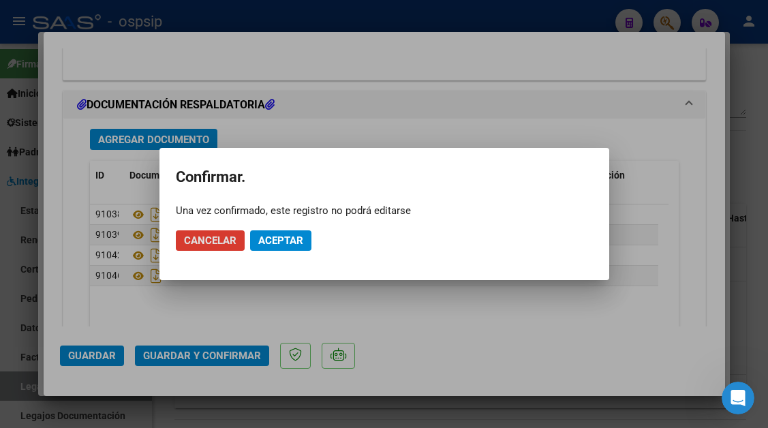
click at [275, 242] on span "Aceptar" at bounding box center [280, 240] width 45 height 12
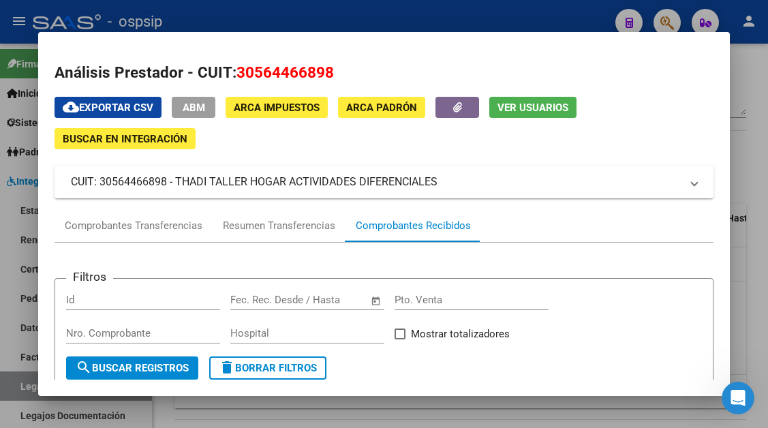
scroll to position [204, 0]
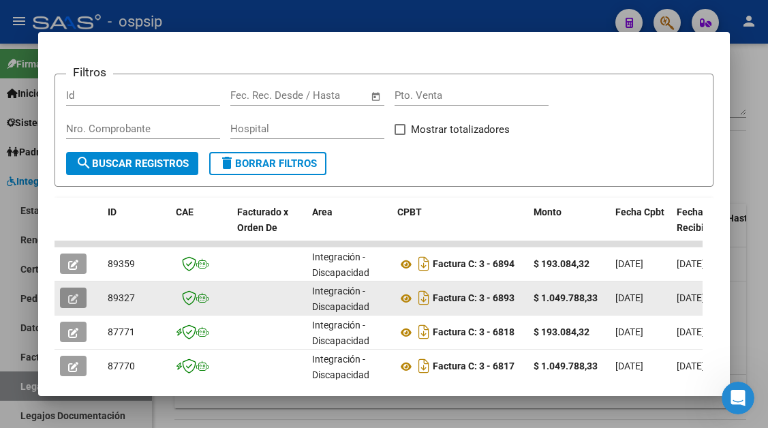
click at [72, 298] on icon "button" at bounding box center [73, 299] width 10 height 10
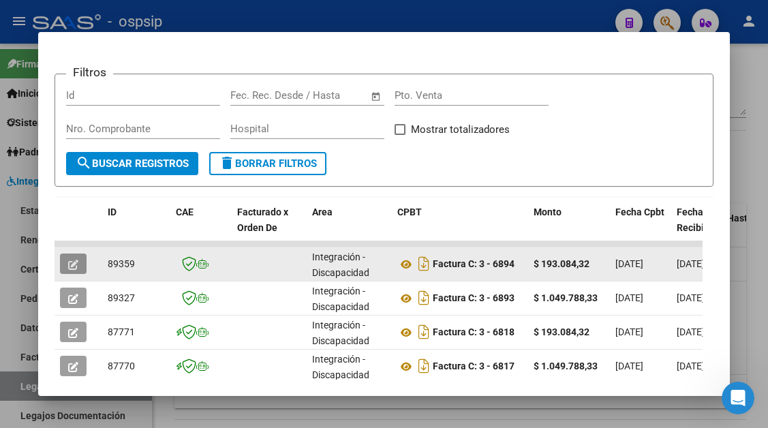
click at [74, 260] on icon "button" at bounding box center [73, 265] width 10 height 10
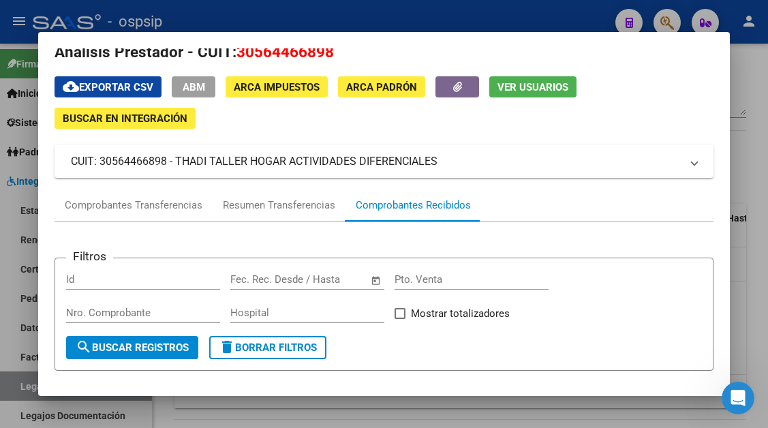
scroll to position [0, 0]
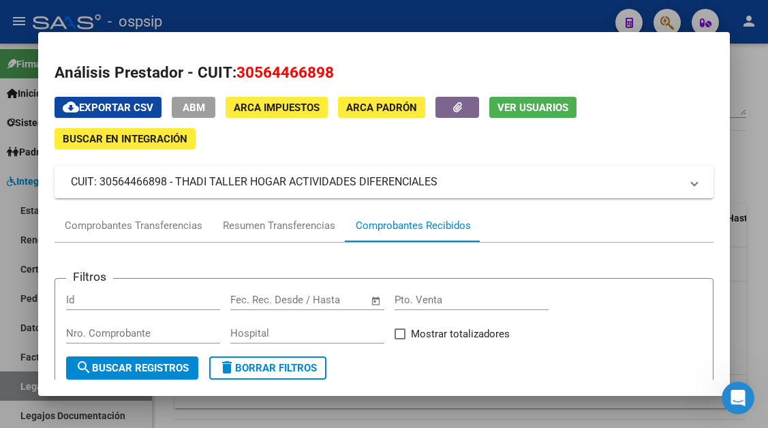
click at [33, 387] on div at bounding box center [384, 214] width 768 height 428
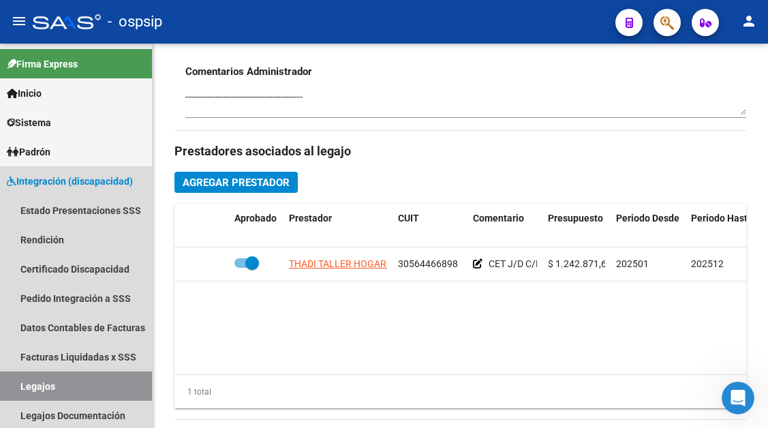
click at [33, 387] on link "Legajos" at bounding box center [76, 385] width 152 height 29
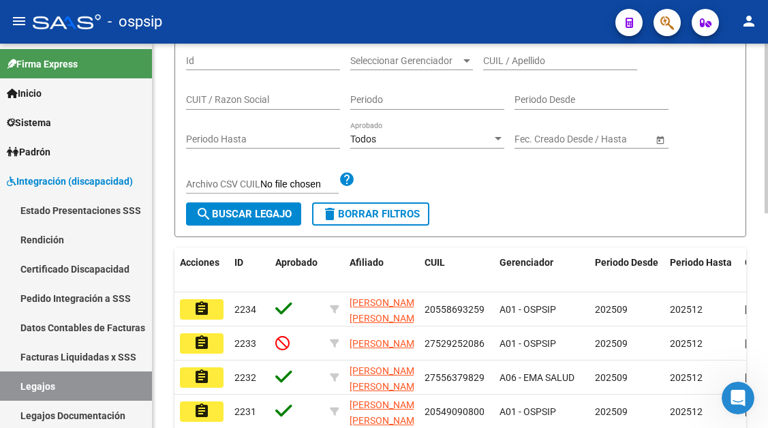
scroll to position [78, 0]
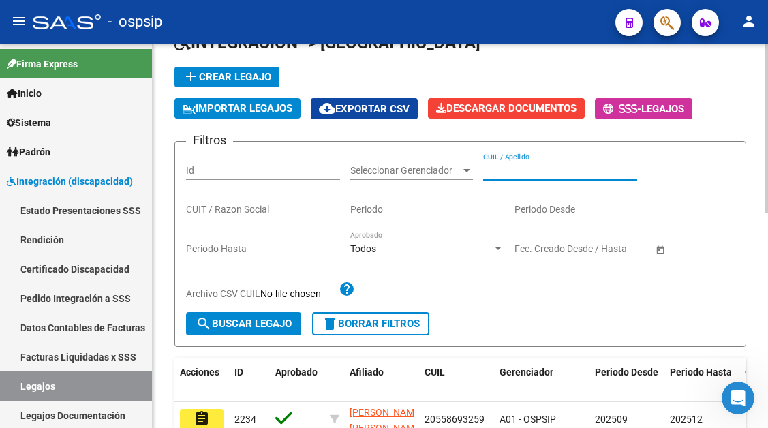
click at [514, 168] on input "CUIL / Apellido" at bounding box center [560, 171] width 154 height 12
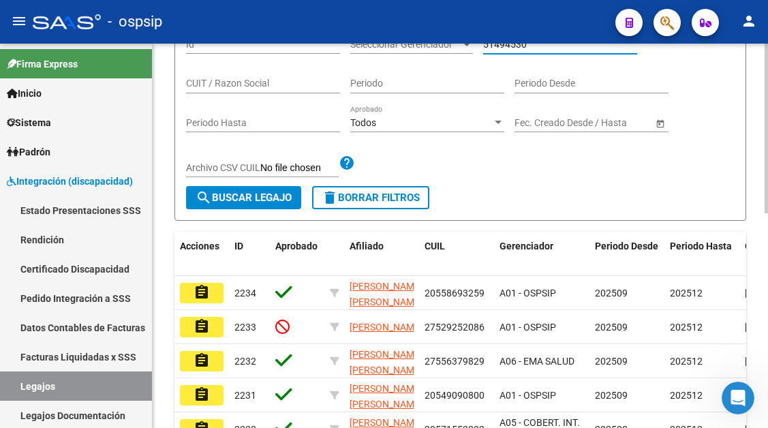
scroll to position [215, 0]
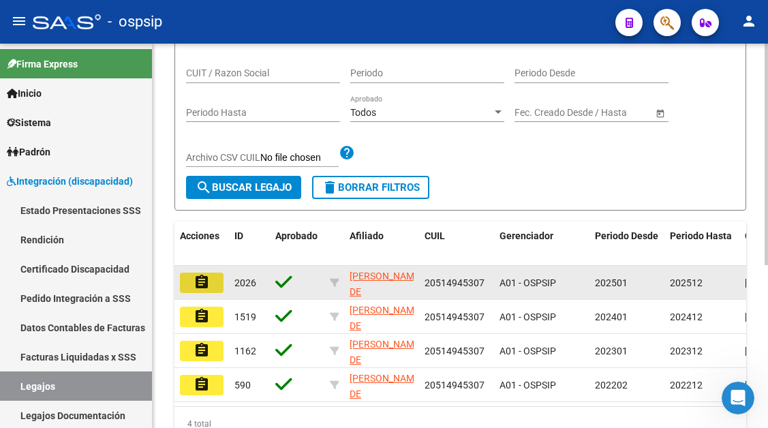
click at [200, 284] on mat-icon "assignment" at bounding box center [201, 282] width 16 height 16
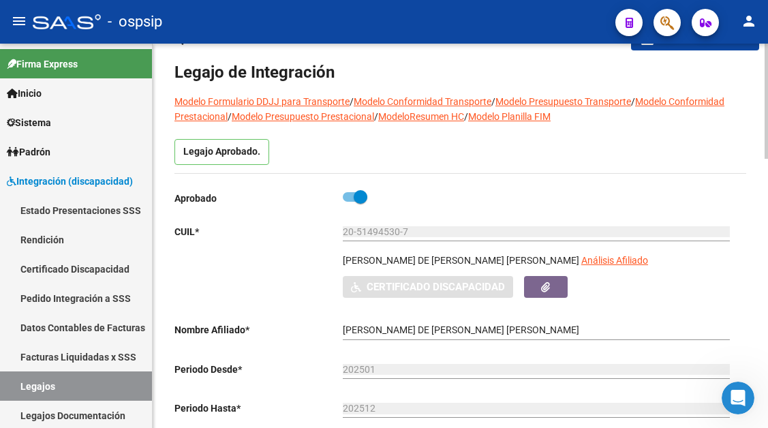
scroll to position [68, 0]
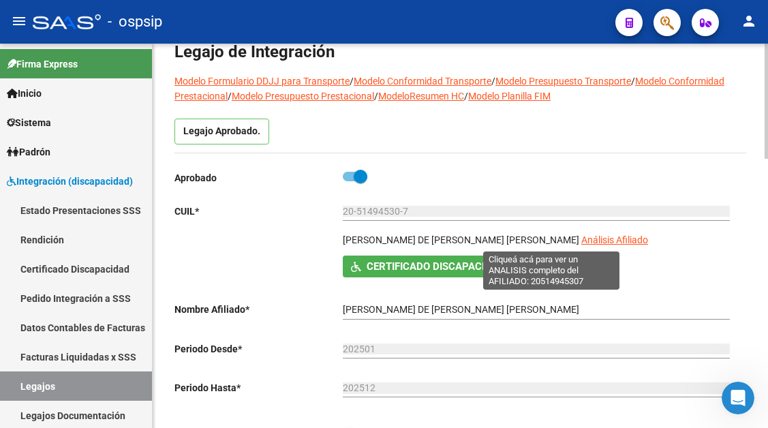
click at [581, 245] on span "Análisis Afiliado" at bounding box center [614, 239] width 67 height 11
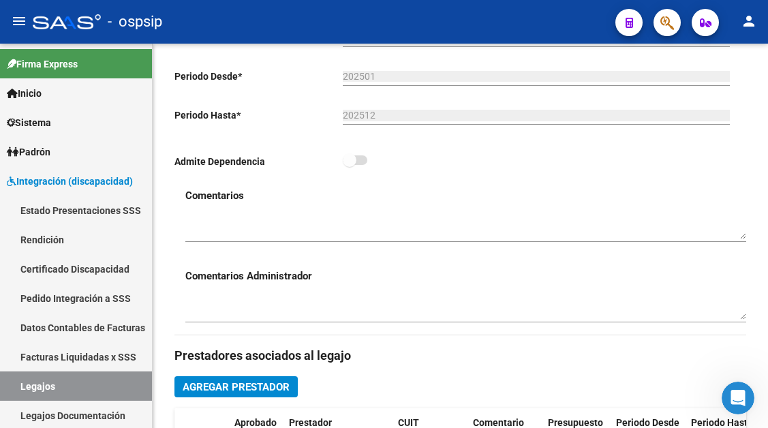
scroll to position [545, 0]
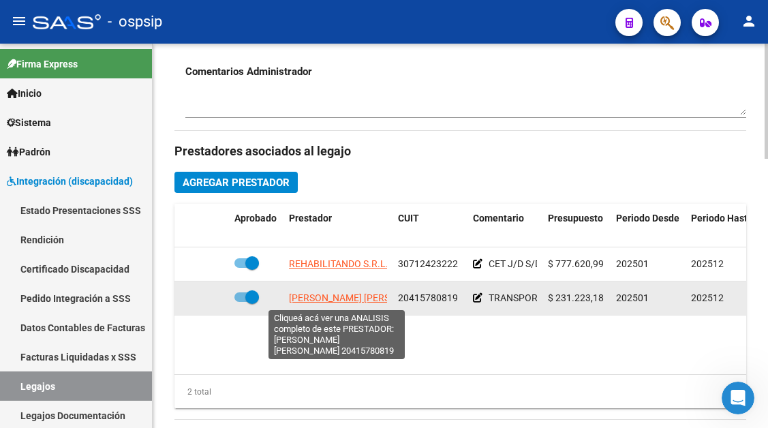
click at [330, 296] on span "[PERSON_NAME] [PERSON_NAME]" at bounding box center [363, 297] width 148 height 11
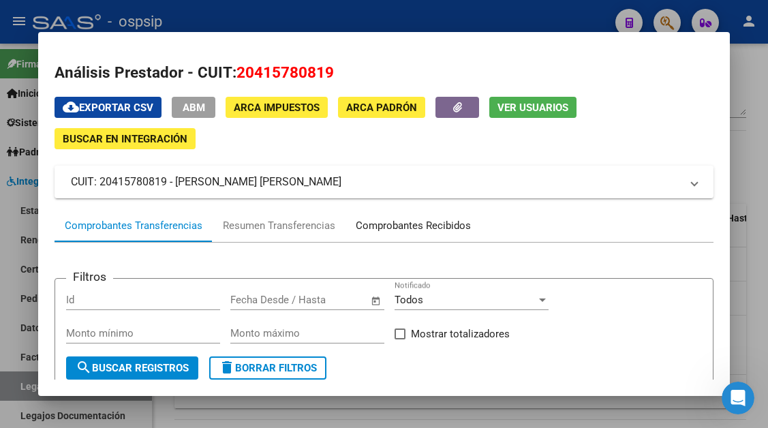
click at [424, 228] on div "Comprobantes Recibidos" at bounding box center [413, 226] width 115 height 16
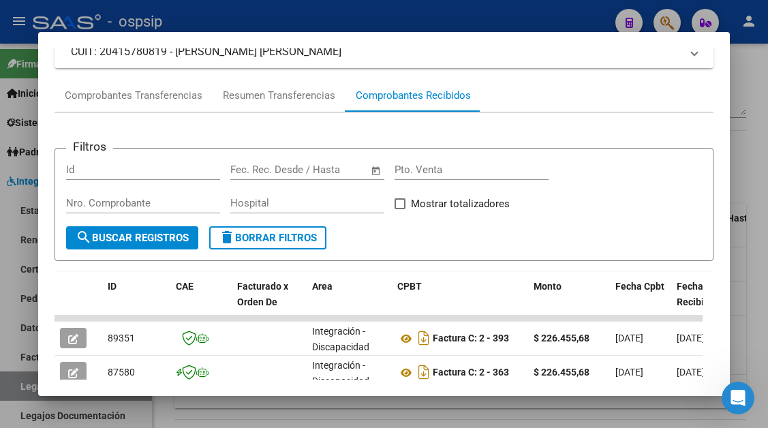
scroll to position [198, 0]
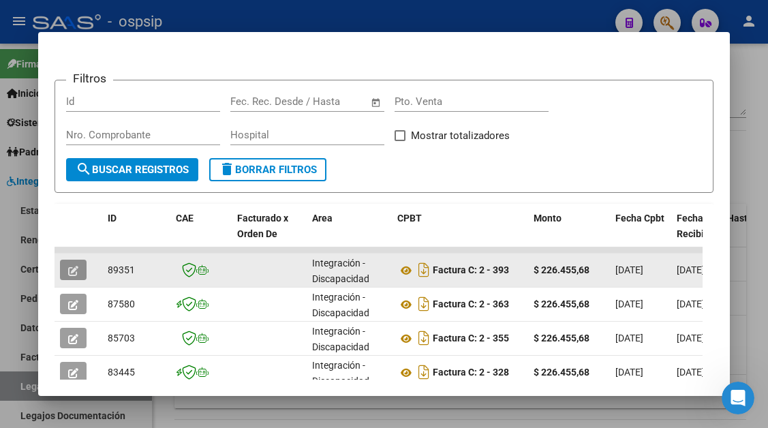
click at [80, 270] on button "button" at bounding box center [73, 270] width 27 height 20
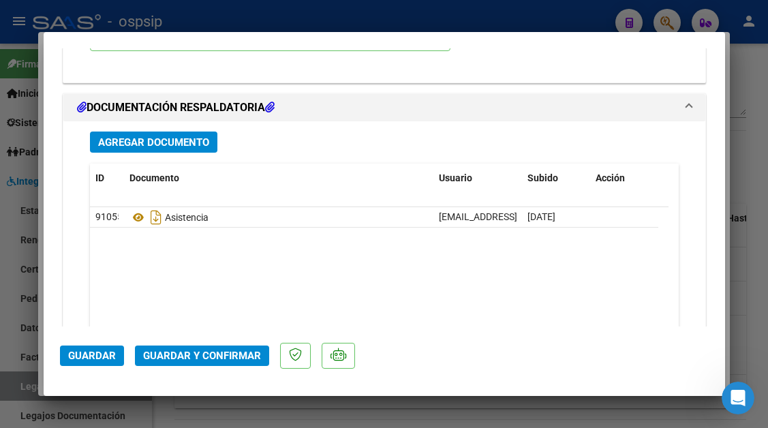
scroll to position [1716, 0]
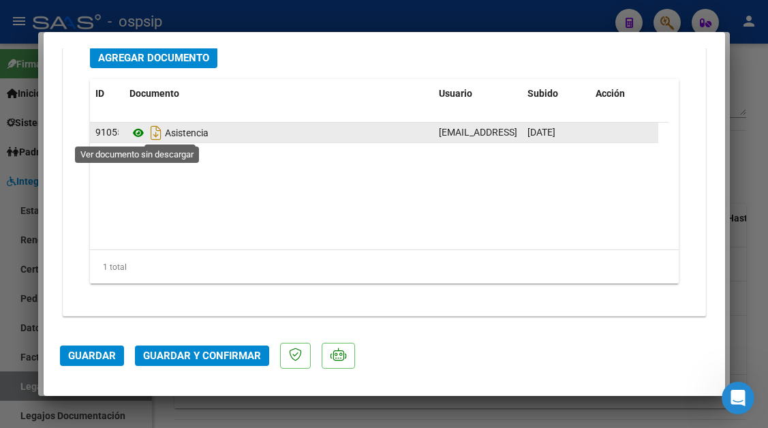
click at [140, 137] on icon at bounding box center [138, 133] width 18 height 16
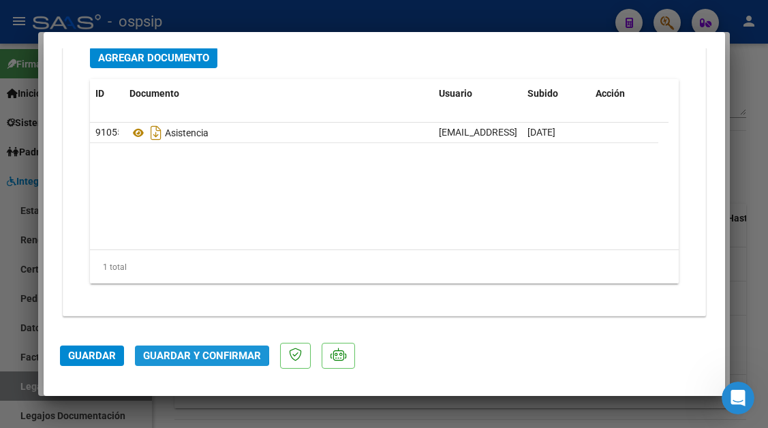
click at [192, 352] on span "Guardar y Confirmar" at bounding box center [202, 355] width 118 height 12
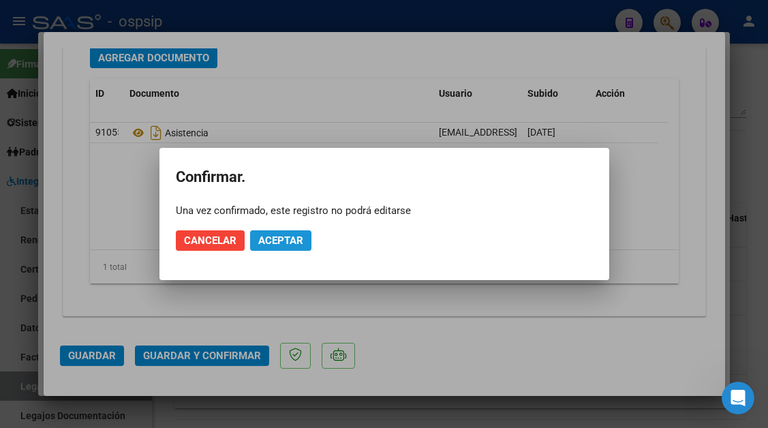
click at [280, 236] on span "Aceptar" at bounding box center [280, 240] width 45 height 12
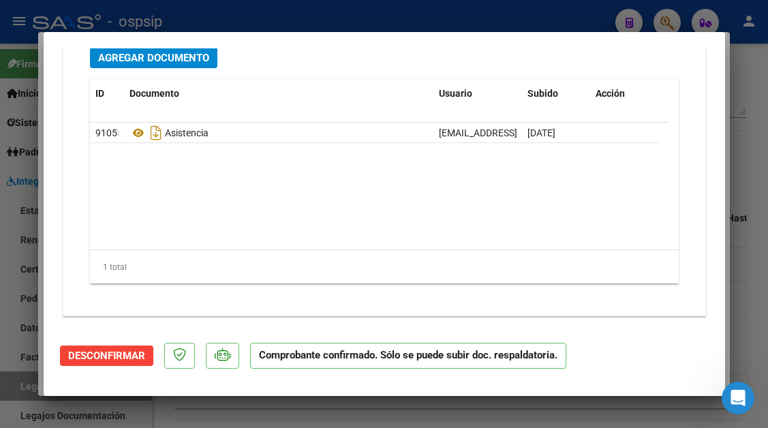
click at [16, 388] on div at bounding box center [384, 214] width 768 height 428
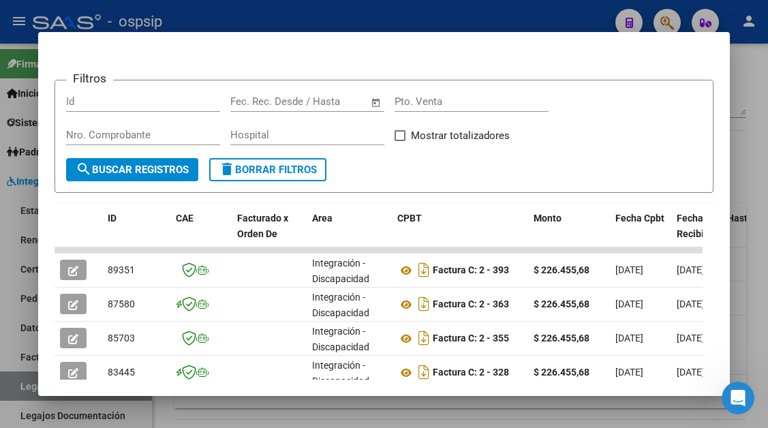
click at [16, 388] on div at bounding box center [384, 214] width 768 height 428
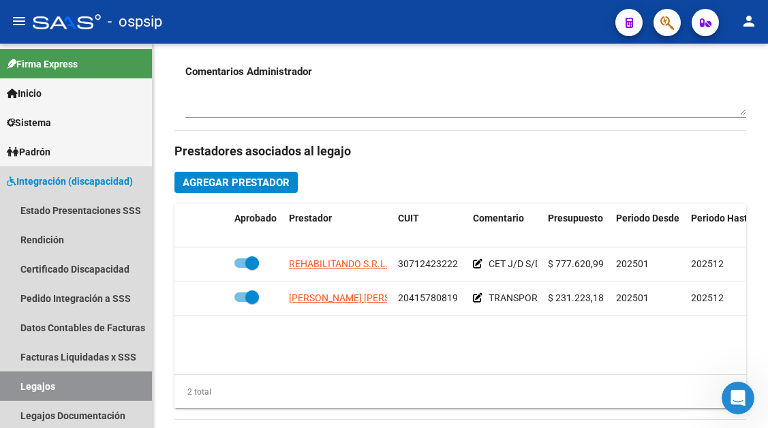
click at [16, 388] on link "Legajos" at bounding box center [76, 385] width 152 height 29
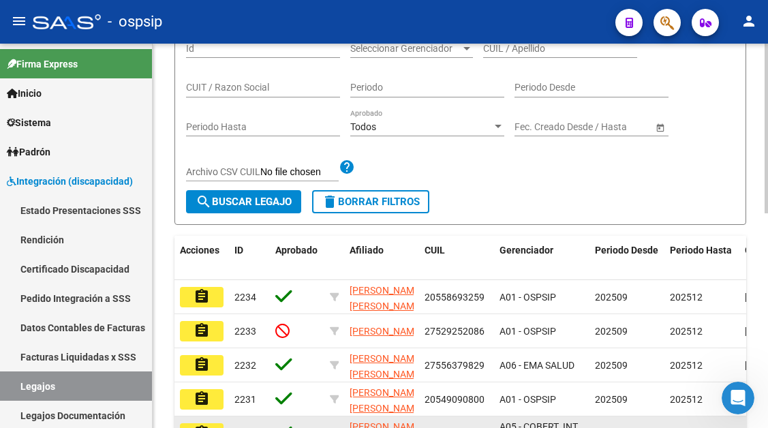
scroll to position [146, 0]
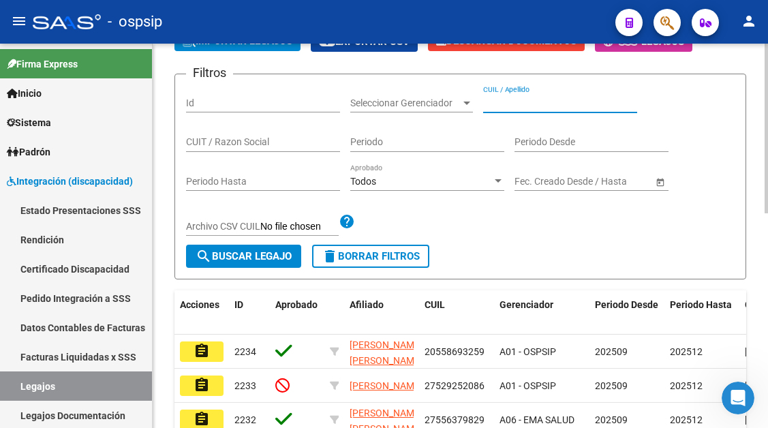
click at [505, 107] on input "CUIL / Apellido" at bounding box center [560, 103] width 154 height 12
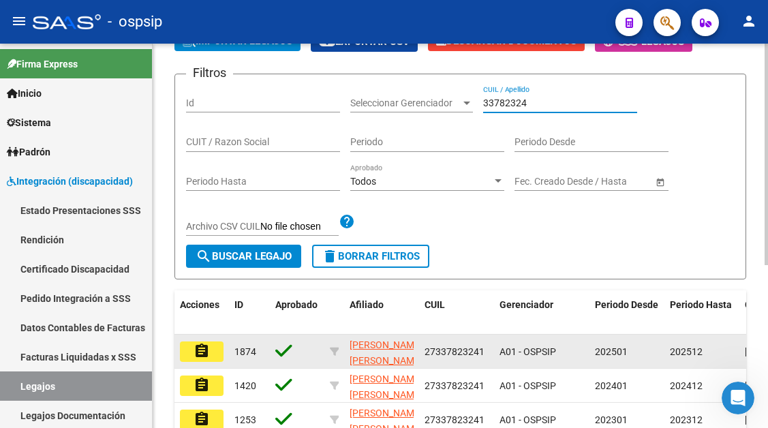
click at [200, 352] on mat-icon "assignment" at bounding box center [201, 351] width 16 height 16
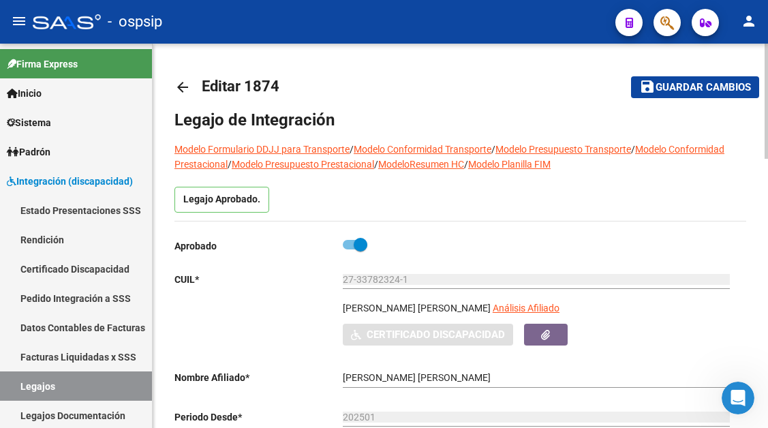
scroll to position [136, 0]
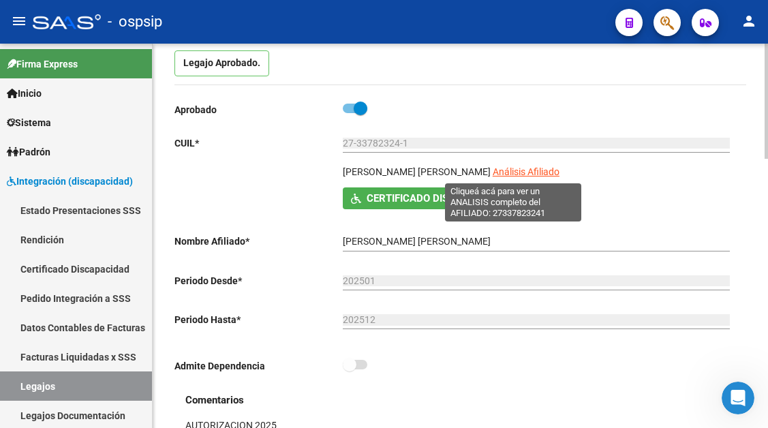
click at [505, 169] on span "Análisis Afiliado" at bounding box center [525, 171] width 67 height 11
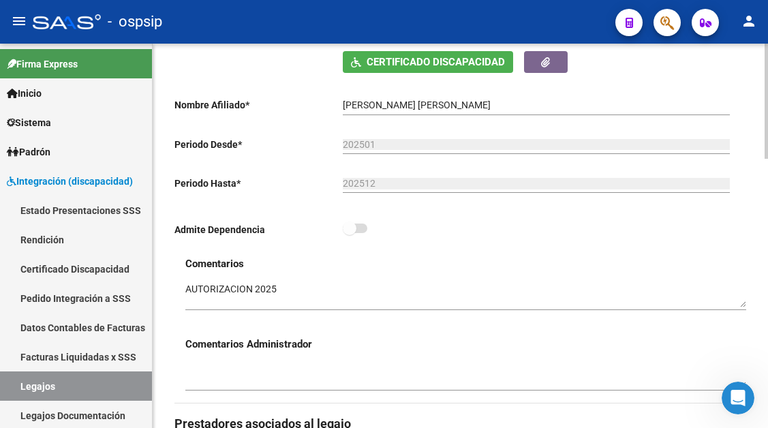
scroll to position [204, 0]
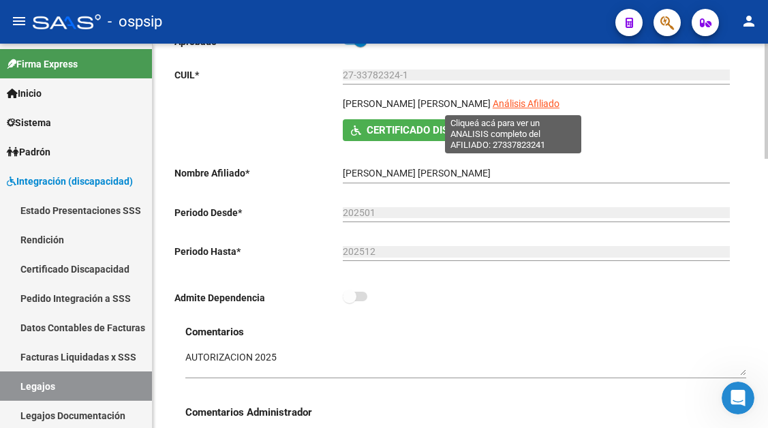
click at [492, 106] on span "Análisis Afiliado" at bounding box center [525, 103] width 67 height 11
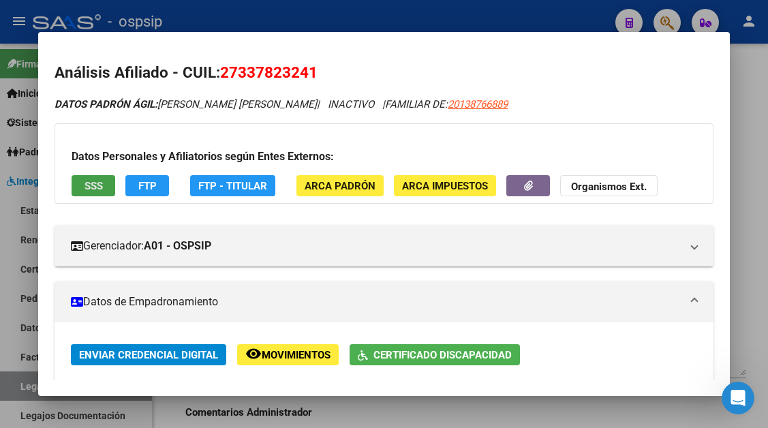
click at [74, 176] on button "SSS" at bounding box center [94, 185] width 44 height 21
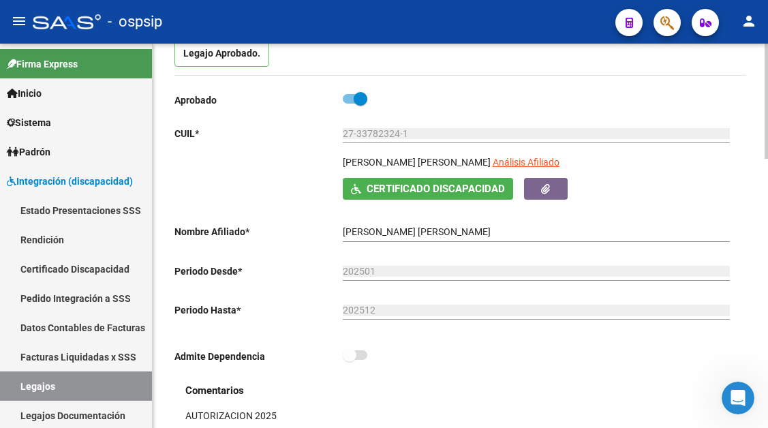
scroll to position [136, 0]
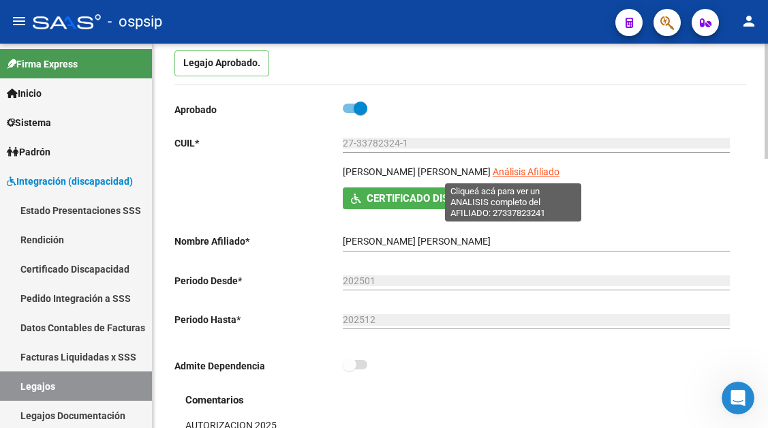
click at [494, 176] on span "Análisis Afiliado" at bounding box center [525, 171] width 67 height 11
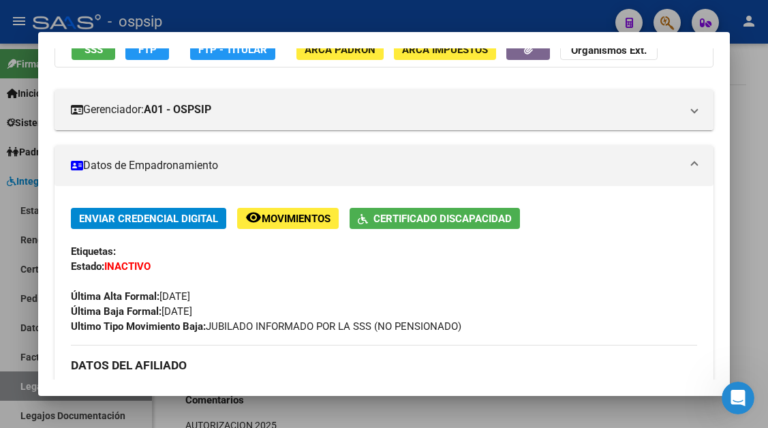
scroll to position [272, 0]
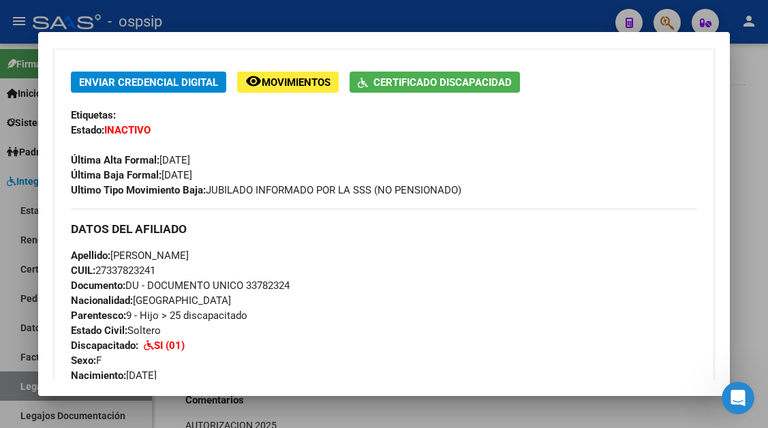
drag, startPoint x: 164, startPoint y: 275, endPoint x: 115, endPoint y: 253, distance: 53.7
click at [115, 253] on div "Apellido: [PERSON_NAME]: 27337823241 Documento: DU - DOCUMENTO UNICO 33782324 N…" at bounding box center [383, 323] width 625 height 150
copy div "[PERSON_NAME]: 27337823241"
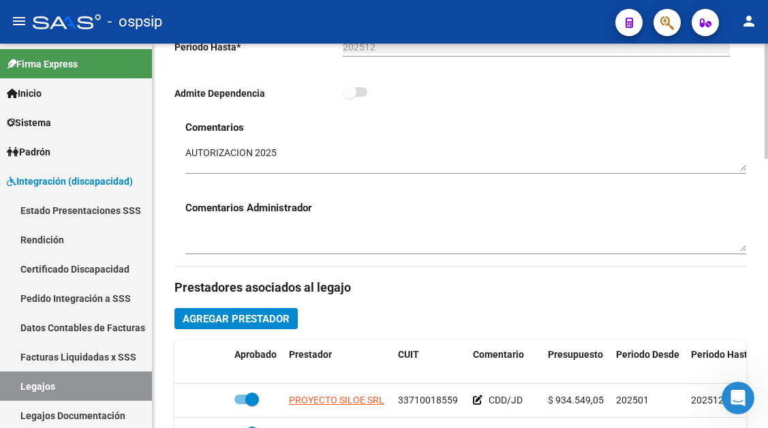
scroll to position [477, 0]
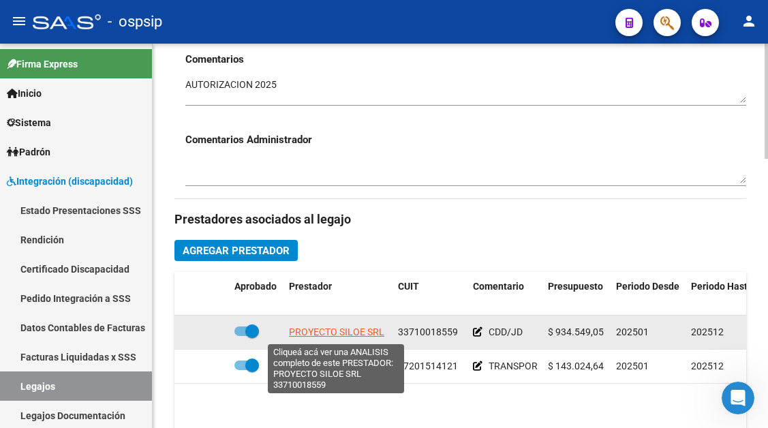
click at [361, 334] on span "PROYECTO SILOE SRL" at bounding box center [336, 331] width 95 height 11
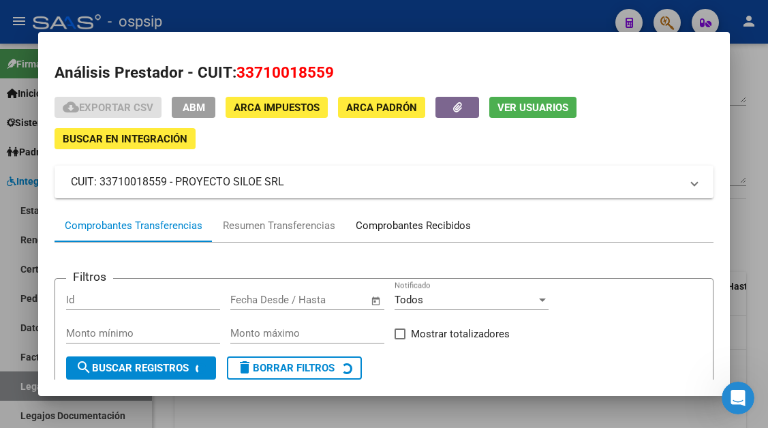
click at [404, 226] on div "Comprobantes Recibidos" at bounding box center [413, 226] width 115 height 16
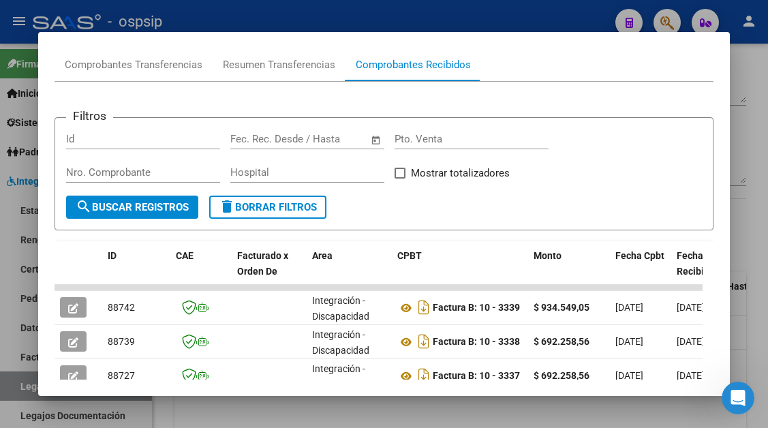
scroll to position [229, 0]
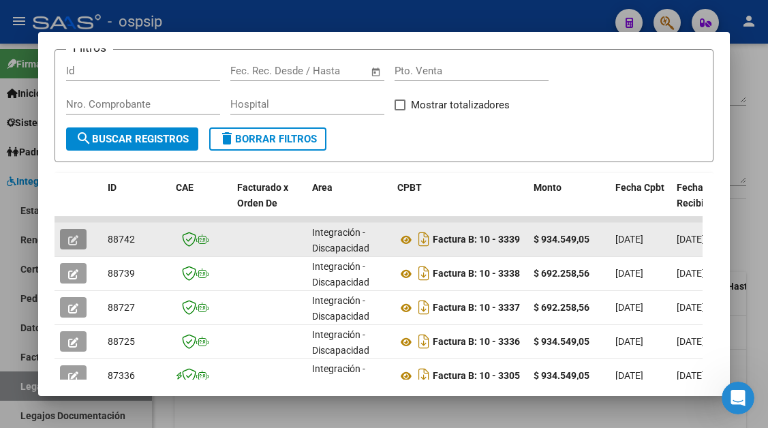
click at [74, 237] on icon "button" at bounding box center [73, 240] width 10 height 10
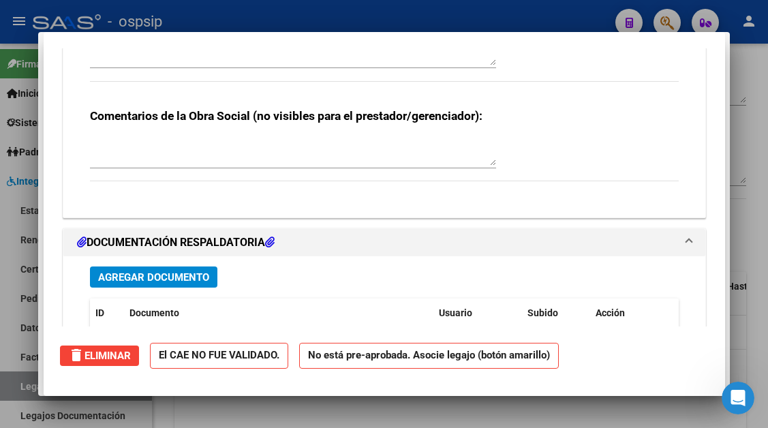
scroll to position [0, 0]
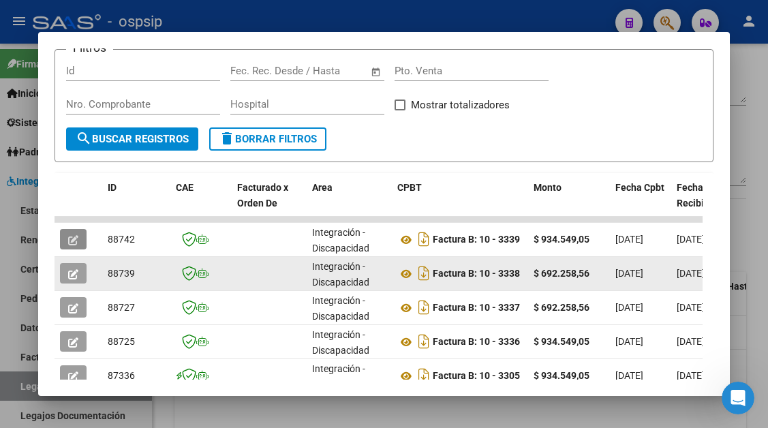
click at [72, 277] on icon "button" at bounding box center [73, 274] width 10 height 10
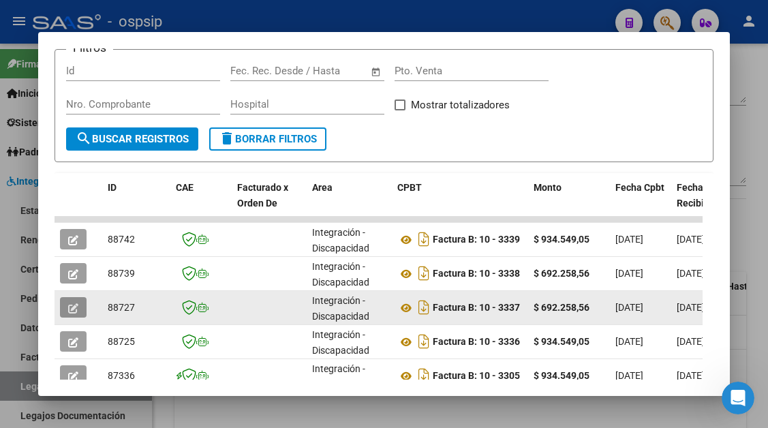
click at [77, 306] on icon "button" at bounding box center [73, 308] width 10 height 10
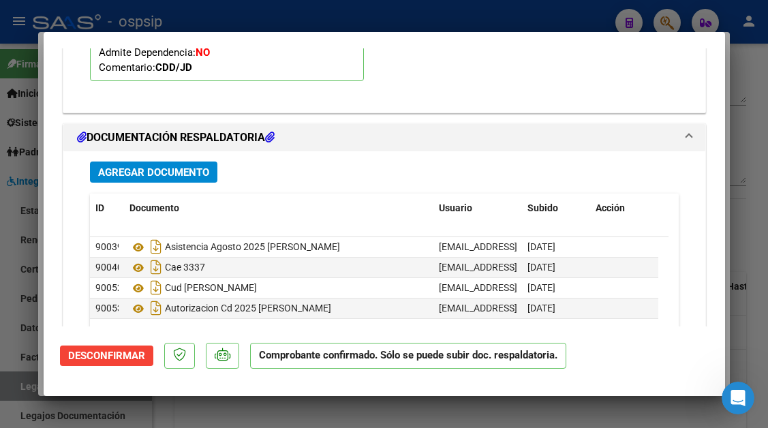
scroll to position [1755, 0]
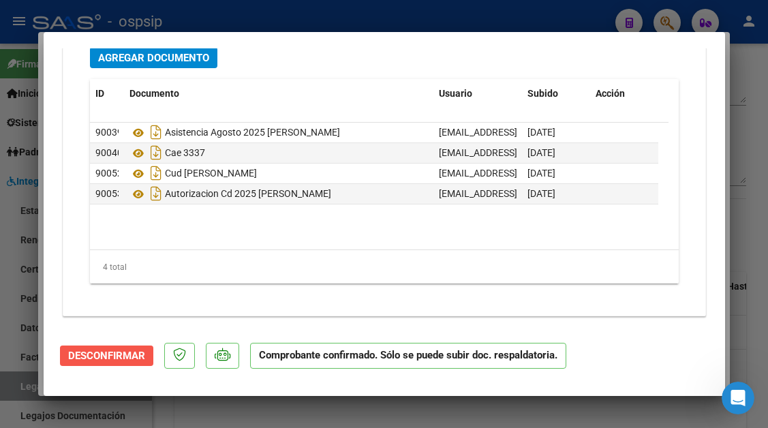
click at [120, 349] on span "Desconfirmar" at bounding box center [106, 355] width 77 height 12
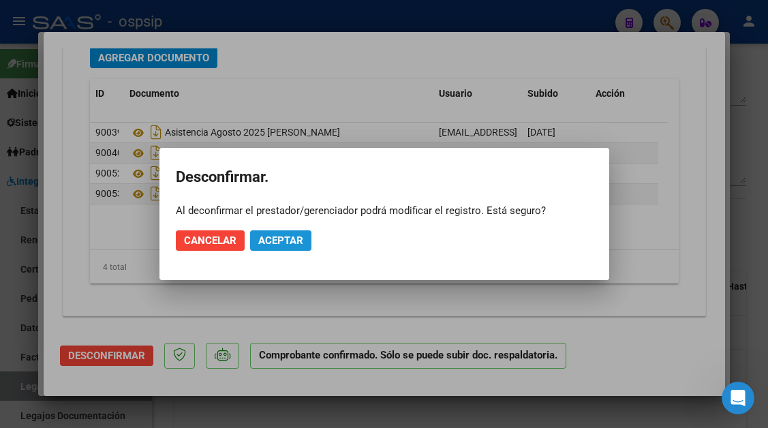
click at [282, 234] on span "Aceptar" at bounding box center [280, 240] width 45 height 12
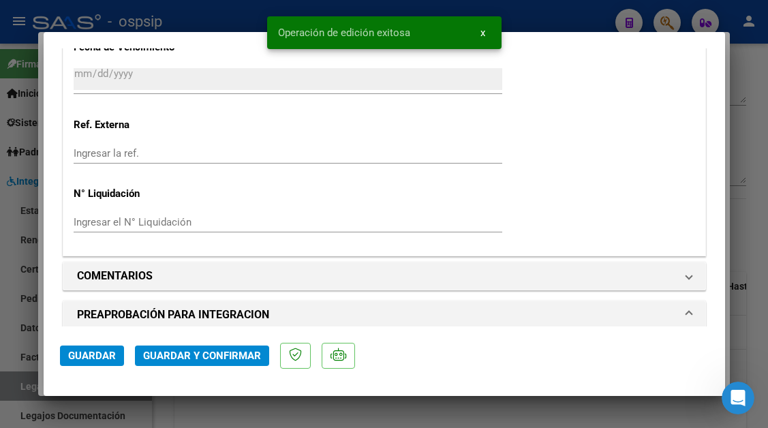
scroll to position [1296, 0]
